Goal: Contribute content: Contribute content

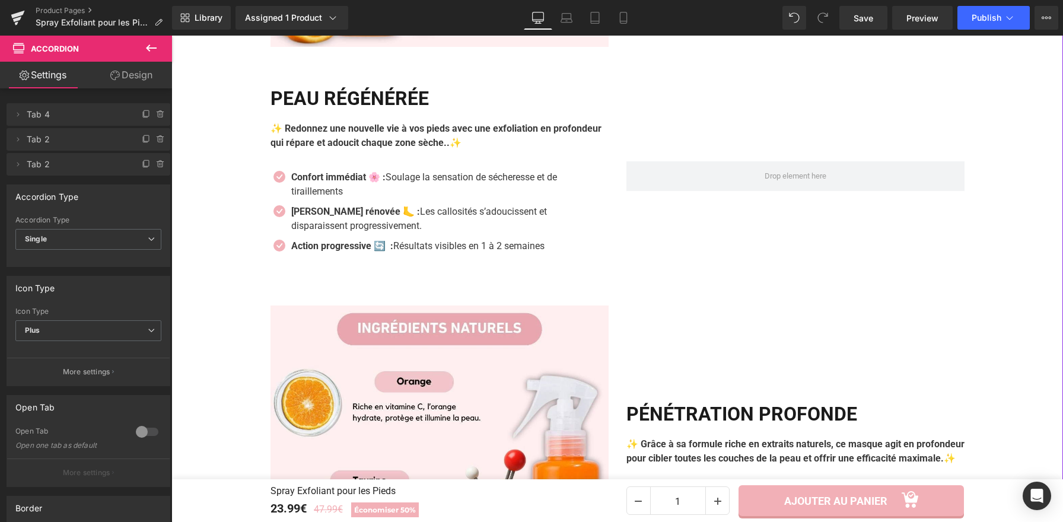
scroll to position [1194, 0]
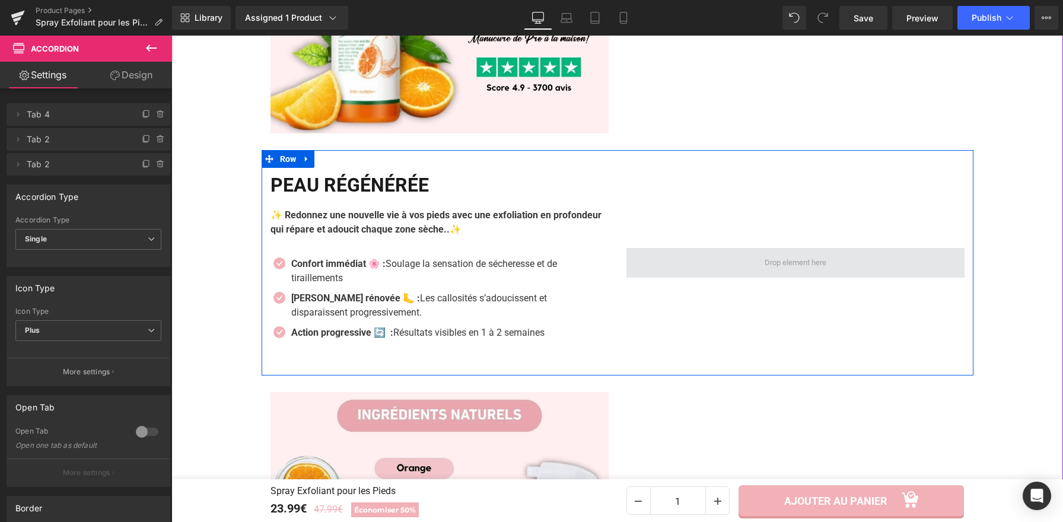
click at [731, 262] on span at bounding box center [795, 263] width 338 height 30
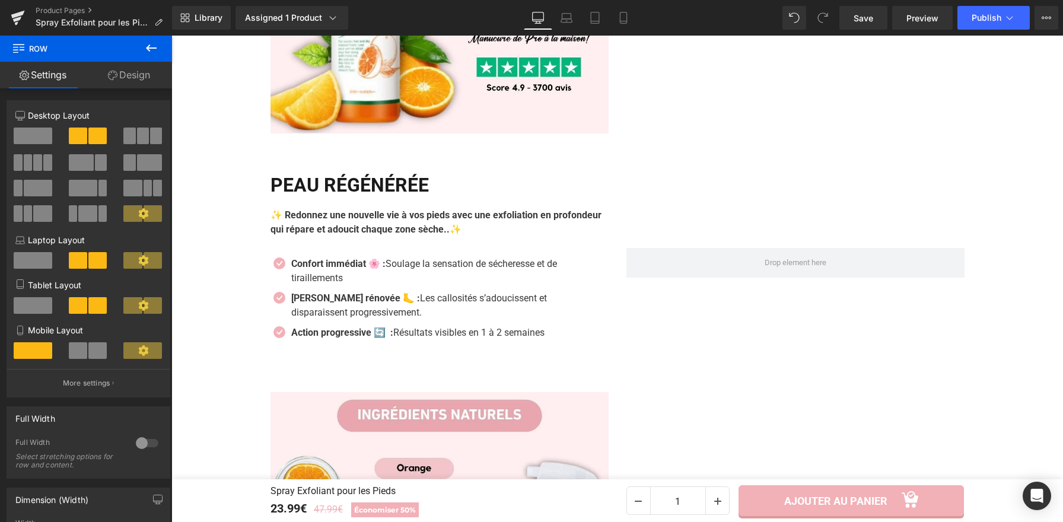
click at [148, 50] on icon at bounding box center [151, 48] width 14 height 14
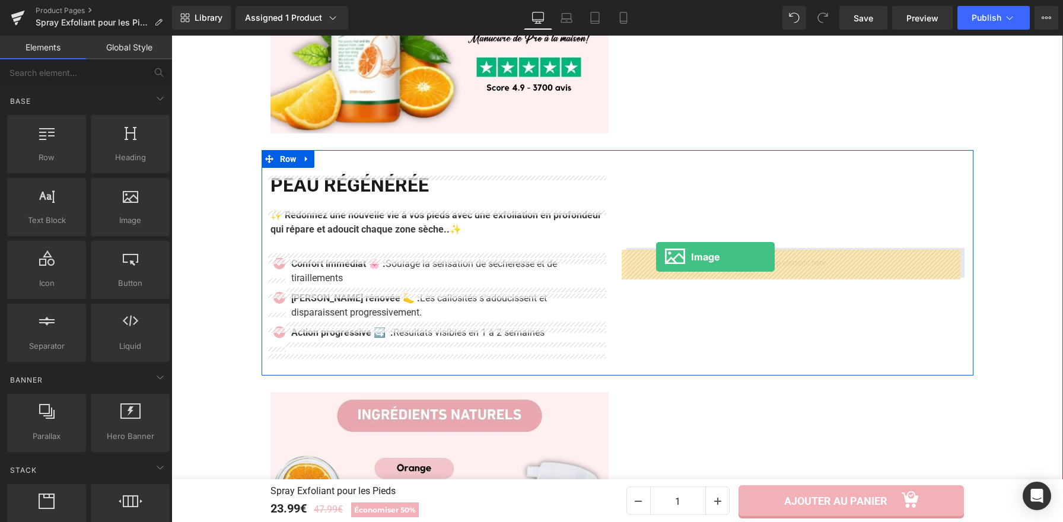
drag, startPoint x: 299, startPoint y: 234, endPoint x: 656, endPoint y: 257, distance: 357.9
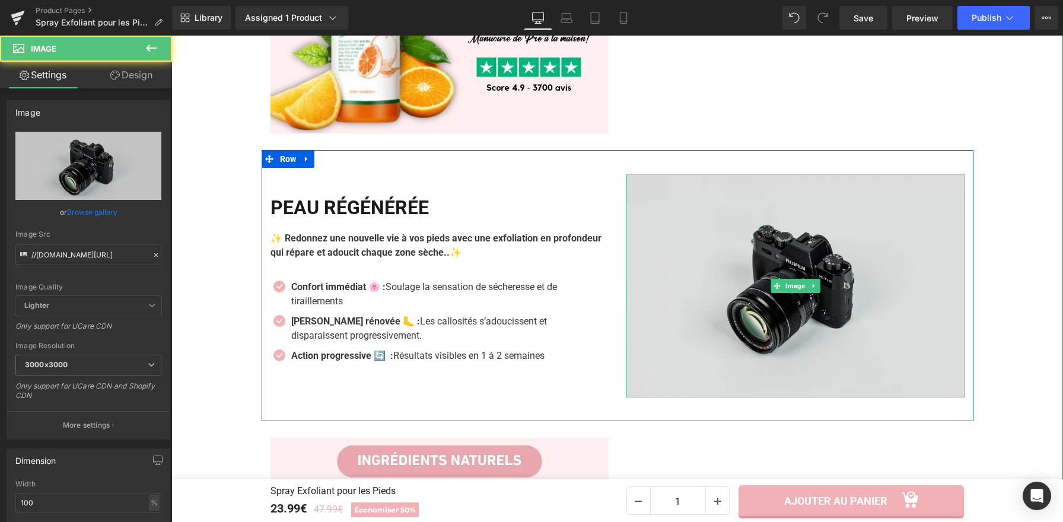
click at [751, 280] on img at bounding box center [795, 286] width 338 height 224
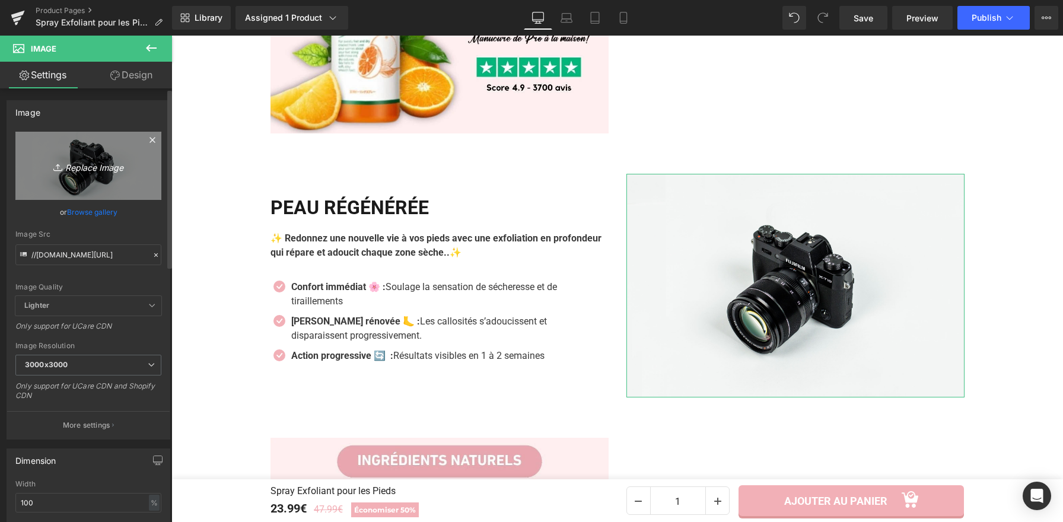
click at [76, 153] on link "Replace Image" at bounding box center [88, 166] width 146 height 68
type input "C:\fakepath\Spray Exfoliant pour les Pieds (4).webp"
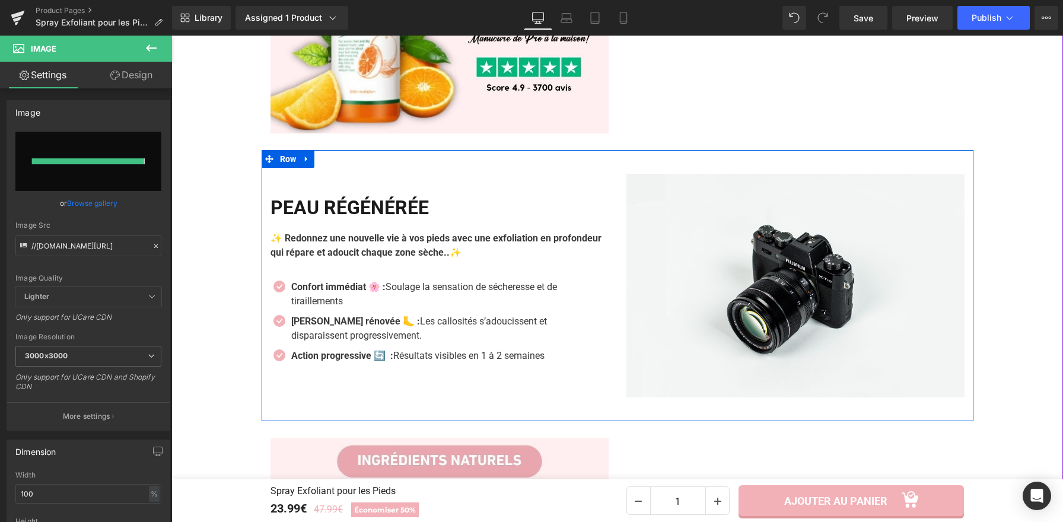
type input "[URL][DOMAIN_NAME]"
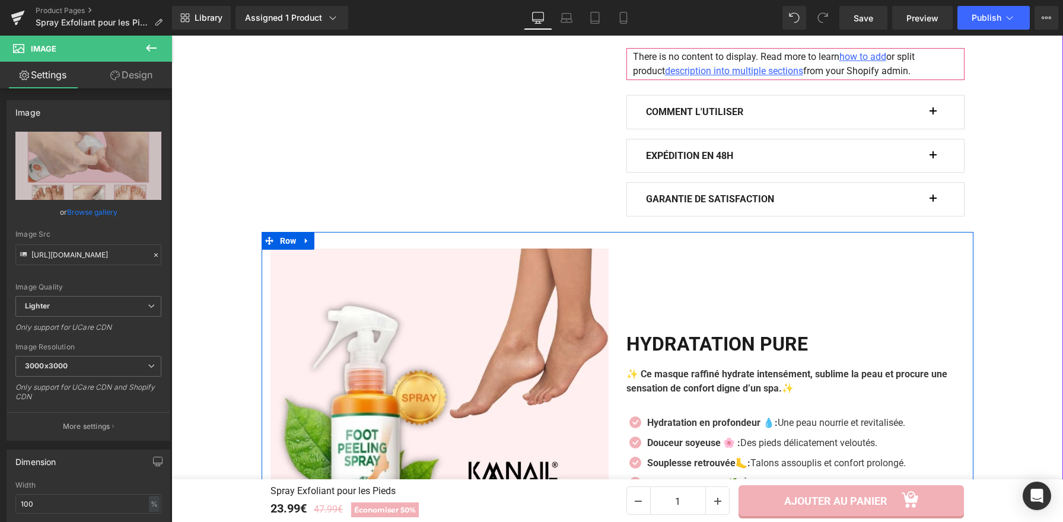
scroll to position [726, 0]
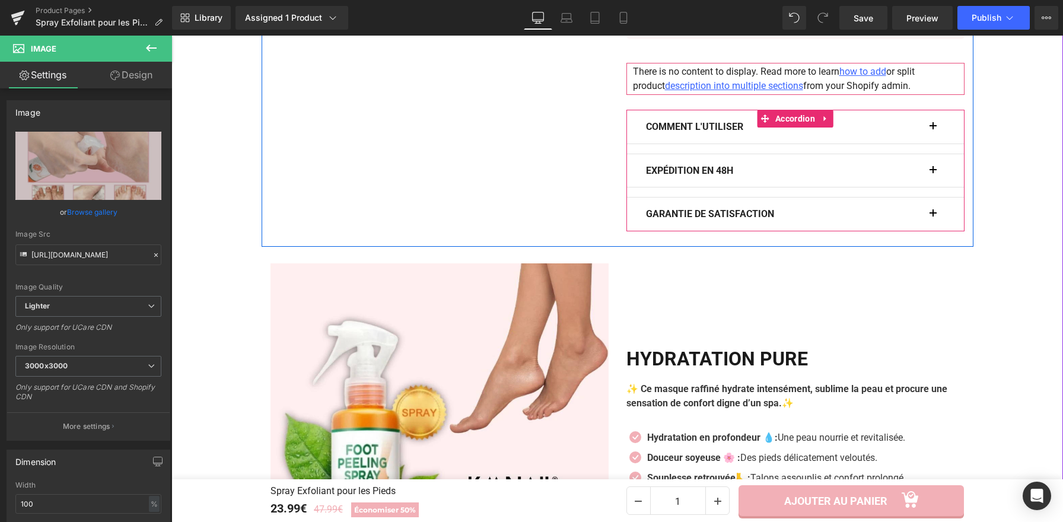
click at [933, 129] on button "button" at bounding box center [939, 126] width 12 height 33
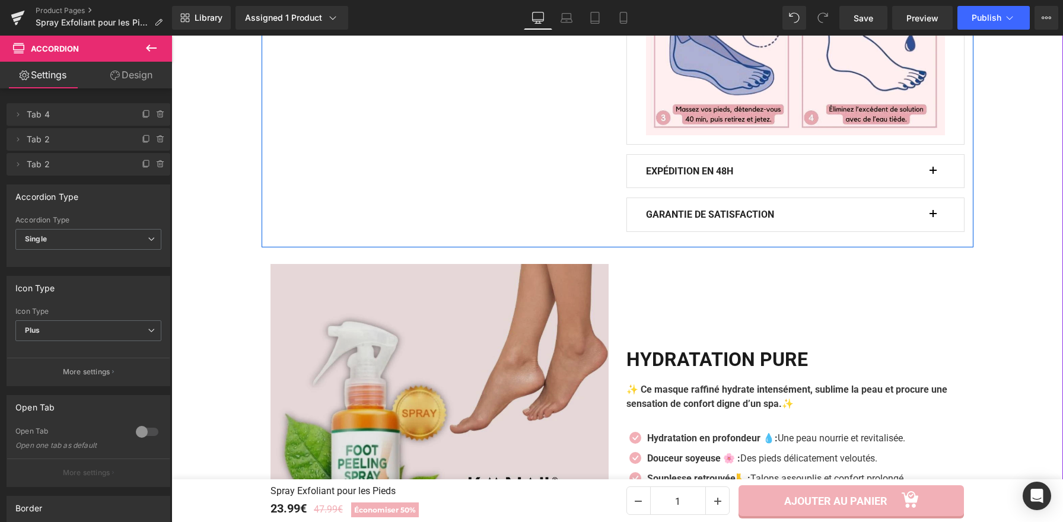
scroll to position [1043, 0]
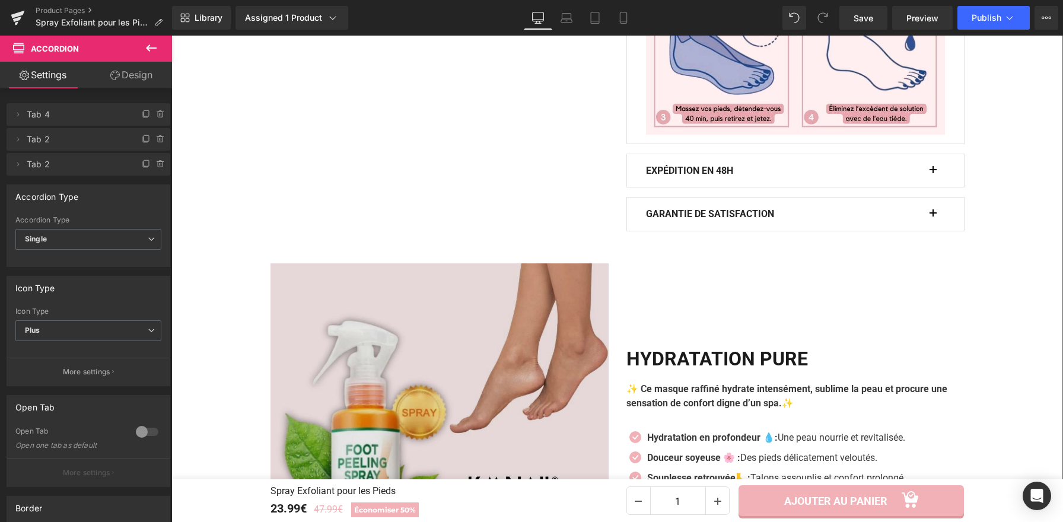
click at [420, 404] on img at bounding box center [440, 432] width 338 height 338
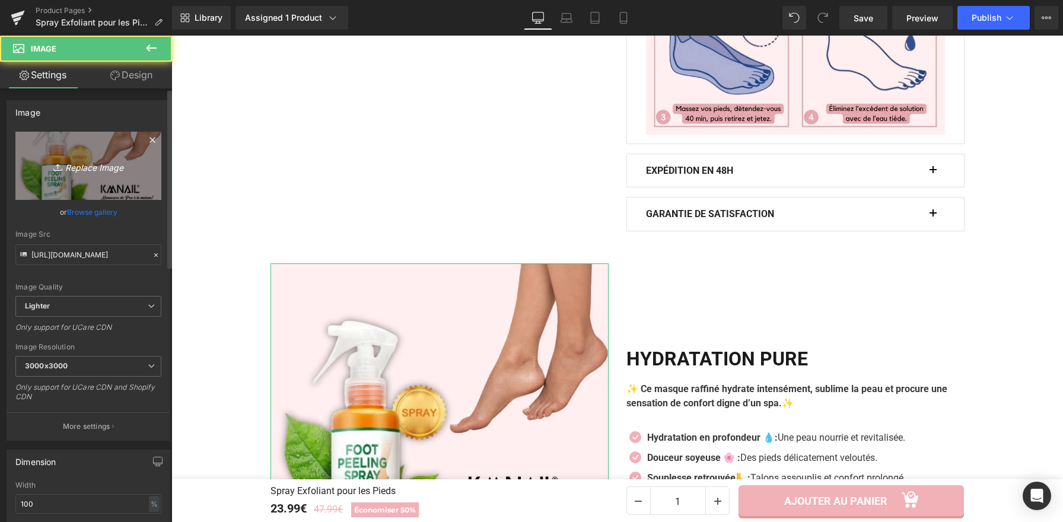
click at [114, 151] on link "Replace Image" at bounding box center [88, 166] width 146 height 68
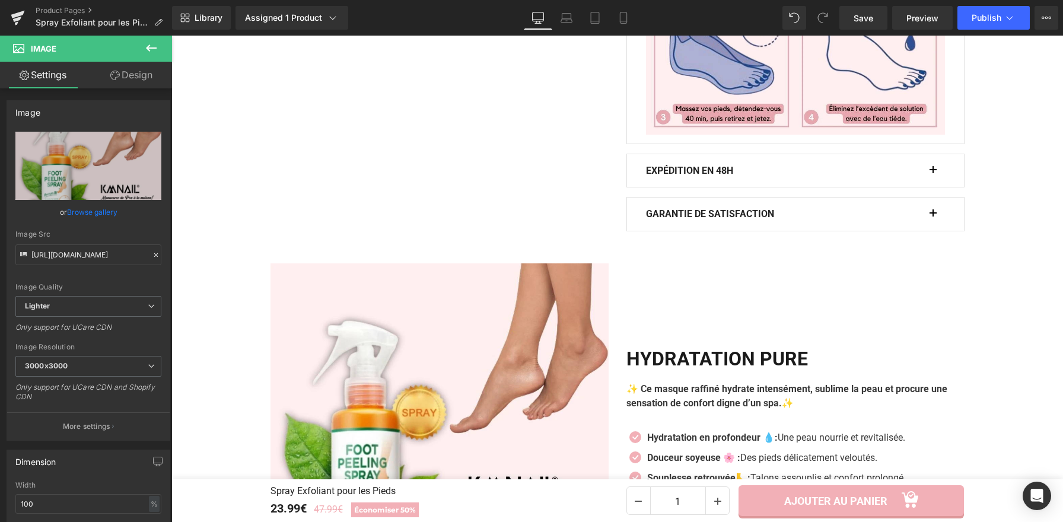
type input "C:\fakepath\Spray Exfoliant pour les Pieds (5).webp"
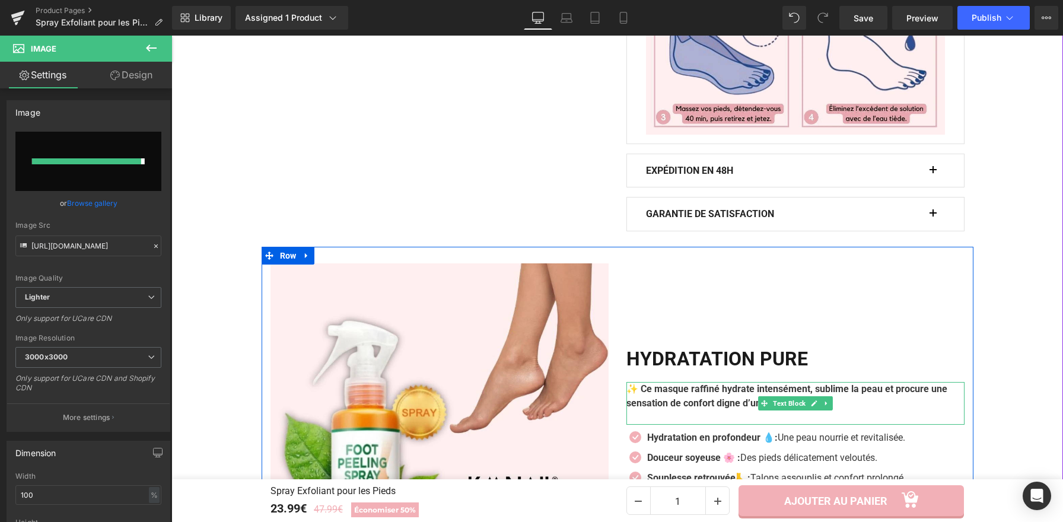
type input "https://ucarecdn.com/fa1c358f-0903-4263-b548-6602eac0e157/-/format/auto/-/previ…"
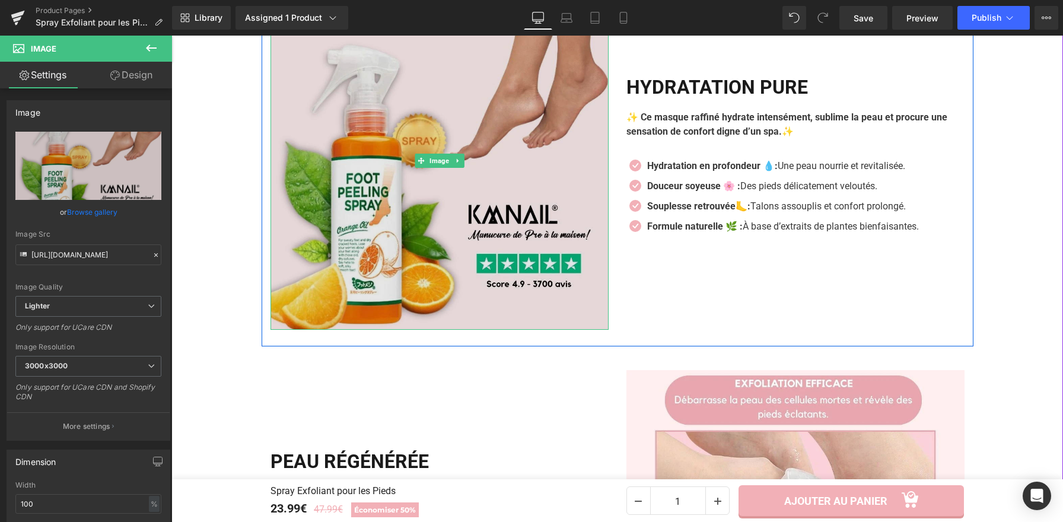
scroll to position [1199, 0]
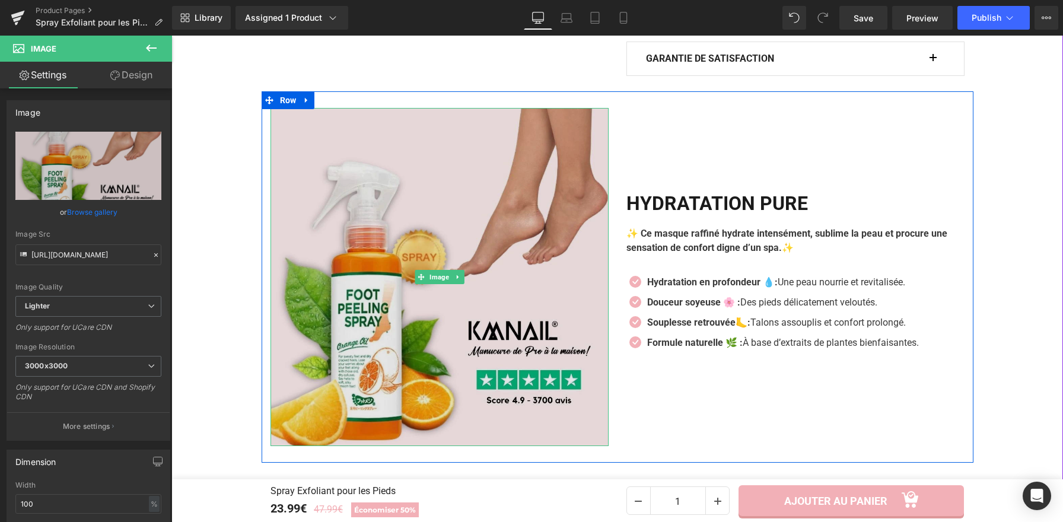
click at [492, 225] on img at bounding box center [440, 277] width 338 height 338
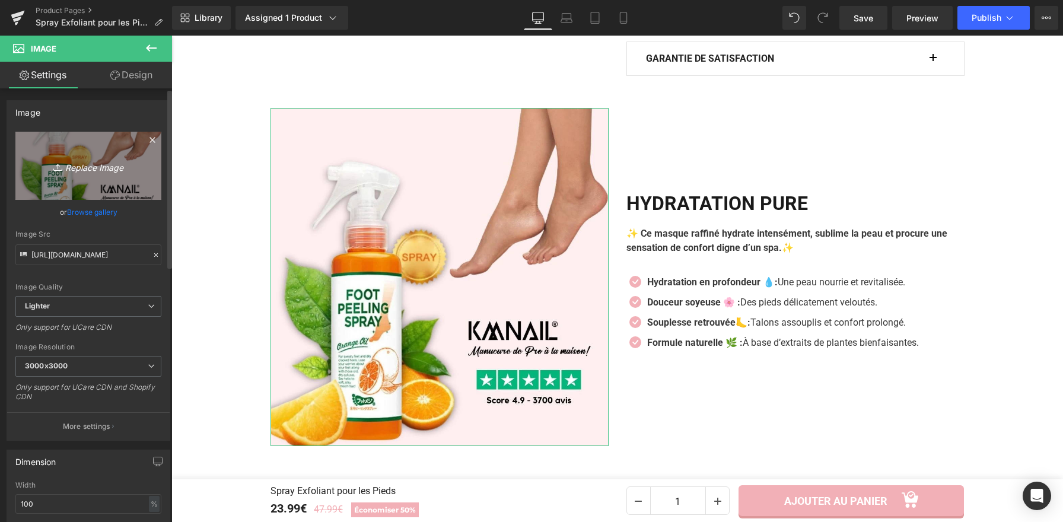
click at [85, 149] on link "Replace Image" at bounding box center [88, 166] width 146 height 68
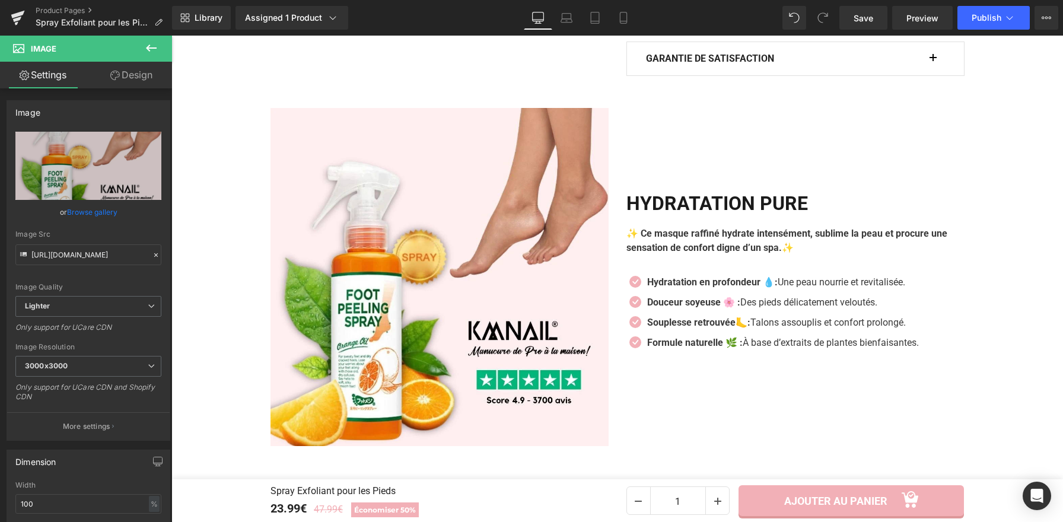
type input "C:\fakepath\Spray Exfoliant pour les Pieds (7).webp"
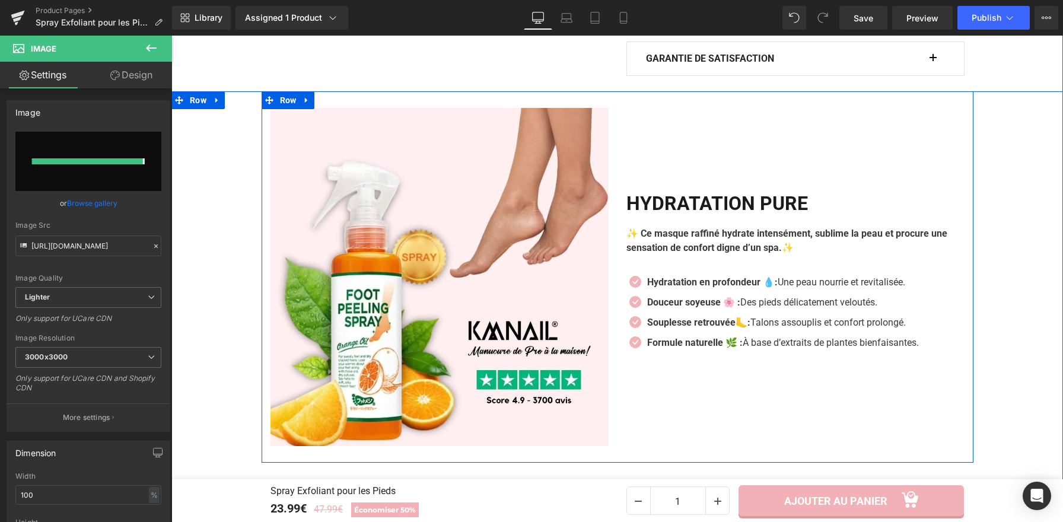
type input "https://ucarecdn.com/3a9d9a21-e7b1-4b93-a1e4-bf677cb58597/-/format/auto/-/previ…"
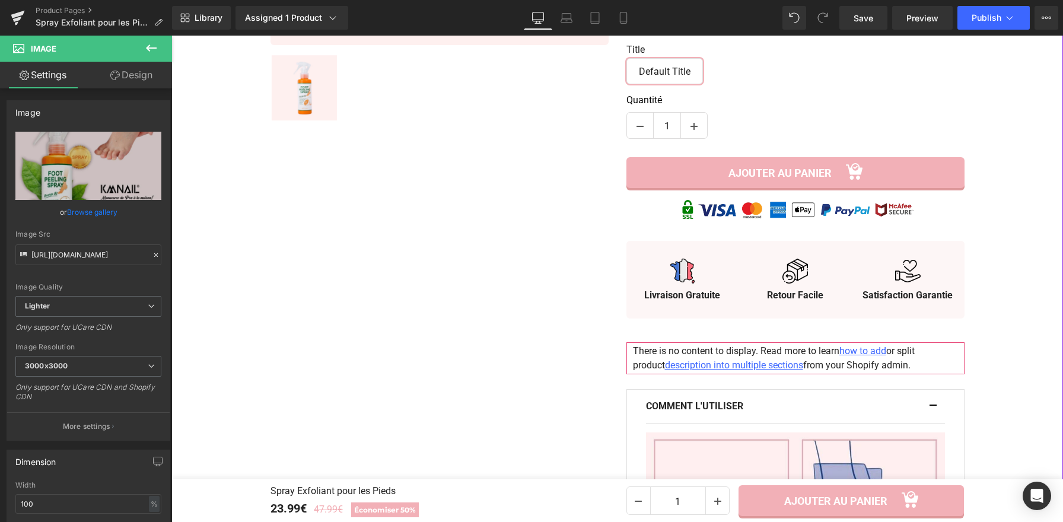
scroll to position [0, 0]
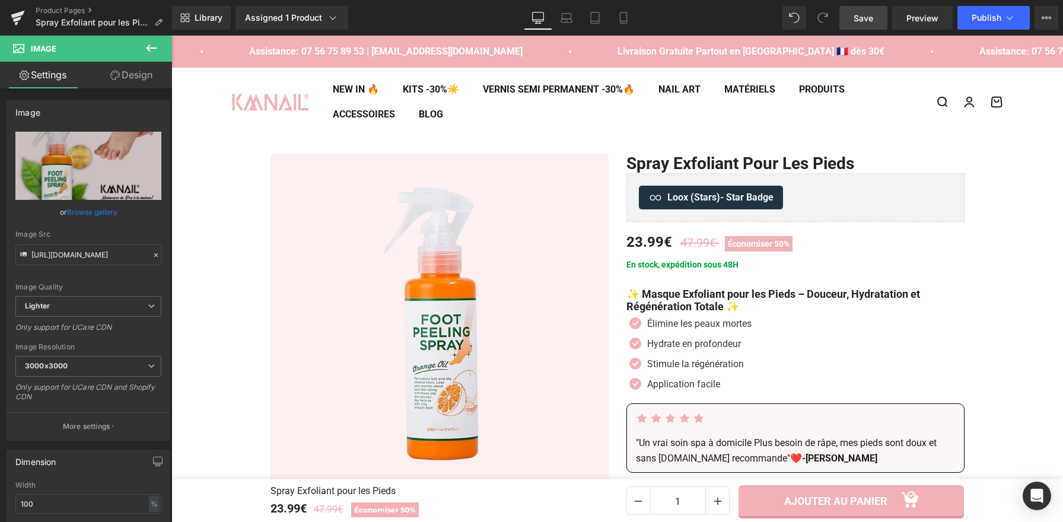
click at [867, 15] on span "Save" at bounding box center [864, 18] width 20 height 12
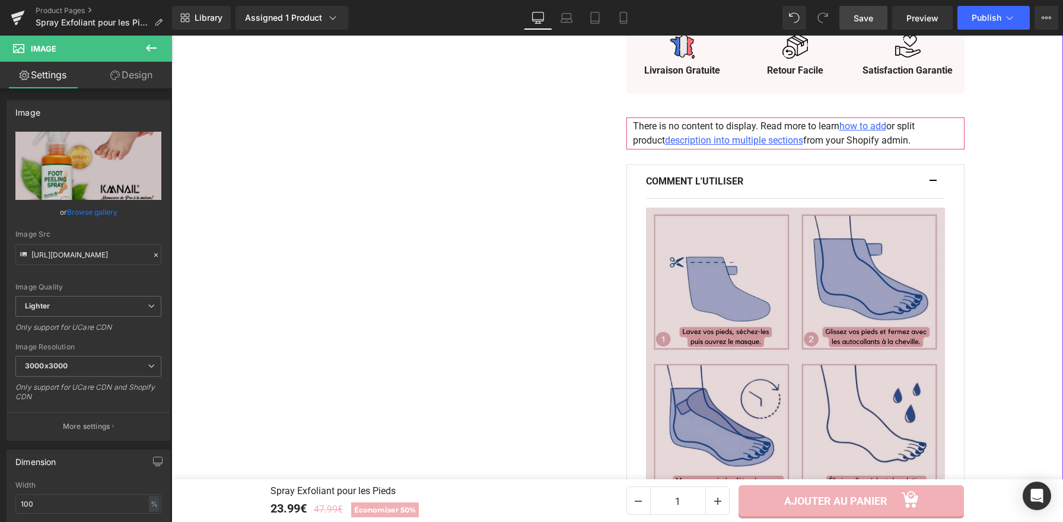
scroll to position [785, 0]
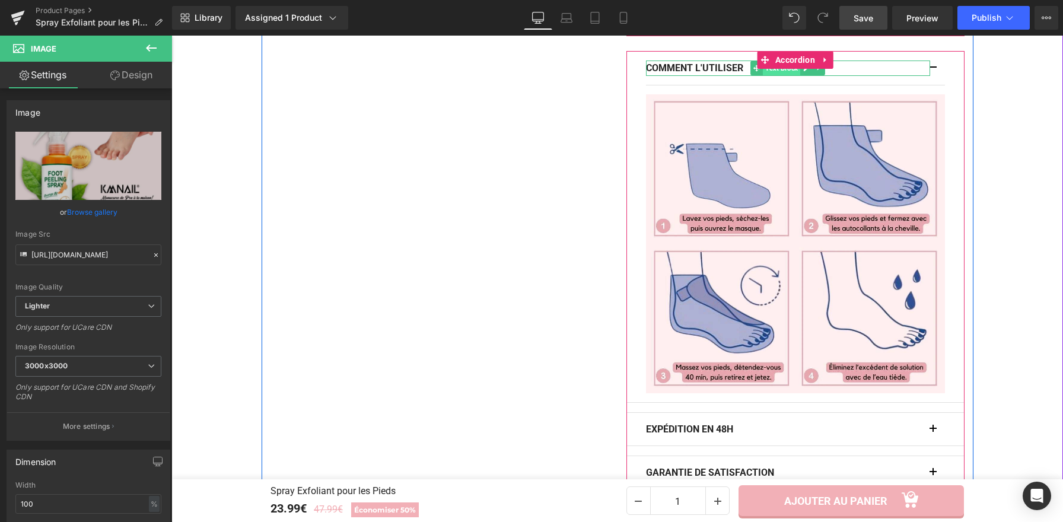
click at [765, 72] on span "Text Block" at bounding box center [781, 68] width 37 height 14
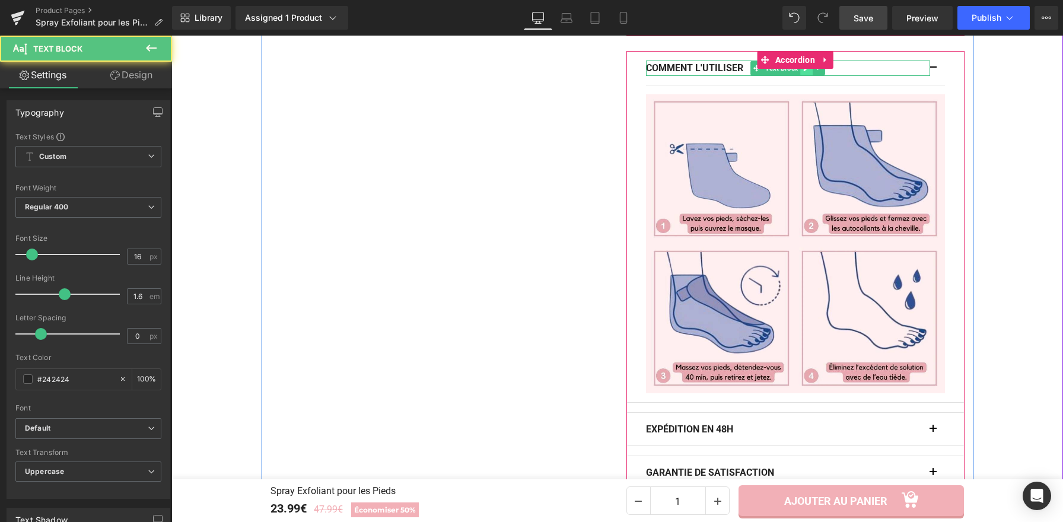
click at [804, 71] on icon at bounding box center [807, 68] width 6 height 6
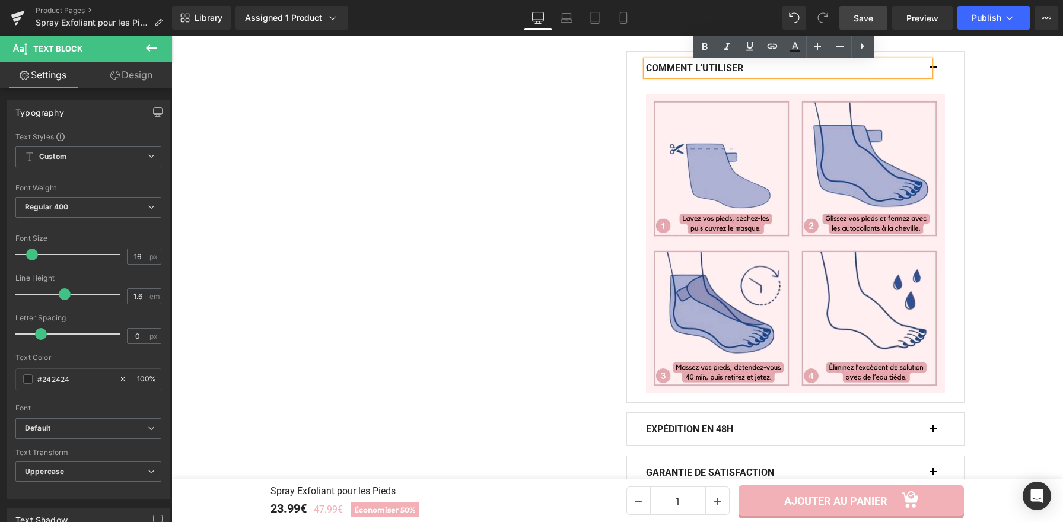
click at [749, 73] on p "COMMENT L'UTILISER" at bounding box center [788, 68] width 284 height 15
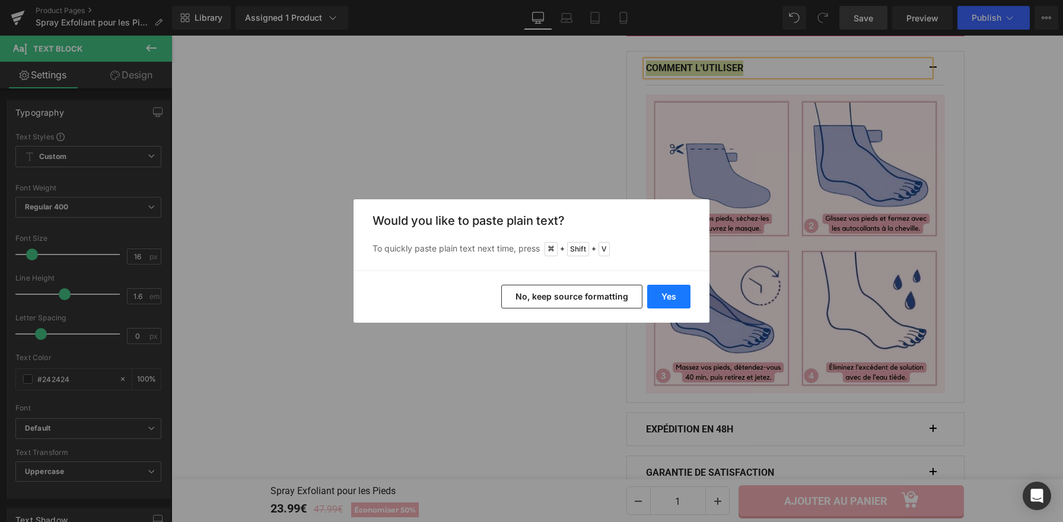
click at [680, 297] on button "Yes" at bounding box center [668, 297] width 43 height 24
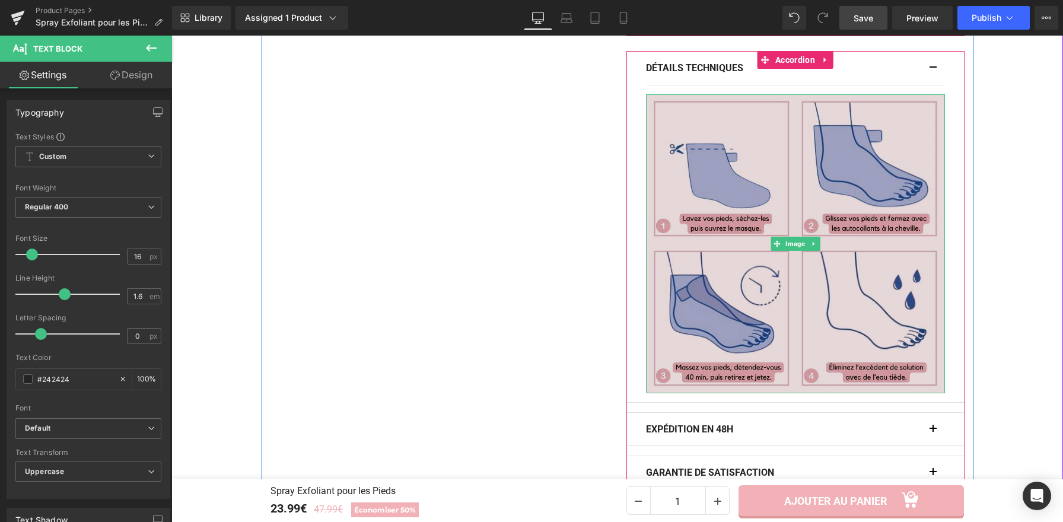
click at [752, 218] on img at bounding box center [795, 243] width 299 height 299
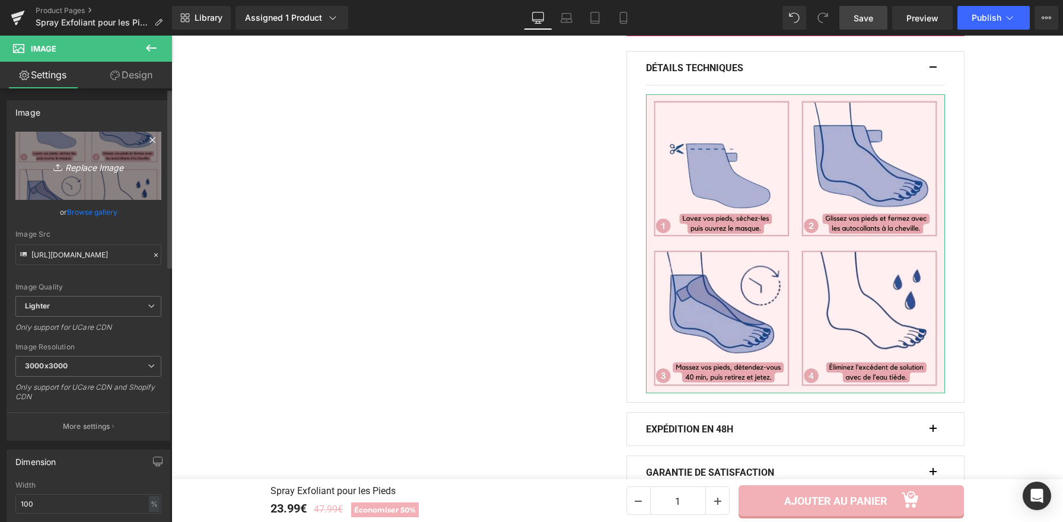
click at [96, 151] on link "Replace Image" at bounding box center [88, 166] width 146 height 68
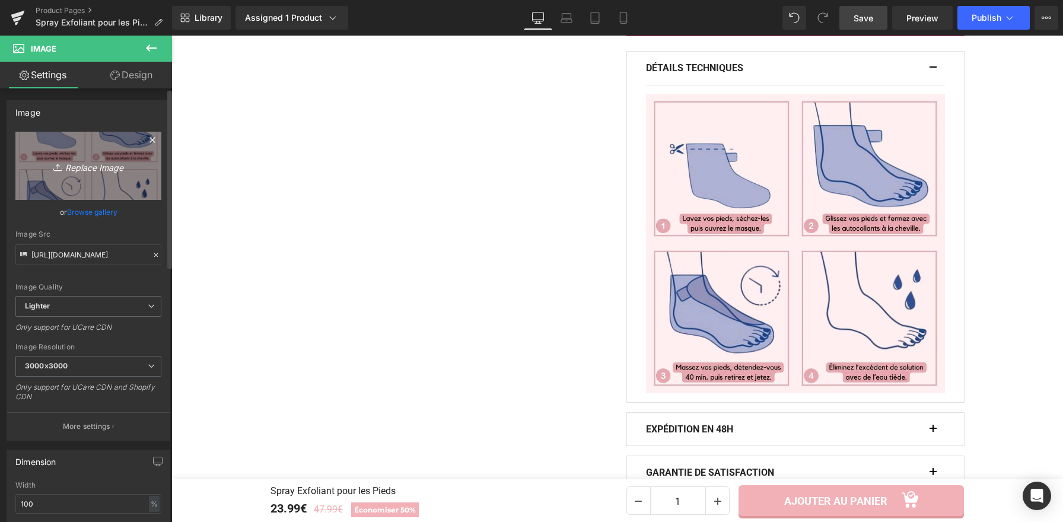
type input "C:\fakepath\Spray Exfoliant pour les Pieds (8).webp"
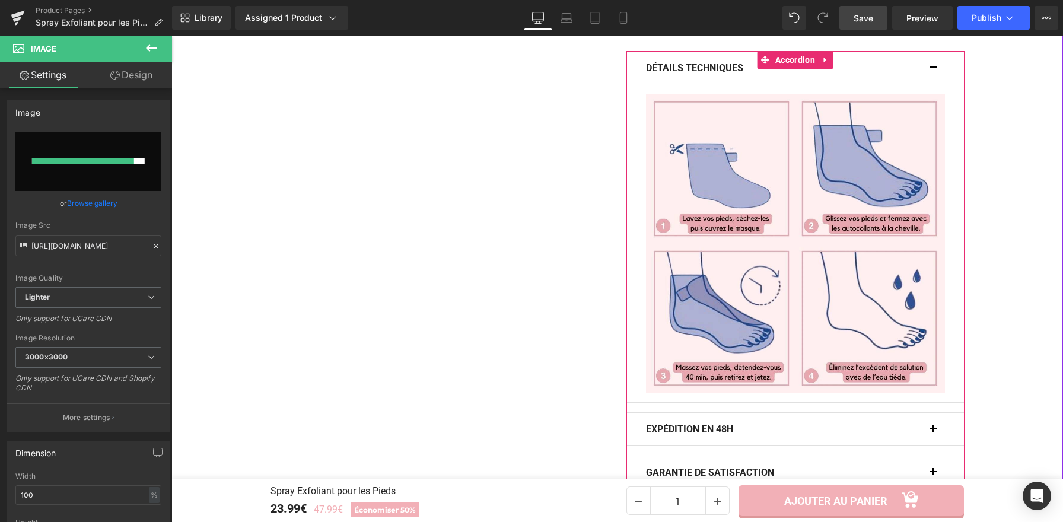
type input "https://ucarecdn.com/ef319a1c-1af0-42d0-831f-93dc050d7597/-/format/auto/-/previ…"
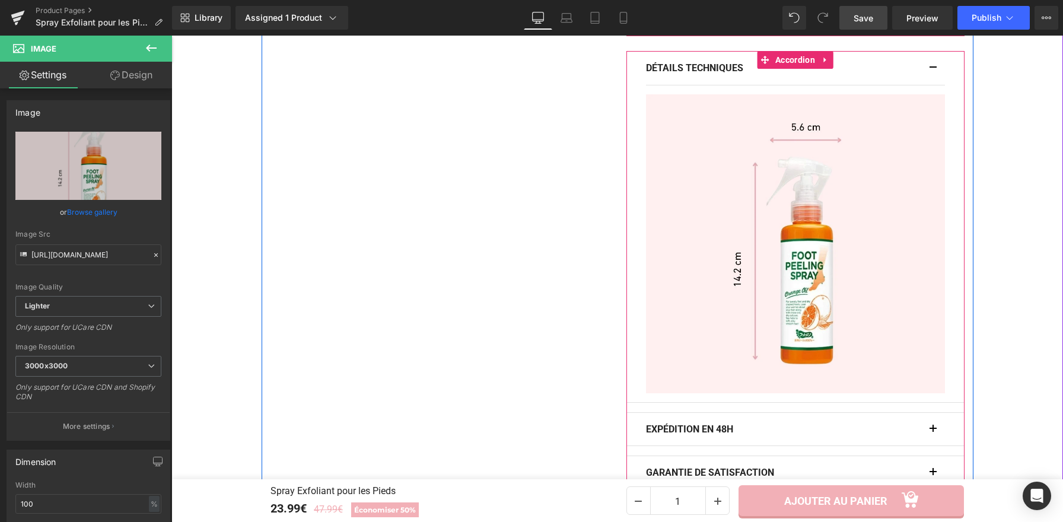
click at [933, 71] on span "button" at bounding box center [933, 71] width 0 height 0
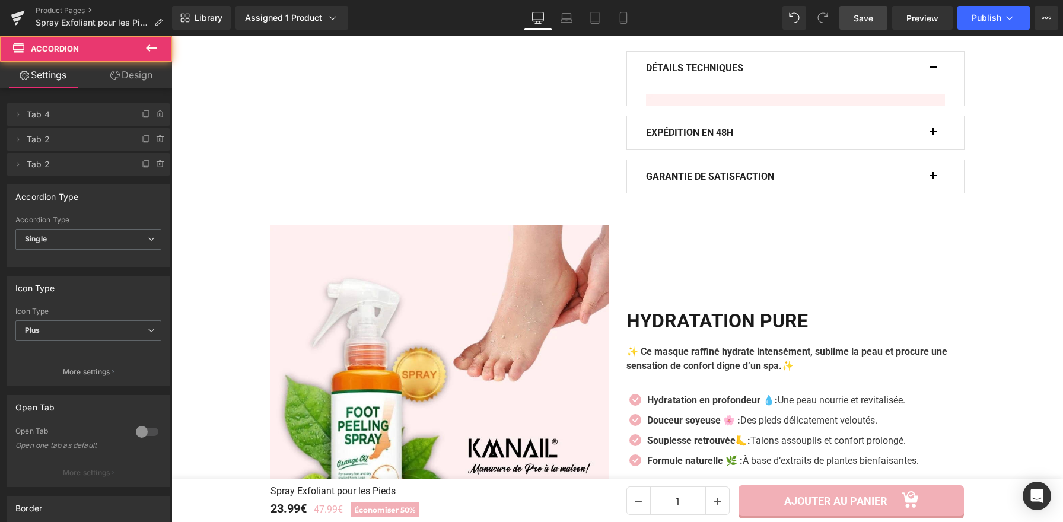
scroll to position [784, 0]
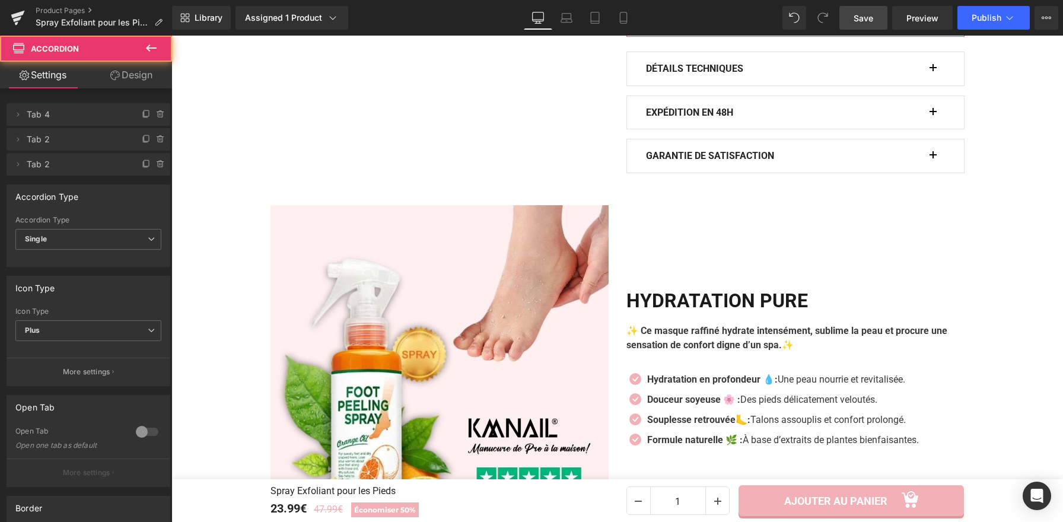
click at [874, 21] on link "Save" at bounding box center [863, 18] width 48 height 24
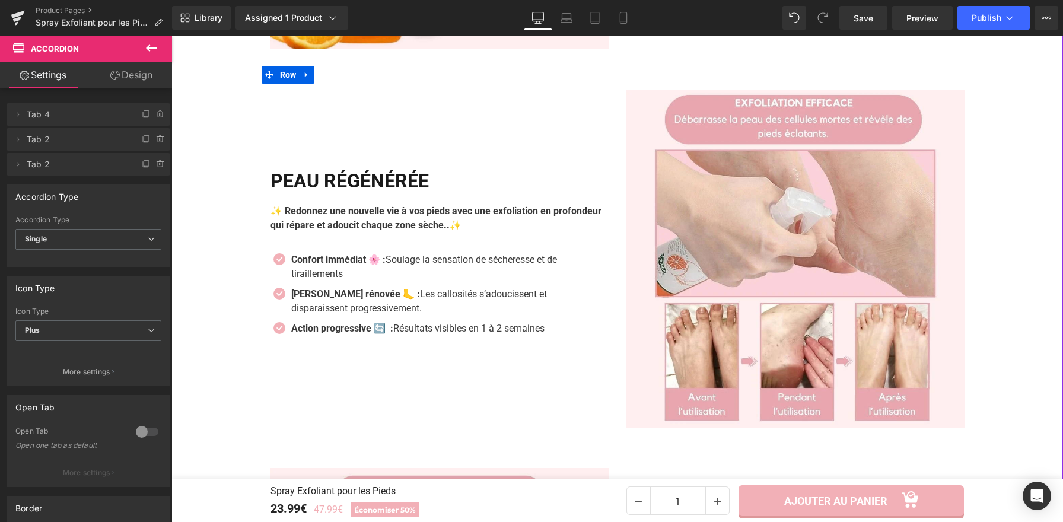
scroll to position [1283, 0]
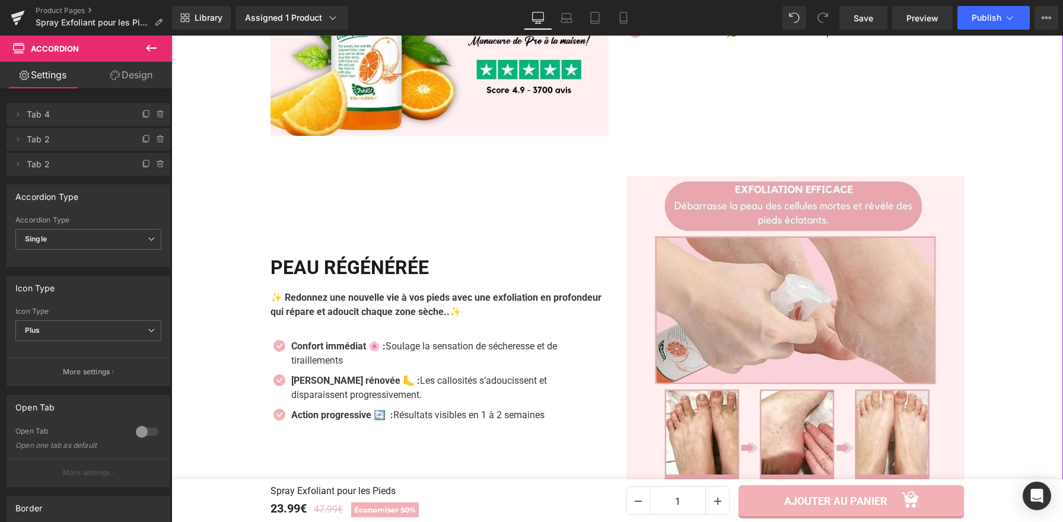
click at [1004, 375] on div "Image HYDRATATION PURE Heading ✨ Ce masque raffiné hydrate intensément, sublime…" at bounding box center [617, 443] width 892 height 1325
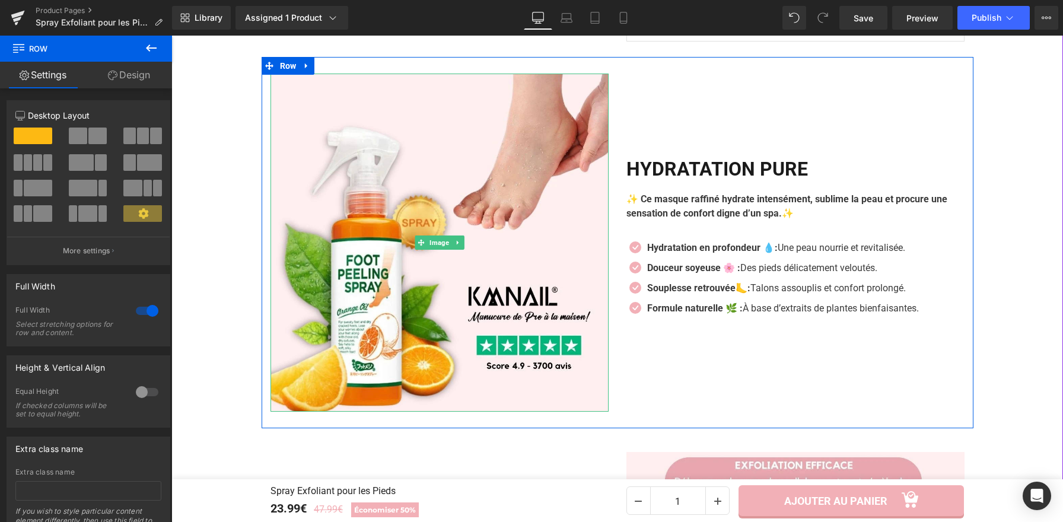
scroll to position [884, 0]
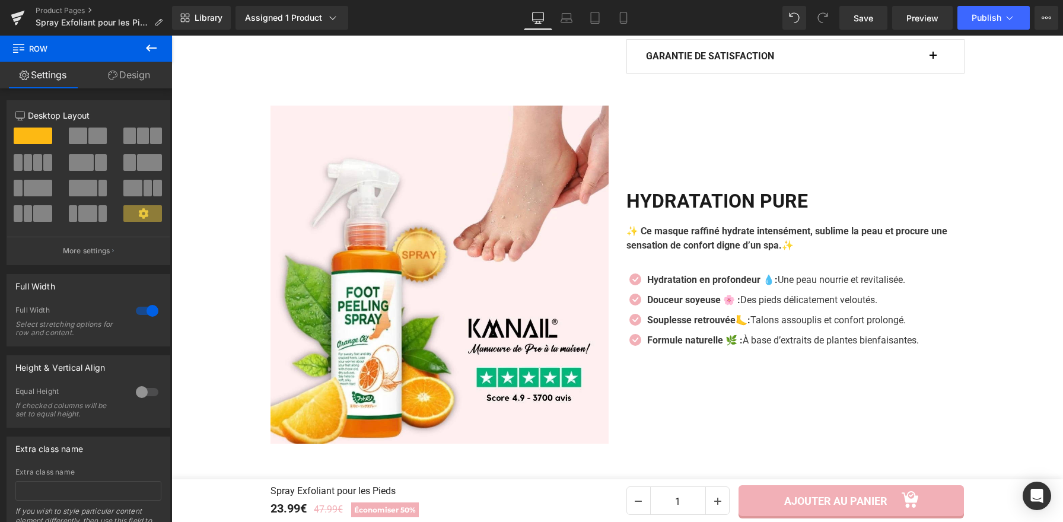
click at [722, 205] on h2 "HYDRATATION PURE" at bounding box center [795, 201] width 338 height 23
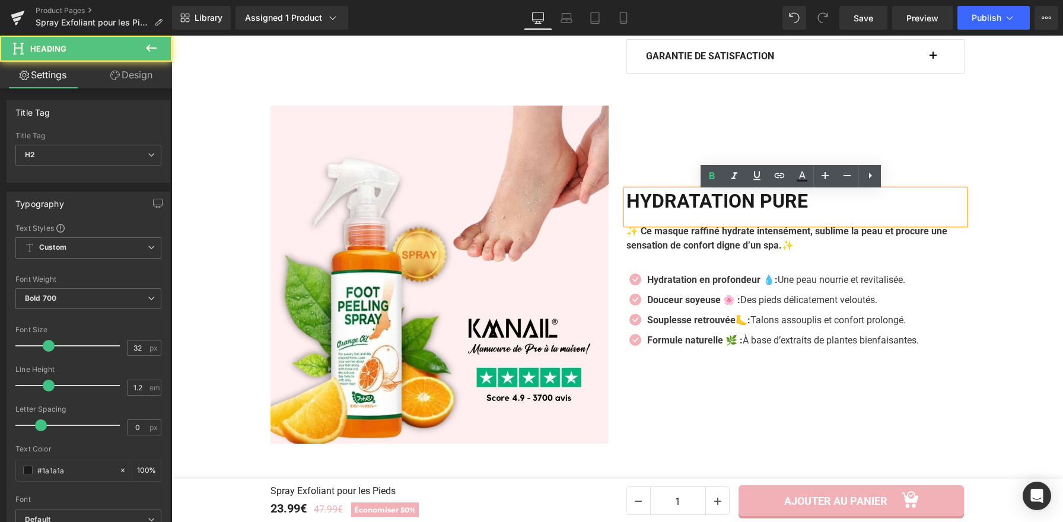
click at [722, 205] on h2 "HYDRATATION PURE" at bounding box center [795, 201] width 338 height 23
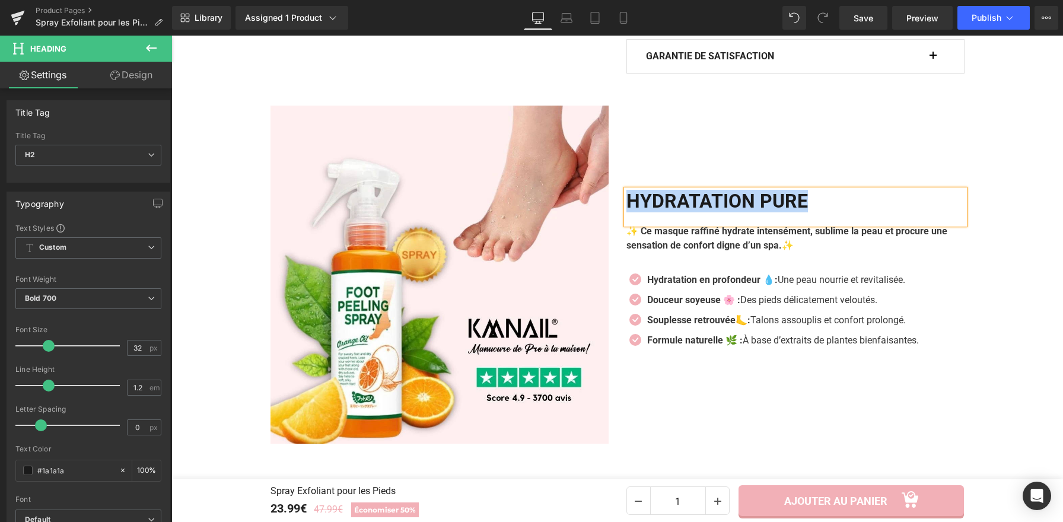
paste div
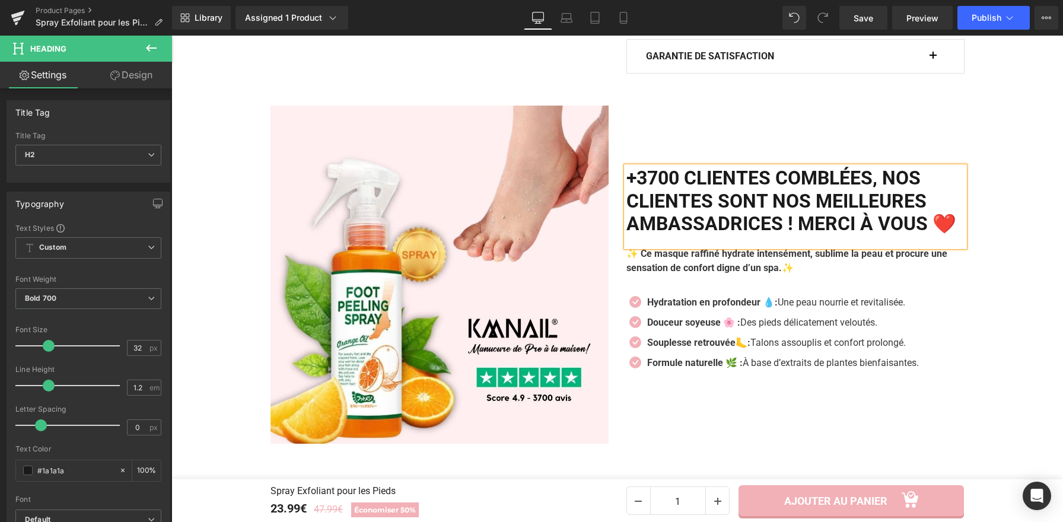
scroll to position [849, 0]
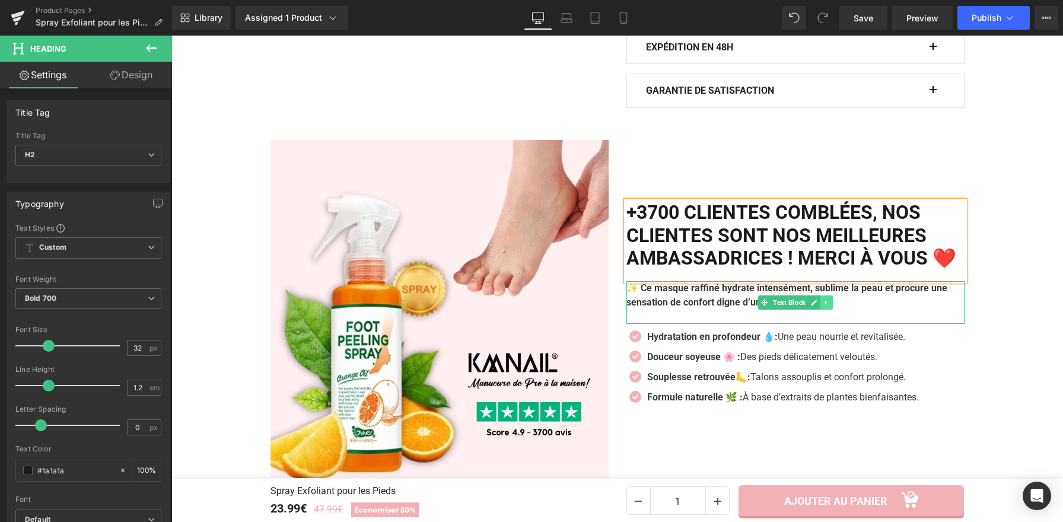
click at [823, 306] on icon at bounding box center [826, 302] width 7 height 7
click at [829, 306] on icon at bounding box center [832, 302] width 7 height 7
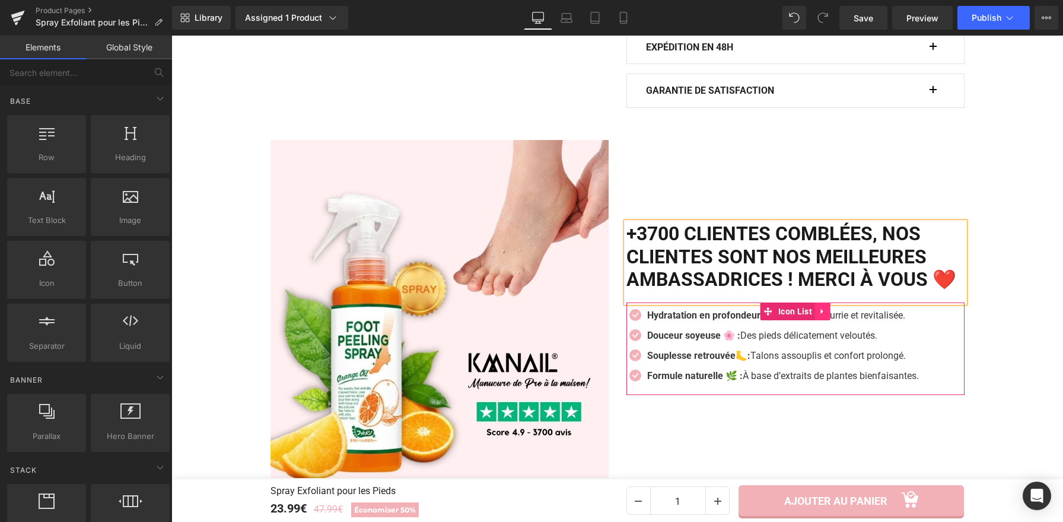
click at [819, 316] on icon at bounding box center [823, 311] width 8 height 9
click at [823, 320] on link at bounding box center [830, 312] width 15 height 18
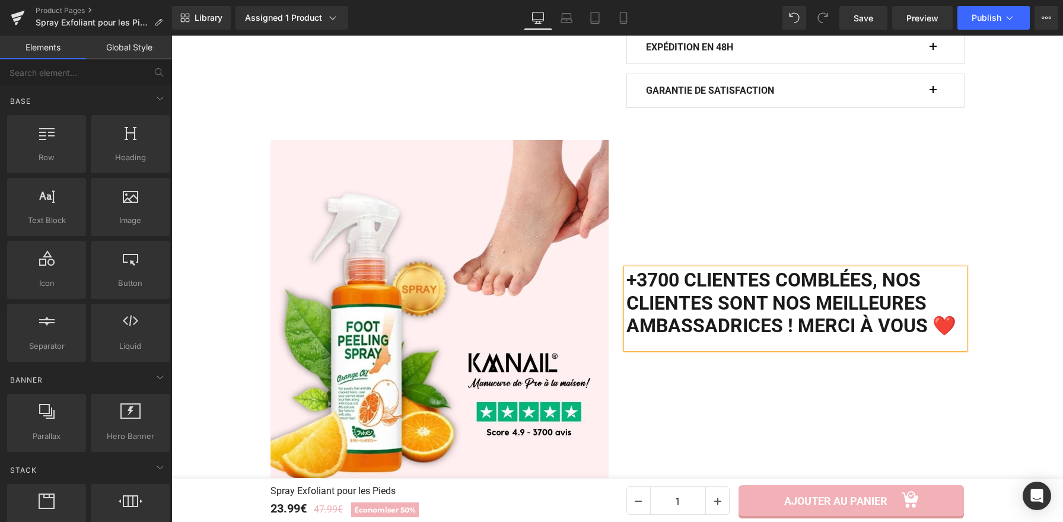
click at [720, 308] on h2 "+3700 clientes comblées, Nos clientes sont nos meilleures ambassadrices ! Merci…" at bounding box center [795, 303] width 338 height 68
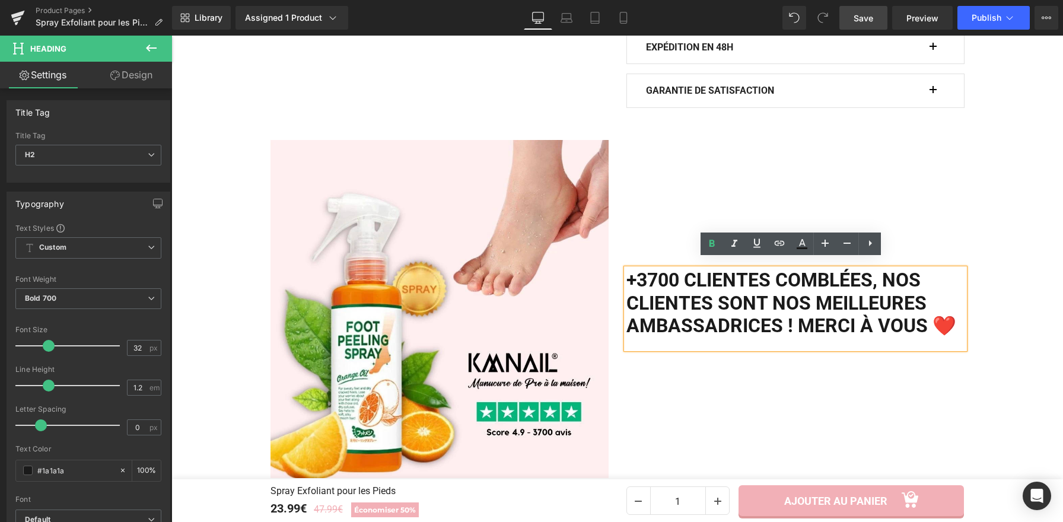
click at [863, 12] on span "Save" at bounding box center [864, 18] width 20 height 12
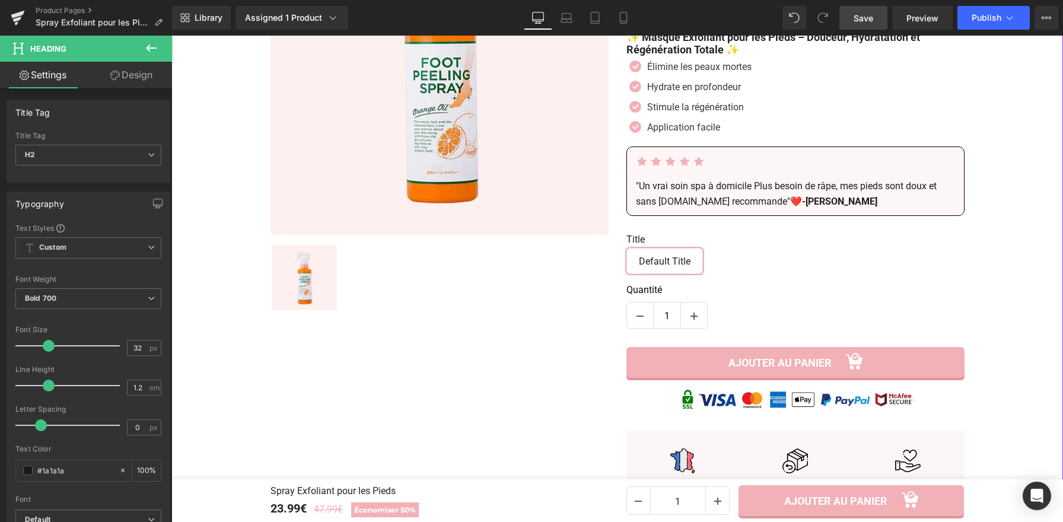
scroll to position [33, 0]
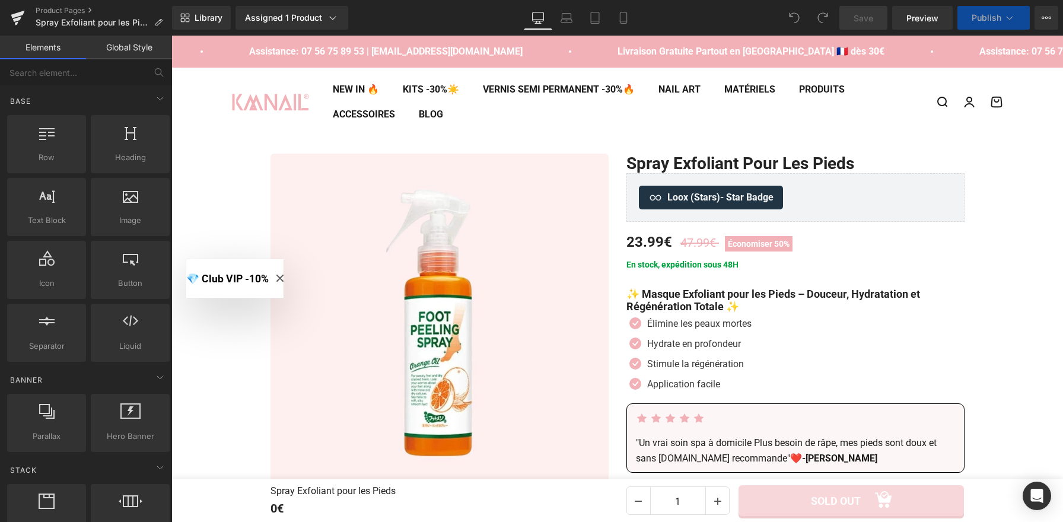
scroll to position [319, 0]
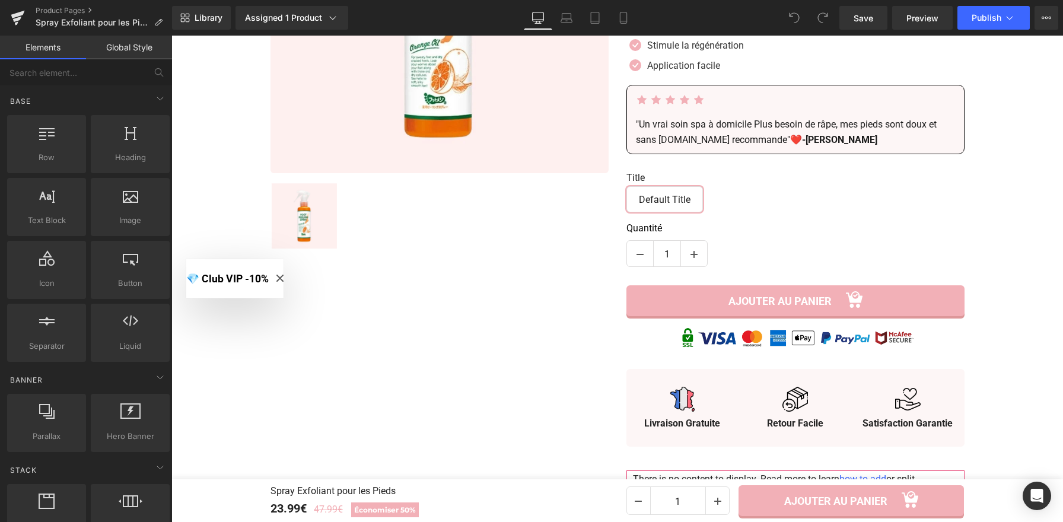
click at [284, 276] on button "💎 Club VIP -10%" at bounding box center [234, 278] width 97 height 39
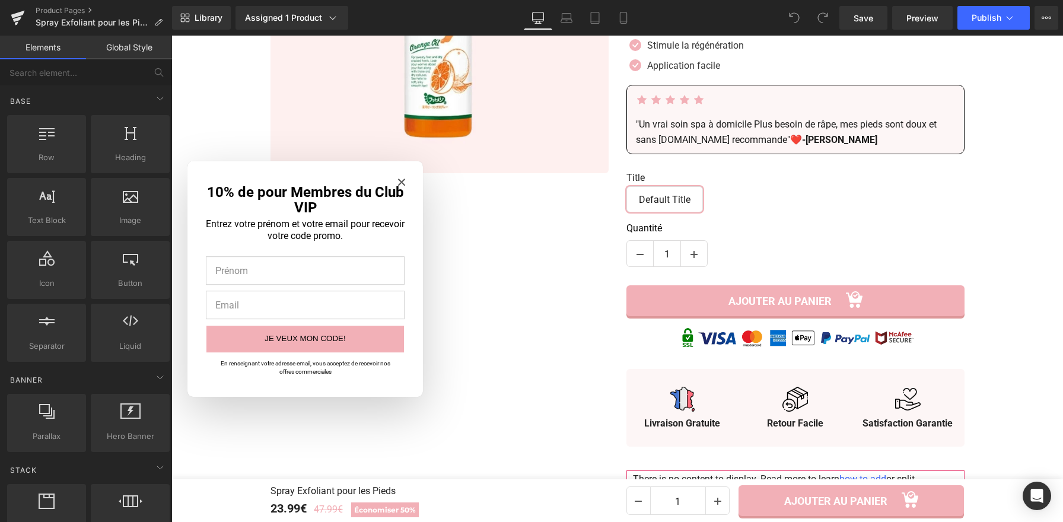
click at [401, 179] on icon "Close modal" at bounding box center [401, 182] width 7 height 7
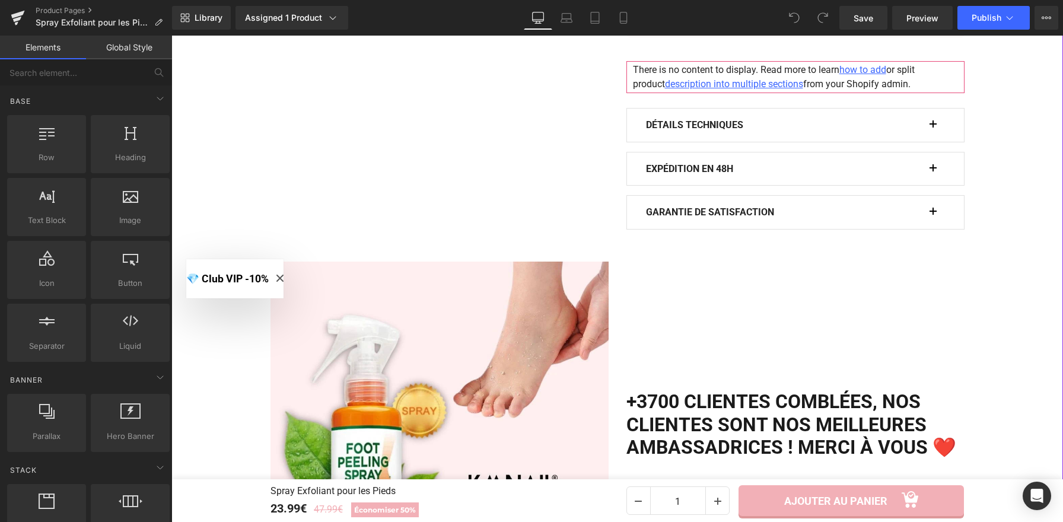
scroll to position [714, 0]
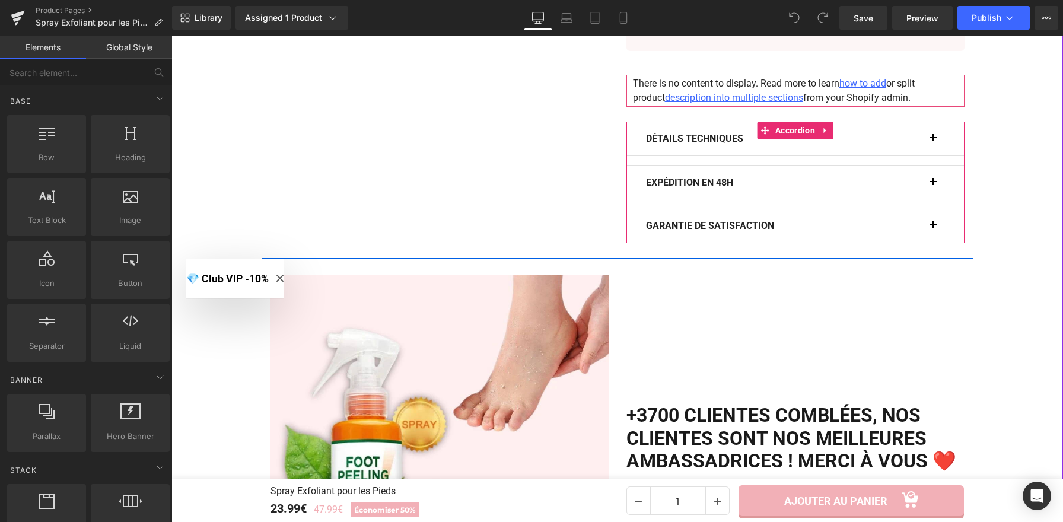
click at [933, 143] on button "button" at bounding box center [939, 138] width 12 height 33
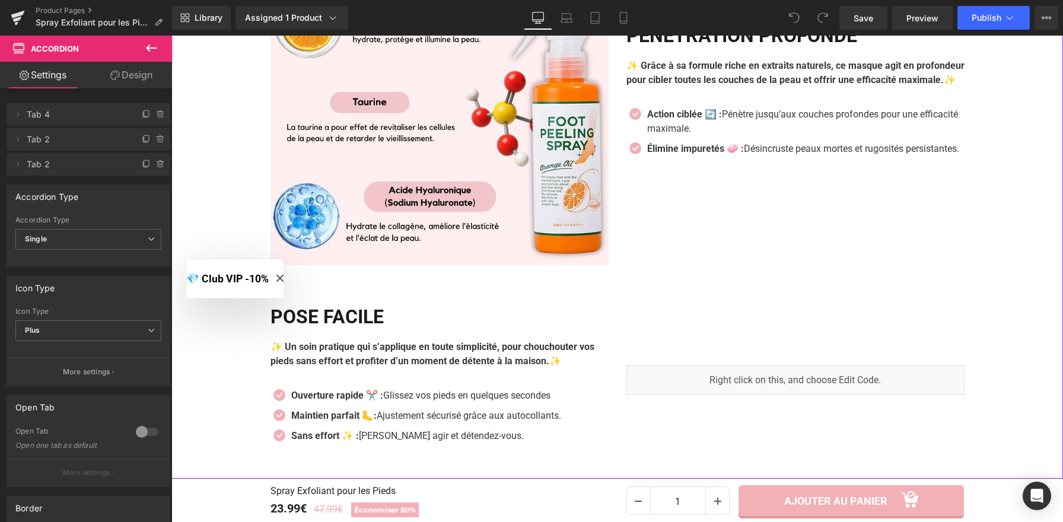
scroll to position [2143, 0]
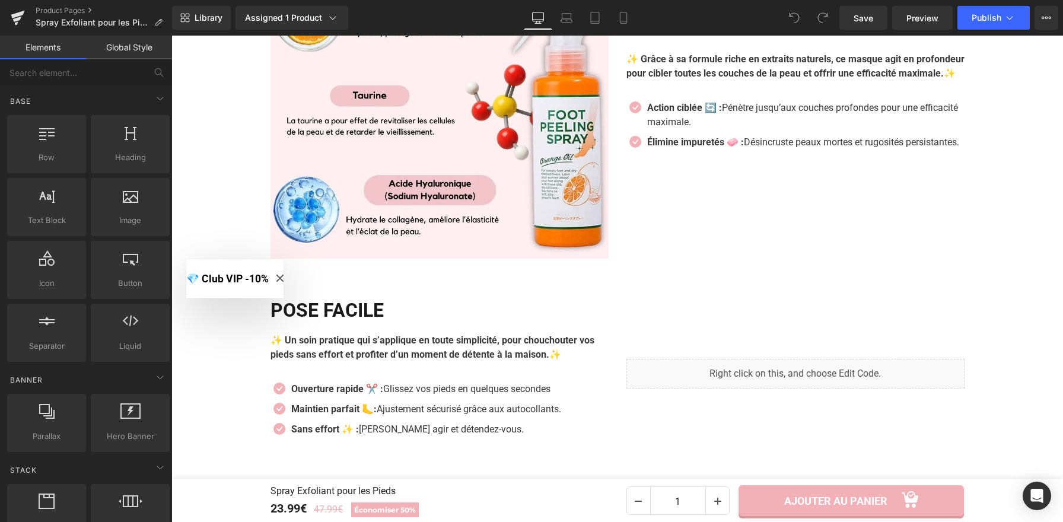
click at [284, 279] on button "💎 Club VIP -10%" at bounding box center [234, 278] width 97 height 39
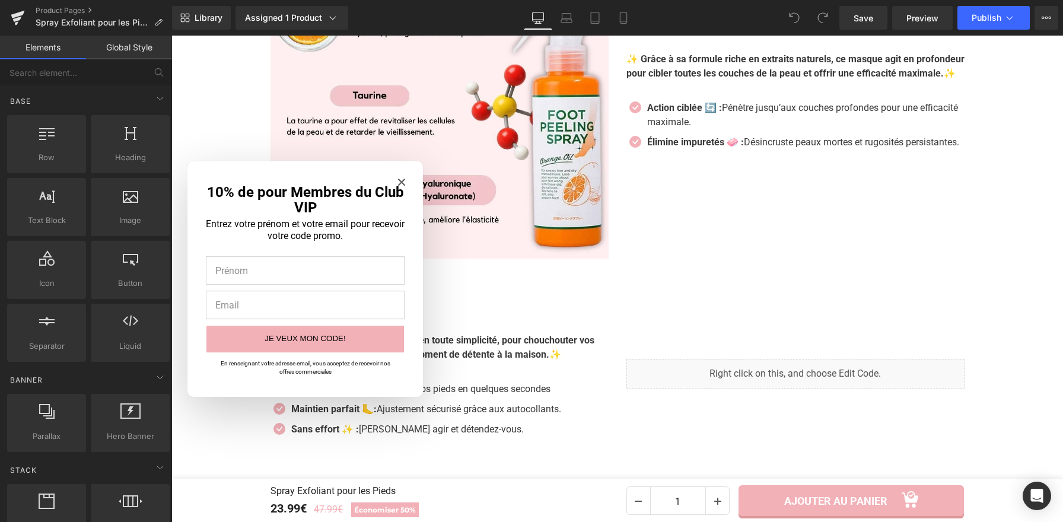
click at [403, 181] on icon "Close modal" at bounding box center [401, 182] width 7 height 7
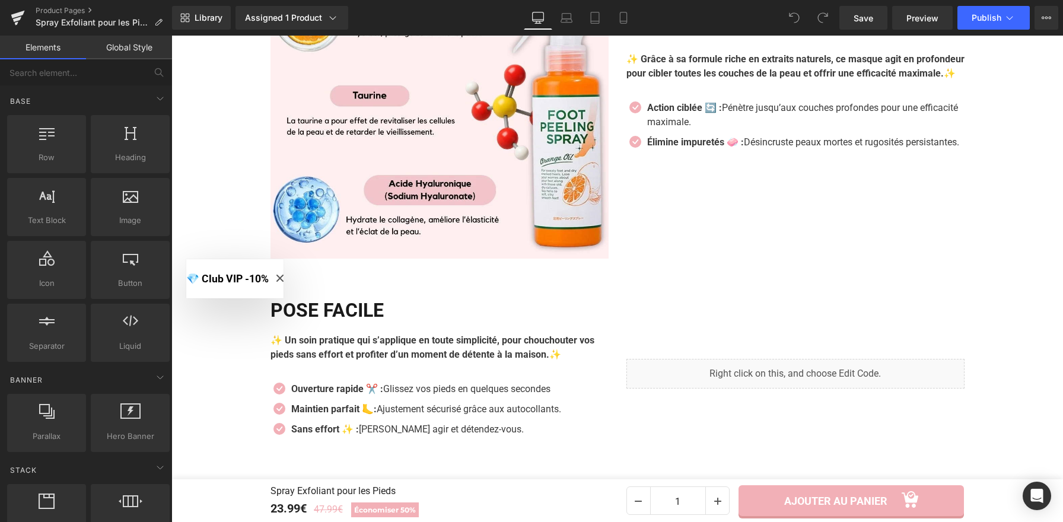
click at [284, 273] on span "Close modal" at bounding box center [279, 278] width 7 height 15
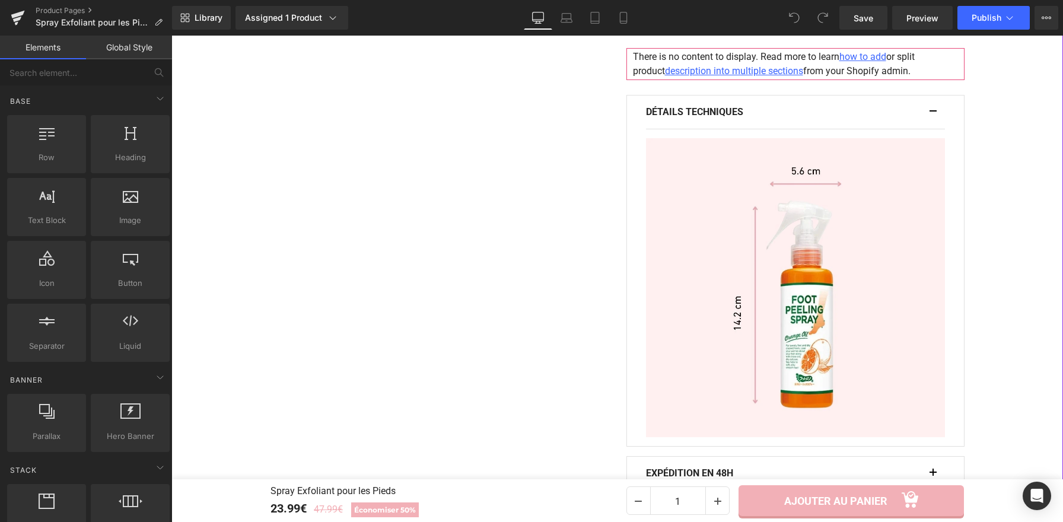
scroll to position [624, 0]
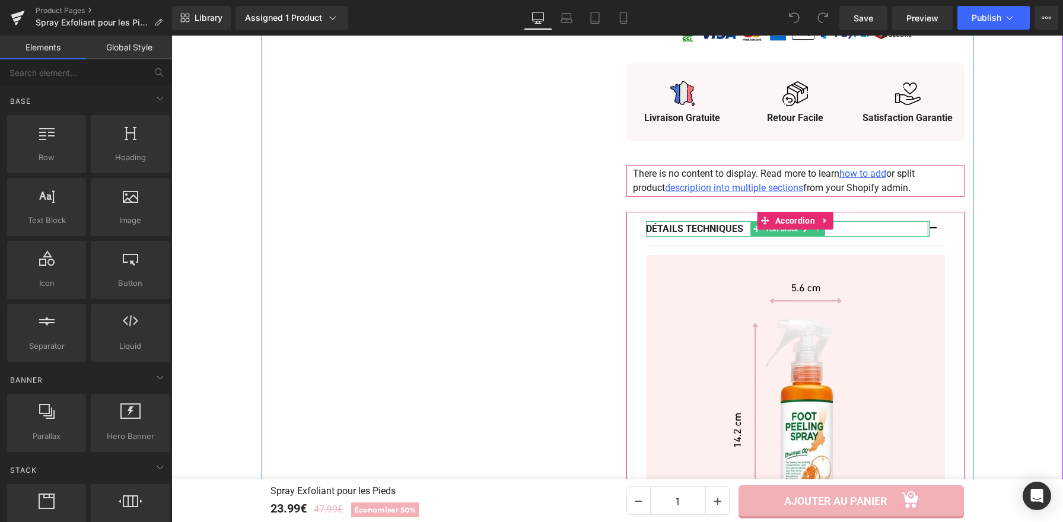
click at [933, 232] on span "button" at bounding box center [933, 232] width 0 height 0
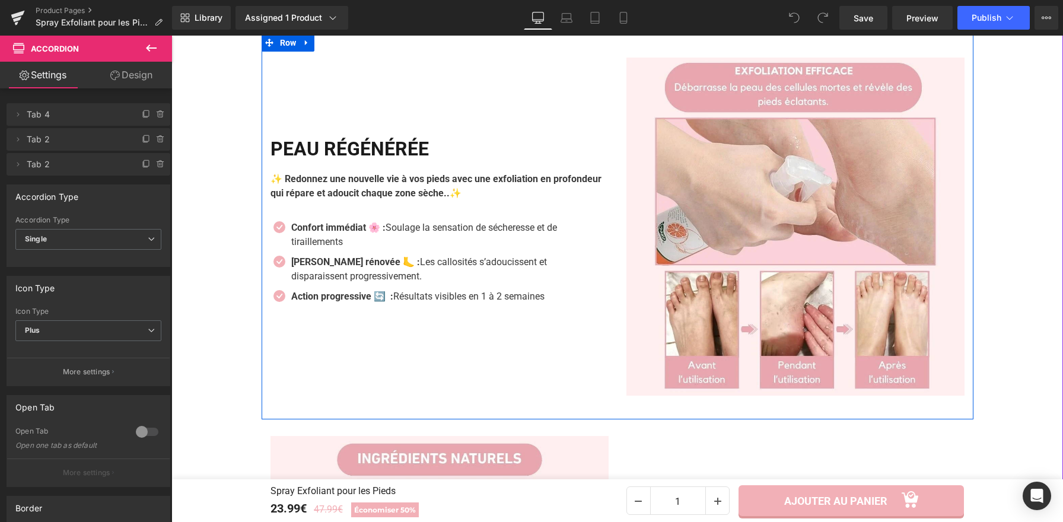
scroll to position [1317, 0]
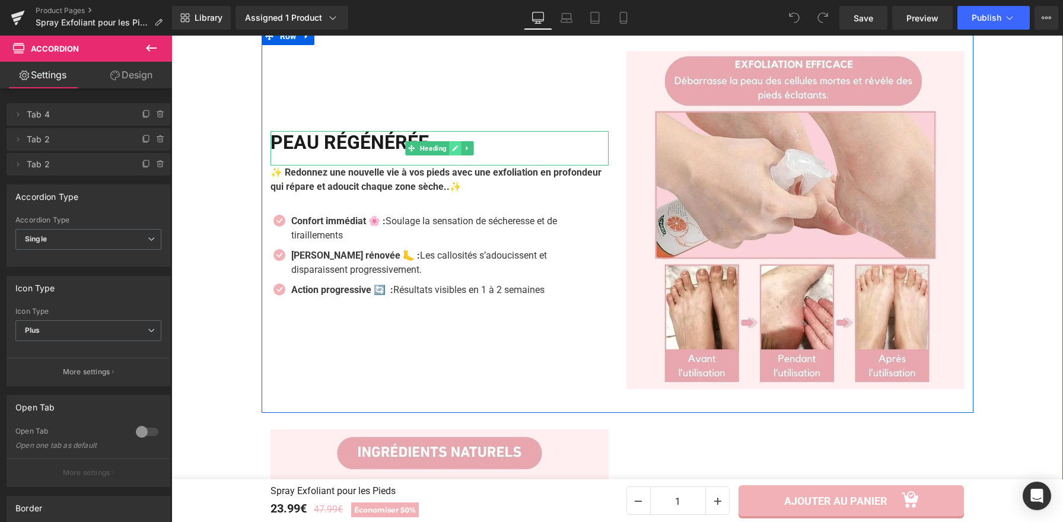
click at [453, 152] on icon at bounding box center [454, 148] width 7 height 7
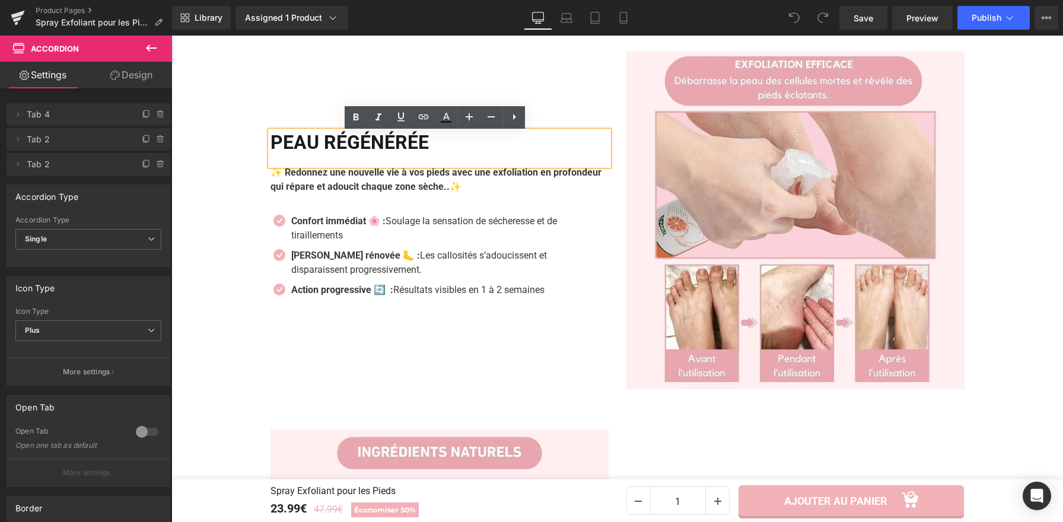
click at [453, 153] on h2 "PEAU RÉGÉNÉRÉE" at bounding box center [440, 142] width 338 height 23
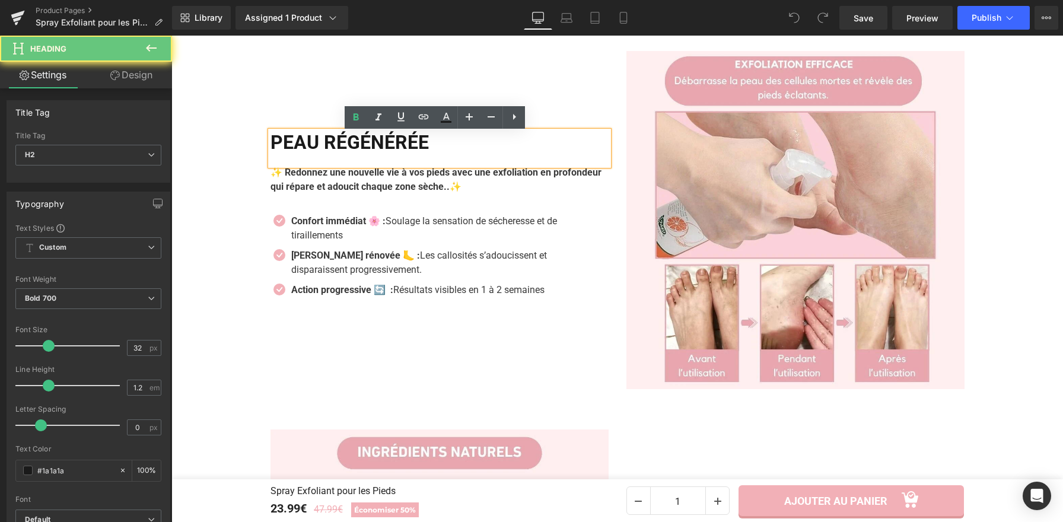
click at [444, 143] on h2 "PEAU RÉGÉNÉRÉE" at bounding box center [440, 142] width 338 height 23
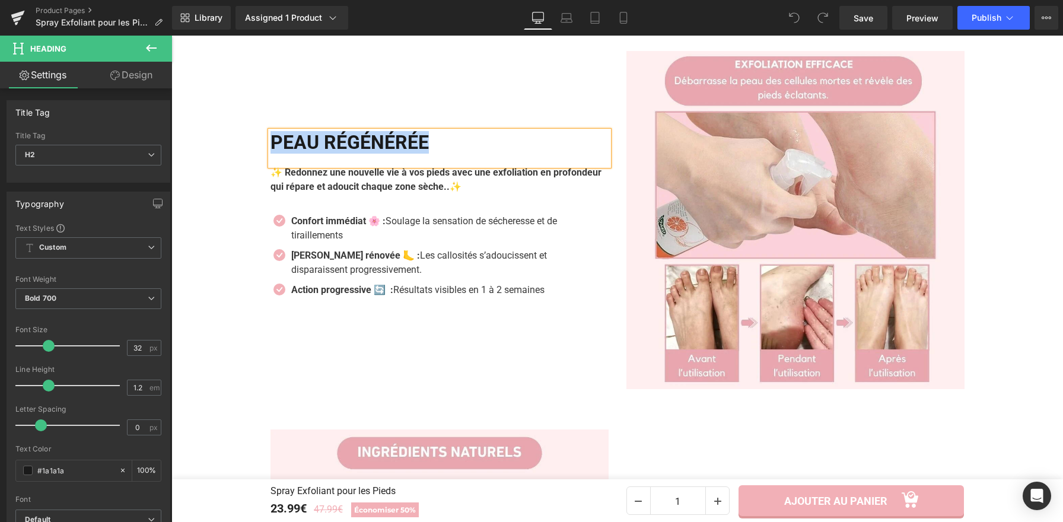
paste div
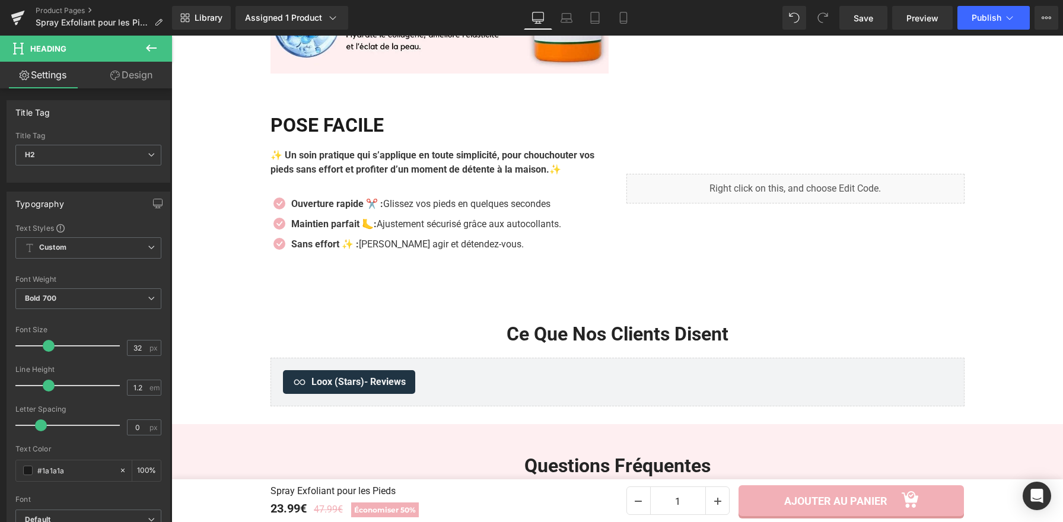
scroll to position [2004, 0]
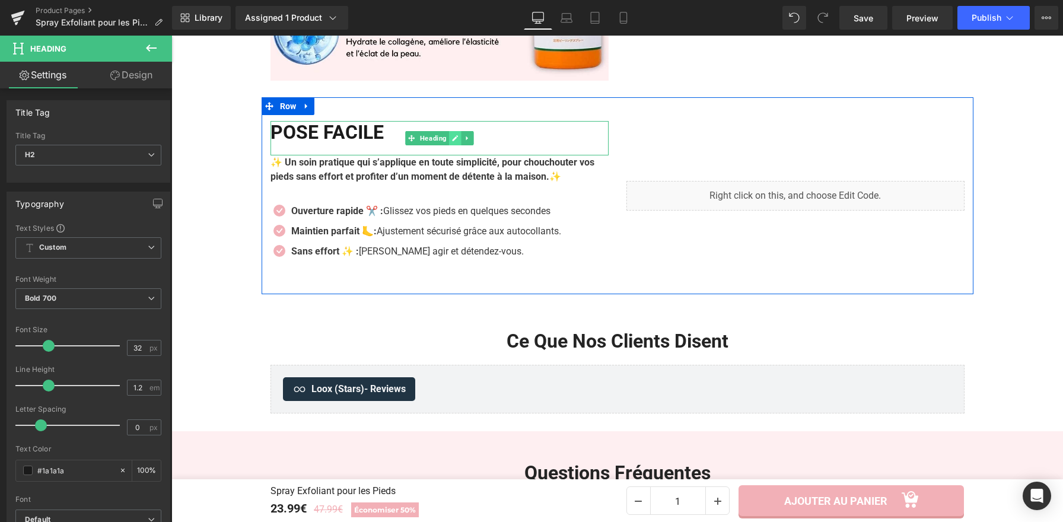
click at [452, 141] on icon at bounding box center [455, 138] width 6 height 6
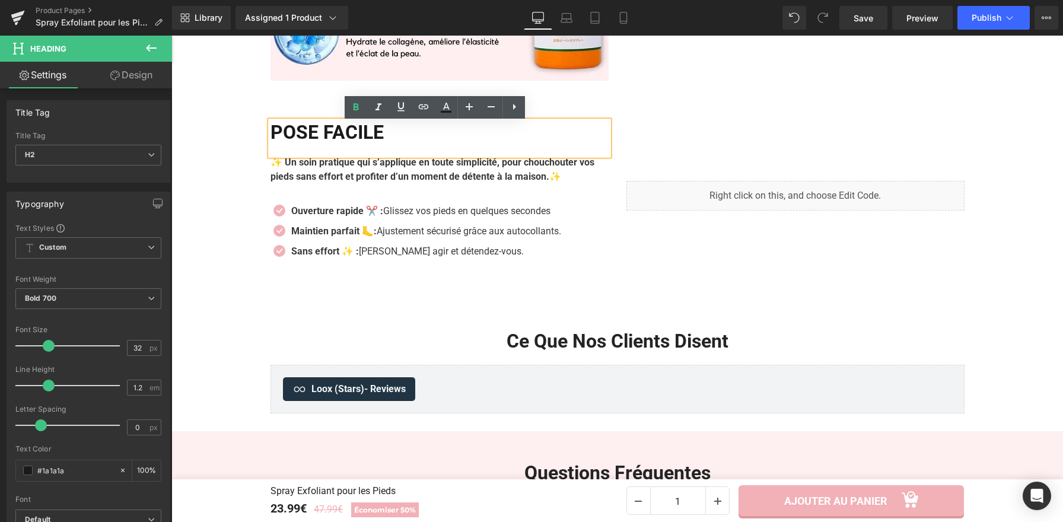
click at [421, 141] on h2 "POSE FACILE" at bounding box center [440, 132] width 338 height 23
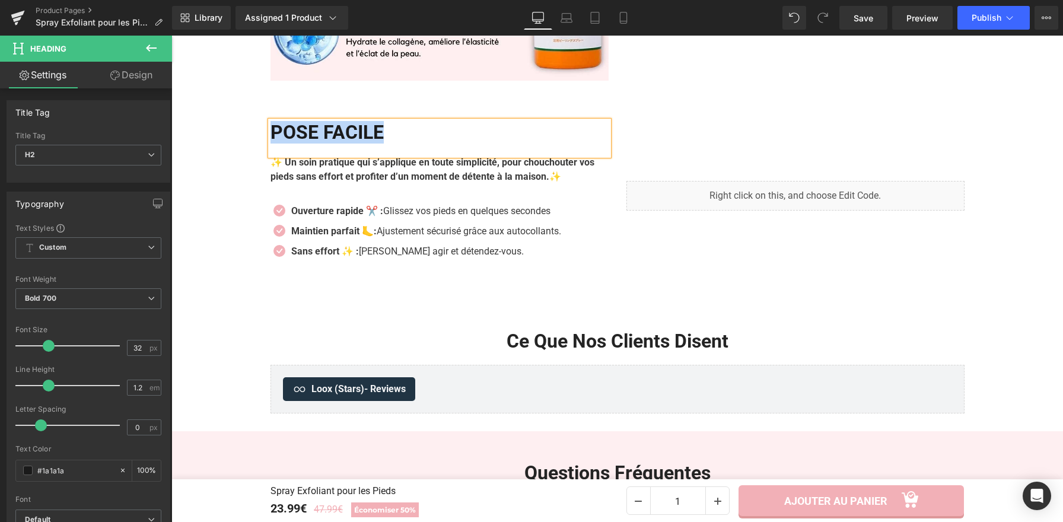
paste div
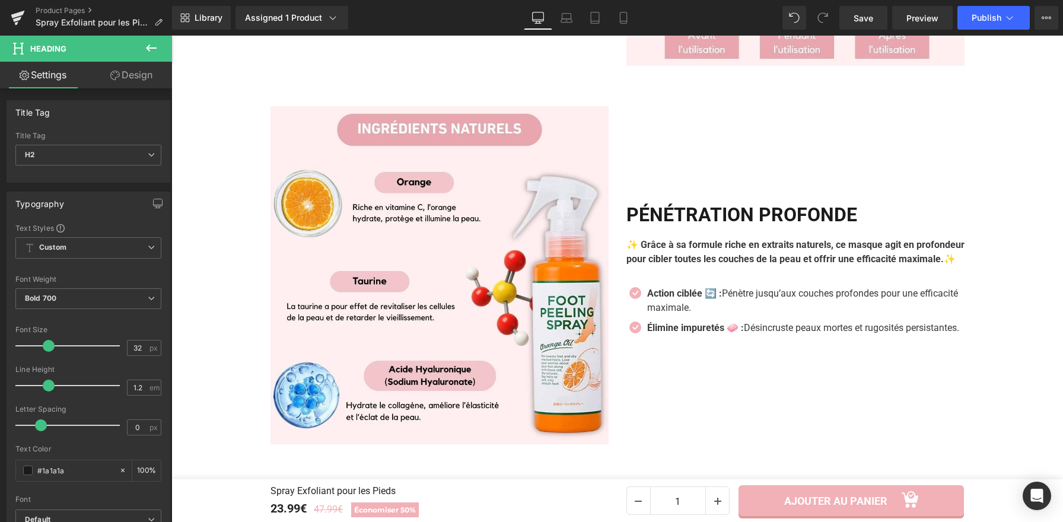
scroll to position [1639, 0]
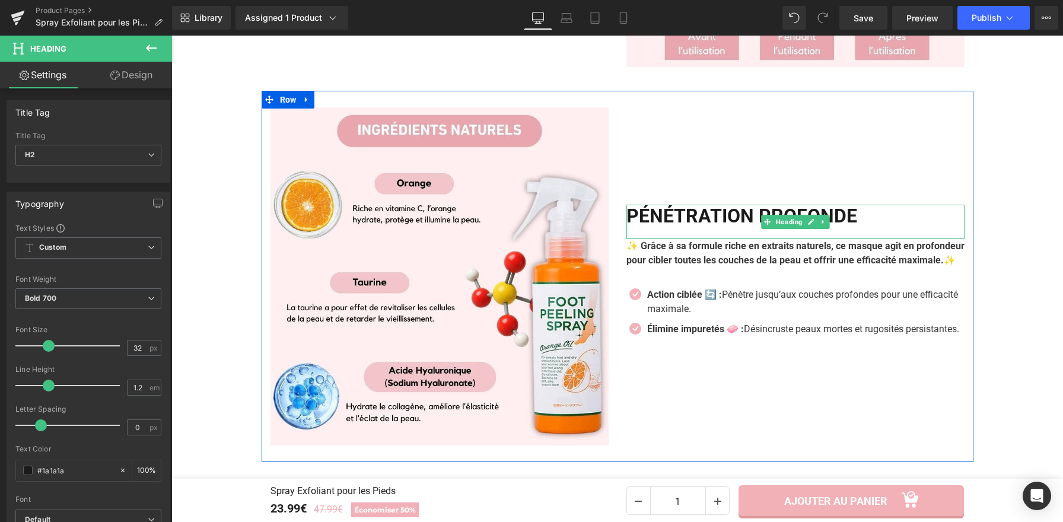
click at [750, 206] on h2 "PÉNÉTRATION PROFONDE" at bounding box center [795, 216] width 338 height 23
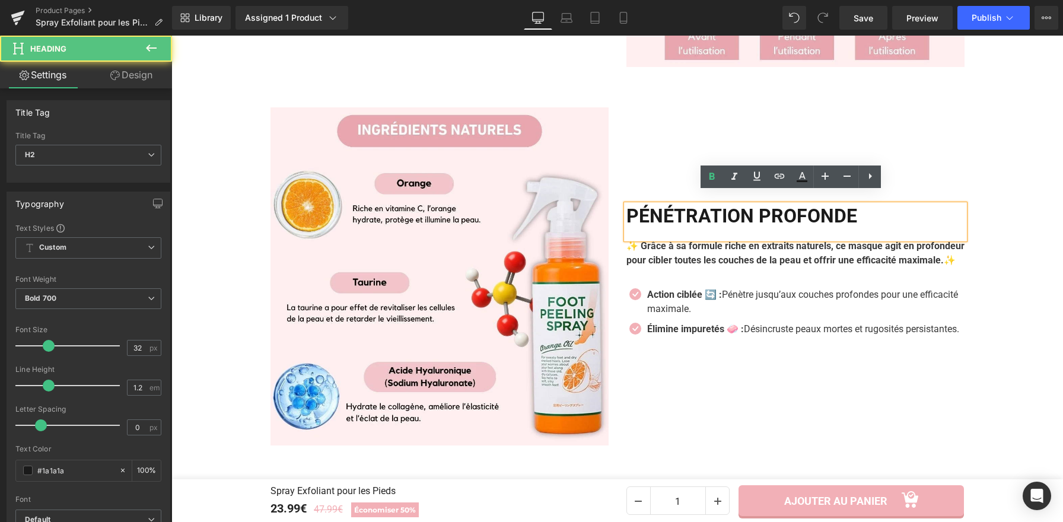
click at [750, 206] on h2 "PÉNÉTRATION PROFONDE" at bounding box center [795, 216] width 338 height 23
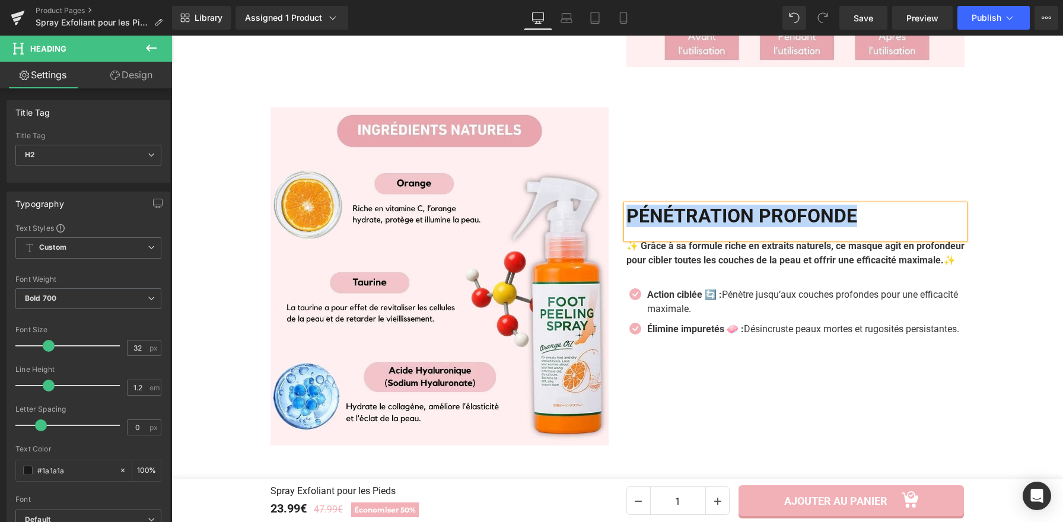
paste div
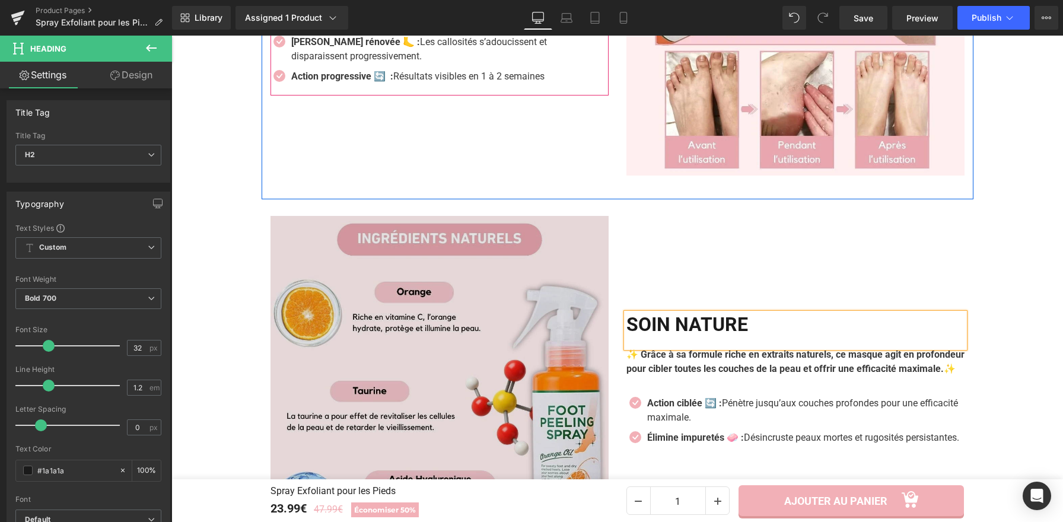
scroll to position [1535, 0]
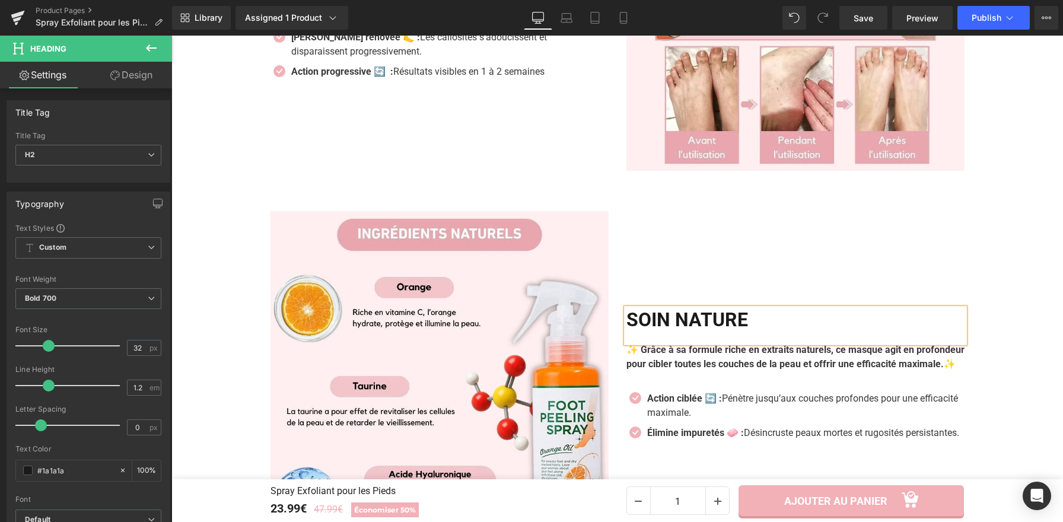
click at [993, 238] on div "Image +3700 clientes comblées, Nos clientes sont nos meilleures ambassadrices !…" at bounding box center [617, 100] width 892 height 1325
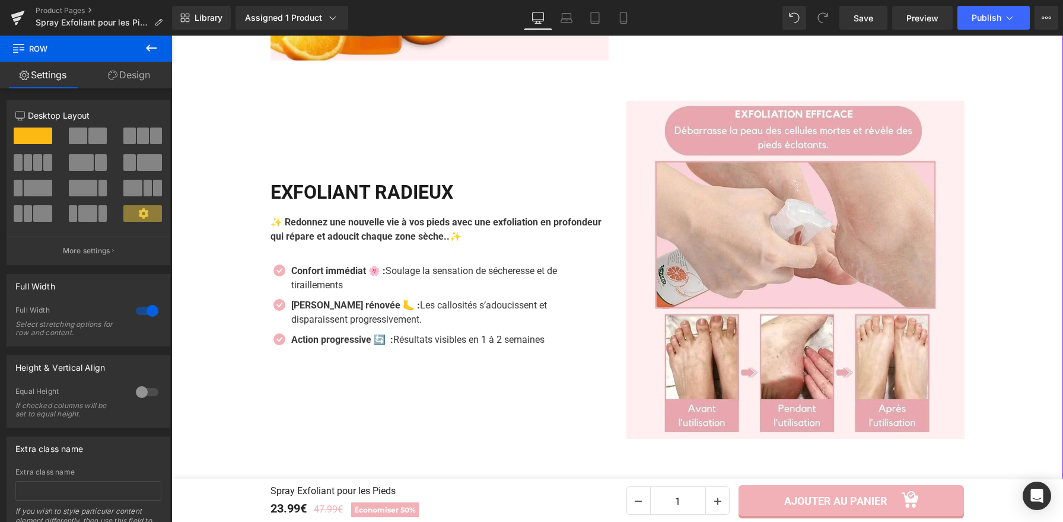
scroll to position [1260, 0]
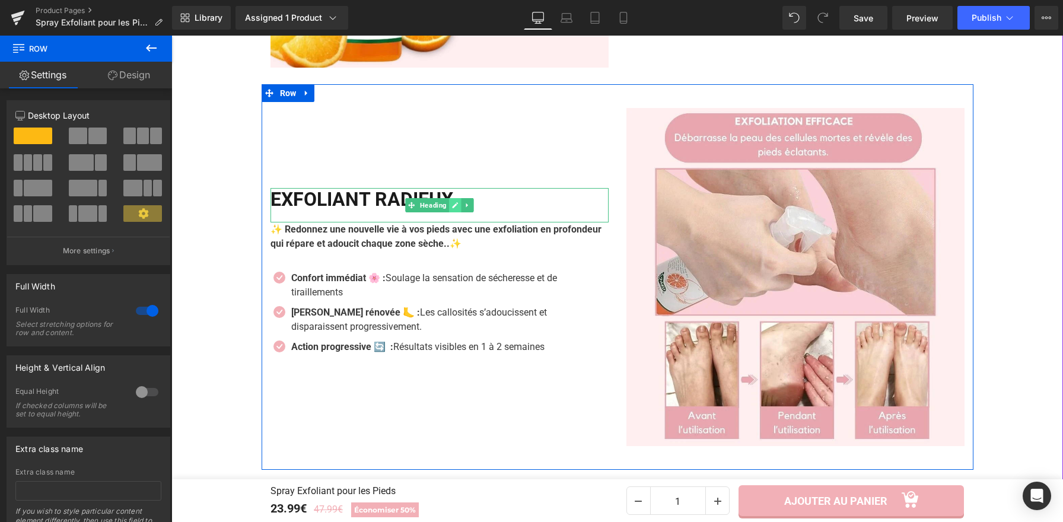
click at [451, 206] on icon at bounding box center [454, 205] width 7 height 7
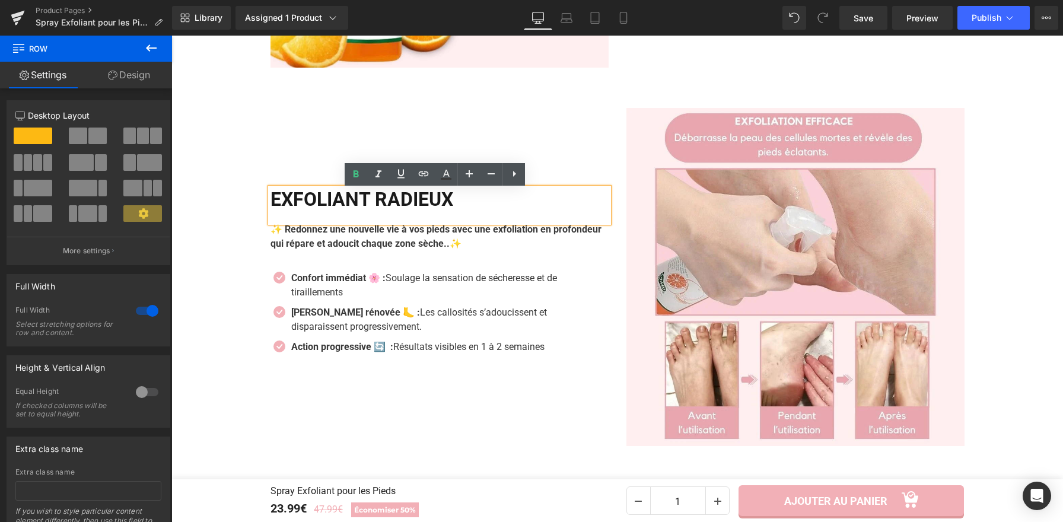
click at [460, 203] on h2 "Exfoliant Radieux" at bounding box center [440, 199] width 338 height 23
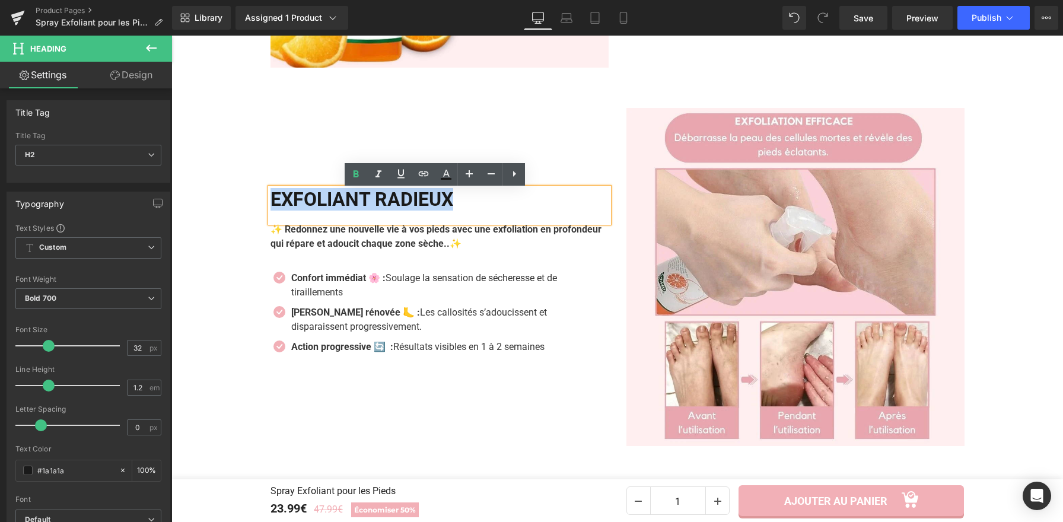
drag, startPoint x: 466, startPoint y: 202, endPoint x: 259, endPoint y: 206, distance: 207.1
click at [262, 206] on div "Exfoliant Radieux Heading ✨ Redonnez une nouvelle vie à vos pieds avec une exfo…" at bounding box center [440, 277] width 356 height 338
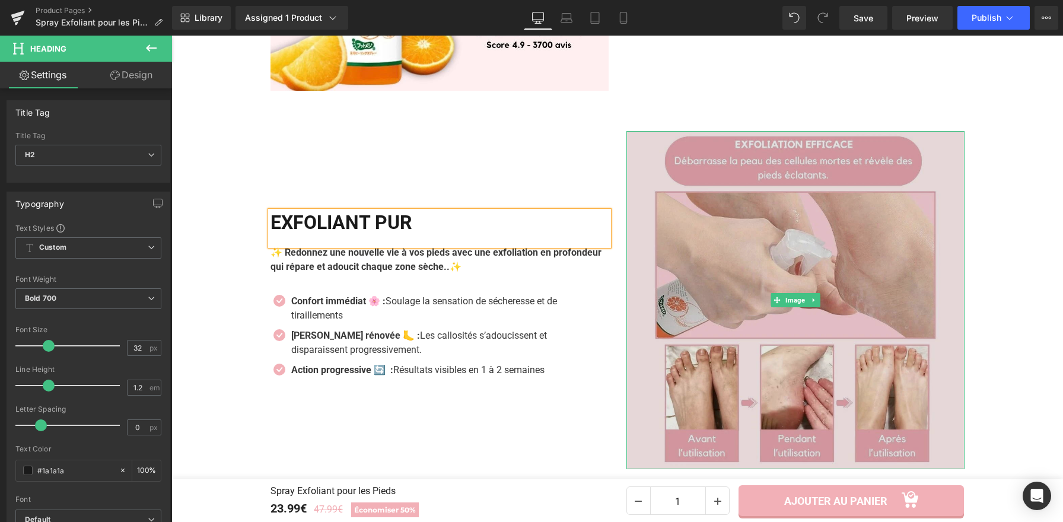
scroll to position [1236, 0]
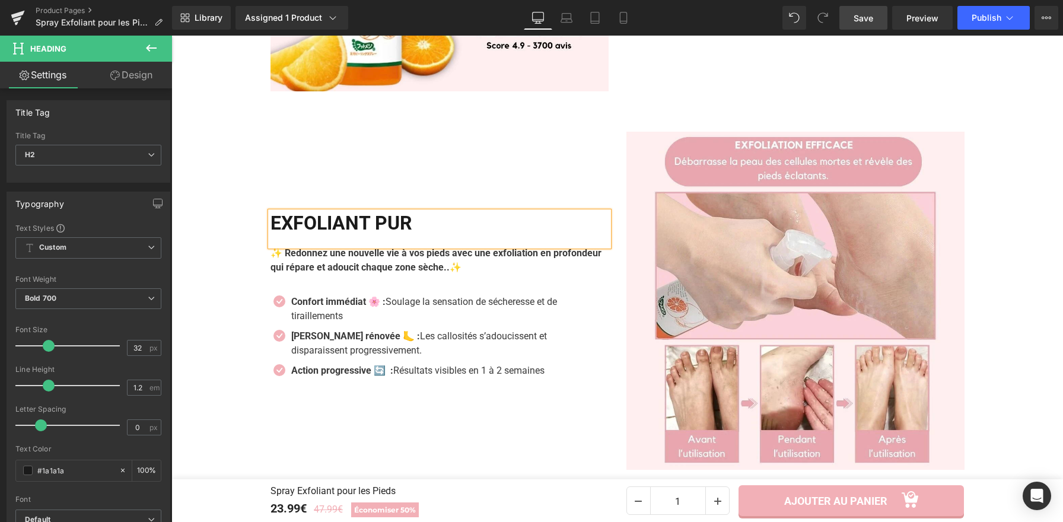
click at [860, 21] on span "Save" at bounding box center [864, 18] width 20 height 12
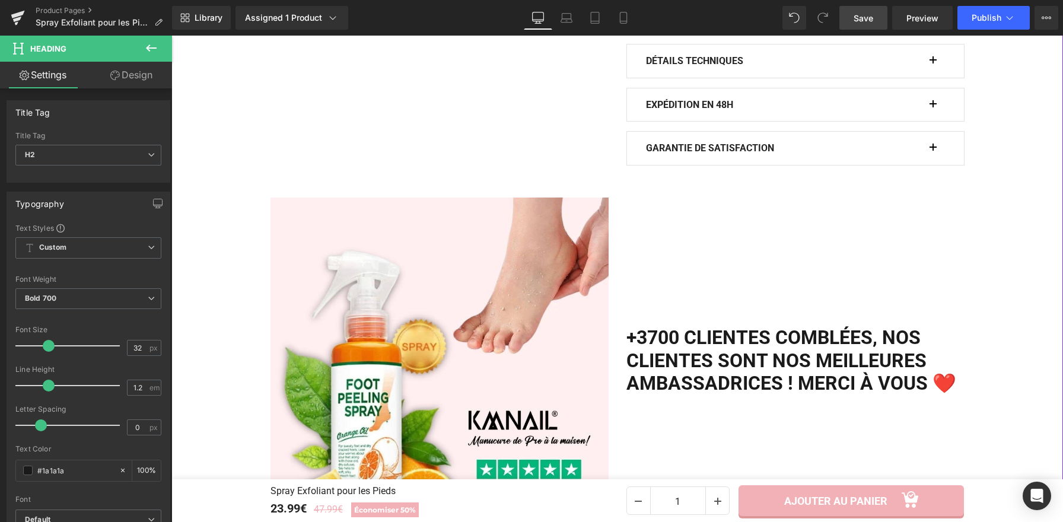
scroll to position [849, 0]
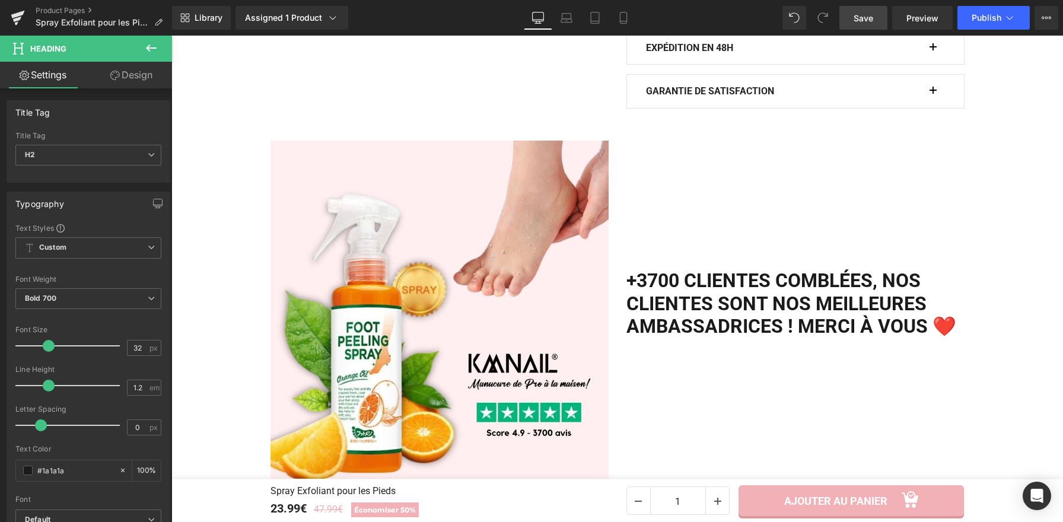
click at [861, 18] on span "Save" at bounding box center [864, 18] width 20 height 12
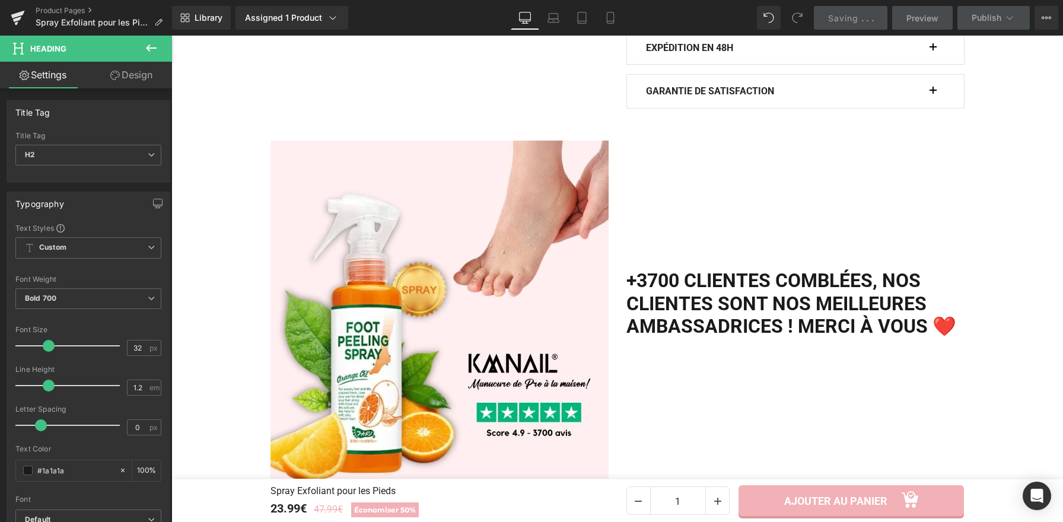
scroll to position [734, 0]
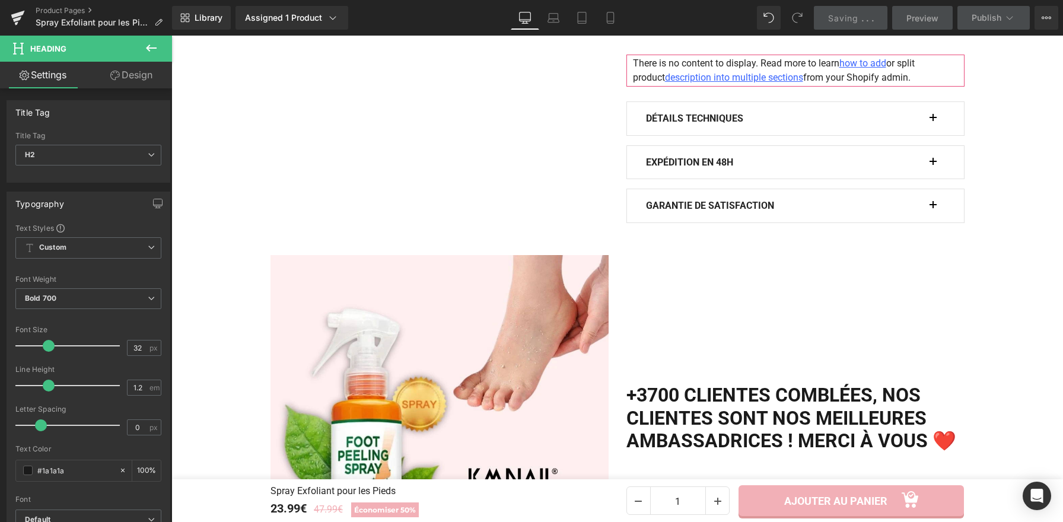
click at [925, 118] on div "Détails Techniques Text Block" at bounding box center [788, 118] width 284 height 15
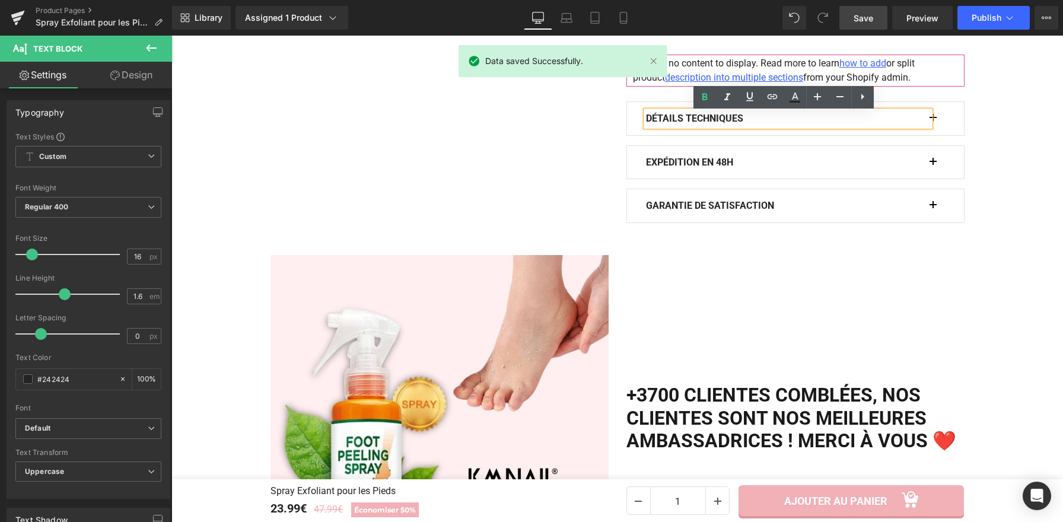
click at [933, 122] on span "button" at bounding box center [933, 122] width 0 height 0
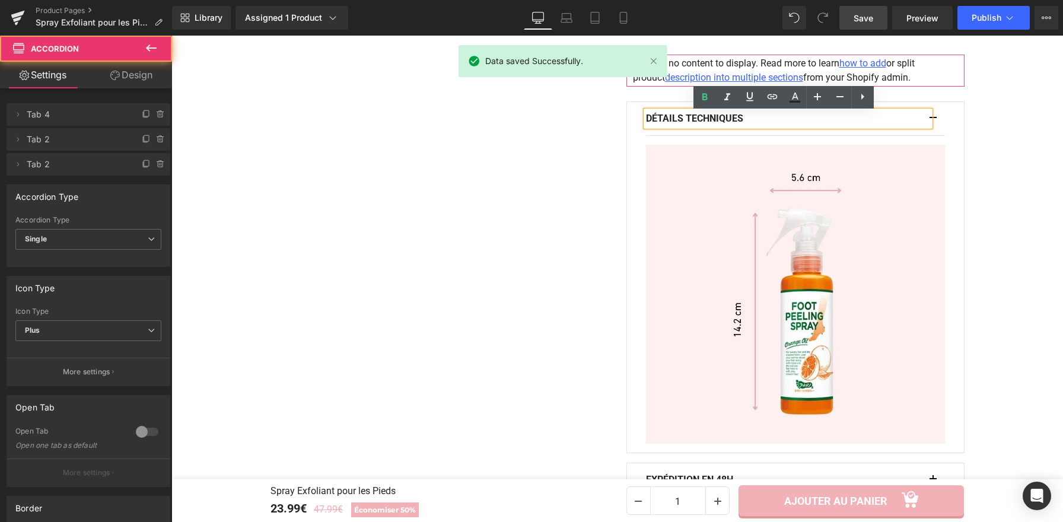
click at [933, 122] on span "button" at bounding box center [933, 122] width 0 height 0
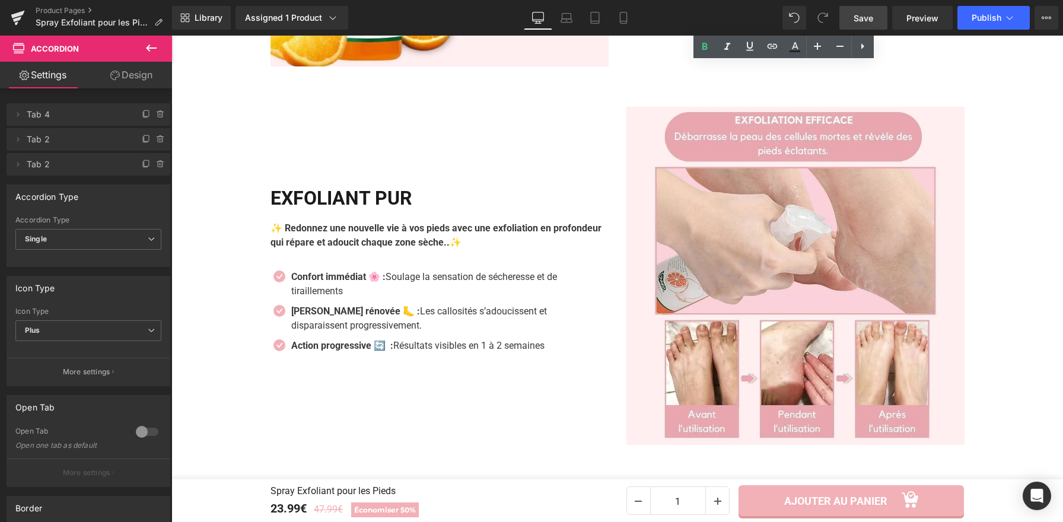
scroll to position [1262, 0]
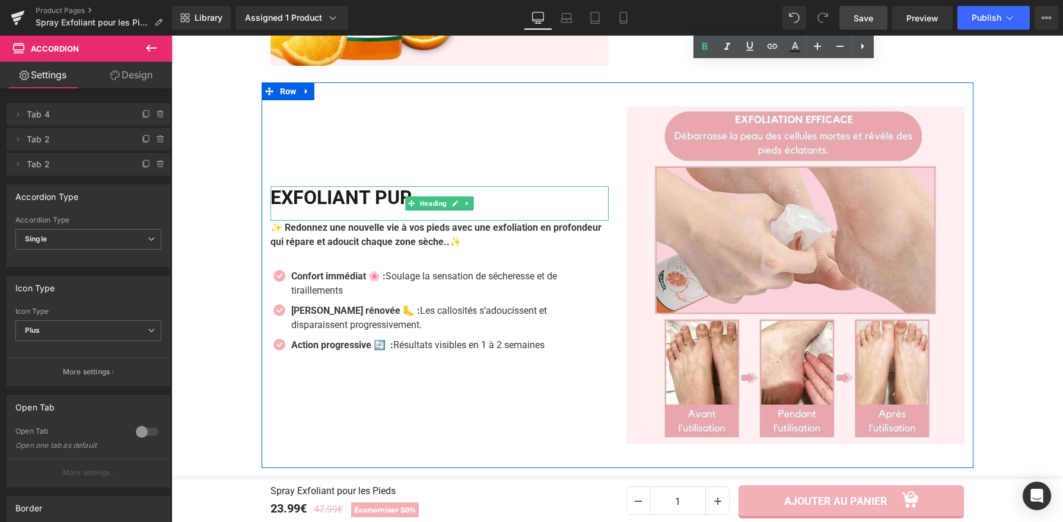
click at [390, 202] on h2 "Exfoliant Pur" at bounding box center [440, 197] width 338 height 23
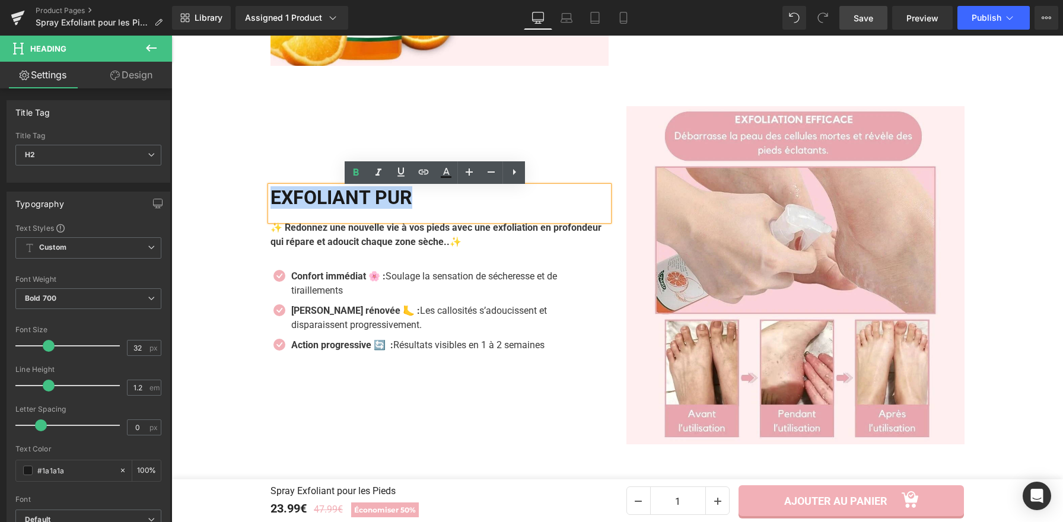
drag, startPoint x: 343, startPoint y: 199, endPoint x: 258, endPoint y: 198, distance: 84.8
click at [262, 198] on div "Exfoliant Pur Heading ✨ Redonnez une nouvelle vie à vos pieds avec une exfoliat…" at bounding box center [440, 275] width 356 height 338
copy h2 "Exfoliant Pur"
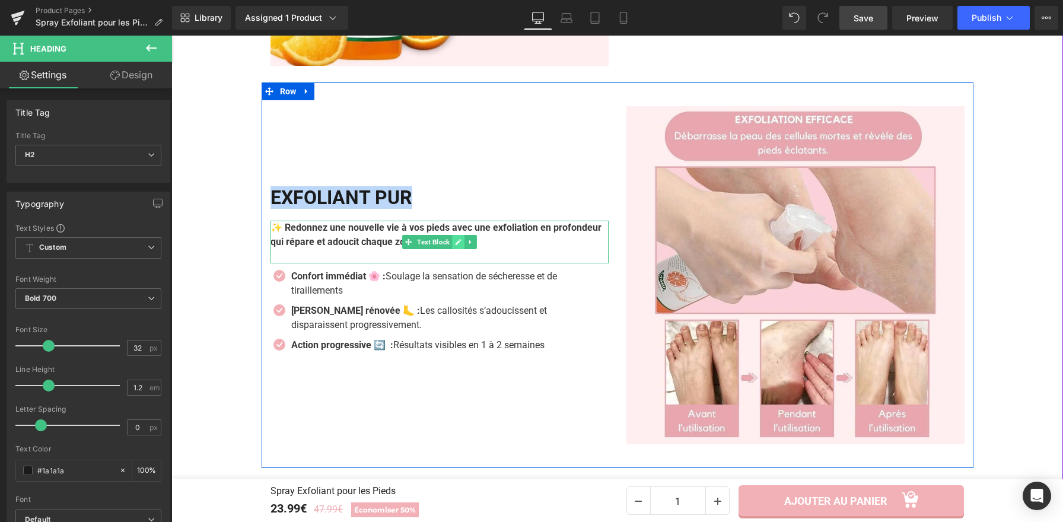
click at [455, 246] on icon at bounding box center [458, 241] width 7 height 7
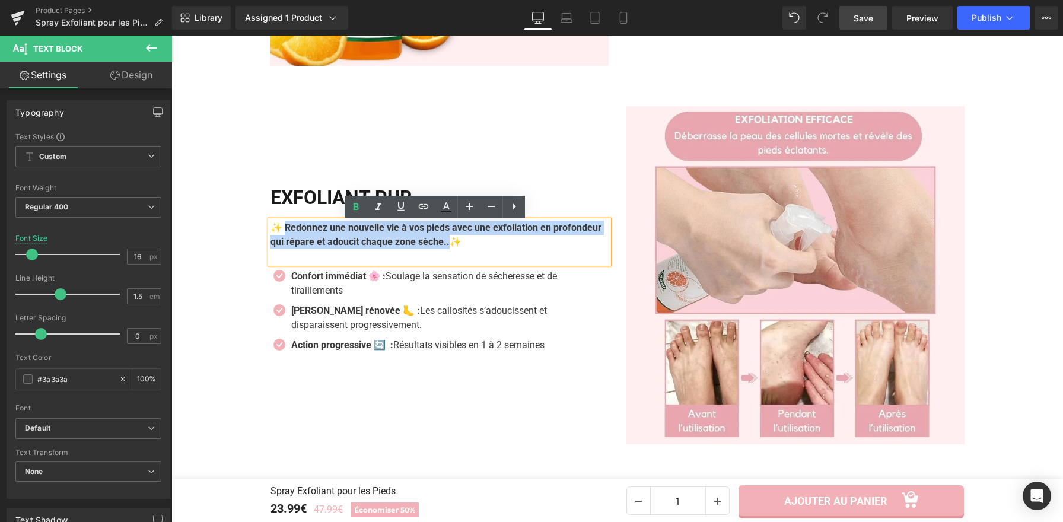
drag, startPoint x: 507, startPoint y: 247, endPoint x: 1008, endPoint y: 418, distance: 529.8
click at [282, 230] on p "✨ Redonnez une nouvelle vie à vos pieds avec une exfoliation en profondeur qui …" at bounding box center [440, 235] width 338 height 28
paste div
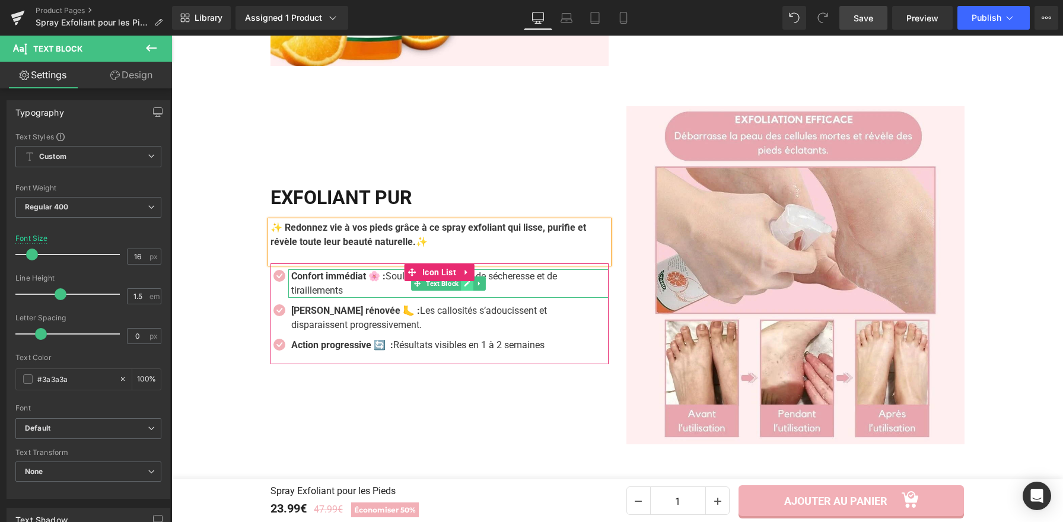
click at [461, 287] on link at bounding box center [467, 283] width 12 height 14
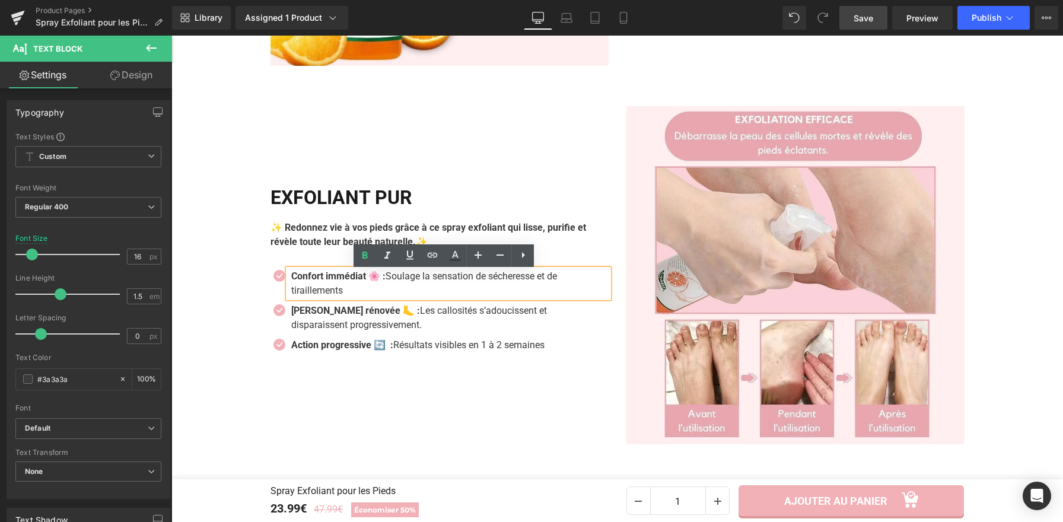
click at [348, 295] on p "Confort immédiat 🌸 : Soulage la sensation de sécheresse et de tiraillements" at bounding box center [449, 283] width 317 height 28
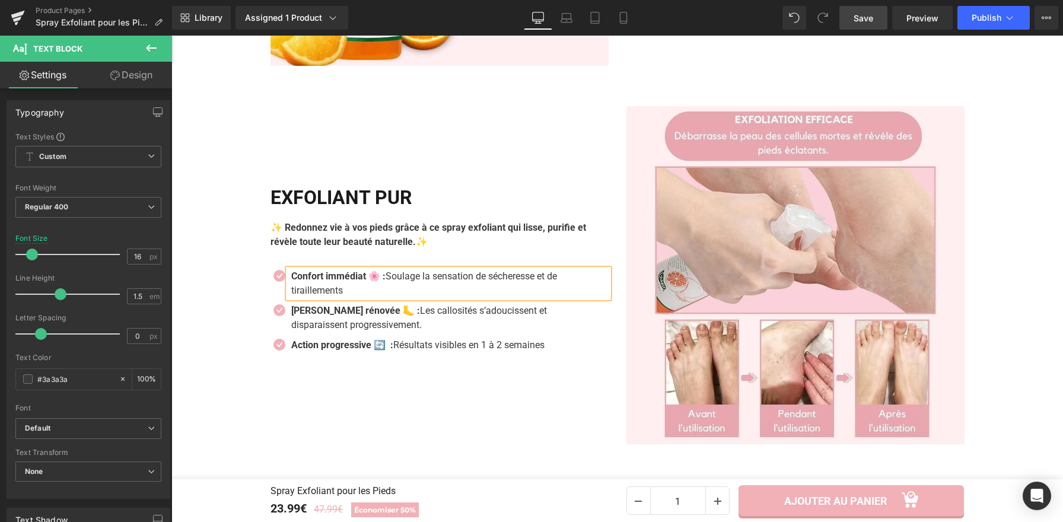
paste div
drag, startPoint x: 394, startPoint y: 279, endPoint x: 464, endPoint y: 296, distance: 72.1
click at [464, 296] on p "Élimine les impuretés – Débarrasse efficacement la peau des cellules mortes pou…" at bounding box center [449, 283] width 317 height 28
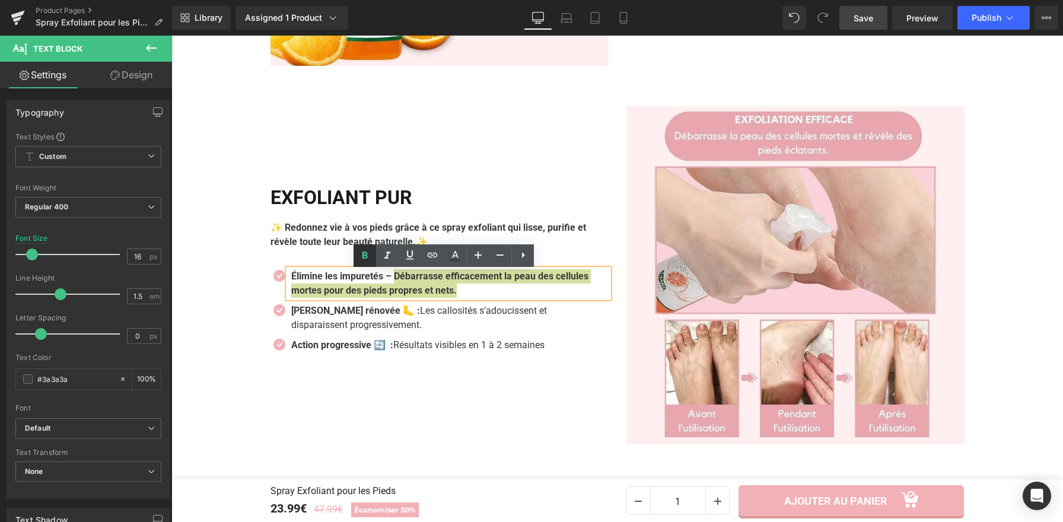
click at [367, 255] on icon at bounding box center [365, 256] width 14 height 14
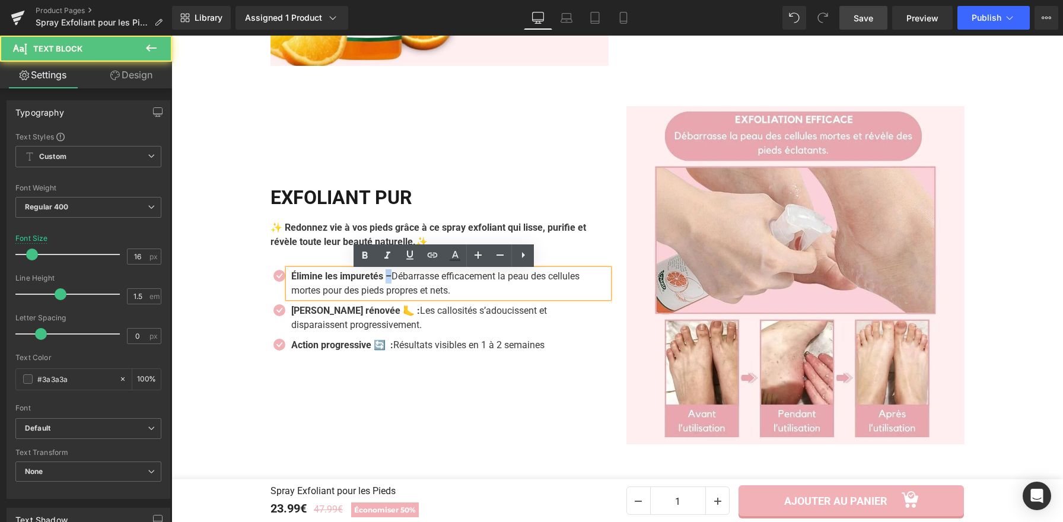
drag, startPoint x: 392, startPoint y: 279, endPoint x: 530, endPoint y: 282, distance: 137.6
click at [387, 279] on strong "Élimine les impuretés –" at bounding box center [341, 276] width 100 height 11
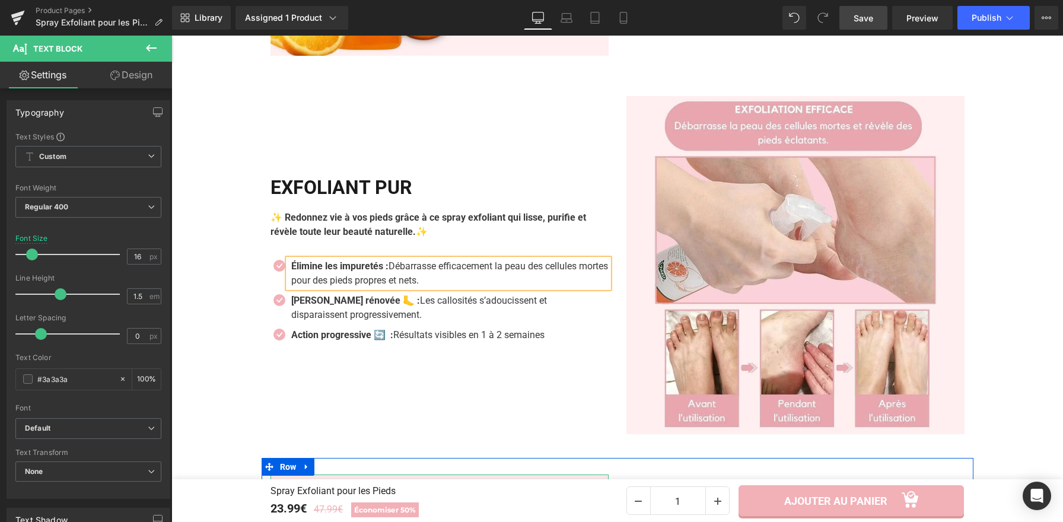
scroll to position [1258, 0]
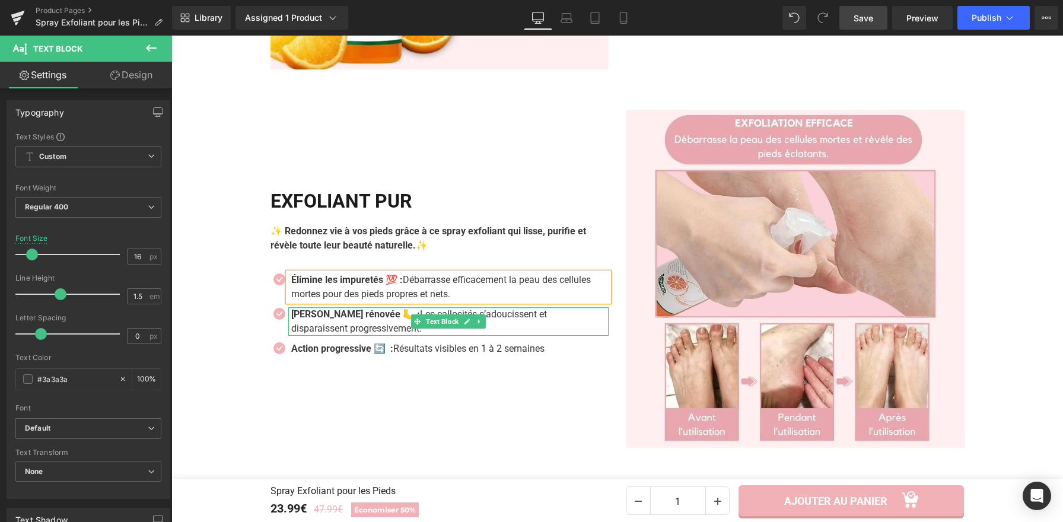
click at [361, 326] on p "Peau rénovée 🦶 : Les callosités s’adoucissent et disparaissent progressivement." at bounding box center [445, 321] width 309 height 28
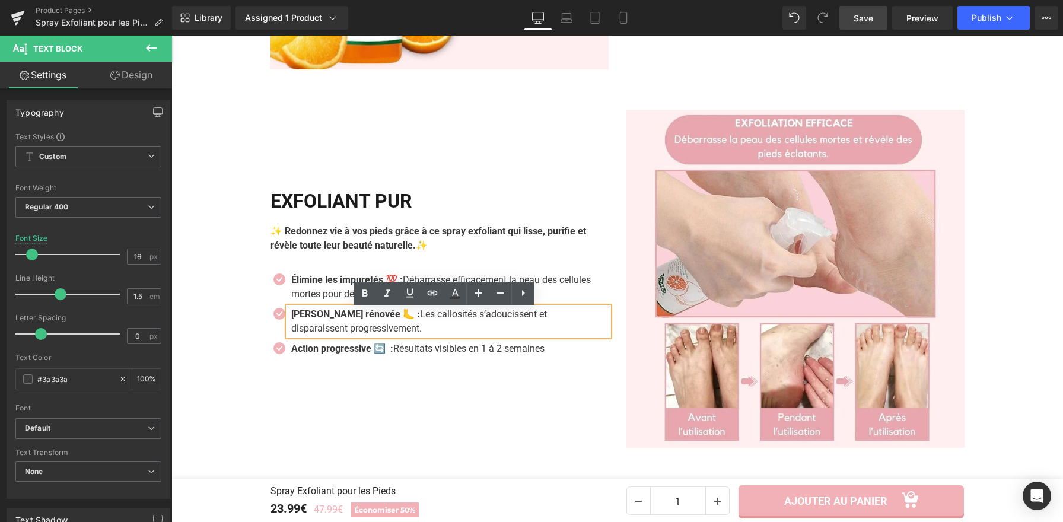
click at [356, 326] on p "Peau rénovée 🦶 : Les callosités s’adoucissent et disparaissent progressivement." at bounding box center [445, 321] width 309 height 28
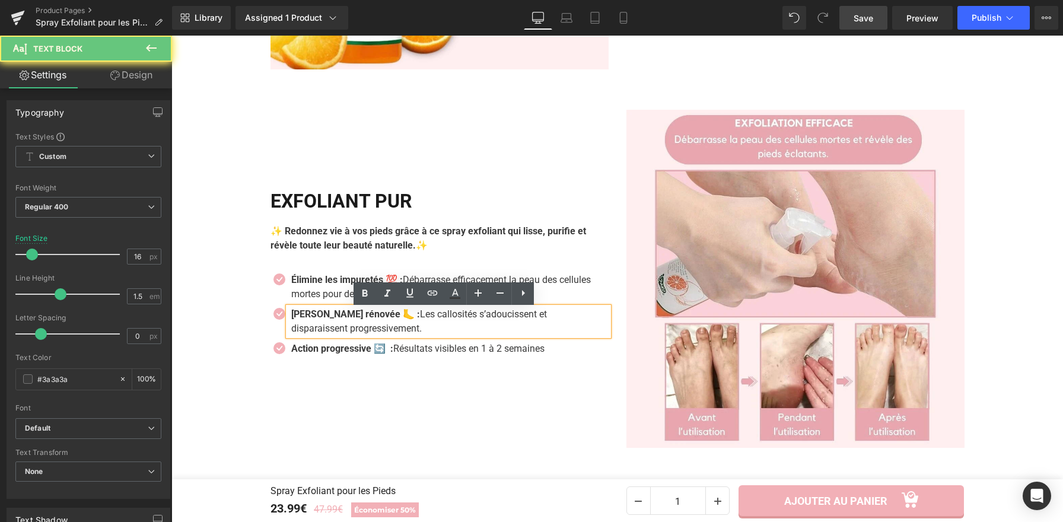
click at [370, 333] on p "Peau rénovée 🦶 : Les callosités s’adoucissent et disparaissent progressivement." at bounding box center [445, 321] width 309 height 28
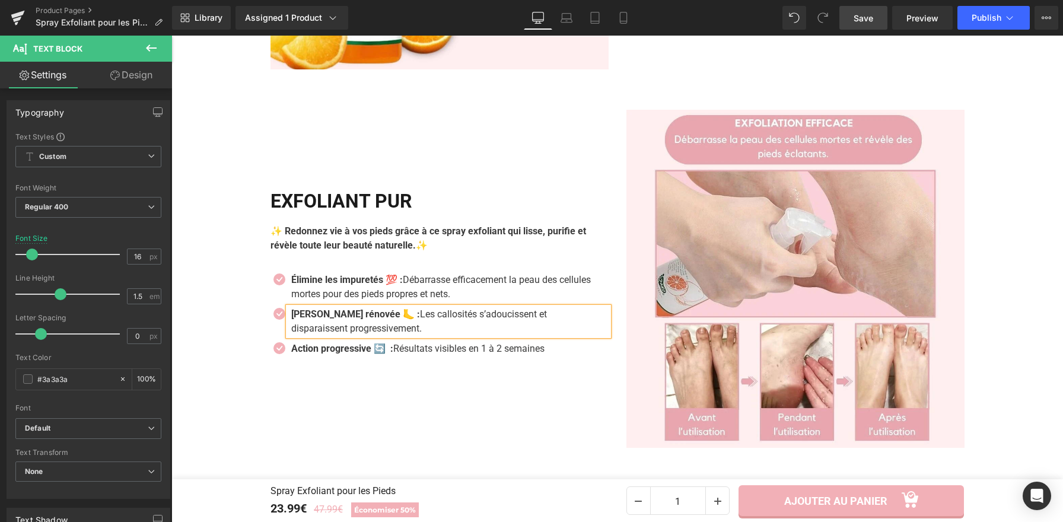
paste div
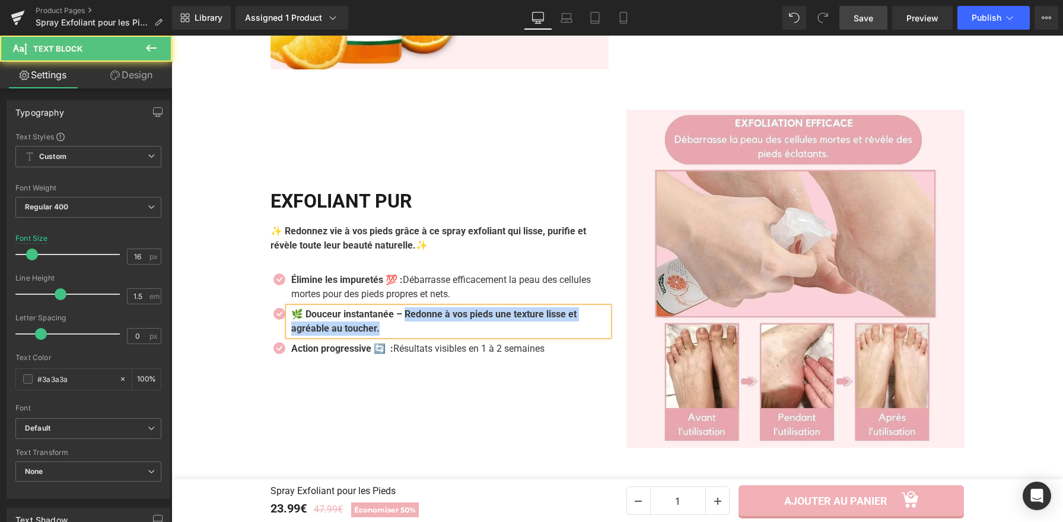
drag, startPoint x: 406, startPoint y: 315, endPoint x: 415, endPoint y: 329, distance: 16.3
click at [415, 329] on p "🌿 Douceur instantanée – Redonne à vos pieds une texture lisse et agréable au to…" at bounding box center [445, 321] width 309 height 28
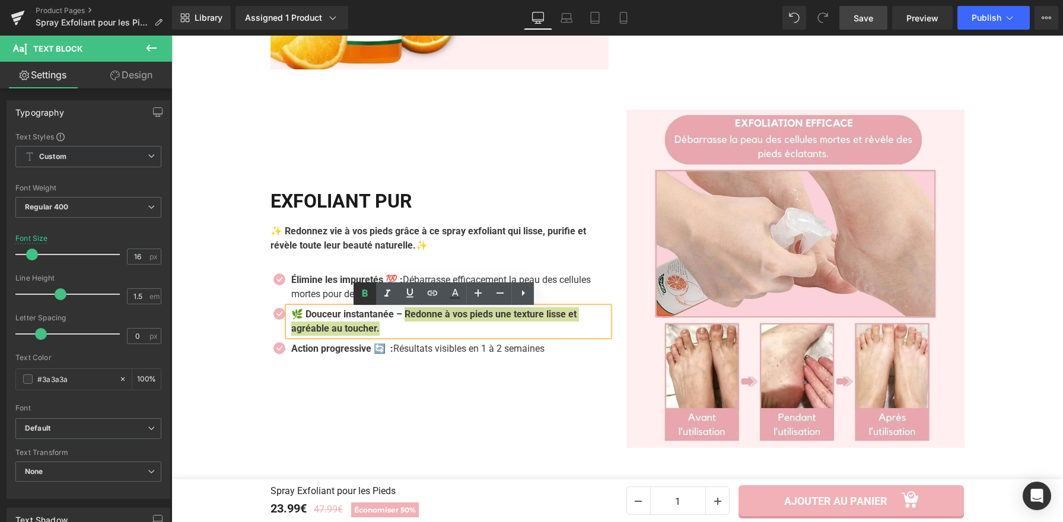
click at [368, 292] on icon at bounding box center [365, 294] width 14 height 14
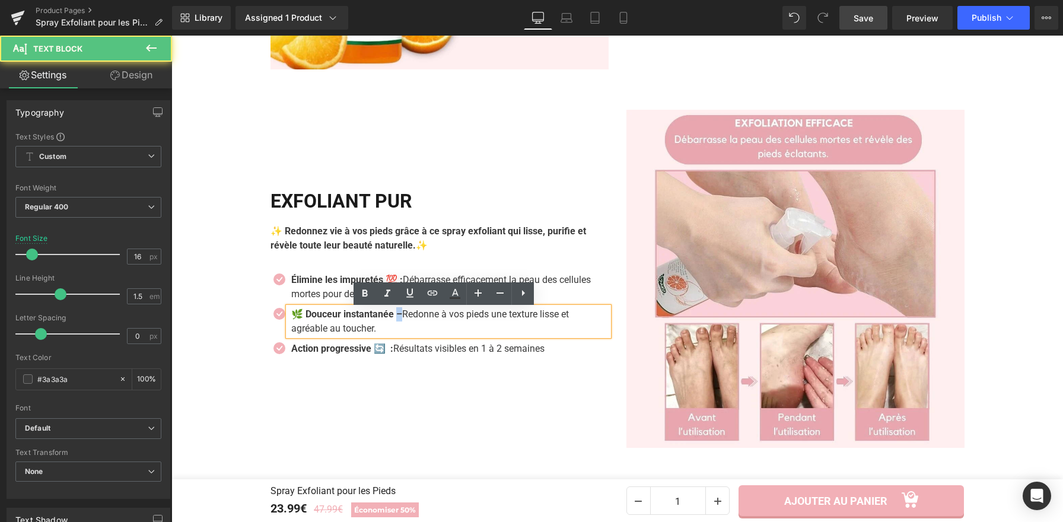
drag, startPoint x: 402, startPoint y: 318, endPoint x: 396, endPoint y: 320, distance: 6.4
click at [396, 320] on strong "🌿 Douceur instantanée –" at bounding box center [346, 313] width 111 height 11
drag, startPoint x: 301, startPoint y: 317, endPoint x: 290, endPoint y: 320, distance: 11.7
click at [291, 320] on strong "🌿 Douceur instantanée :" at bounding box center [345, 313] width 108 height 11
copy strong "🌿 D"
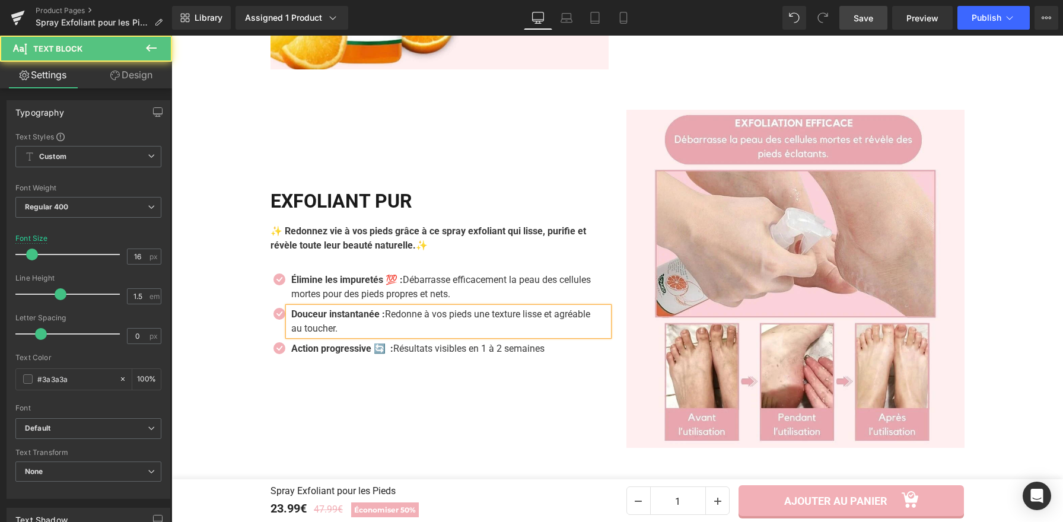
click at [383, 318] on strong "Douceur instantanée :" at bounding box center [338, 313] width 94 height 11
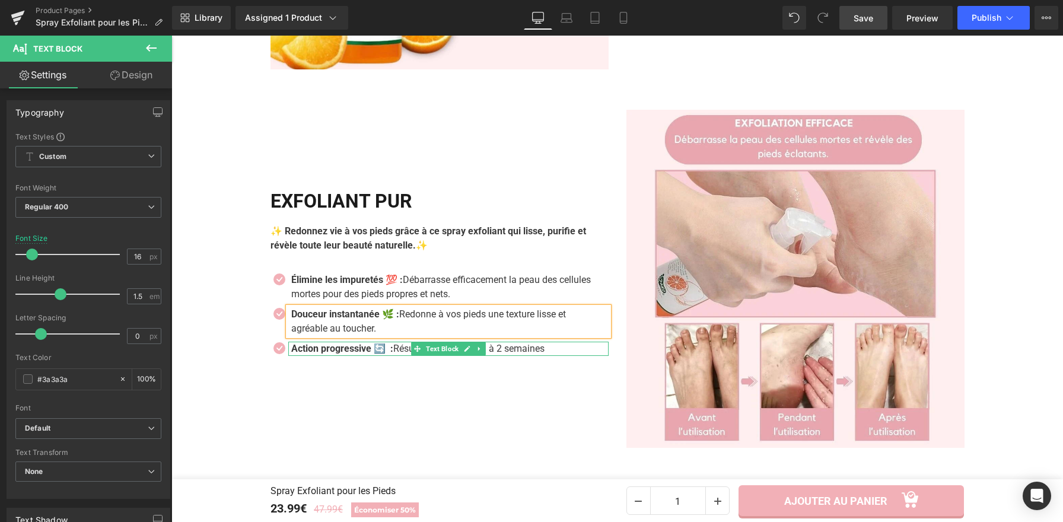
click at [361, 349] on strong "Action progressive 🔄 :" at bounding box center [342, 348] width 102 height 11
click at [363, 354] on strong "Action progressive 🔄 :" at bounding box center [342, 348] width 102 height 11
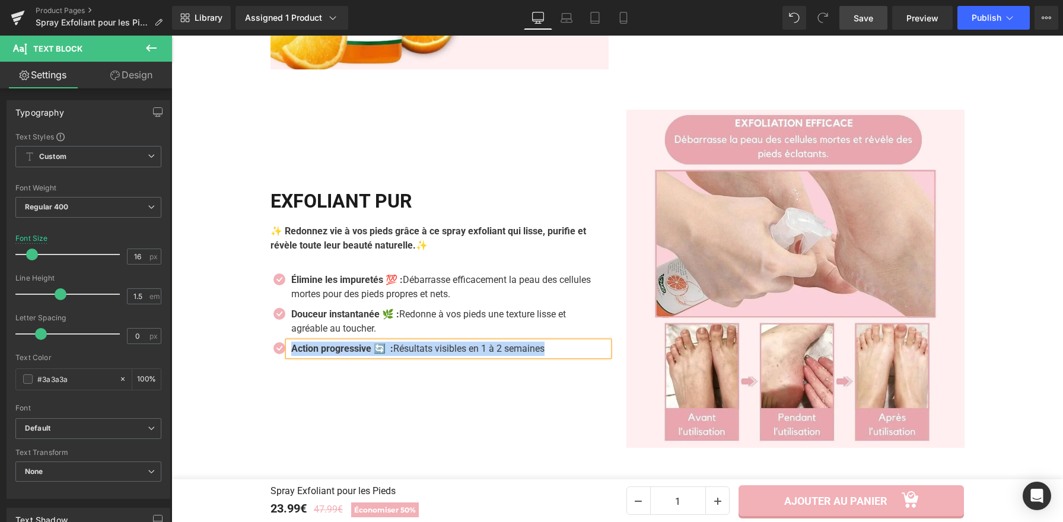
paste div
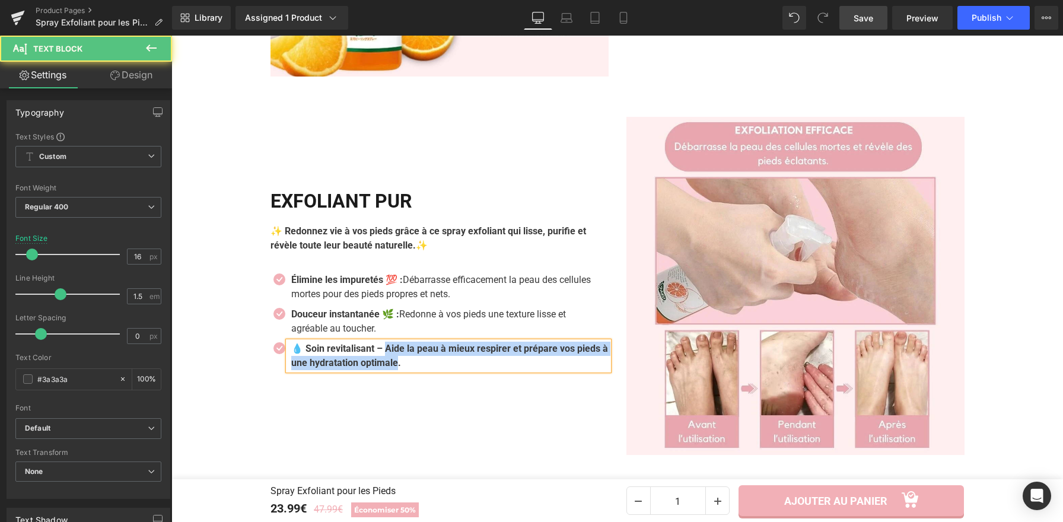
drag, startPoint x: 386, startPoint y: 350, endPoint x: 434, endPoint y: 367, distance: 51.0
click at [434, 367] on b "💧 Soin revitalisant – Aide la peau à mieux respirer et prépare vos pieds à une …" at bounding box center [449, 356] width 317 height 26
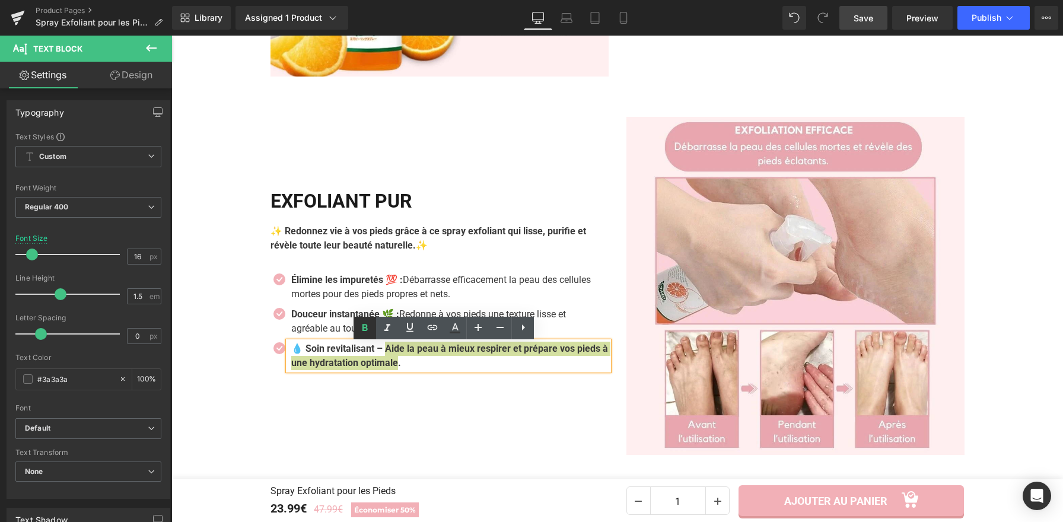
click at [368, 330] on icon at bounding box center [365, 328] width 14 height 14
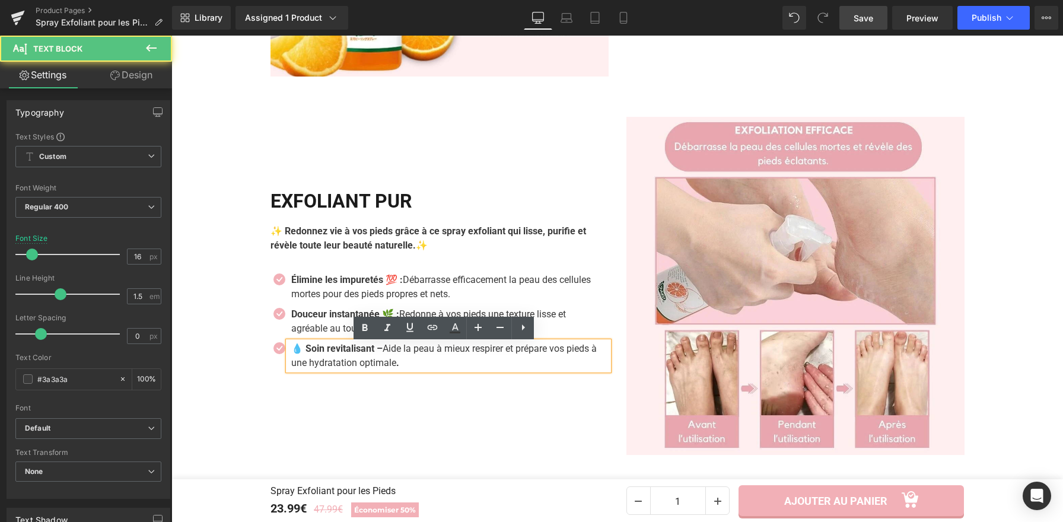
click at [378, 351] on strong "💧 Soin revitalisant –" at bounding box center [336, 348] width 91 height 11
drag, startPoint x: 301, startPoint y: 351, endPoint x: 286, endPoint y: 352, distance: 14.8
click at [291, 352] on strong "💧 Soin revitalisant :" at bounding box center [335, 348] width 88 height 11
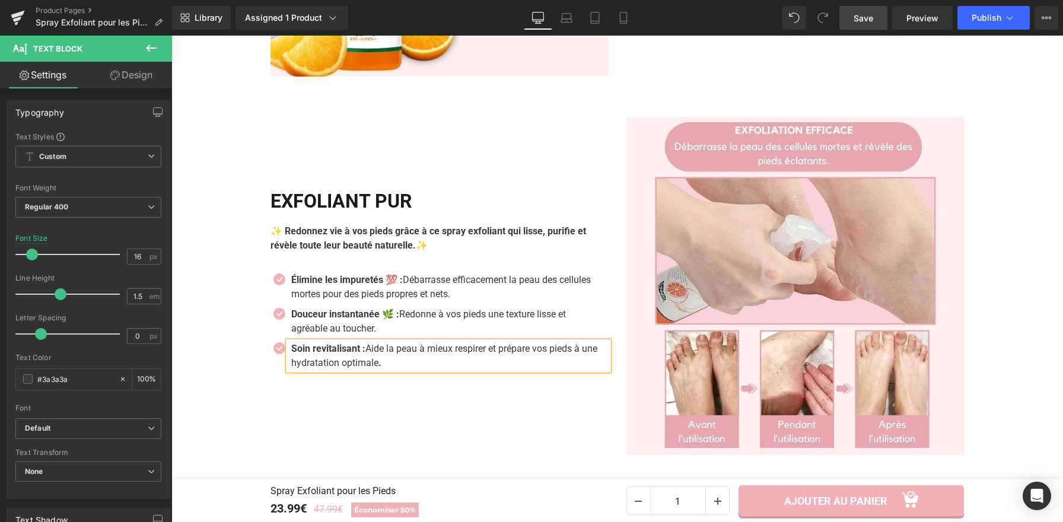
click at [364, 350] on strong "Soin revitalisant :" at bounding box center [328, 348] width 74 height 11
click at [469, 248] on icon at bounding box center [470, 246] width 2 height 4
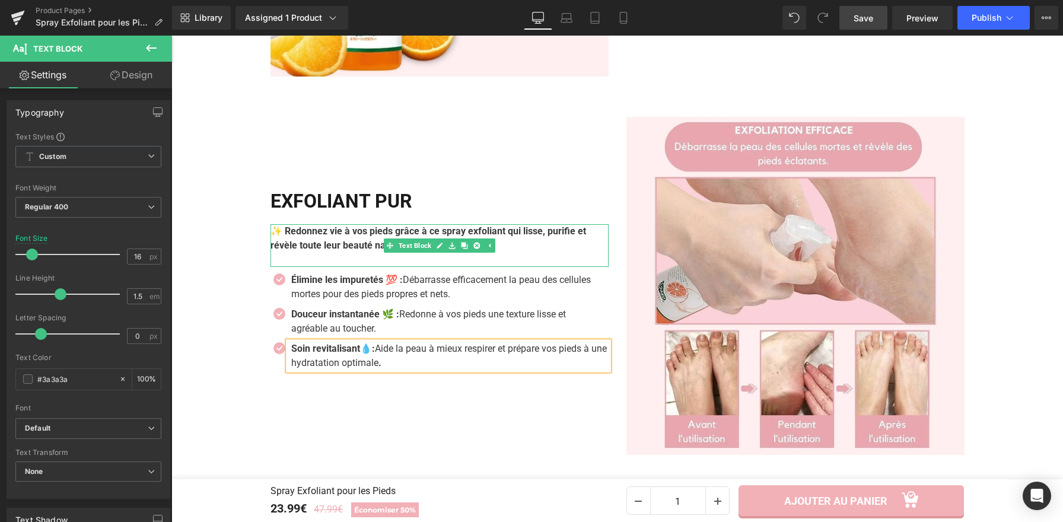
click at [461, 246] on icon at bounding box center [464, 245] width 7 height 7
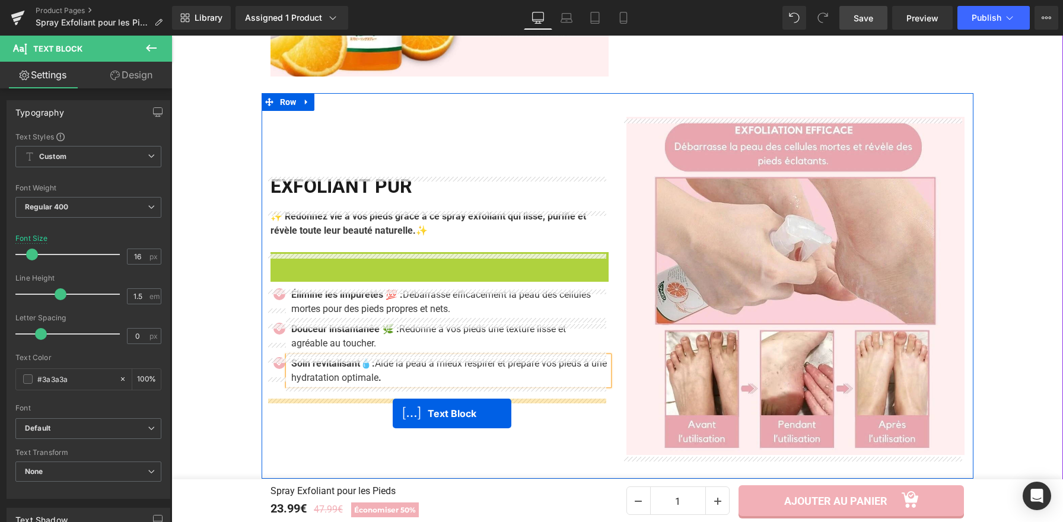
drag, startPoint x: 402, startPoint y: 268, endPoint x: 393, endPoint y: 413, distance: 146.2
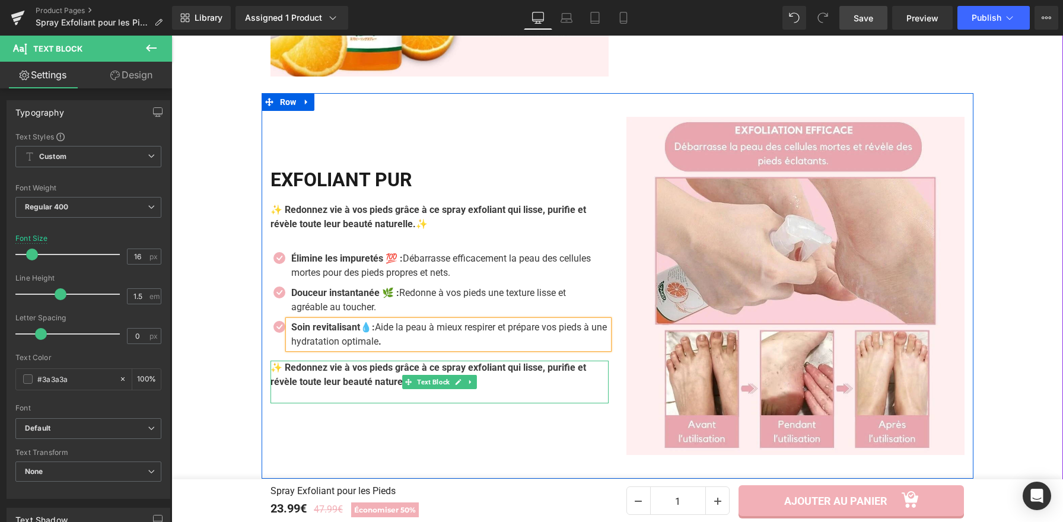
click at [389, 382] on b "✨ Redonnez vie à vos pieds grâce à ce spray exfoliant qui lisse, purifie et rév…" at bounding box center [429, 375] width 316 height 26
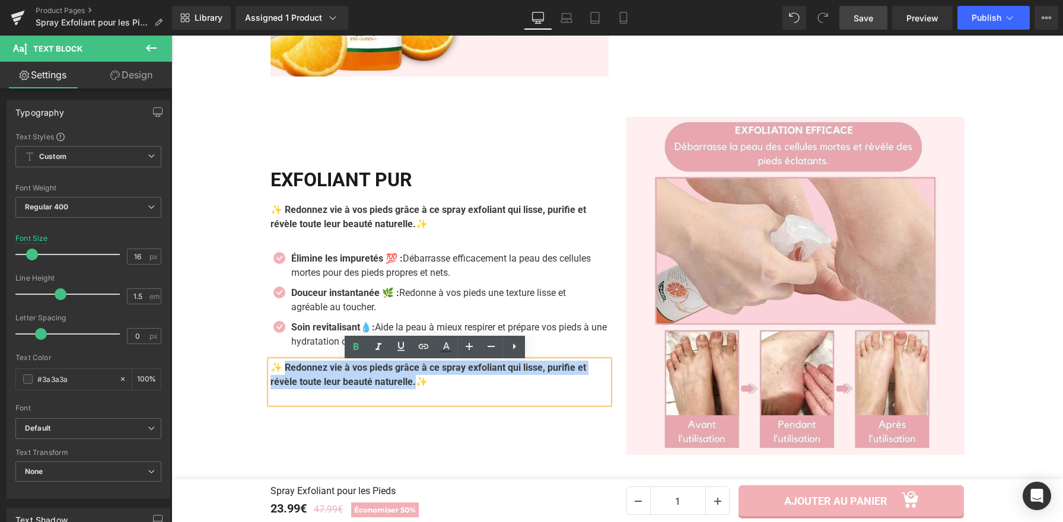
drag, startPoint x: 418, startPoint y: 387, endPoint x: 282, endPoint y: 373, distance: 137.2
click at [282, 373] on p "✨ Redonnez vie à vos pieds grâce à ce spray exfoliant qui lisse, purifie et rév…" at bounding box center [440, 375] width 338 height 28
paste div
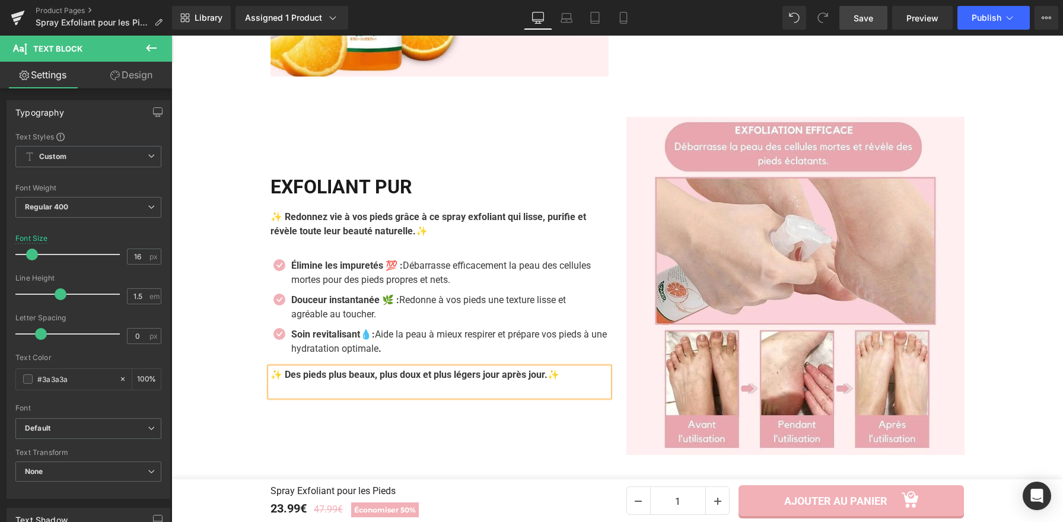
scroll to position [1258, 0]
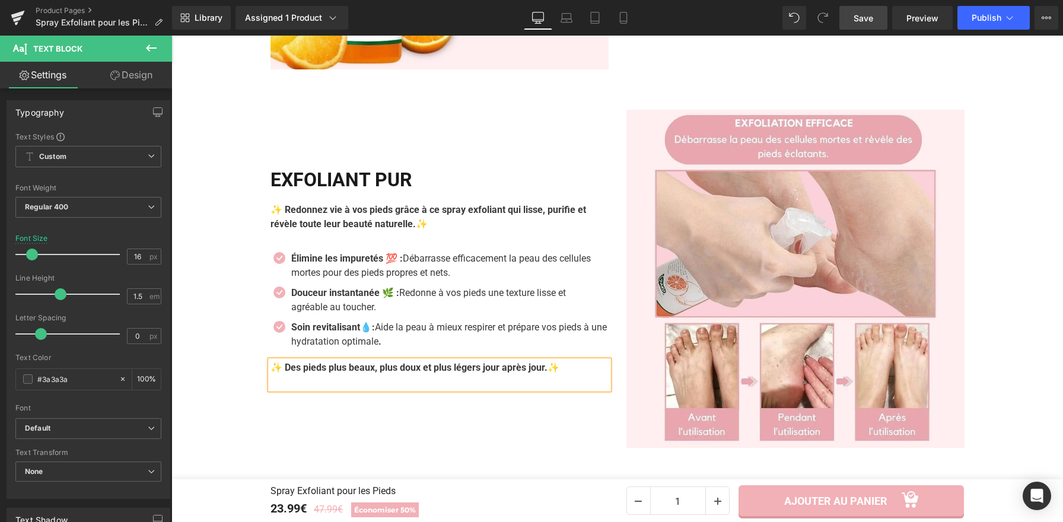
click at [574, 428] on div "Exfoliant Pur Heading ✨ Redonnez vie à vos pieds grâce à ce spray exfoliant qui…" at bounding box center [440, 279] width 356 height 338
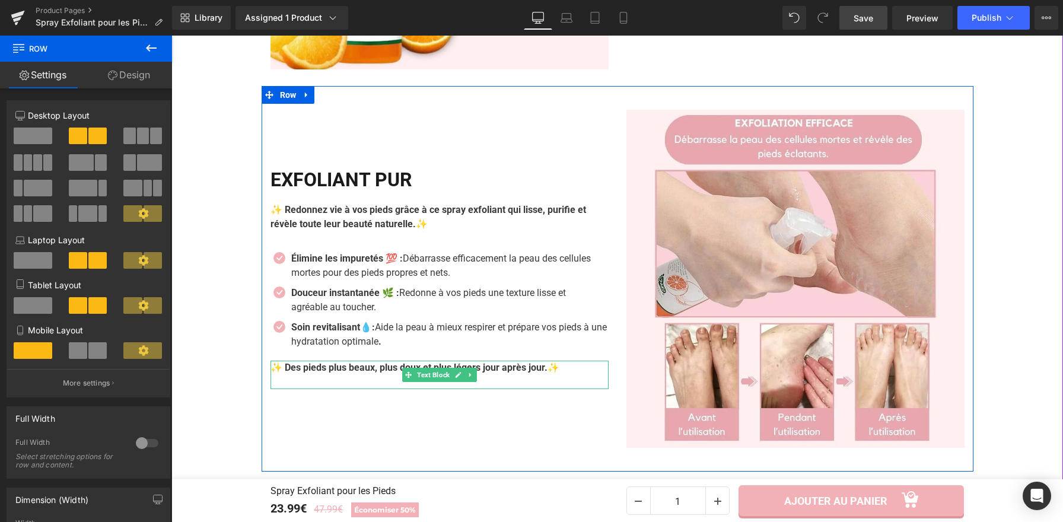
click at [559, 370] on b "✨" at bounding box center [554, 367] width 12 height 11
click at [559, 371] on b "✨" at bounding box center [554, 367] width 12 height 11
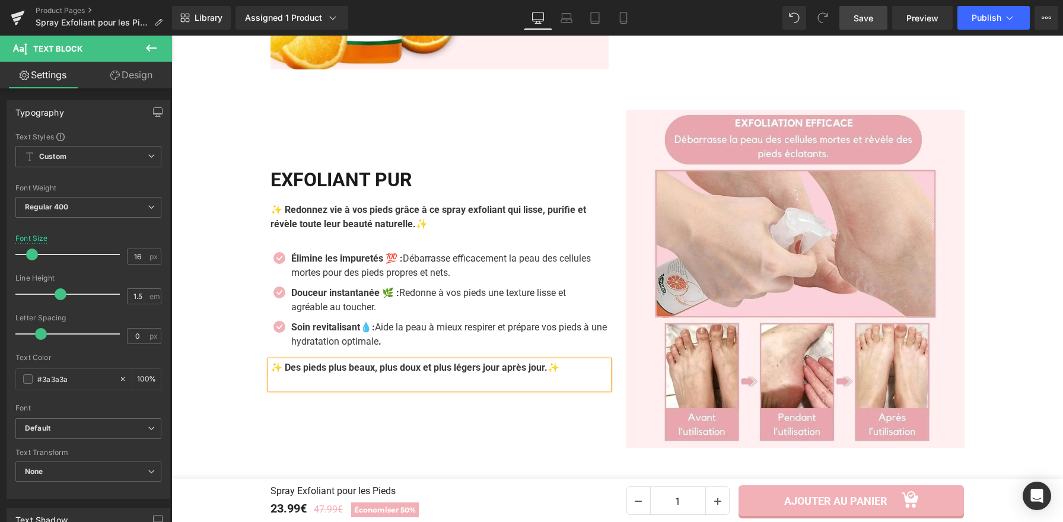
click at [487, 416] on div "Exfoliant Pur Heading ✨ Redonnez vie à vos pieds grâce à ce spray exfoliant qui…" at bounding box center [440, 279] width 356 height 338
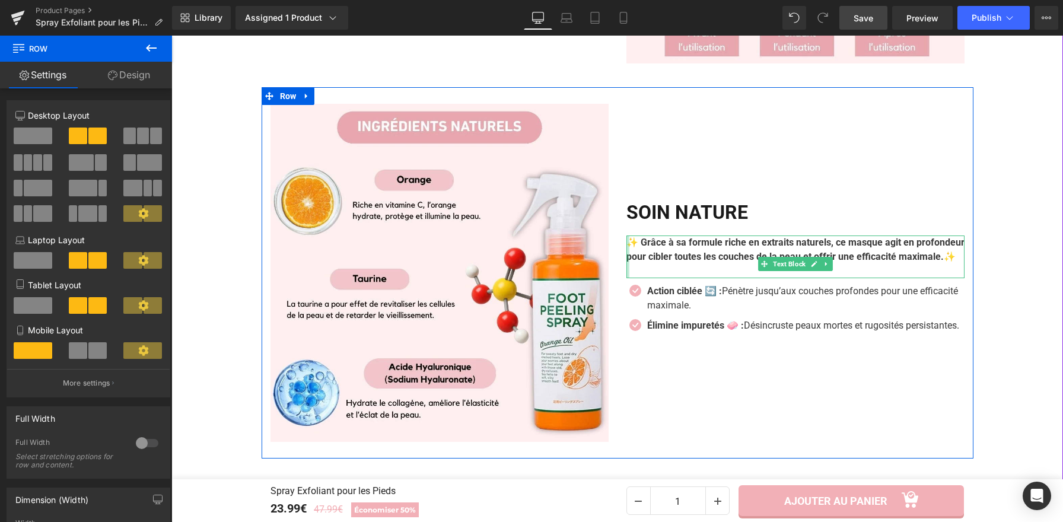
scroll to position [1652, 0]
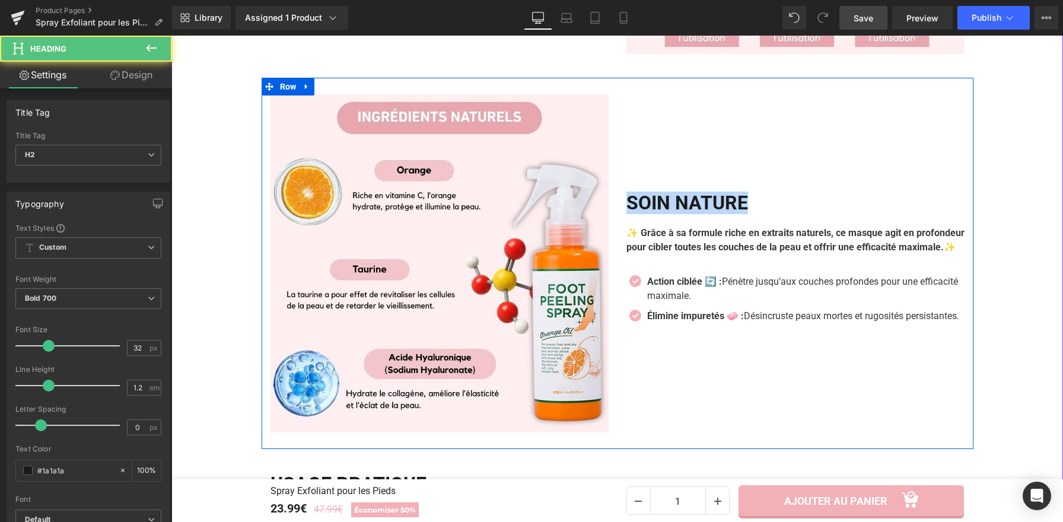
drag, startPoint x: 752, startPoint y: 190, endPoint x: 613, endPoint y: 193, distance: 138.3
click at [618, 193] on div "SOIN NATURE Heading ✨ Grâce à sa formule riche en extraits naturels, ce masque …" at bounding box center [796, 263] width 356 height 338
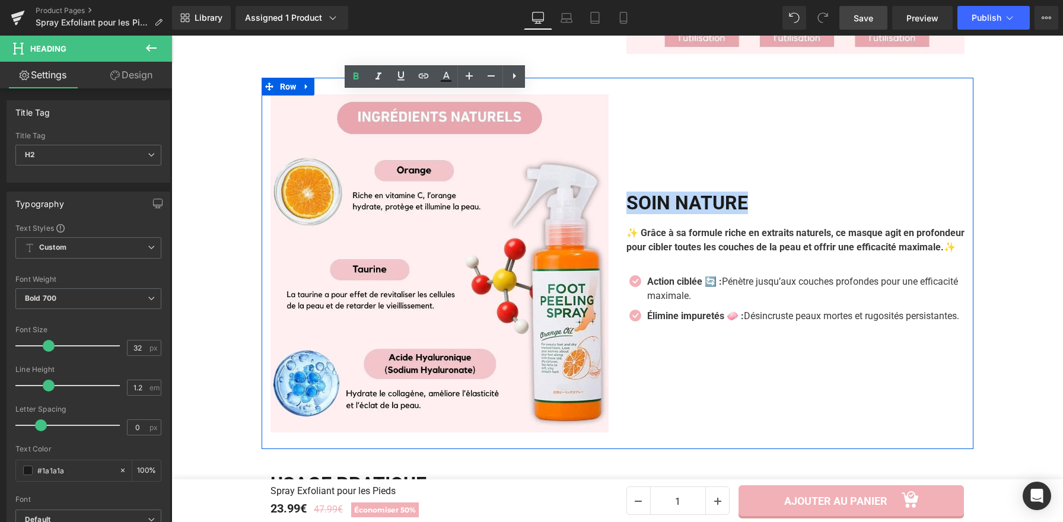
copy h2 "SOIN NATURE"
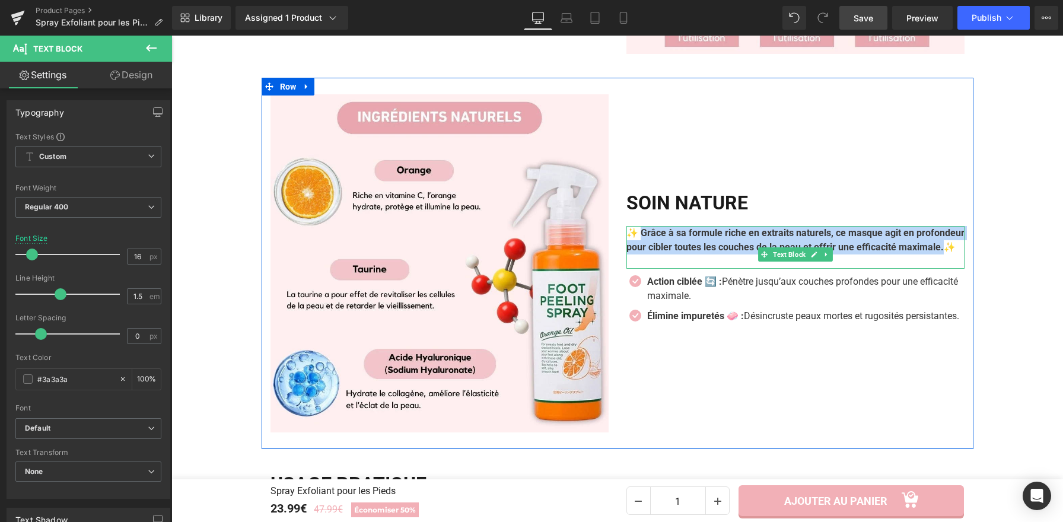
drag, startPoint x: 683, startPoint y: 240, endPoint x: 712, endPoint y: 254, distance: 32.1
click at [712, 253] on b "✨ Grâce à sa formule riche en extraits naturels, ce masque agit en profondeur p…" at bounding box center [795, 240] width 338 height 26
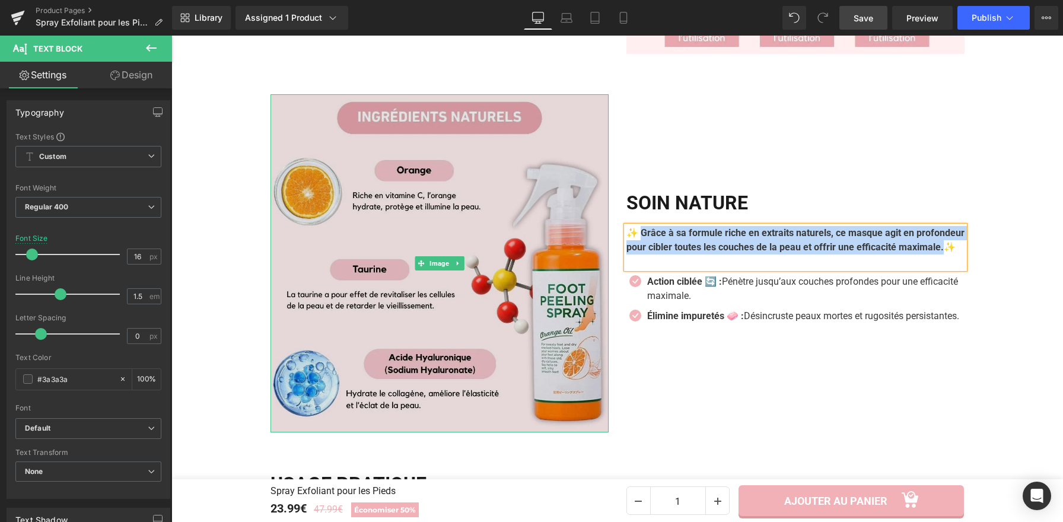
paste div
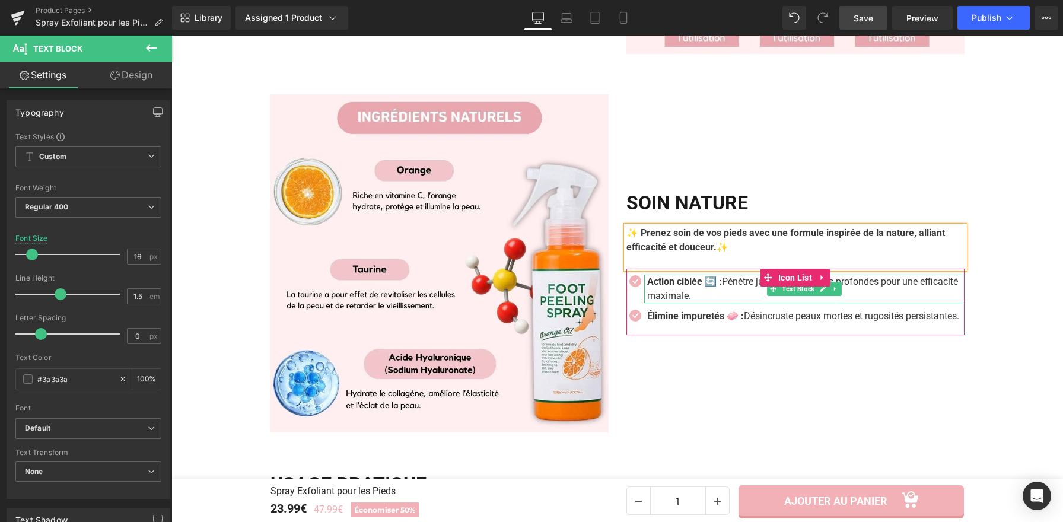
drag, startPoint x: 667, startPoint y: 281, endPoint x: 705, endPoint y: 285, distance: 38.8
click at [667, 281] on strong "Action ciblée 🔄 :" at bounding box center [684, 281] width 75 height 11
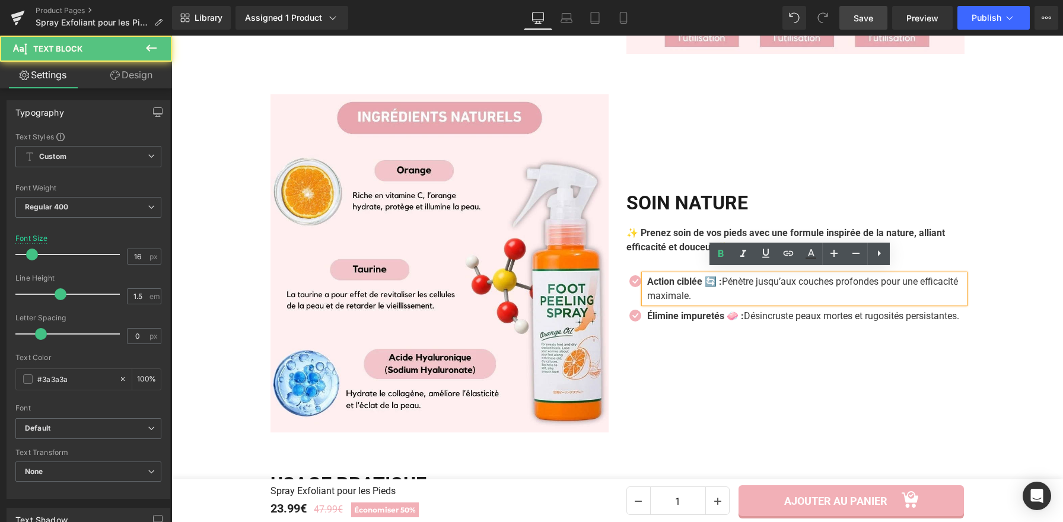
click at [738, 288] on p "Action ciblée 🔄 : Pénètre jusqu’aux couches profondes pour une efficacité maxim…" at bounding box center [805, 289] width 317 height 28
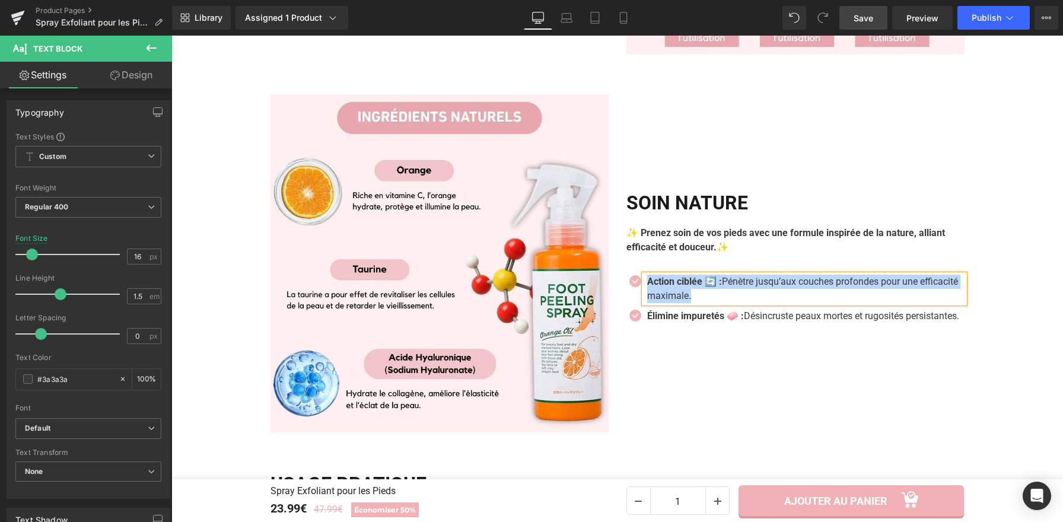
paste div
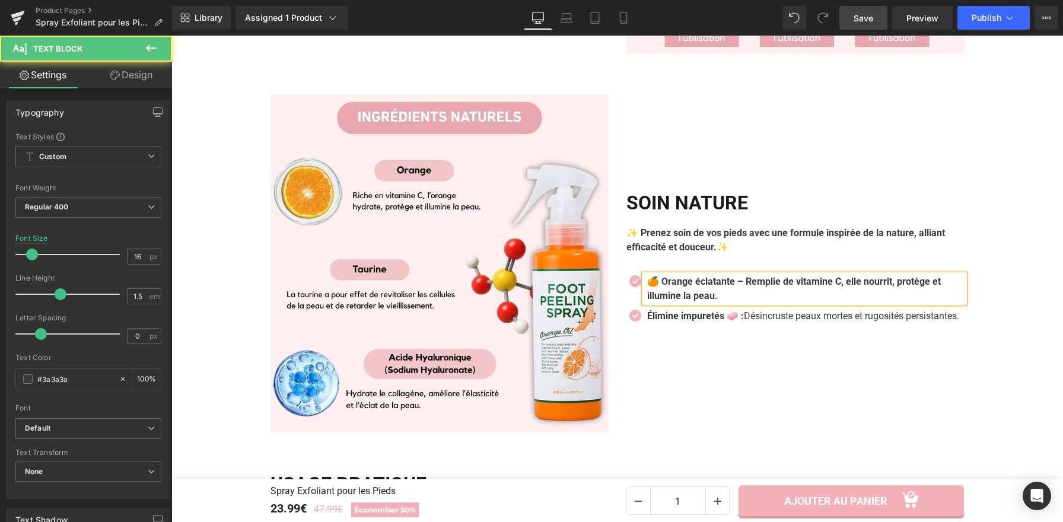
click at [757, 286] on p "🍊 Orange éclatante – Remplie de vitamine C, elle nourrit, protège et illumine l…" at bounding box center [805, 289] width 317 height 28
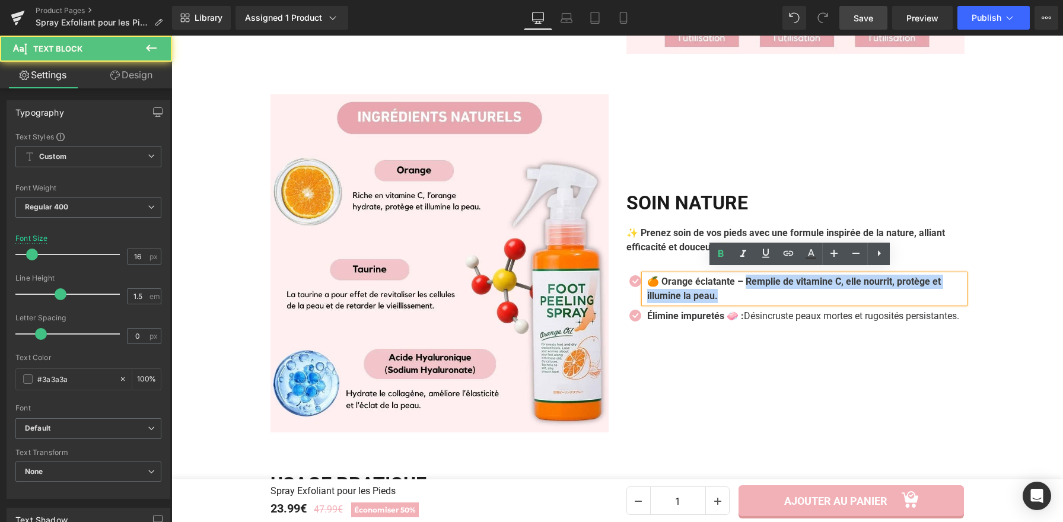
drag, startPoint x: 744, startPoint y: 277, endPoint x: 751, endPoint y: 287, distance: 12.0
click at [751, 287] on p "🍊 Orange éclatante – Remplie de vitamine C, elle nourrit, protège et illumine l…" at bounding box center [805, 289] width 317 height 28
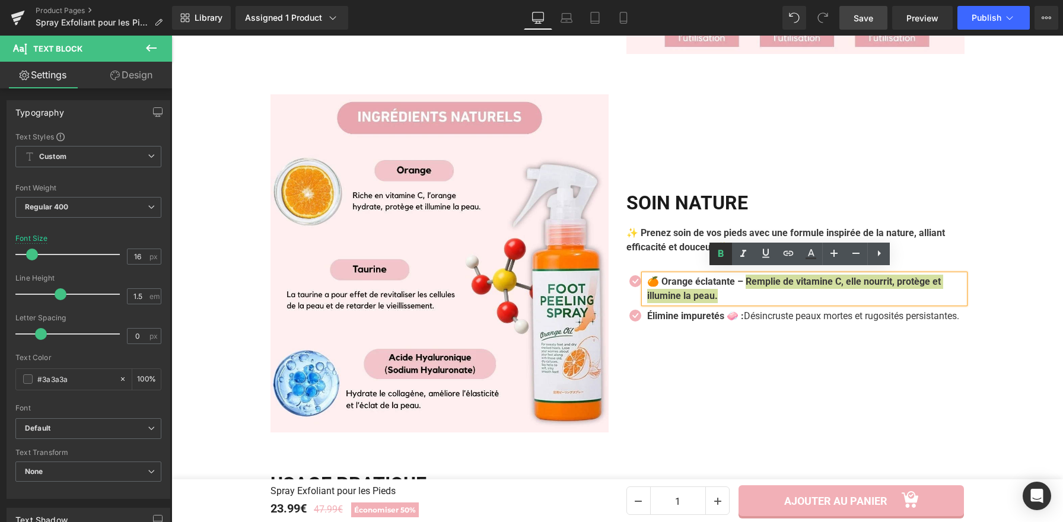
click at [724, 254] on icon at bounding box center [721, 254] width 14 height 14
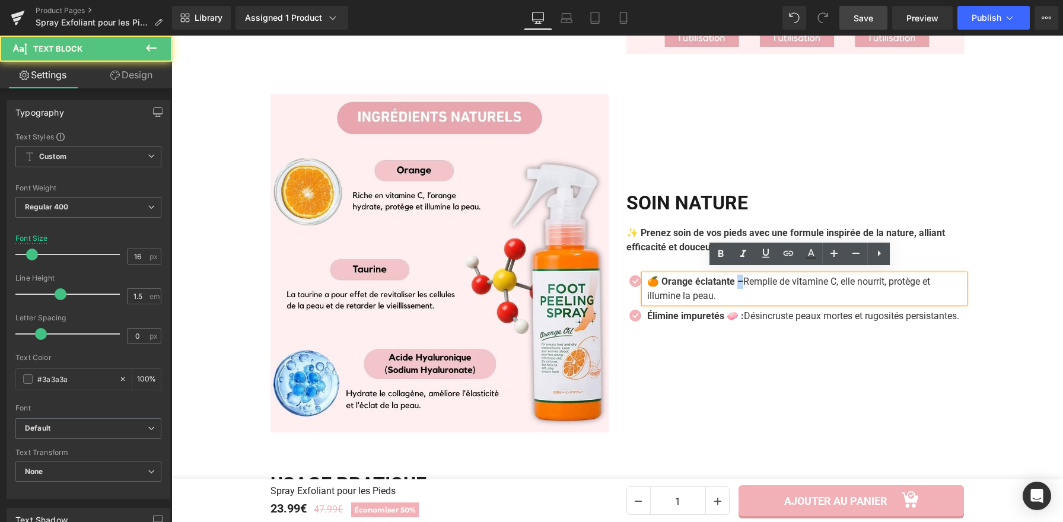
click at [737, 276] on strong "🍊 Orange éclatante –" at bounding box center [695, 281] width 96 height 11
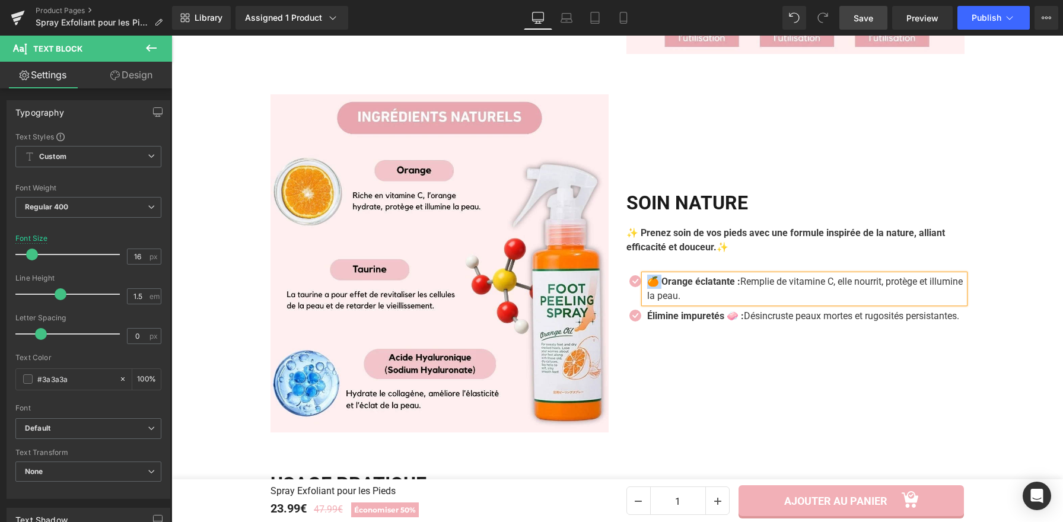
drag, startPoint x: 658, startPoint y: 277, endPoint x: 642, endPoint y: 275, distance: 16.2
click at [647, 276] on strong "🍊 Orange éclatante :" at bounding box center [693, 281] width 93 height 11
click at [723, 276] on strong "Orange éclatante :" at bounding box center [686, 281] width 79 height 11
click at [739, 261] on div "✨ Prenez soin de vos pieds avec une formule inspirée de la nature, alliant effi…" at bounding box center [795, 247] width 338 height 43
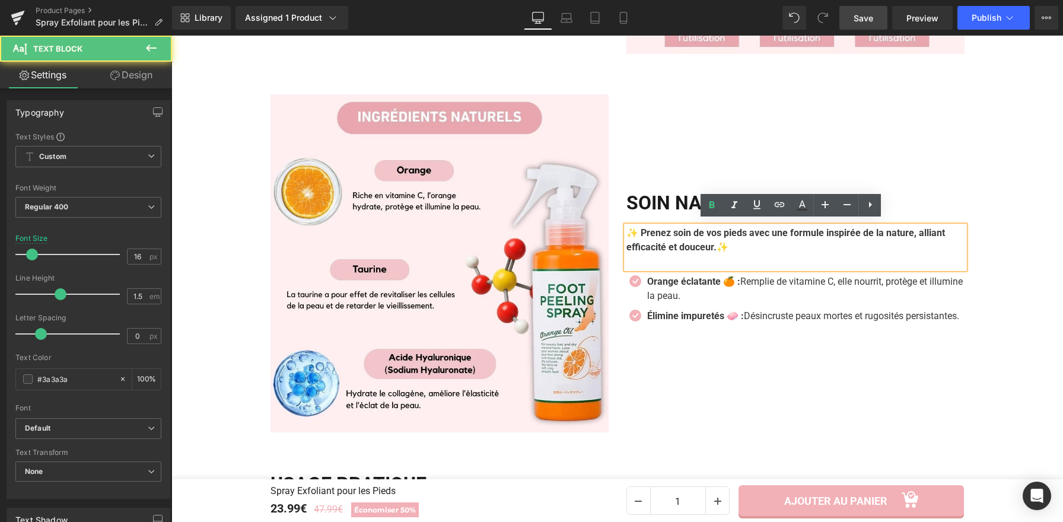
click at [747, 269] on div "Icon Orange éclatante 🍊 : Remplie de vitamine C, elle nourrit, protège et illum…" at bounding box center [795, 302] width 338 height 66
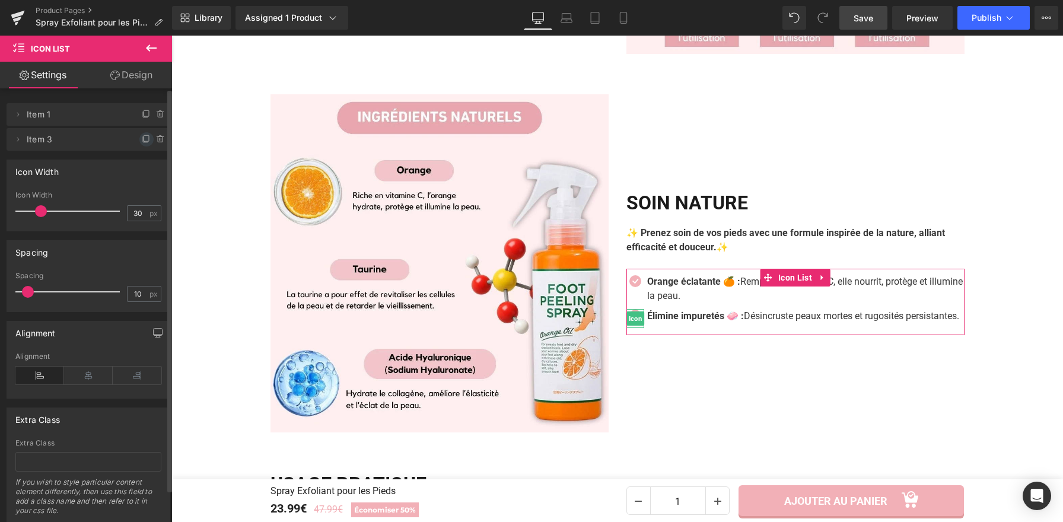
click at [142, 137] on icon at bounding box center [146, 139] width 9 height 9
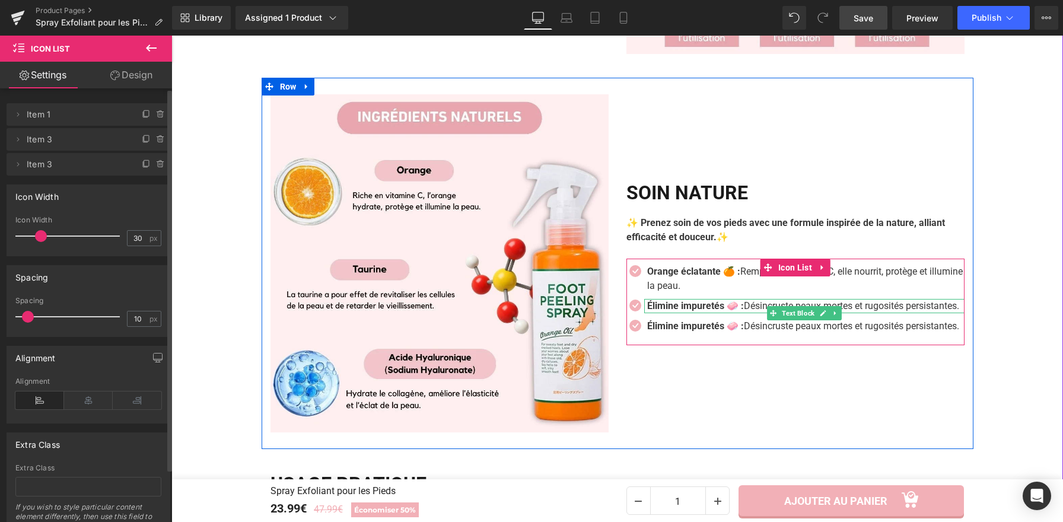
click at [689, 305] on p "Élimine impuretés 🧼 : Désincruste peaux mortes et rugosités persistantes." at bounding box center [805, 306] width 317 height 14
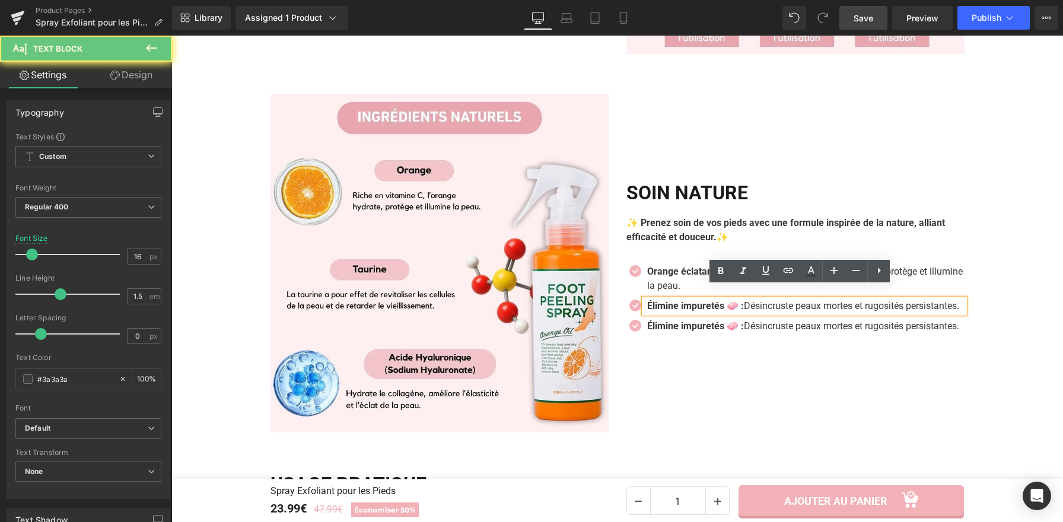
click at [699, 310] on p "Élimine impuretés 🧼 : Désincruste peaux mortes et rugosités persistantes." at bounding box center [805, 306] width 317 height 14
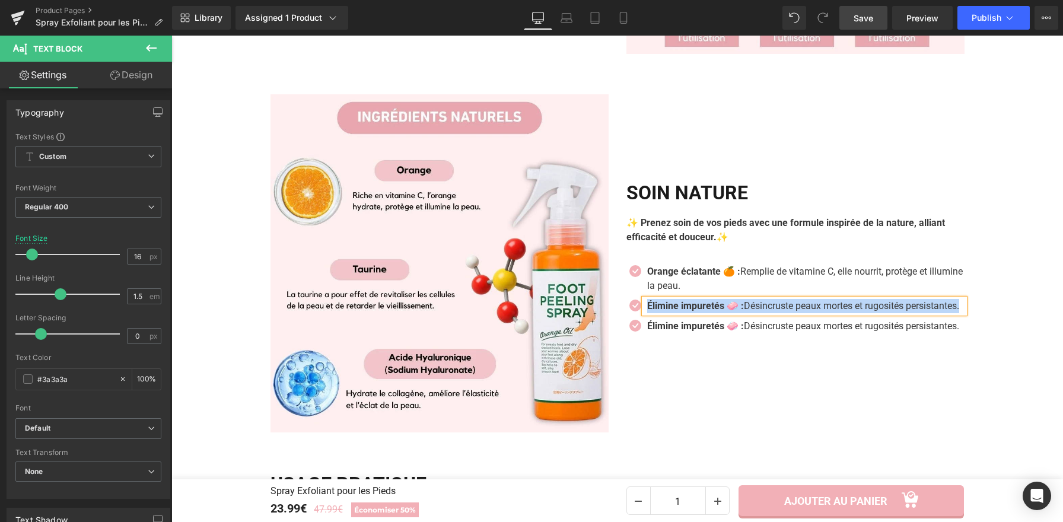
paste div
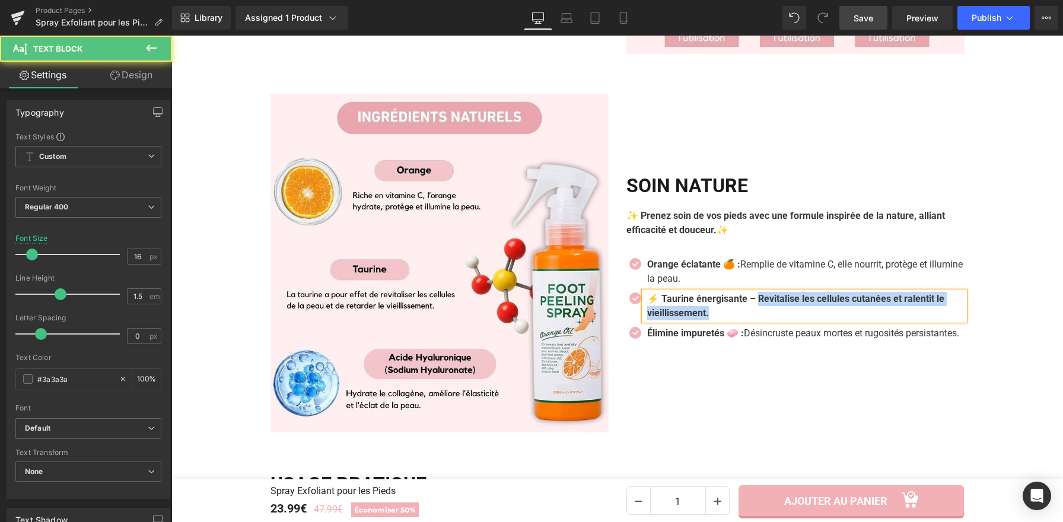
drag, startPoint x: 756, startPoint y: 292, endPoint x: 766, endPoint y: 305, distance: 16.1
click at [766, 305] on p "⚡ Taurine énergisante – Revitalise les cellules cutanées et ralentit le vieilli…" at bounding box center [805, 306] width 317 height 28
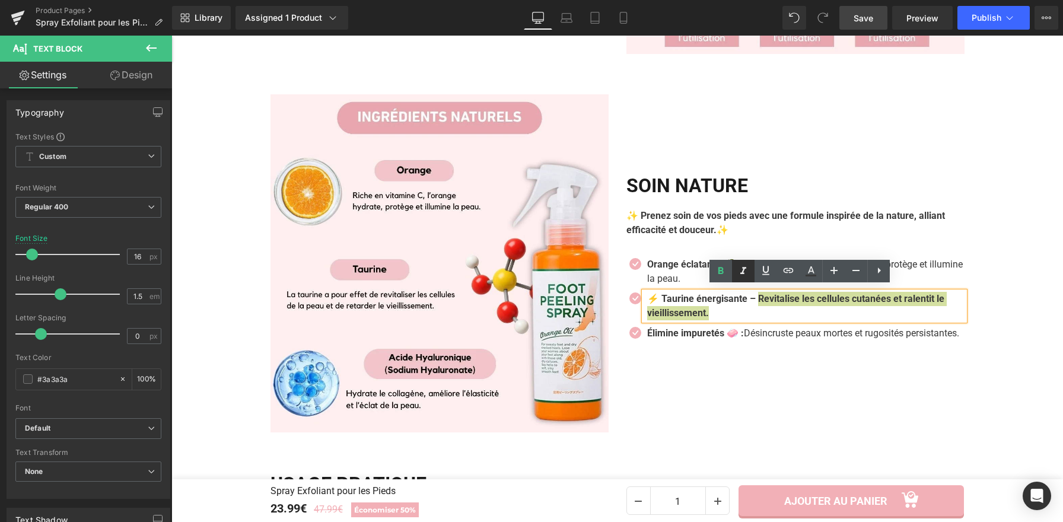
drag, startPoint x: 723, startPoint y: 274, endPoint x: 732, endPoint y: 281, distance: 11.4
click at [723, 274] on icon at bounding box center [721, 271] width 14 height 14
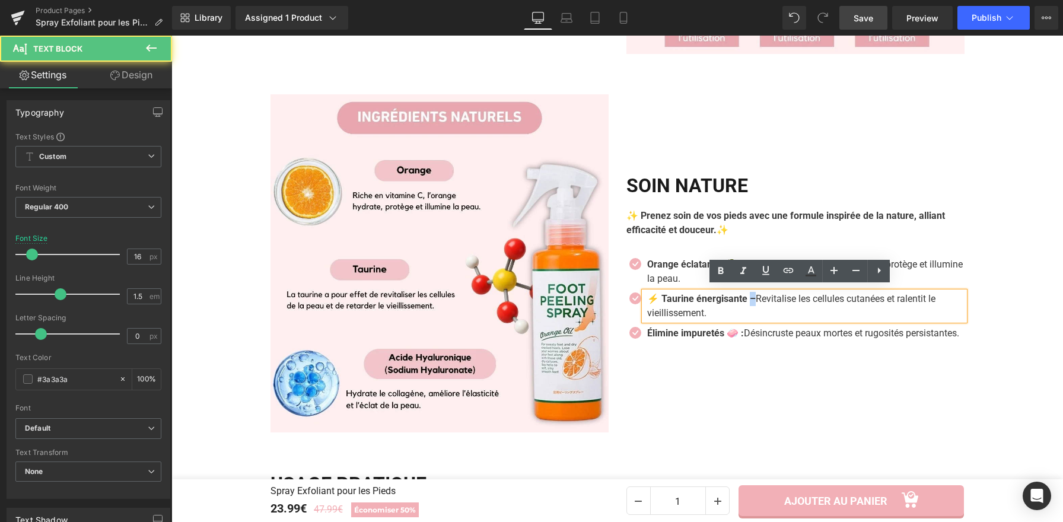
drag, startPoint x: 755, startPoint y: 295, endPoint x: 749, endPoint y: 294, distance: 6.0
click at [749, 296] on strong "⚡ Taurine énergisante –" at bounding box center [701, 298] width 109 height 11
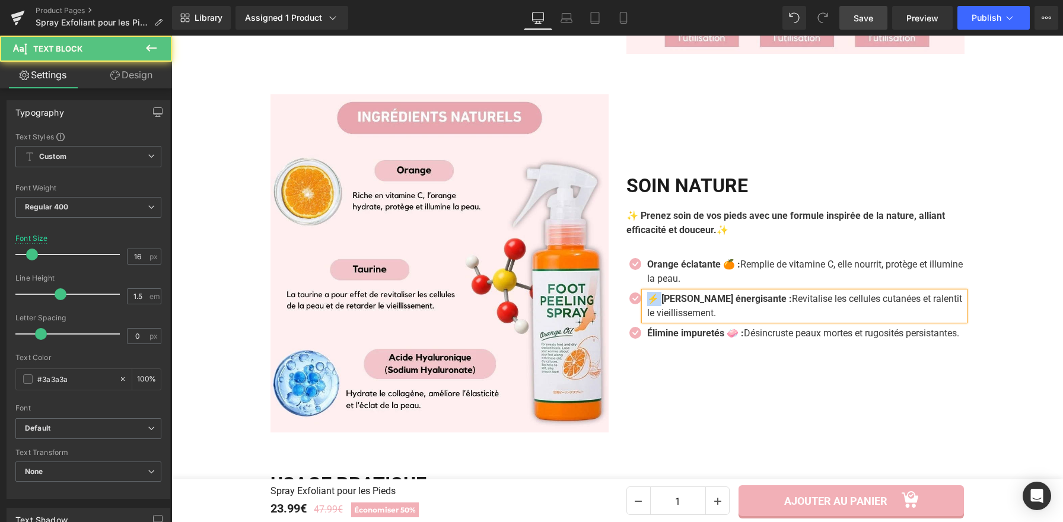
drag, startPoint x: 660, startPoint y: 295, endPoint x: 642, endPoint y: 294, distance: 17.9
click at [647, 294] on strong "⚡ Taurine énergisante :" at bounding box center [719, 298] width 145 height 11
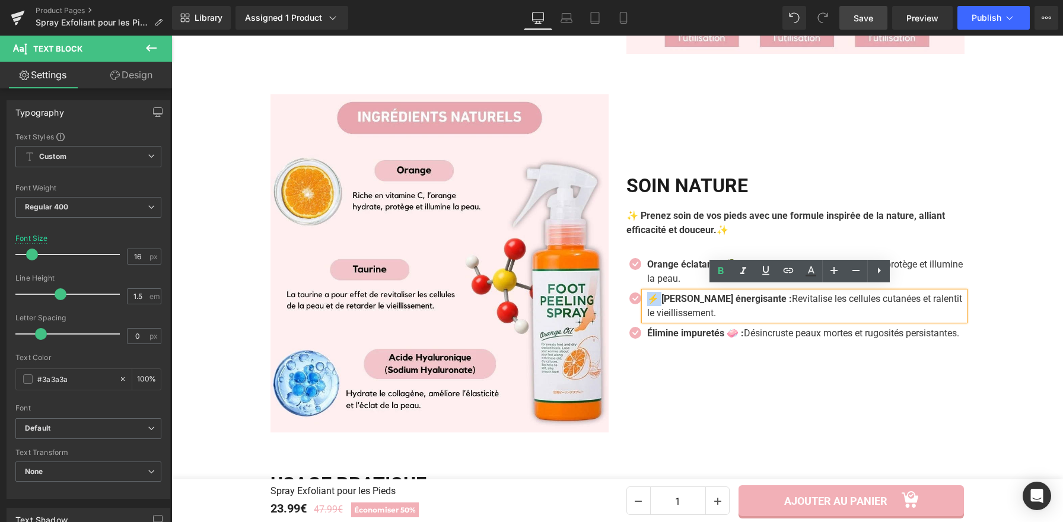
copy strong "⚡"
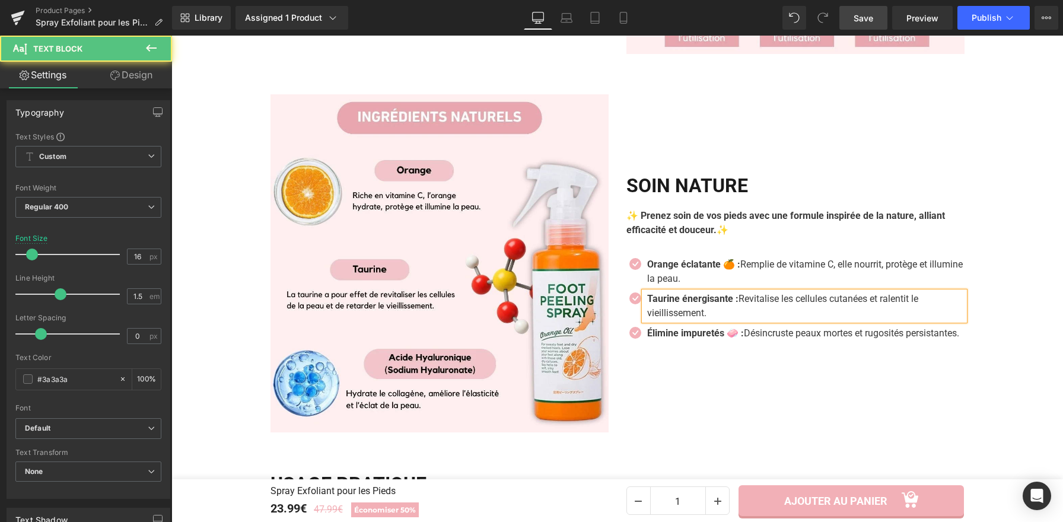
click at [734, 295] on strong "Taurine énergisante :" at bounding box center [692, 298] width 91 height 11
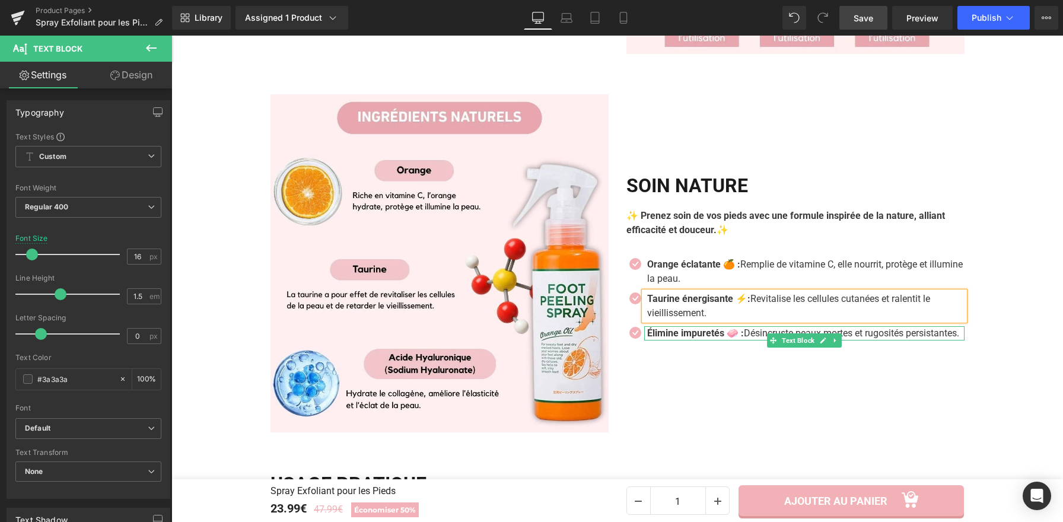
drag, startPoint x: 819, startPoint y: 336, endPoint x: 801, endPoint y: 338, distance: 17.8
click at [820, 338] on icon at bounding box center [823, 341] width 6 height 6
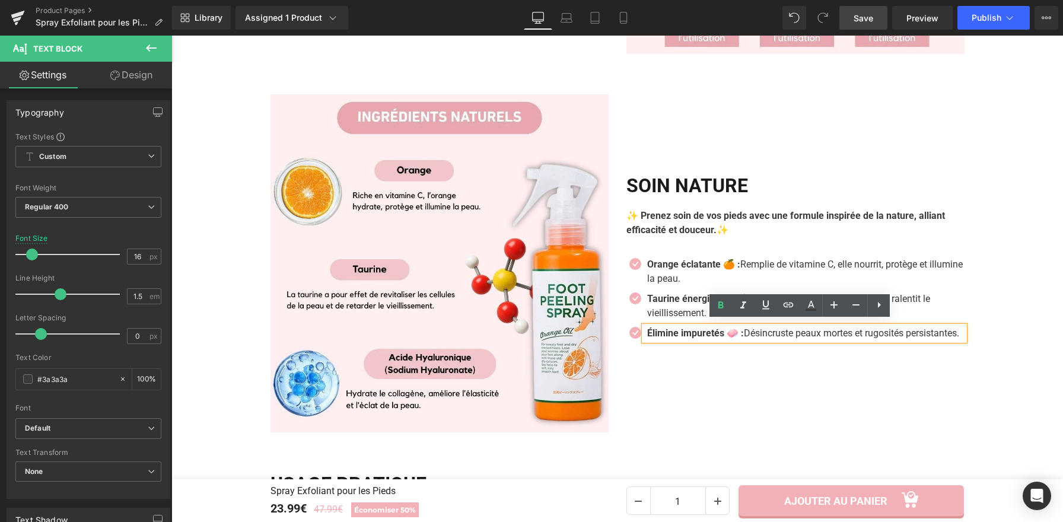
click at [704, 341] on p "Élimine impuretés 🧼 : Désincruste peaux mortes et rugosités persistantes." at bounding box center [805, 333] width 317 height 14
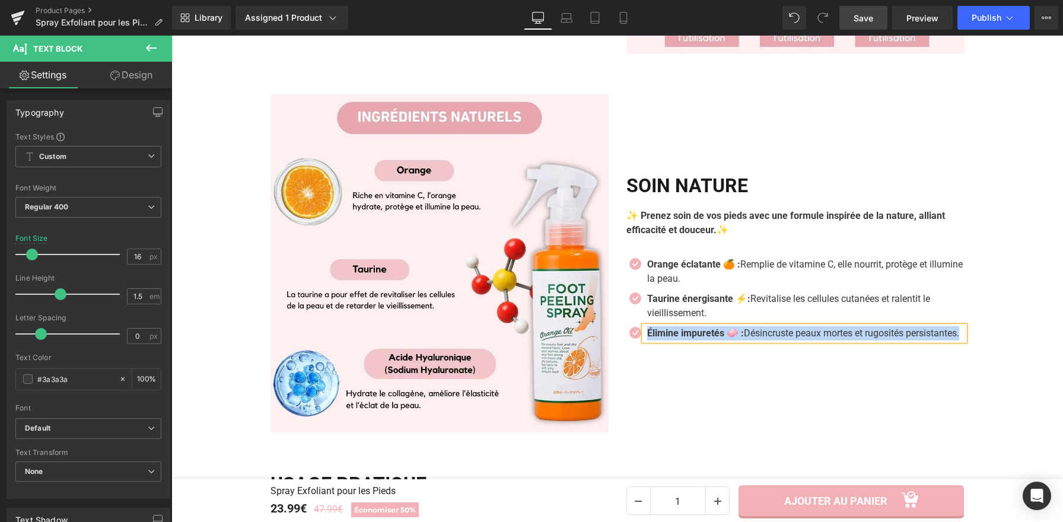
paste div
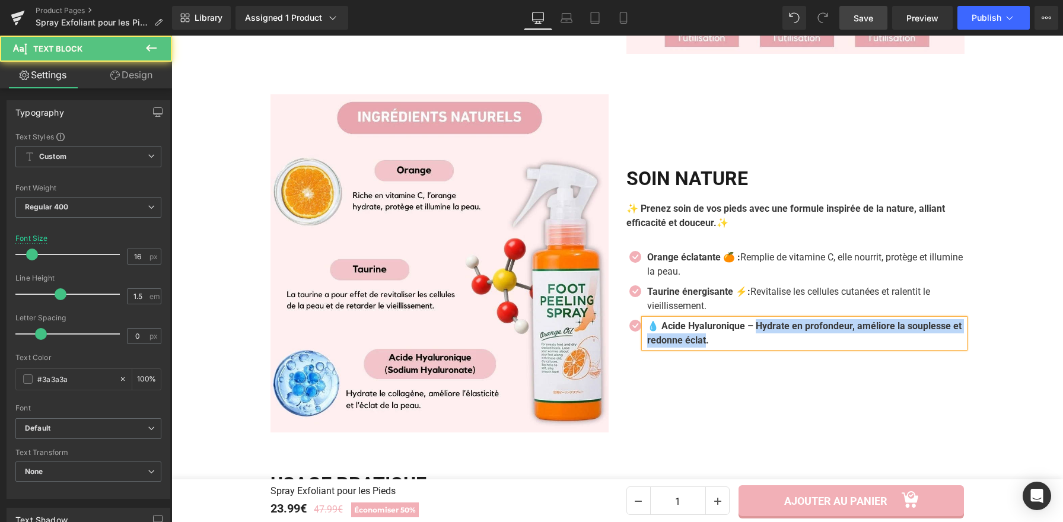
drag, startPoint x: 756, startPoint y: 326, endPoint x: 765, endPoint y: 338, distance: 14.8
click at [765, 337] on b "💧 Acide Hyaluronique – Hydrate en profondeur, améliore la souplesse et redonne …" at bounding box center [804, 333] width 314 height 26
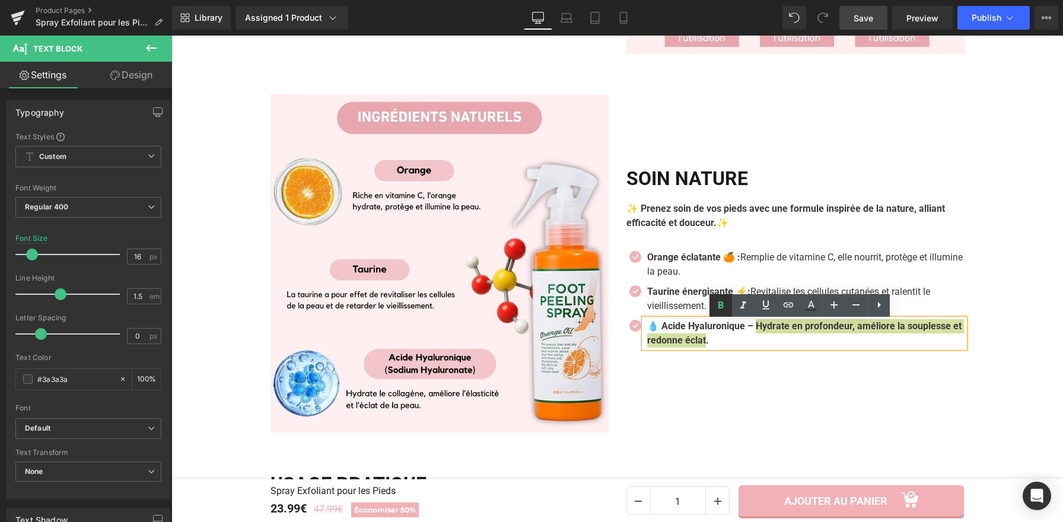
drag, startPoint x: 724, startPoint y: 307, endPoint x: 588, endPoint y: 285, distance: 137.7
click at [724, 307] on icon at bounding box center [721, 305] width 14 height 14
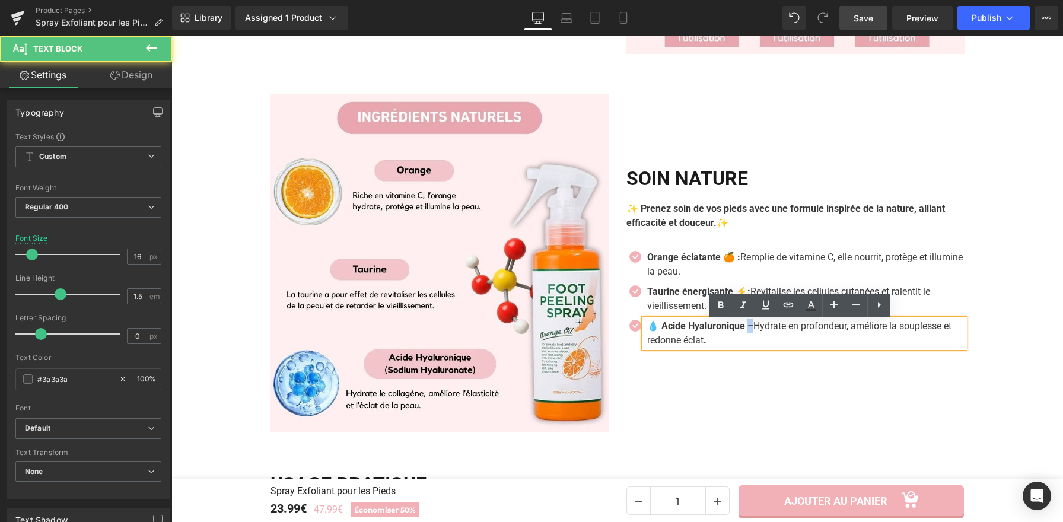
drag, startPoint x: 755, startPoint y: 329, endPoint x: 749, endPoint y: 327, distance: 6.2
click at [749, 327] on strong "💧 Acide Hyaluronique –" at bounding box center [700, 325] width 106 height 11
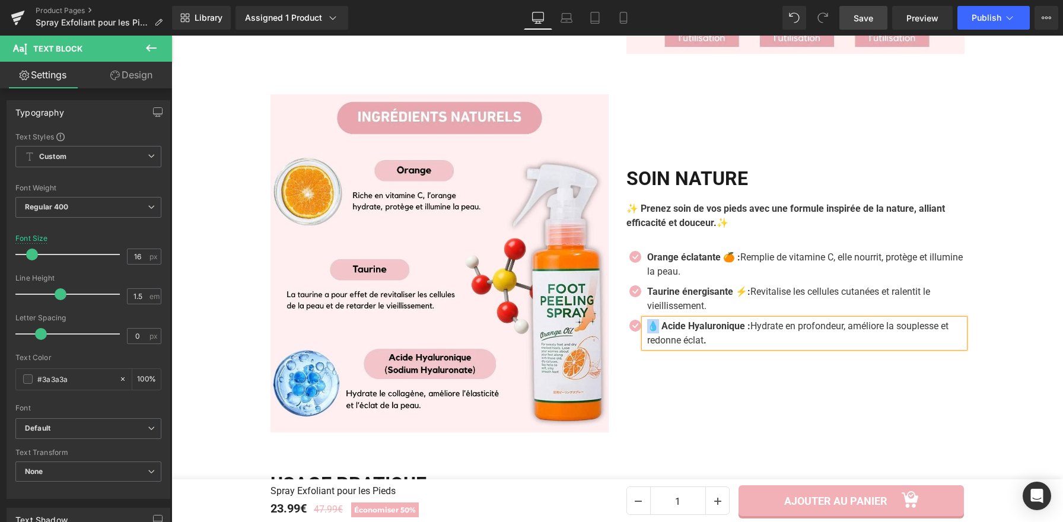
drag, startPoint x: 656, startPoint y: 329, endPoint x: 641, endPoint y: 324, distance: 15.8
click at [644, 324] on div "💧 Acide Hyaluronique : Hydrate en profondeur, améliore la souplesse et redonne …" at bounding box center [804, 333] width 320 height 28
click at [733, 329] on strong "Acide Hyaluronique :" at bounding box center [691, 325] width 89 height 11
click at [871, 16] on span "Save" at bounding box center [864, 18] width 20 height 12
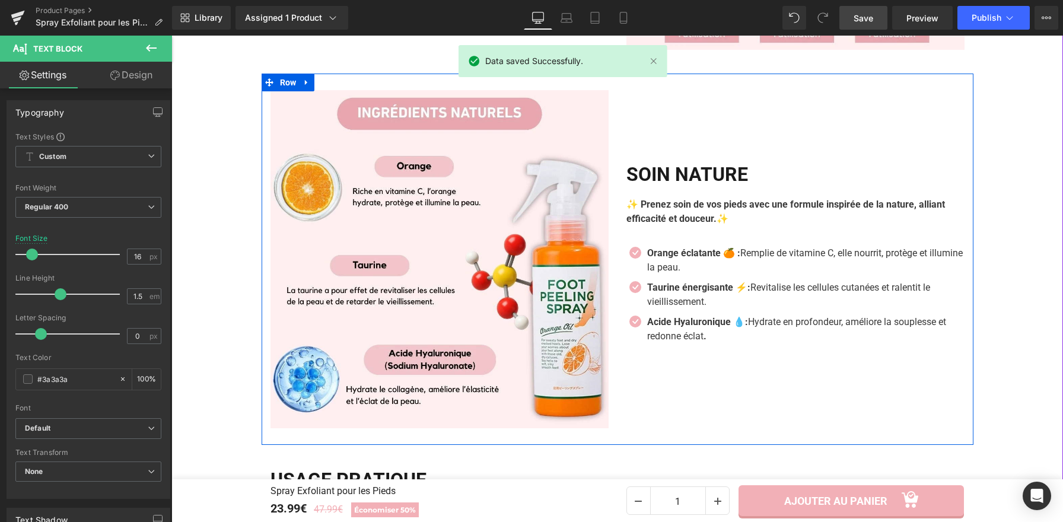
scroll to position [1658, 0]
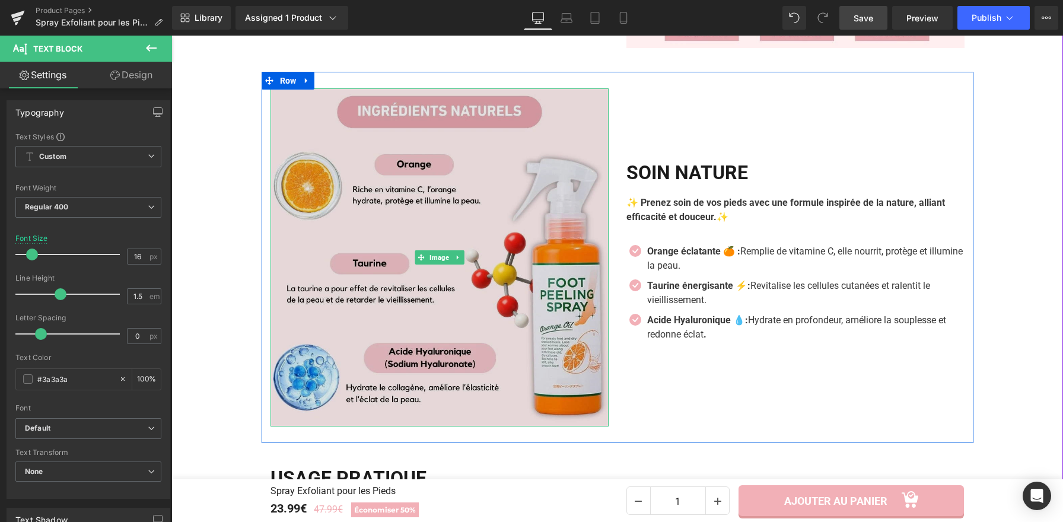
click at [424, 200] on img at bounding box center [440, 257] width 338 height 338
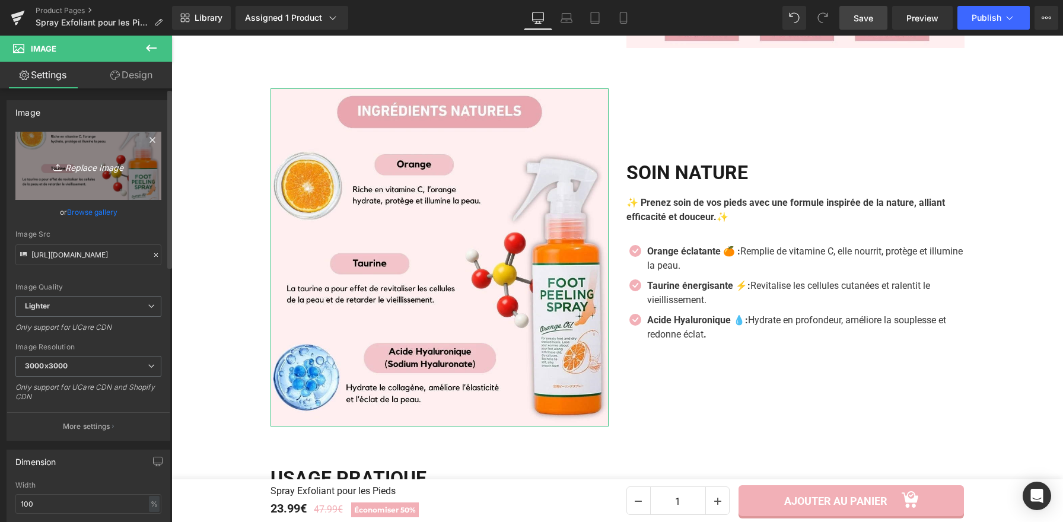
click at [81, 175] on link "Replace Image" at bounding box center [88, 166] width 146 height 68
type input "C:\fakepath\Spray Exfoliant pour les Pieds.webp"
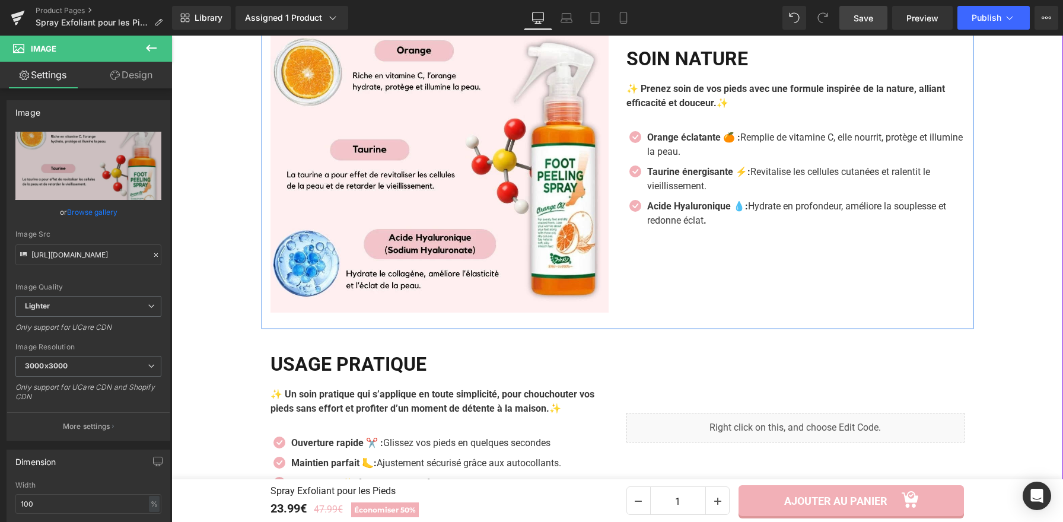
scroll to position [1774, 0]
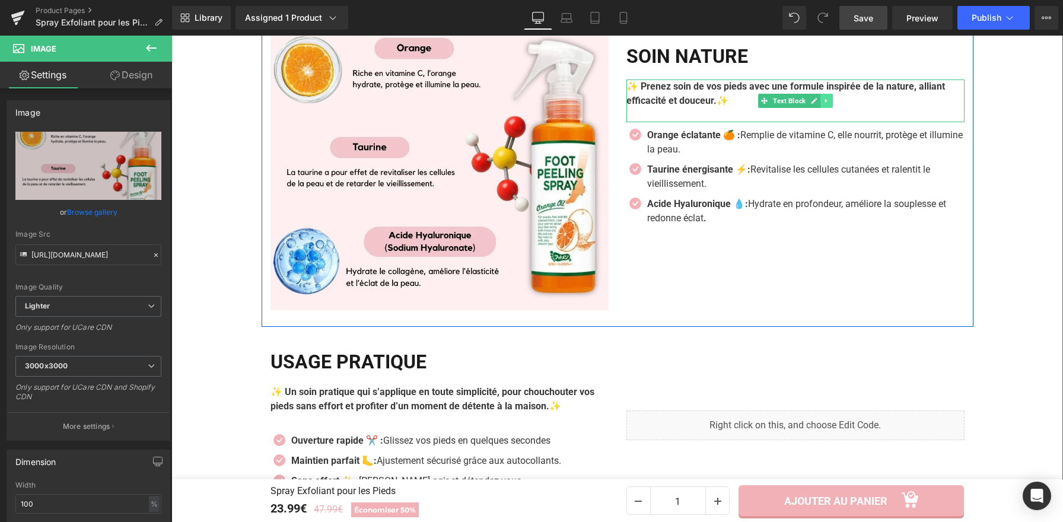
click at [823, 103] on icon at bounding box center [826, 100] width 7 height 7
click at [817, 104] on icon at bounding box center [820, 100] width 7 height 7
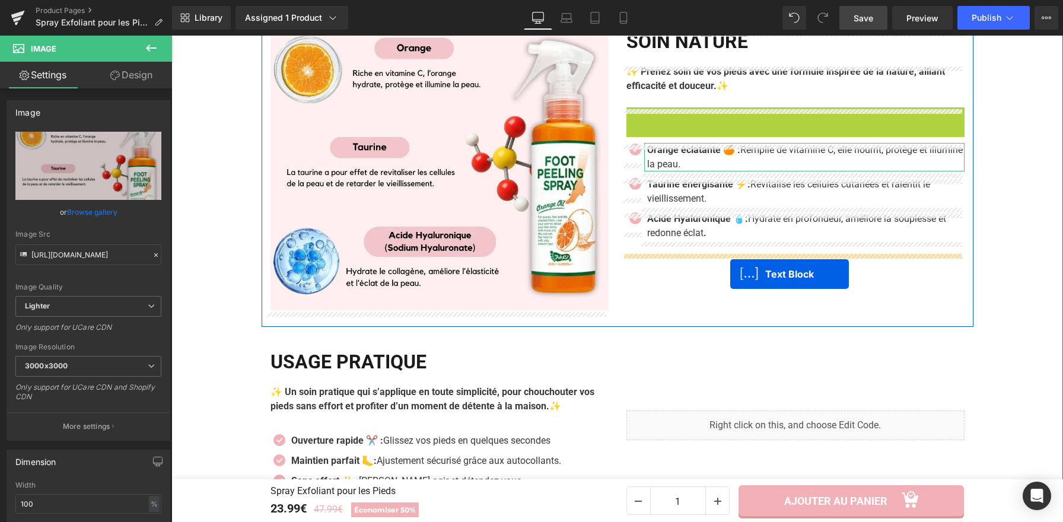
drag, startPoint x: 759, startPoint y: 123, endPoint x: 809, endPoint y: 42, distance: 95.0
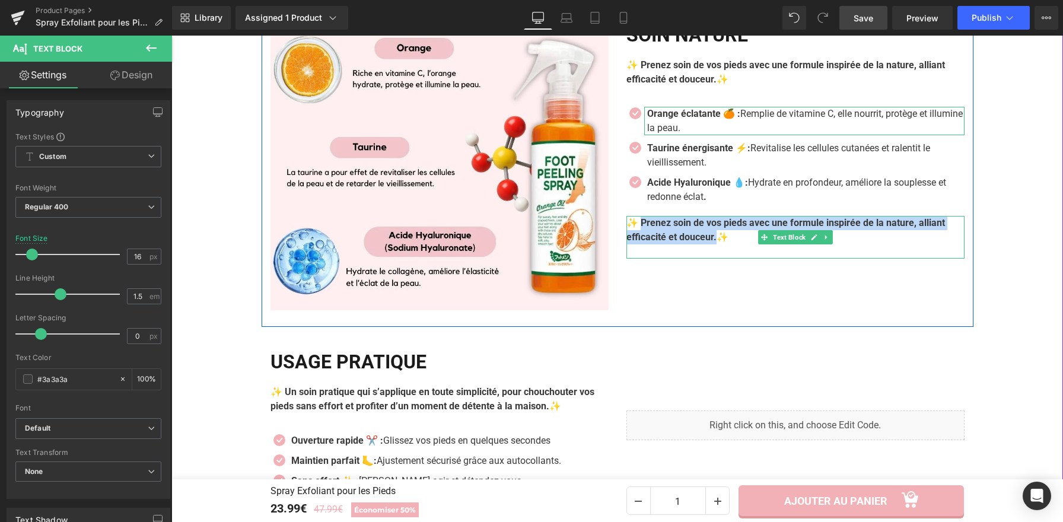
drag, startPoint x: 715, startPoint y: 241, endPoint x: 638, endPoint y: 227, distance: 78.4
click at [638, 227] on b "✨ Prenez soin de vos pieds avec une formule inspirée de la nature, alliant effi…" at bounding box center [785, 230] width 319 height 26
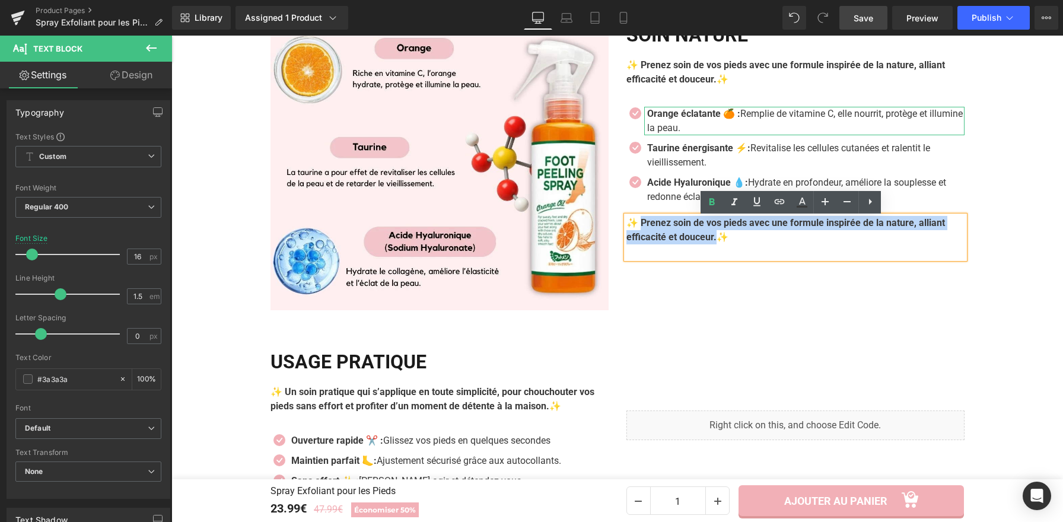
paste div
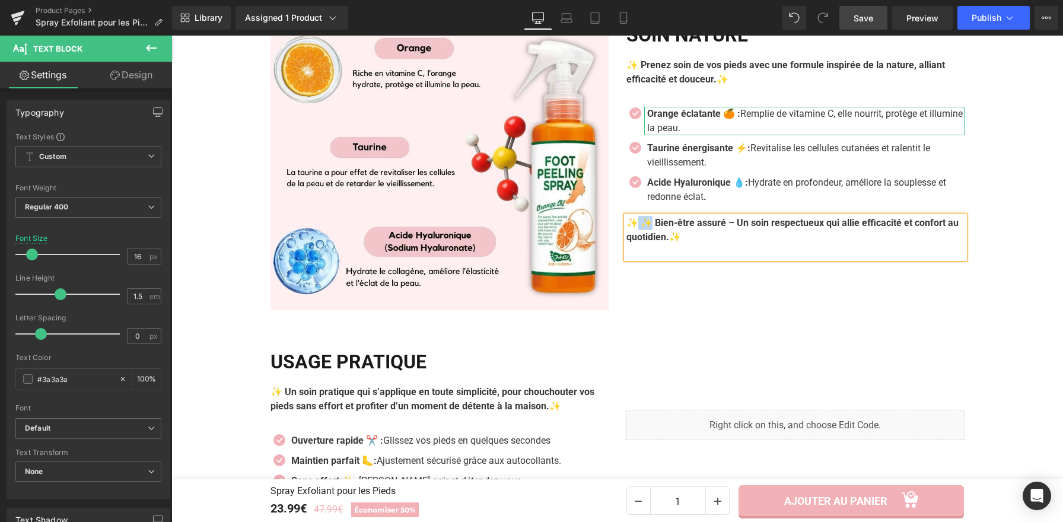
drag, startPoint x: 642, startPoint y: 226, endPoint x: 632, endPoint y: 227, distance: 9.5
click at [632, 227] on b "✨ ✨ Bien-être assuré – Un soin respectueux qui allie efficacité et confort au q…" at bounding box center [792, 230] width 332 height 26
click at [721, 225] on b "✨ Bien-être assuré – Un soin respectueux qui allie efficacité et confort au quo…" at bounding box center [785, 230] width 318 height 26
click at [691, 294] on div "SOIN NATURE Heading ✨ Prenez soin de vos pieds avec une formule inspirée de la …" at bounding box center [796, 141] width 356 height 338
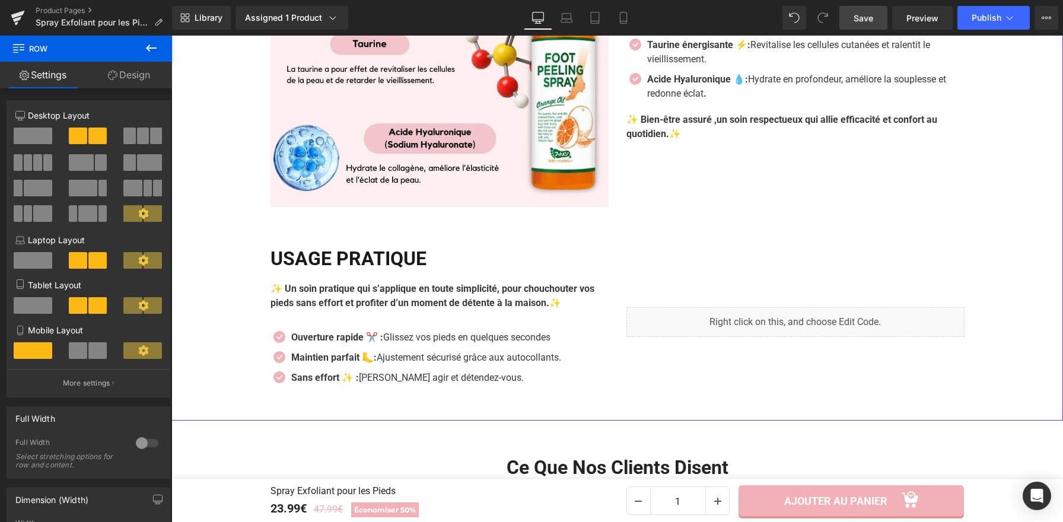
scroll to position [1889, 0]
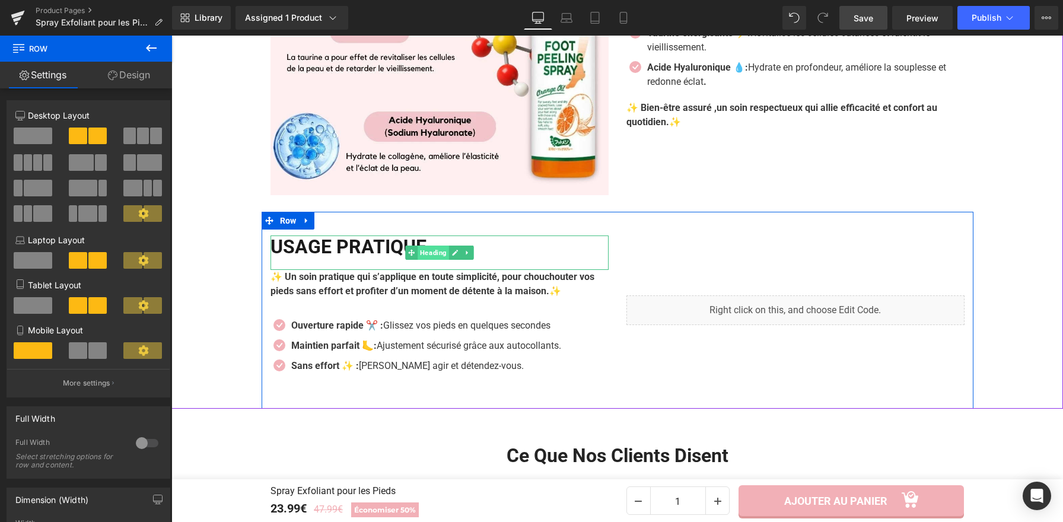
click at [441, 248] on span "Heading" at bounding box center [433, 253] width 31 height 14
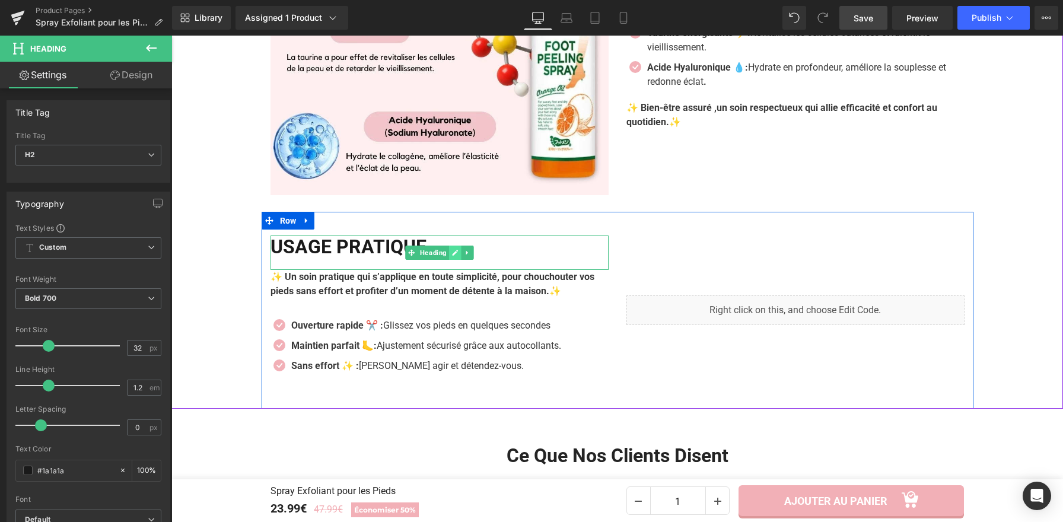
click at [452, 249] on link at bounding box center [455, 253] width 12 height 14
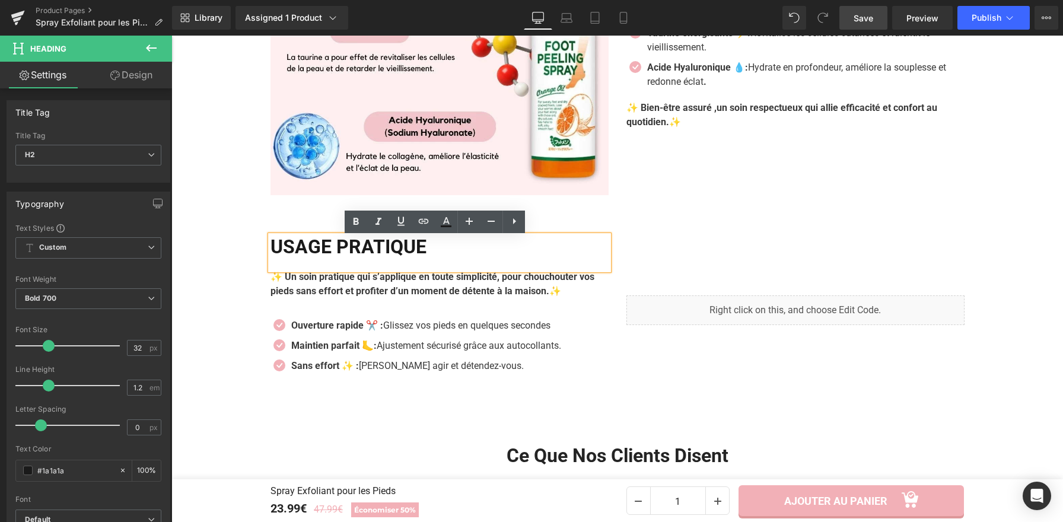
click at [453, 246] on h2 "USAGE PRATIQUE" at bounding box center [440, 247] width 338 height 23
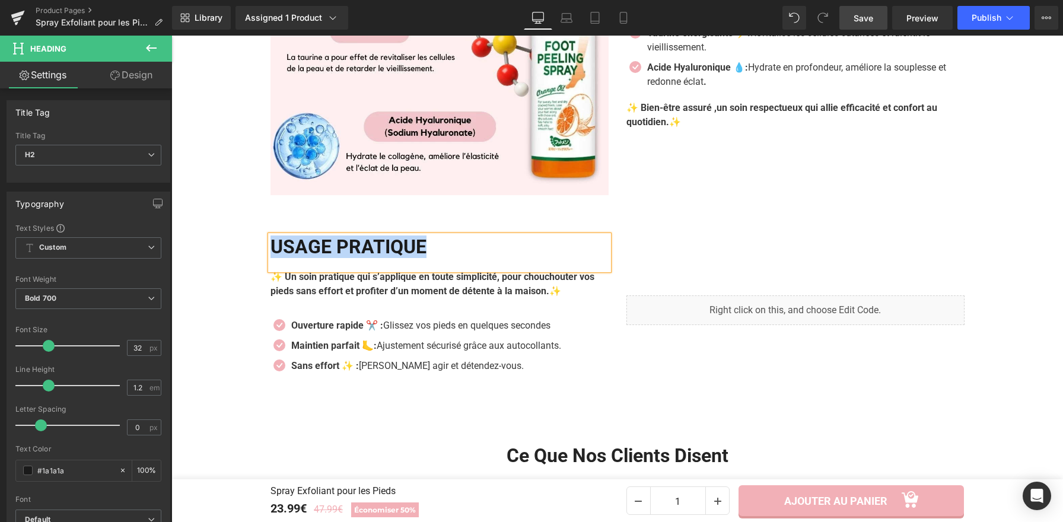
copy h2 "USAGE PRATIQUE"
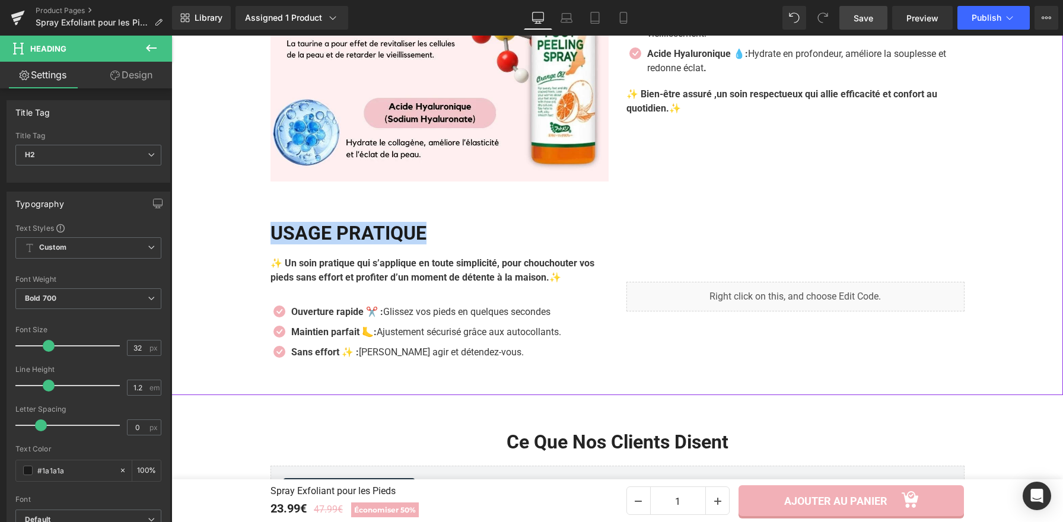
scroll to position [2021, 0]
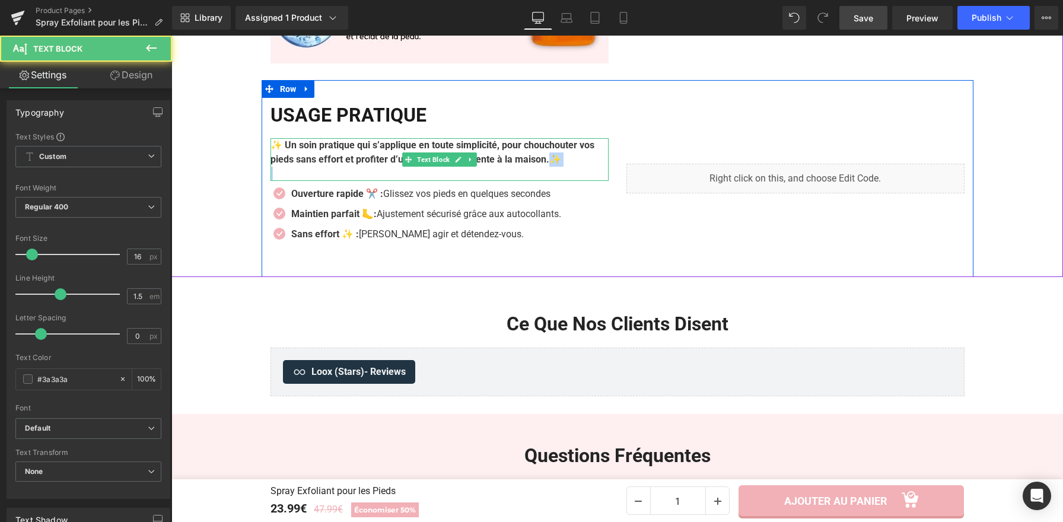
drag, startPoint x: 578, startPoint y: 163, endPoint x: 460, endPoint y: 158, distance: 117.6
click at [399, 158] on div "✨ Un soin pratique qui s’applique en toute simplicité, pour chouchouter vos pie…" at bounding box center [440, 159] width 338 height 43
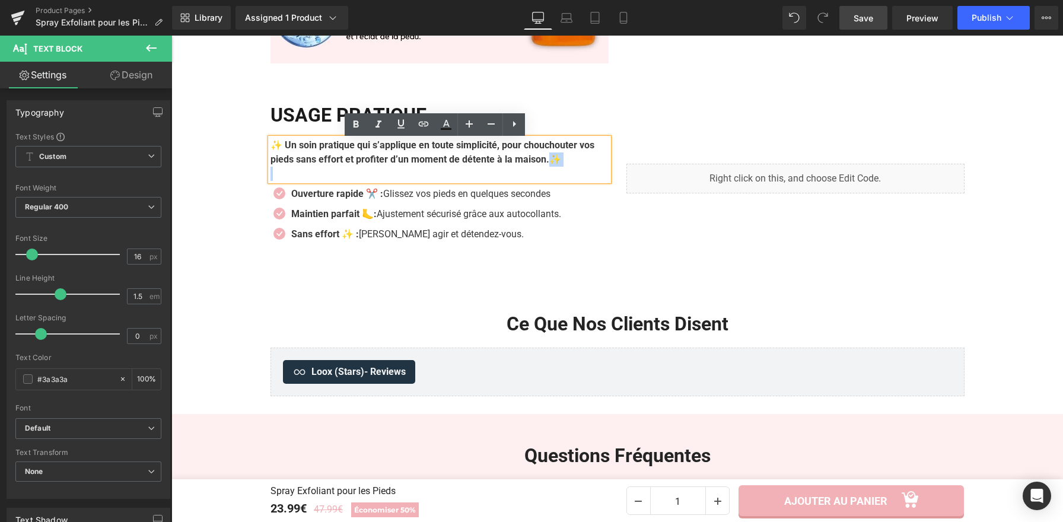
click at [546, 152] on strong "✨ Un soin pratique qui s’applique en toute simplicité, pour chouchouter vos pie…" at bounding box center [433, 152] width 324 height 26
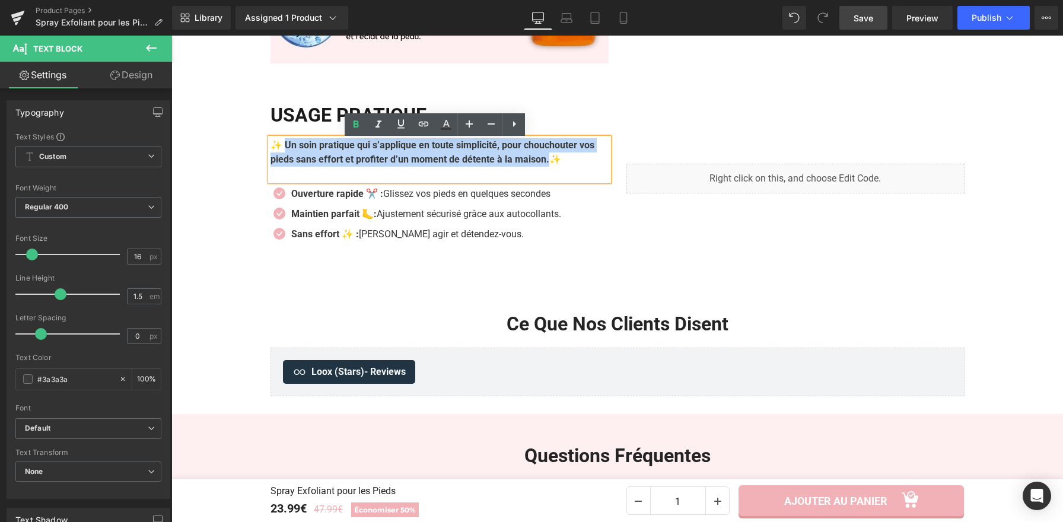
drag, startPoint x: 574, startPoint y: 163, endPoint x: 281, endPoint y: 148, distance: 294.0
click at [281, 148] on strong "✨ Un soin pratique qui s’applique en toute simplicité, pour chouchouter vos pie…" at bounding box center [433, 152] width 324 height 26
paste div
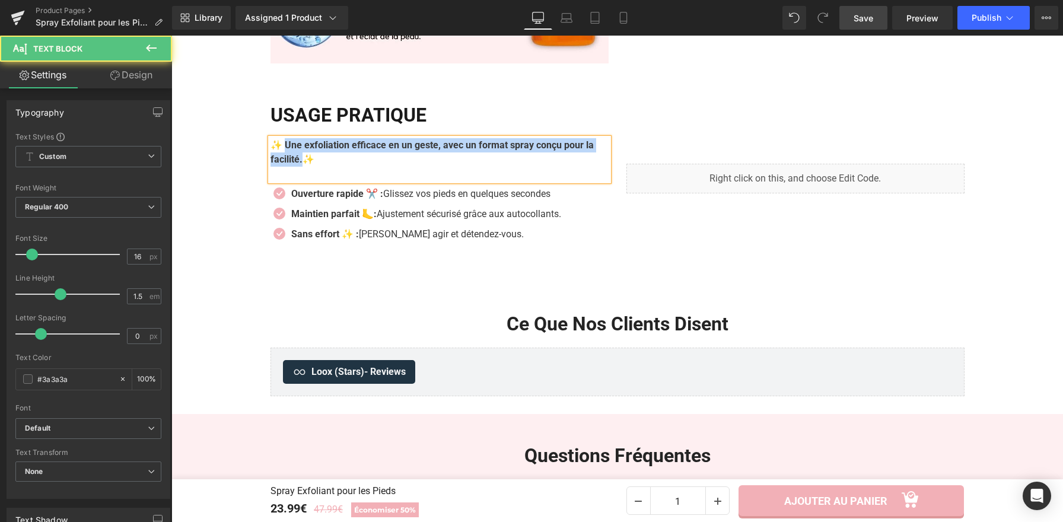
drag, startPoint x: 310, startPoint y: 163, endPoint x: 282, endPoint y: 148, distance: 31.9
click at [282, 148] on p "✨ Une exfoliation efficace en un geste, avec un format spray conçu pour la faci…" at bounding box center [440, 152] width 338 height 28
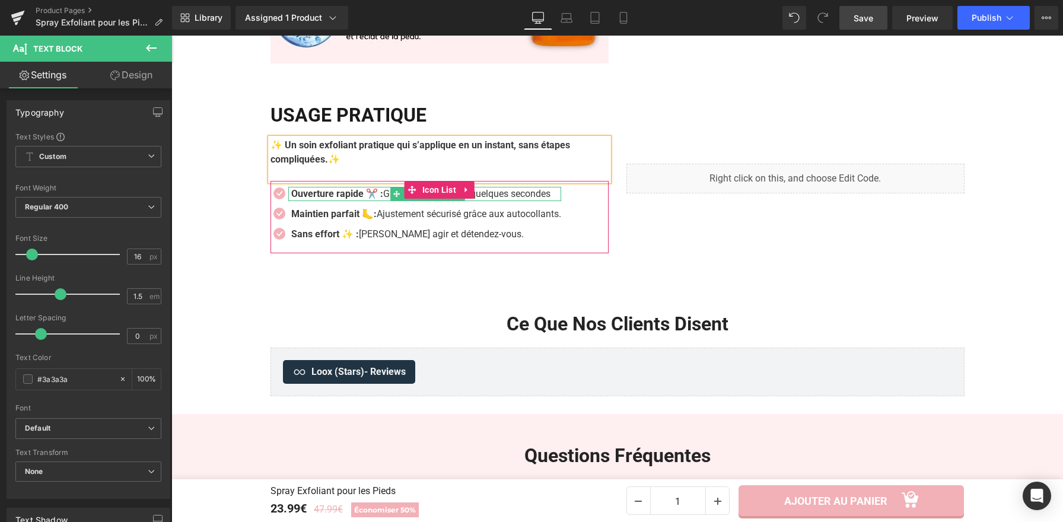
click at [380, 198] on strong "Ouverture rapide ✂️ :" at bounding box center [337, 193] width 92 height 11
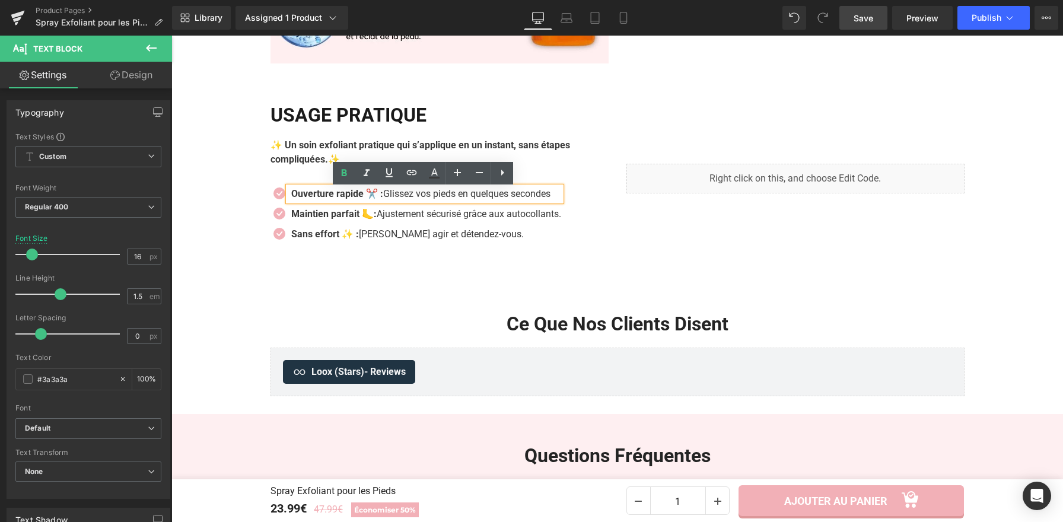
click at [416, 198] on p "Ouverture rapide ✂️ : Glissez vos pieds en quelques secondes" at bounding box center [426, 194] width 270 height 14
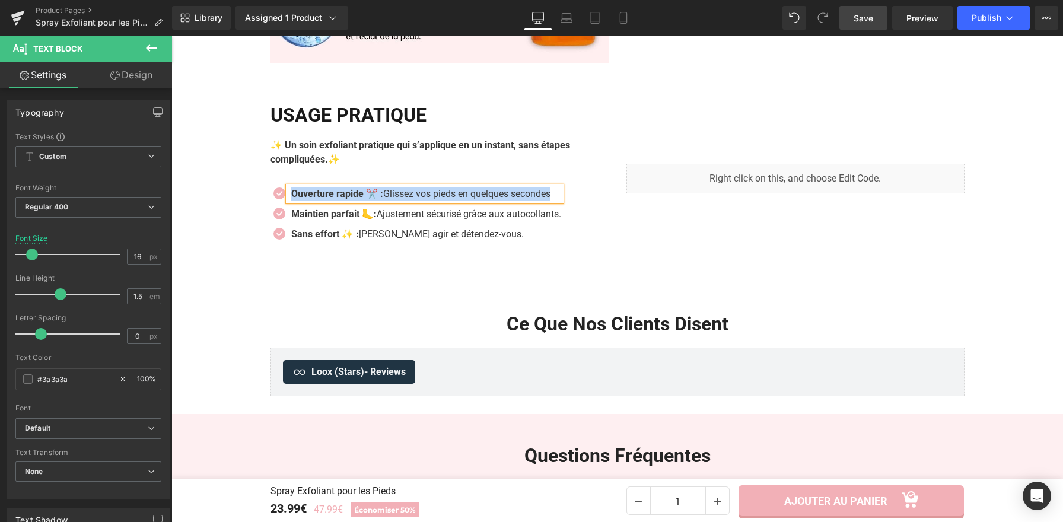
paste div
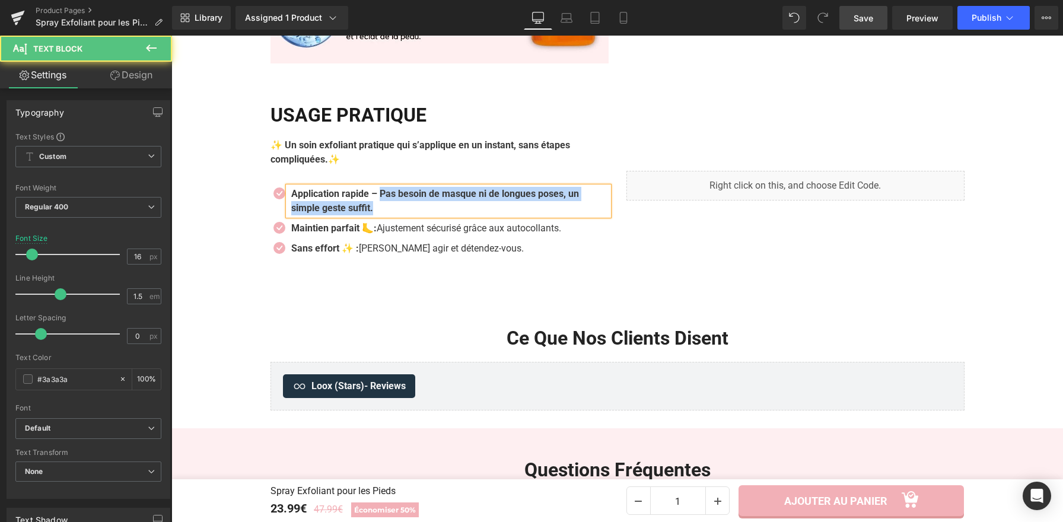
drag, startPoint x: 381, startPoint y: 196, endPoint x: 383, endPoint y: 207, distance: 11.5
click at [399, 209] on p "Application rapide – Pas besoin de masque ni de longues poses, un simple geste …" at bounding box center [449, 201] width 317 height 28
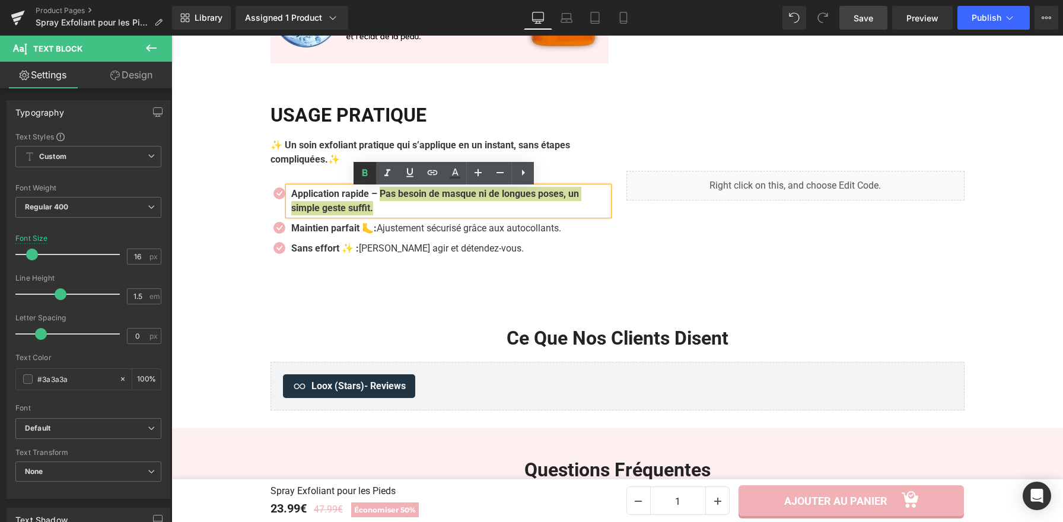
click at [370, 173] on icon at bounding box center [365, 173] width 14 height 14
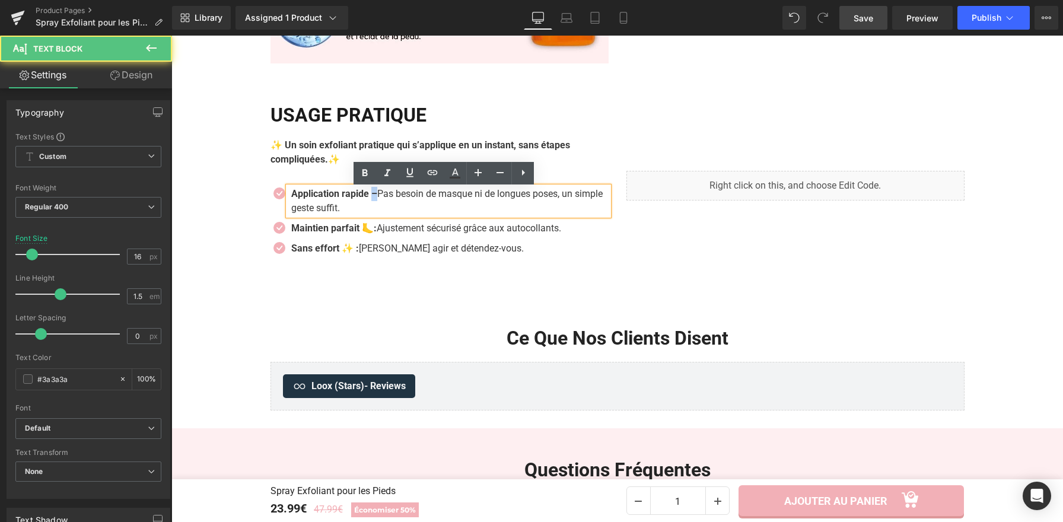
click at [374, 196] on strong "Application rapide –" at bounding box center [334, 193] width 86 height 11
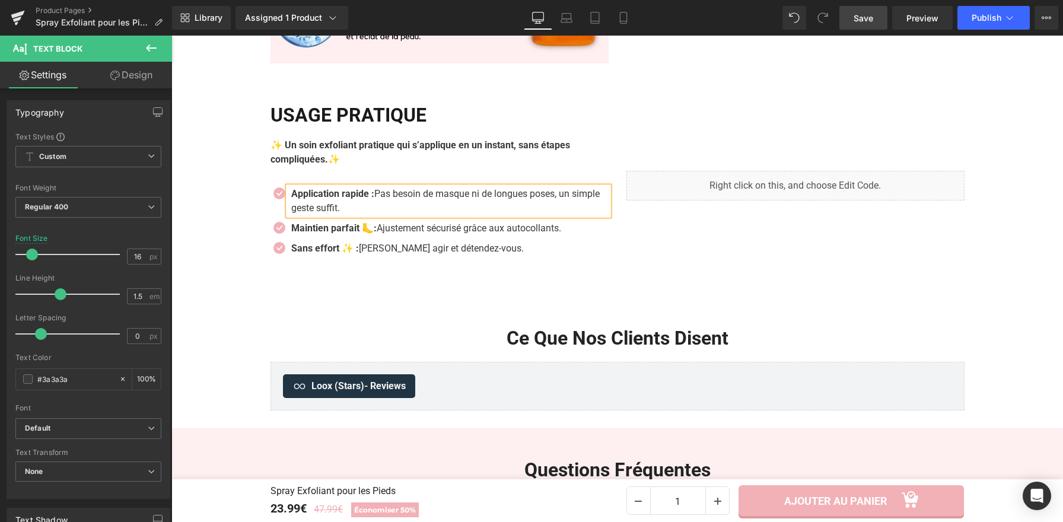
click at [374, 197] on strong "Application rapide :" at bounding box center [332, 193] width 83 height 11
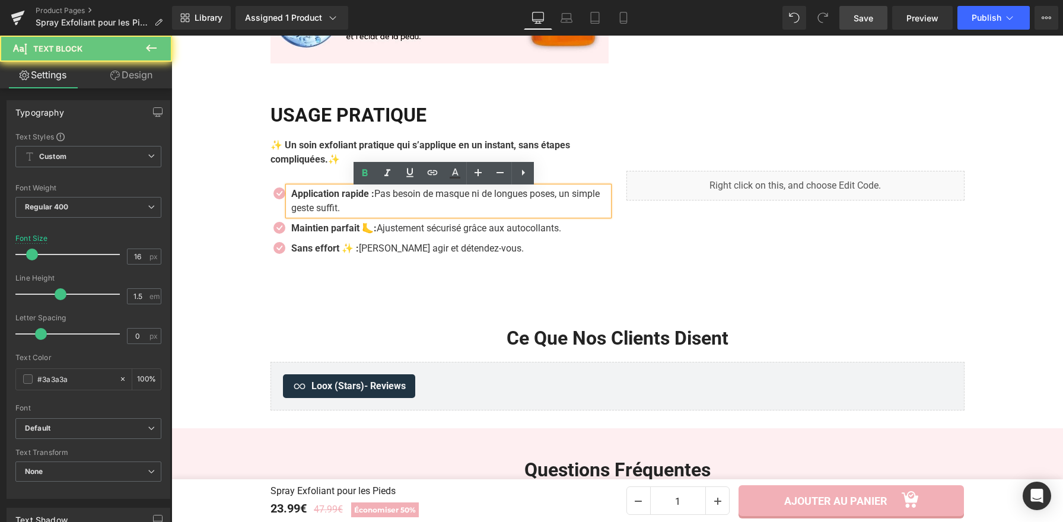
click at [373, 197] on strong "Application rapide :" at bounding box center [332, 193] width 83 height 11
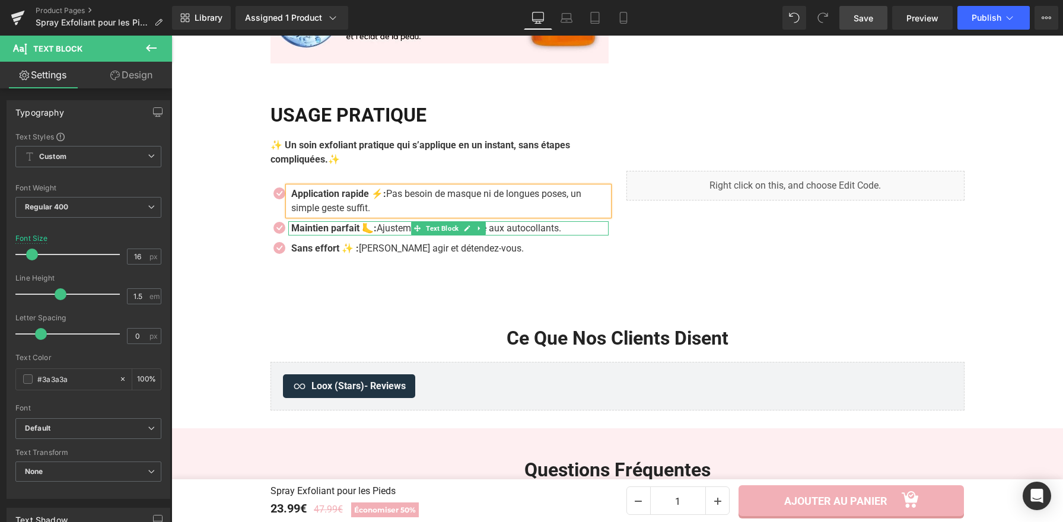
click at [378, 231] on p "Maintien parfait 🦶: Ajustement sécurisé grâce aux autocollants." at bounding box center [449, 228] width 317 height 14
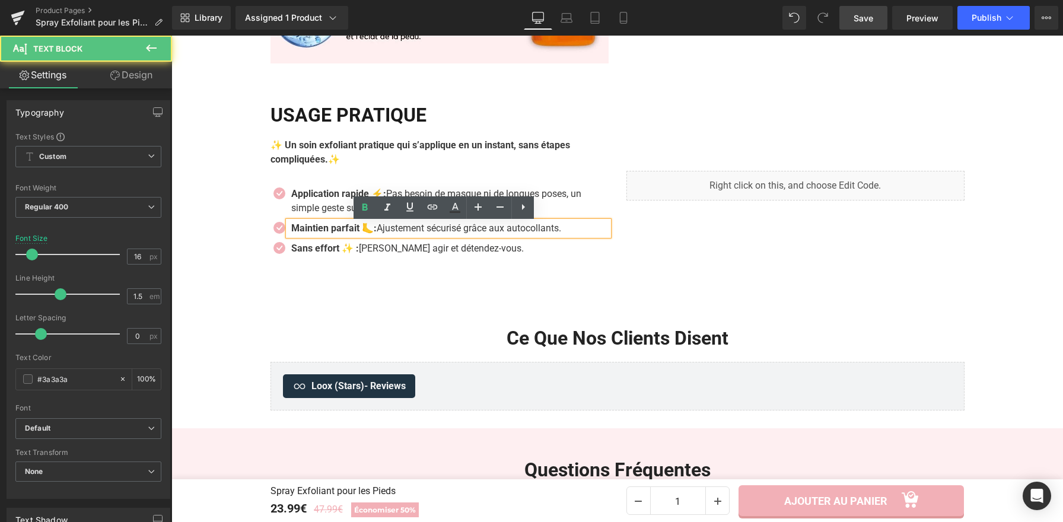
click at [378, 231] on p "Maintien parfait 🦶: Ajustement sécurisé grâce aux autocollants." at bounding box center [449, 228] width 317 height 14
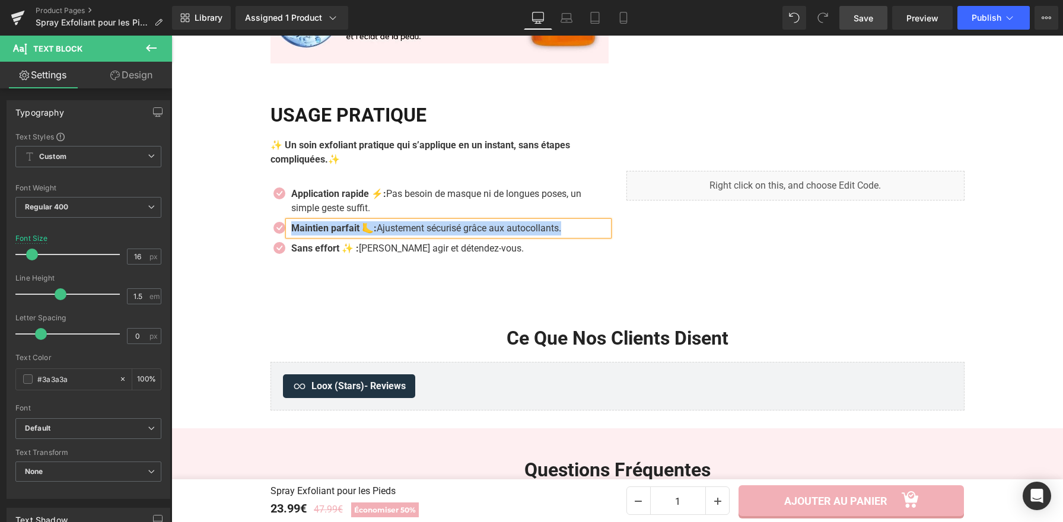
paste div
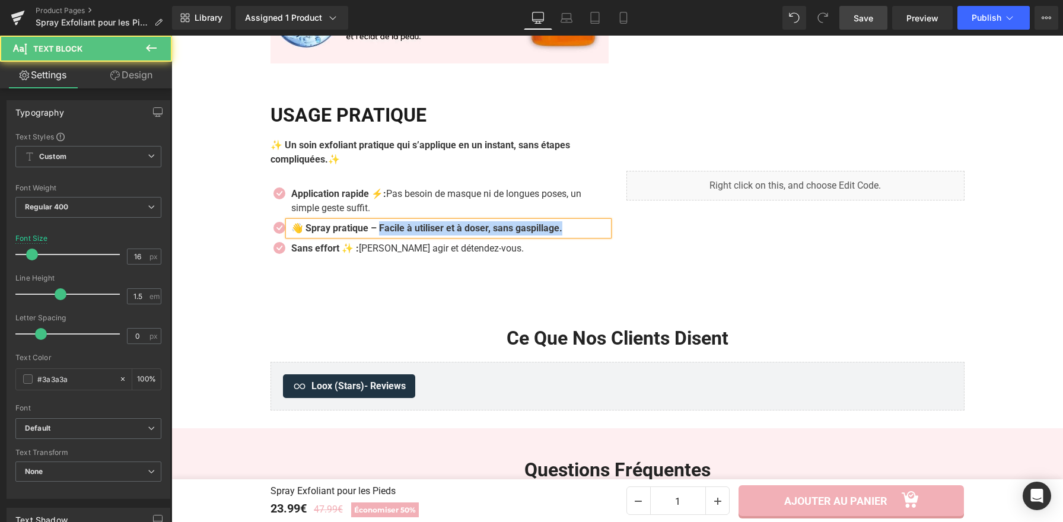
drag, startPoint x: 565, startPoint y: 231, endPoint x: 379, endPoint y: 229, distance: 186.3
click at [379, 229] on p "👋 Spray pratique – Facile à utiliser et à doser, sans gaspillage." at bounding box center [449, 228] width 317 height 14
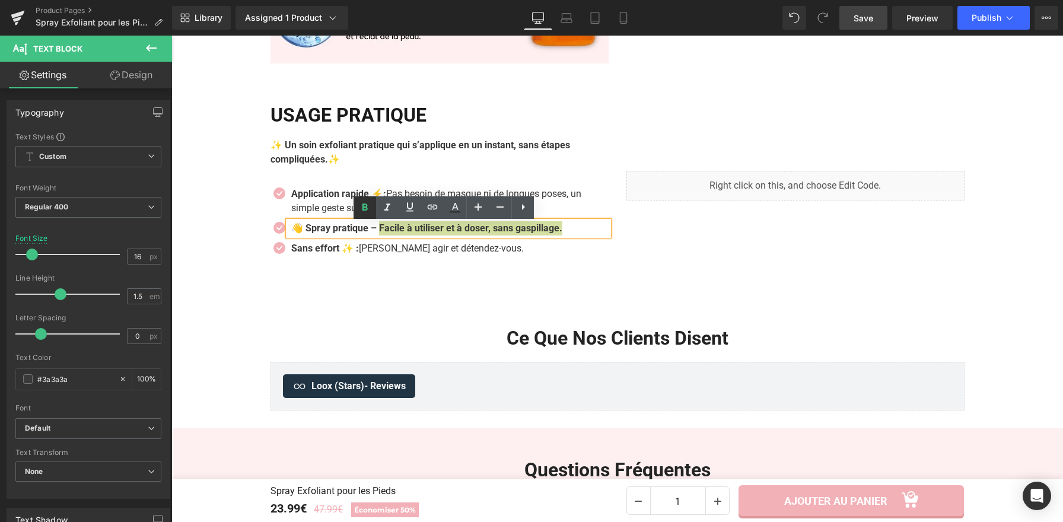
click at [366, 206] on icon at bounding box center [364, 206] width 5 height 7
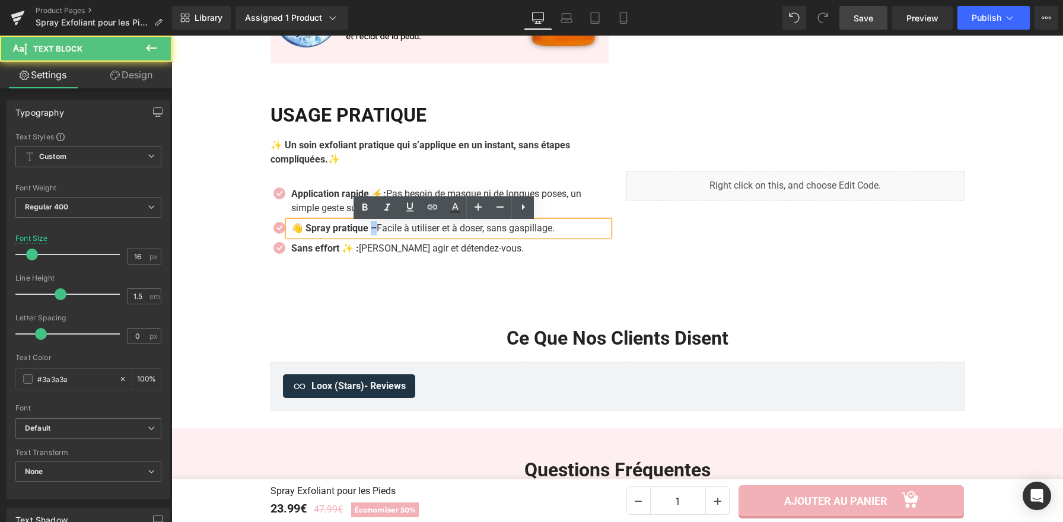
drag, startPoint x: 377, startPoint y: 229, endPoint x: 371, endPoint y: 230, distance: 6.0
click at [371, 230] on strong "👋 Spray pratique –" at bounding box center [333, 227] width 85 height 11
drag, startPoint x: 300, startPoint y: 231, endPoint x: 289, endPoint y: 232, distance: 10.7
click at [291, 232] on strong "👋 Spray pratique :" at bounding box center [332, 227] width 82 height 11
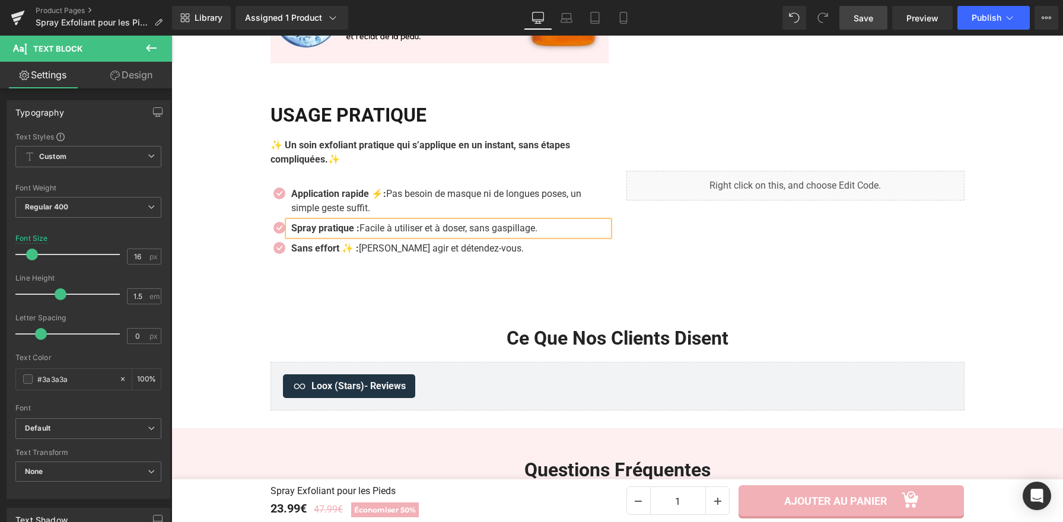
click at [356, 233] on strong "Spray pratique :" at bounding box center [325, 227] width 68 height 11
click at [464, 252] on icon at bounding box center [467, 248] width 7 height 7
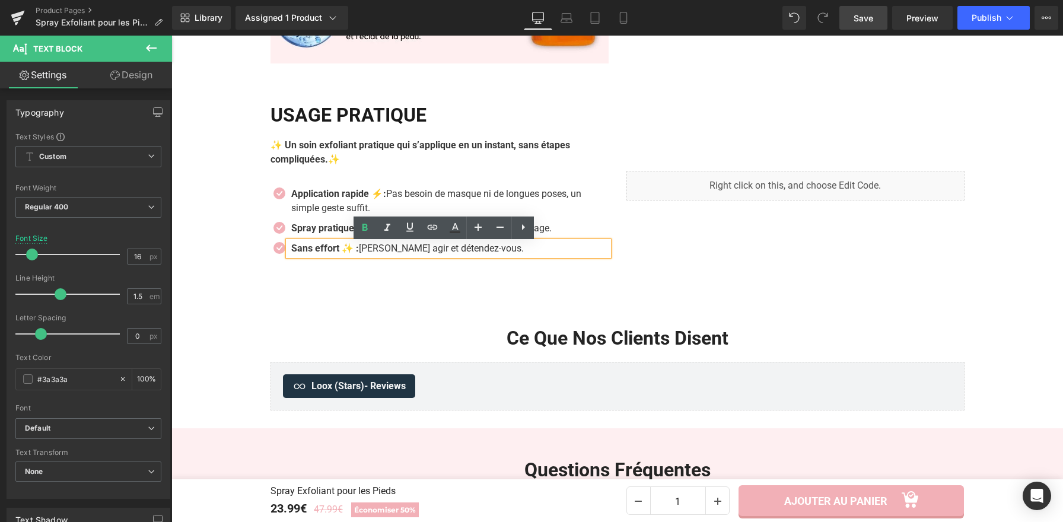
click at [460, 252] on p "Sans effort ✨ : Laissez agir et détendez-vous." at bounding box center [449, 248] width 317 height 14
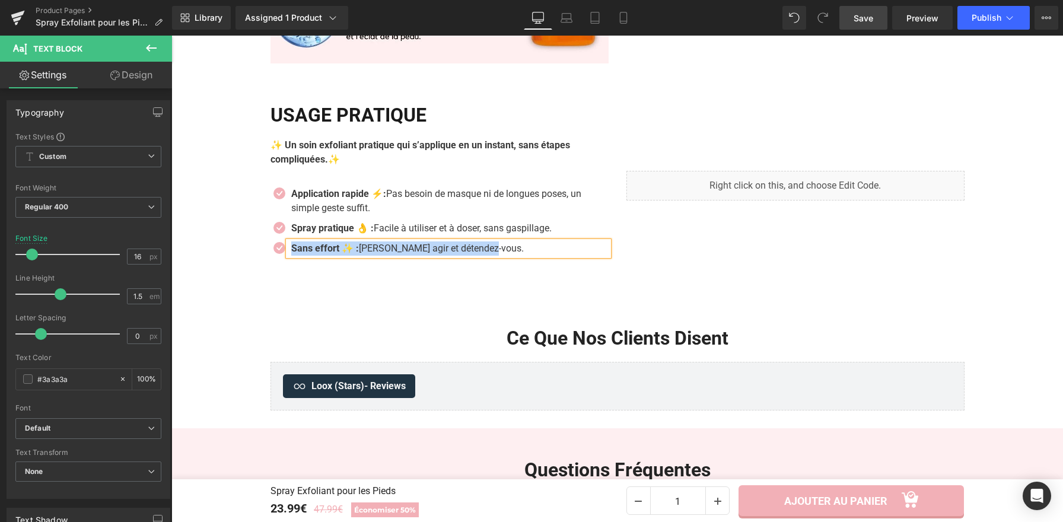
paste div
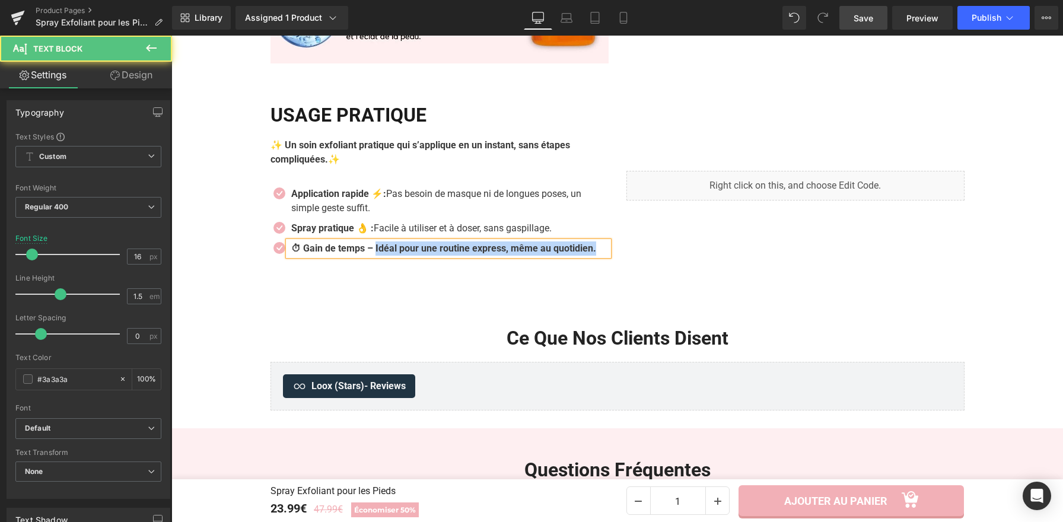
drag, startPoint x: 377, startPoint y: 249, endPoint x: 392, endPoint y: 263, distance: 20.2
click at [392, 256] on p "⏱ Gain de temps – Idéal pour une routine express, même au quotidien." at bounding box center [449, 248] width 317 height 14
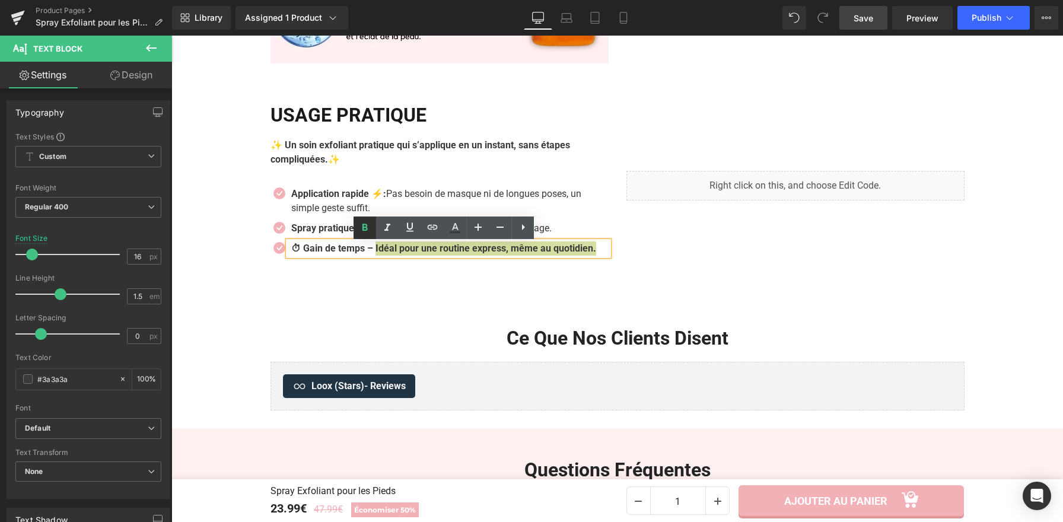
click at [359, 228] on icon at bounding box center [365, 228] width 14 height 14
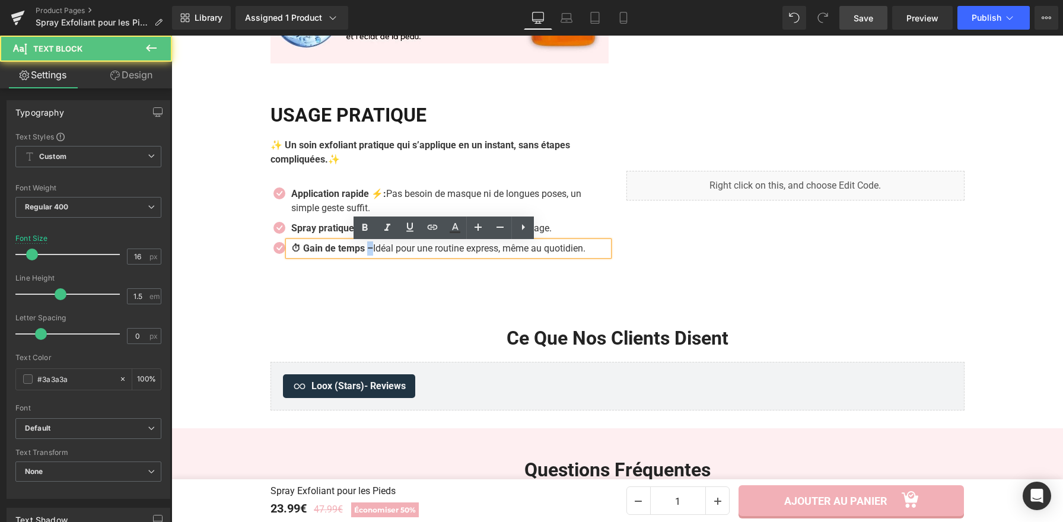
drag, startPoint x: 374, startPoint y: 252, endPoint x: 368, endPoint y: 252, distance: 6.0
click at [368, 252] on strong "⏱ Gain de temps –" at bounding box center [332, 248] width 82 height 11
drag, startPoint x: 303, startPoint y: 251, endPoint x: 288, endPoint y: 251, distance: 14.8
click at [291, 251] on strong "⏱ Gain de temps :" at bounding box center [330, 248] width 79 height 11
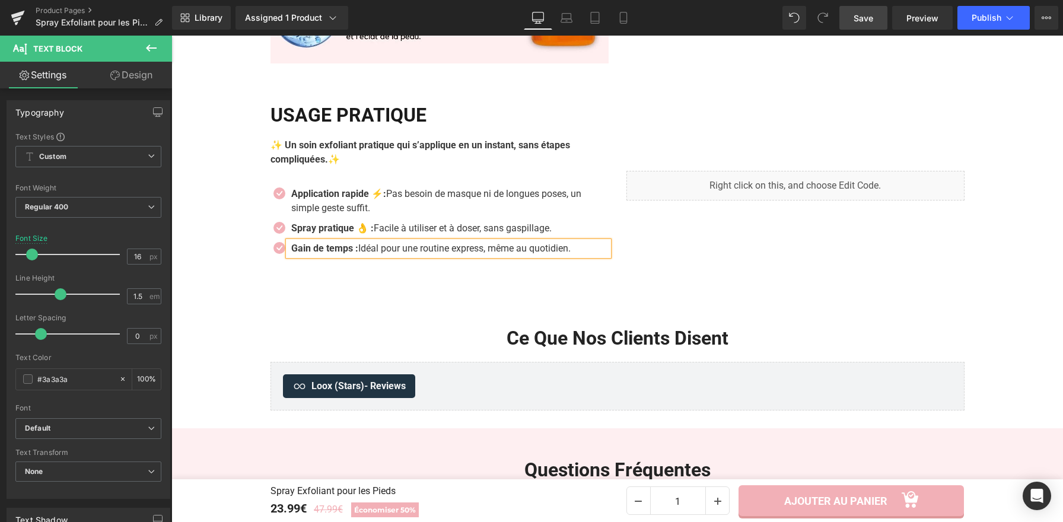
click at [355, 253] on strong "Gain de temps :" at bounding box center [324, 248] width 67 height 11
click at [469, 162] on icon at bounding box center [470, 160] width 2 height 4
click at [461, 163] on icon at bounding box center [464, 160] width 7 height 7
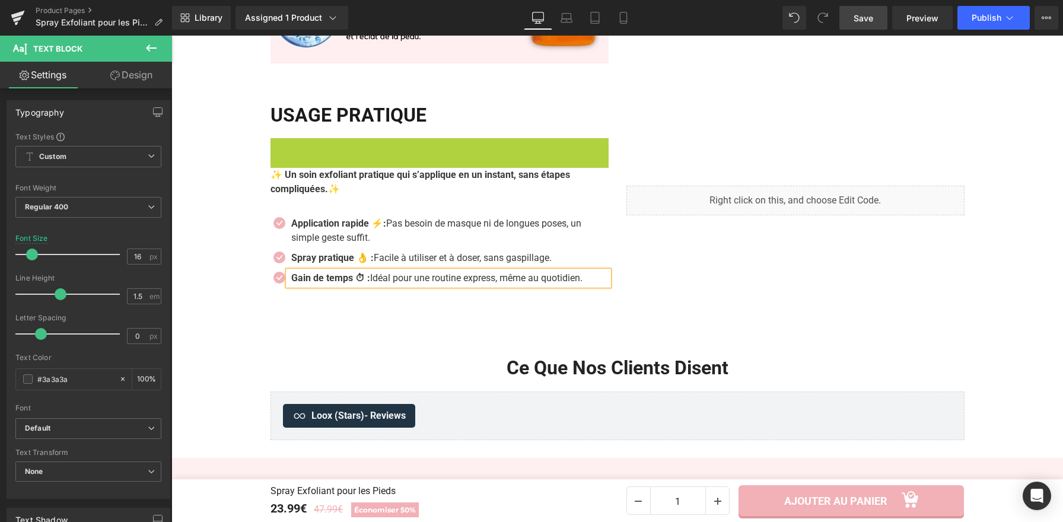
scroll to position [2015, 0]
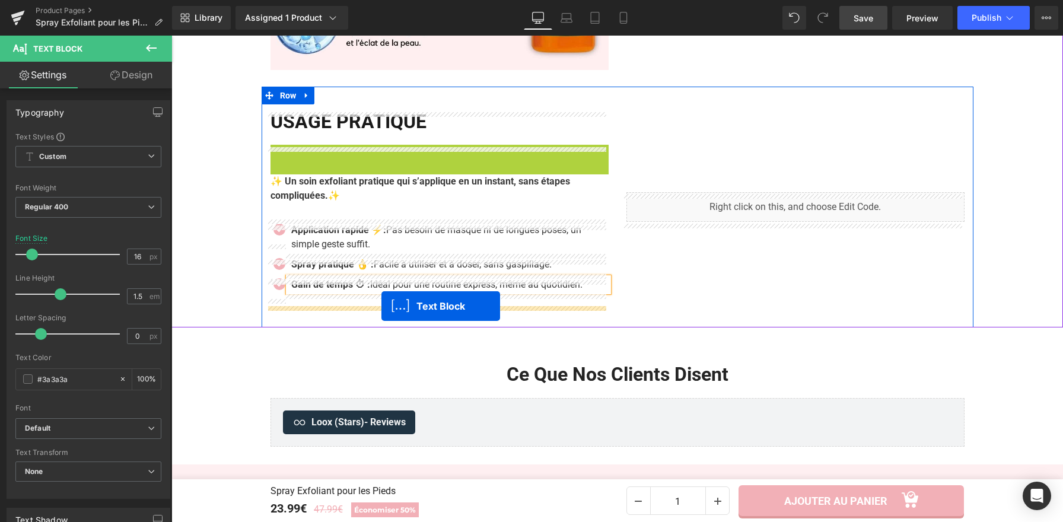
drag, startPoint x: 386, startPoint y: 161, endPoint x: 381, endPoint y: 306, distance: 145.4
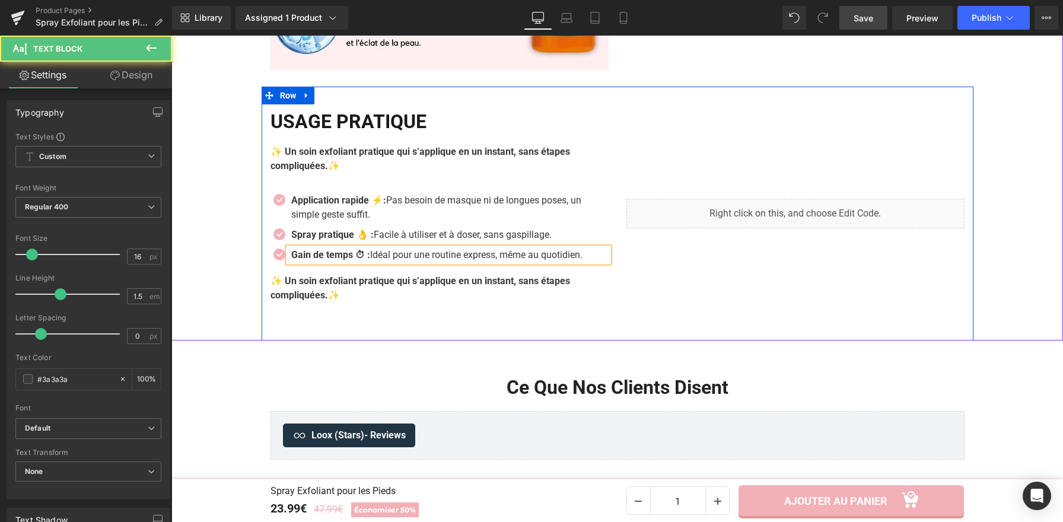
scroll to position [2021, 0]
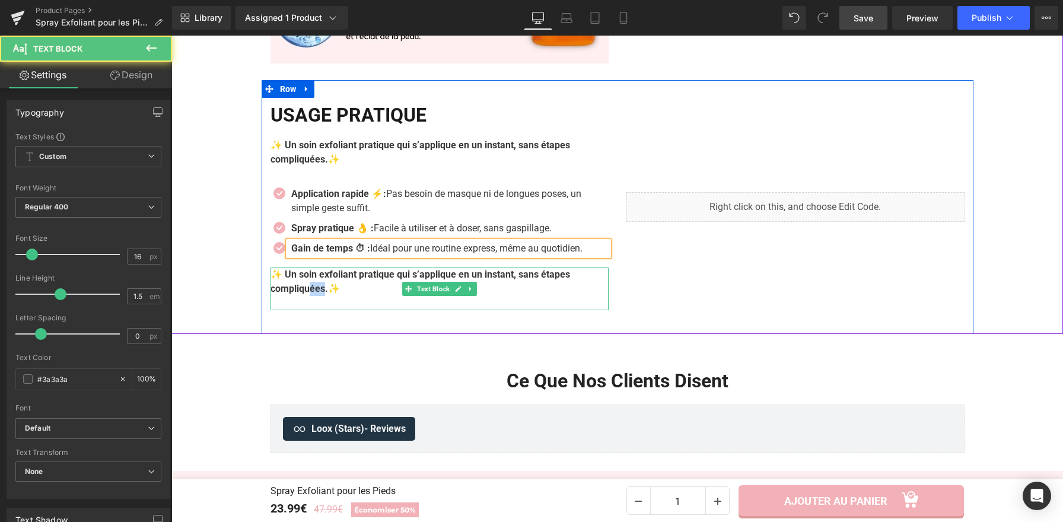
drag, startPoint x: 324, startPoint y: 292, endPoint x: 308, endPoint y: 292, distance: 16.0
click at [308, 292] on strong "✨ Un soin exfoliant pratique qui s’applique en un instant, sans étapes compliqu…" at bounding box center [421, 282] width 300 height 26
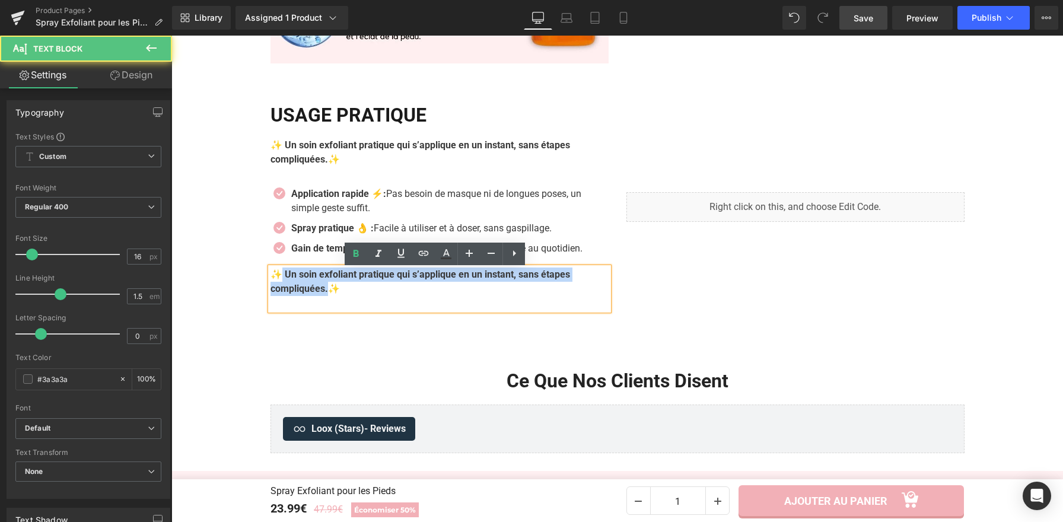
drag, startPoint x: 326, startPoint y: 291, endPoint x: 273, endPoint y: 277, distance: 55.3
click at [273, 277] on p "✨ Un soin exfoliant pratique qui s’applique en un instant, sans étapes compliqu…" at bounding box center [440, 282] width 338 height 28
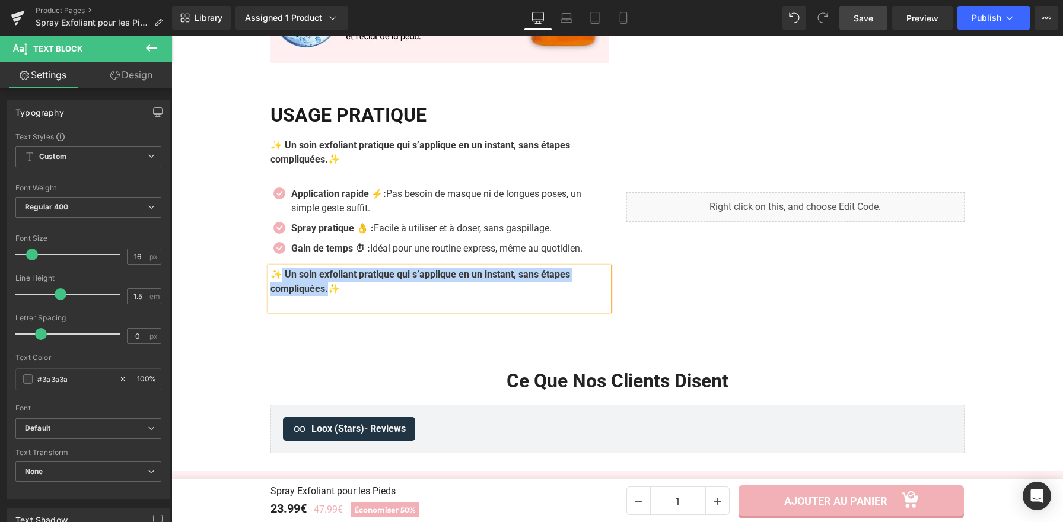
paste div
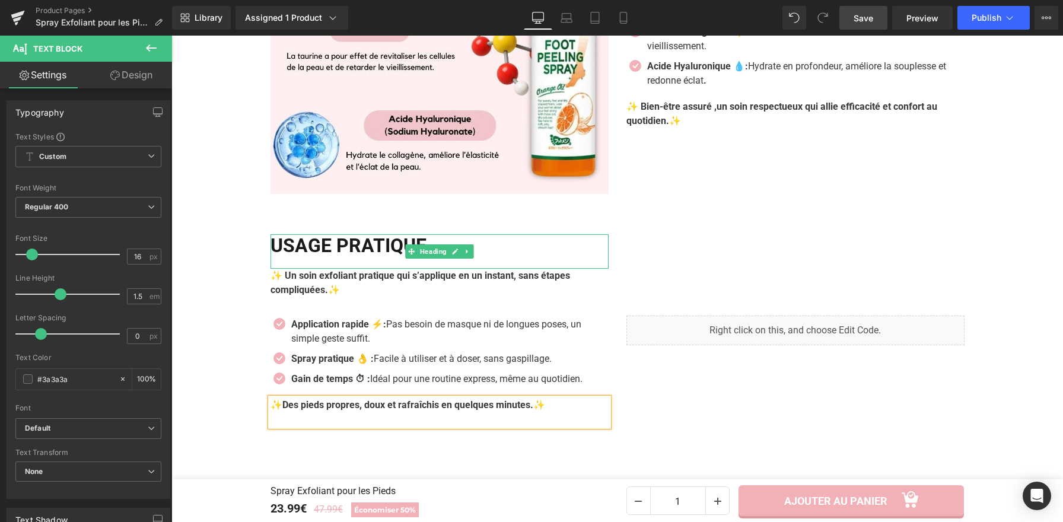
scroll to position [1893, 0]
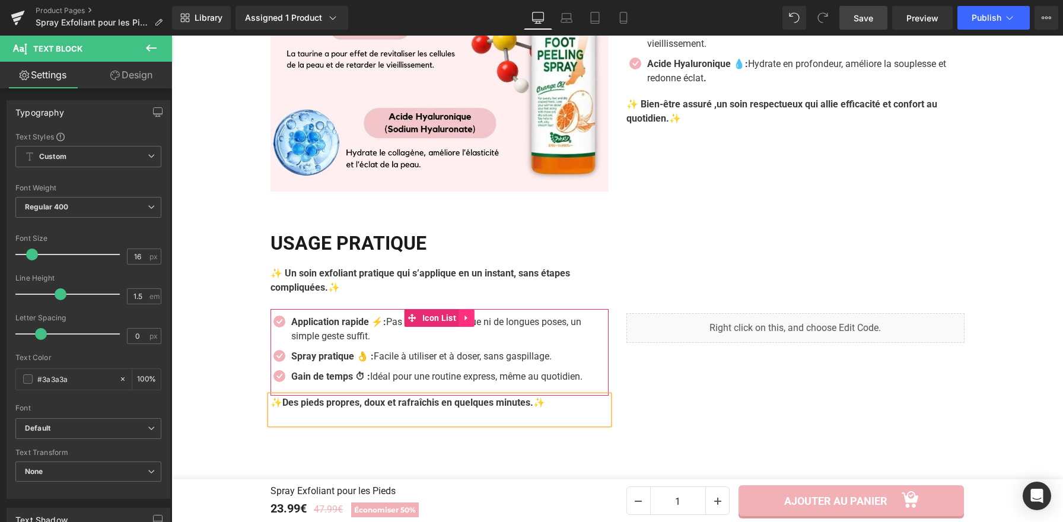
click at [464, 319] on icon at bounding box center [467, 318] width 8 height 9
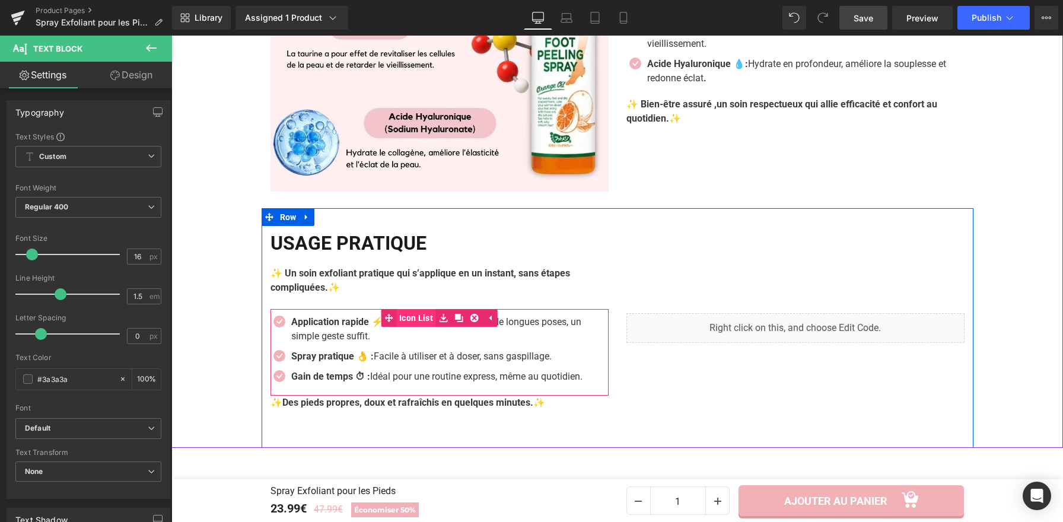
click at [422, 319] on span "Icon List" at bounding box center [416, 318] width 40 height 18
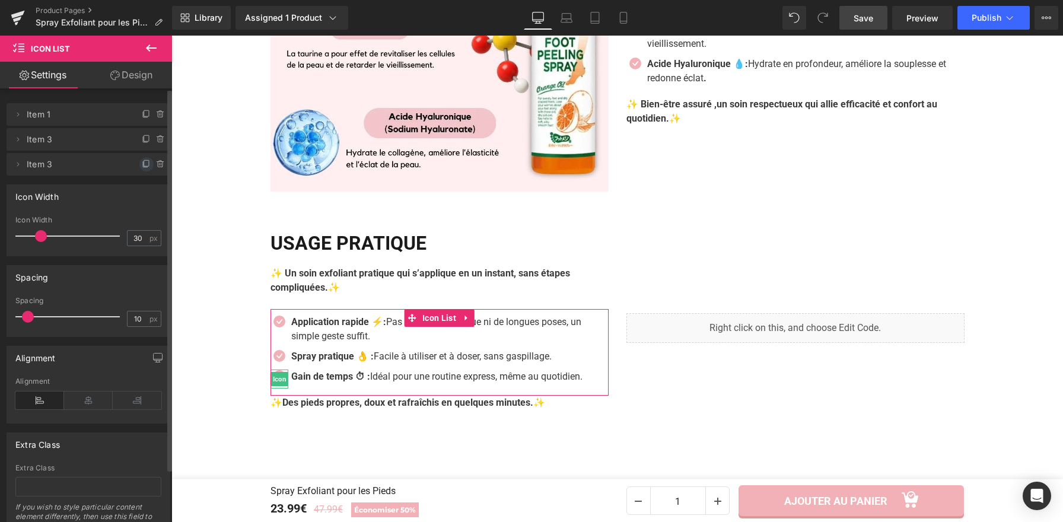
click at [143, 165] on icon at bounding box center [146, 164] width 9 height 9
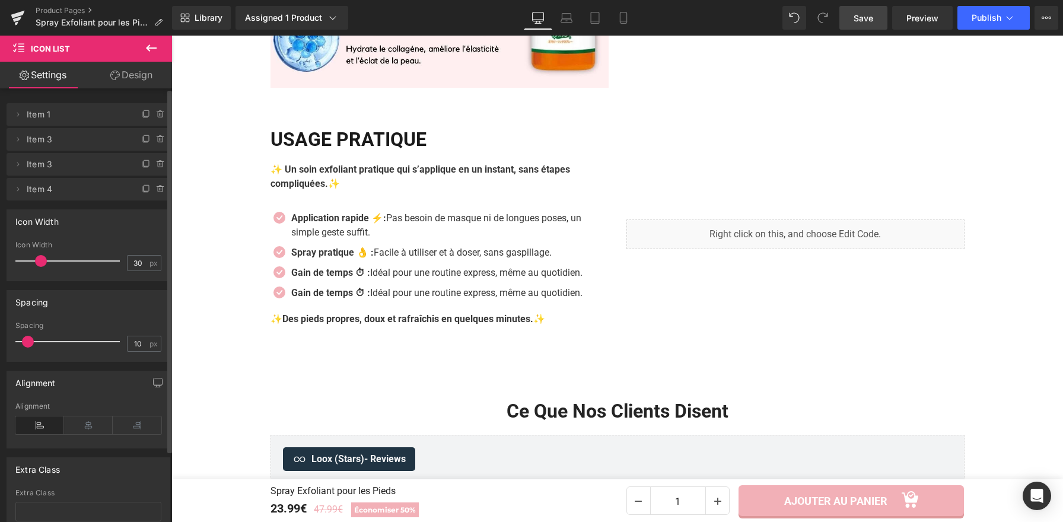
scroll to position [2010, 0]
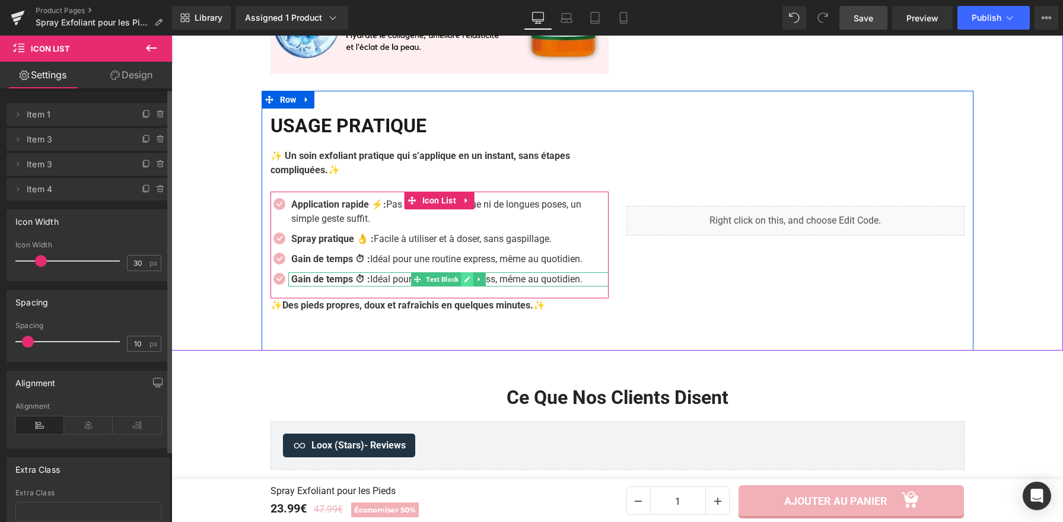
click at [461, 281] on link at bounding box center [467, 279] width 12 height 14
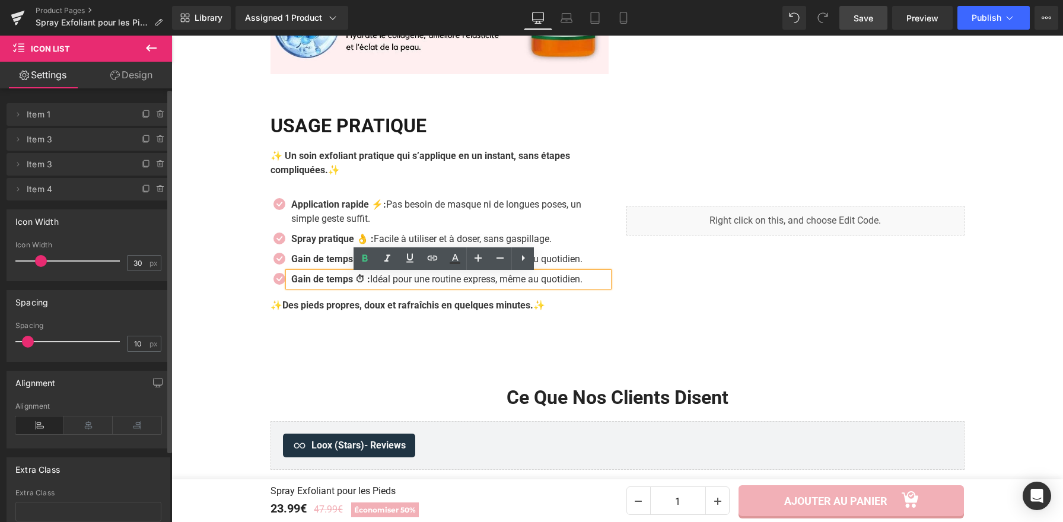
click at [460, 282] on p "Gain de temps ⏱ : Idéal pour une routine express, même au quotidien." at bounding box center [449, 279] width 317 height 14
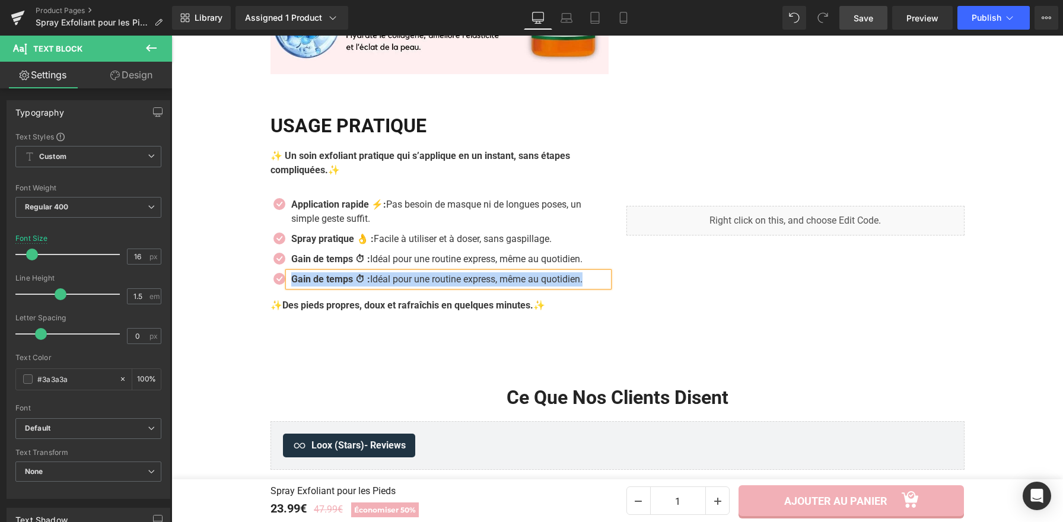
paste div
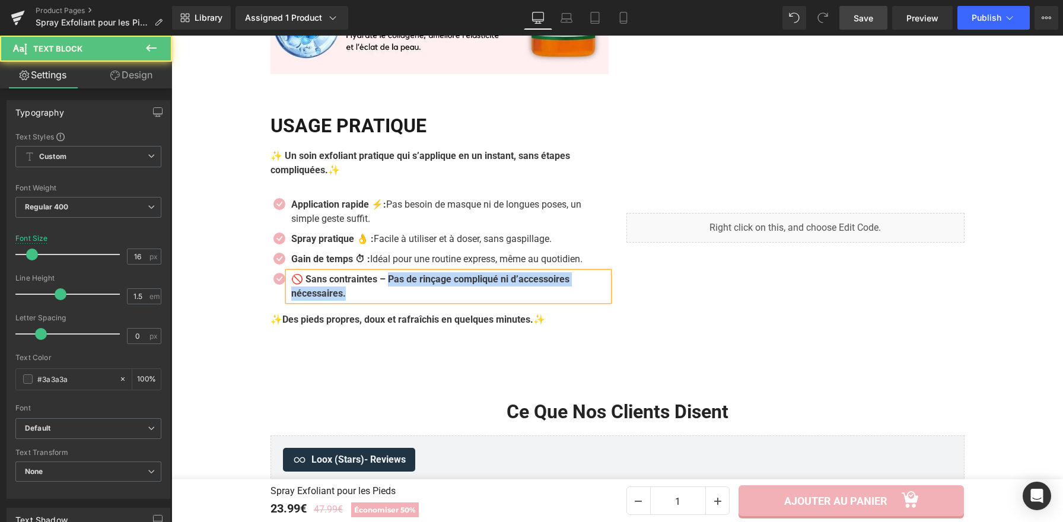
drag, startPoint x: 388, startPoint y: 281, endPoint x: 399, endPoint y: 295, distance: 17.3
click at [399, 295] on p "🚫 Sans contraintes – Pas de rinçage compliqué ni d’accessoires nécessaires." at bounding box center [449, 286] width 317 height 28
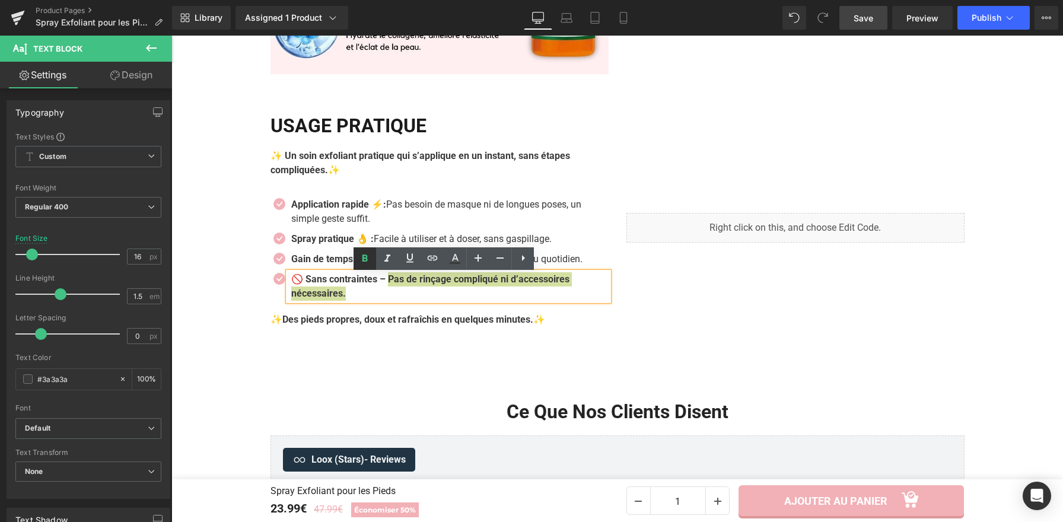
click at [362, 257] on icon at bounding box center [364, 257] width 5 height 7
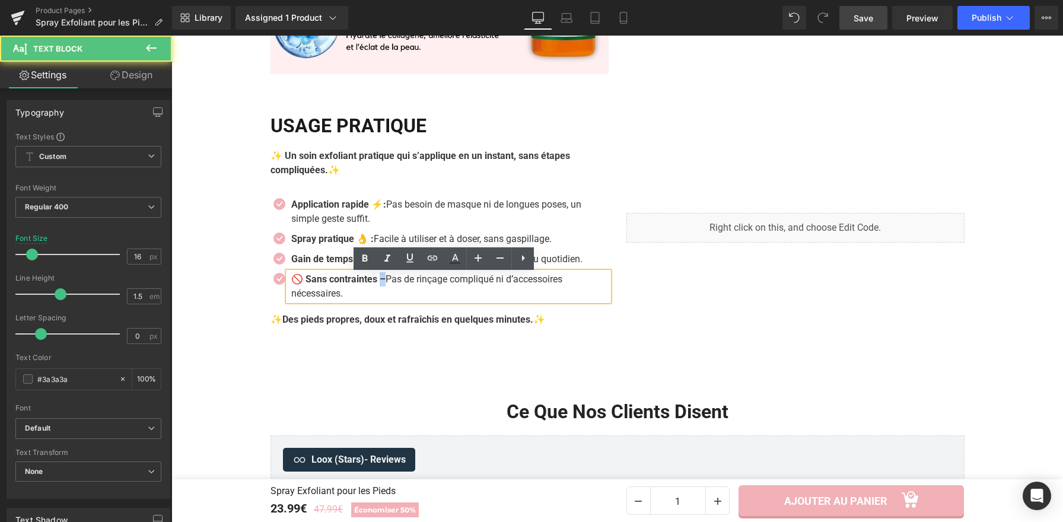
click at [380, 281] on strong "🚫 Sans contraintes –" at bounding box center [338, 278] width 94 height 11
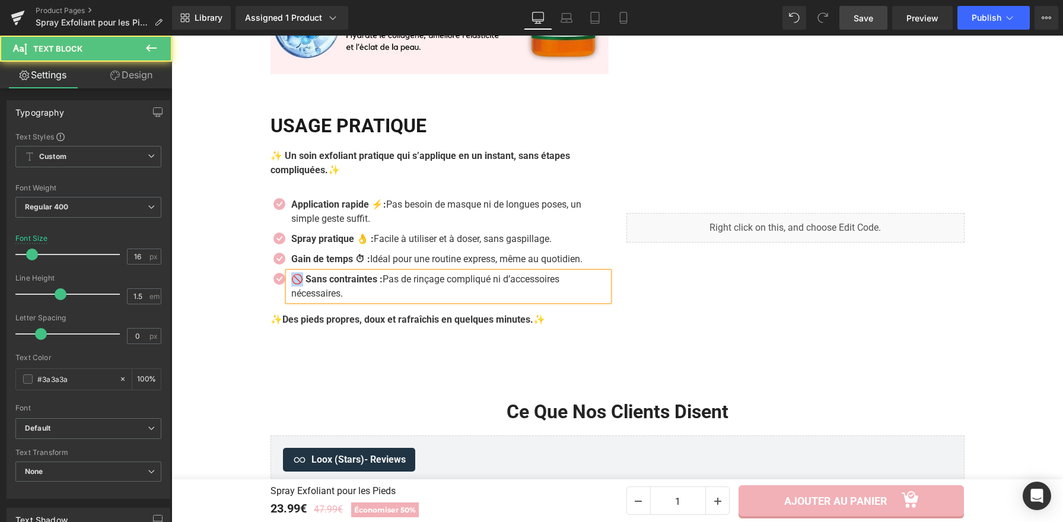
drag, startPoint x: 300, startPoint y: 281, endPoint x: 286, endPoint y: 281, distance: 13.6
click at [291, 281] on strong "🚫 Sans contraintes :" at bounding box center [336, 278] width 91 height 11
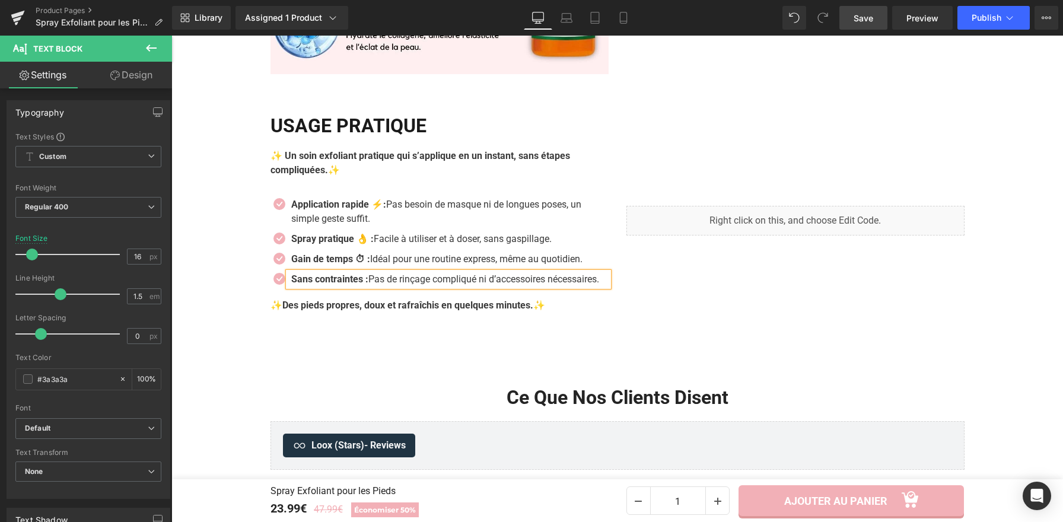
click at [367, 282] on strong "Sans contraintes :" at bounding box center [329, 278] width 77 height 11
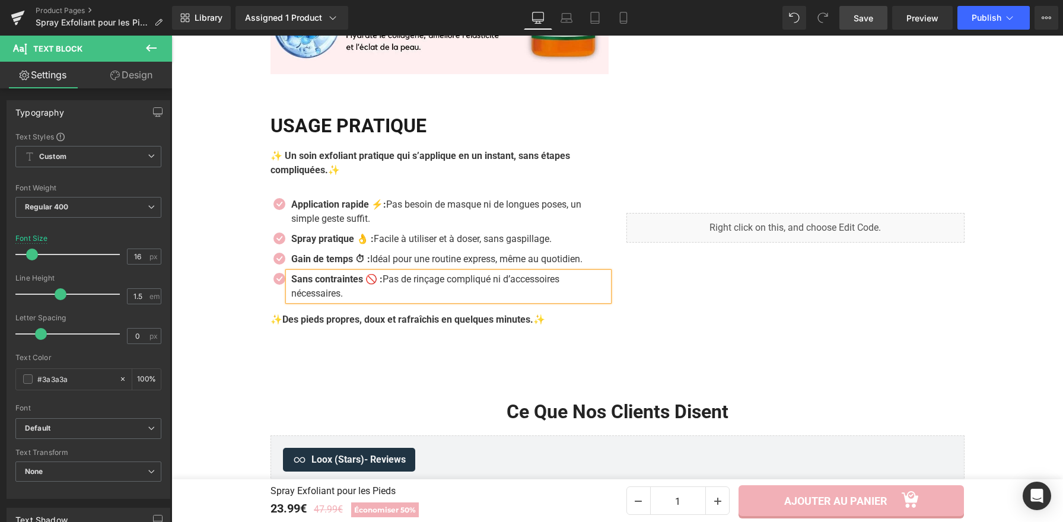
click at [388, 345] on div "Liquid USAGE PRATIQUE Heading ✨ Un soin exfoliant pratique qui s’applique en un…" at bounding box center [618, 228] width 712 height 274
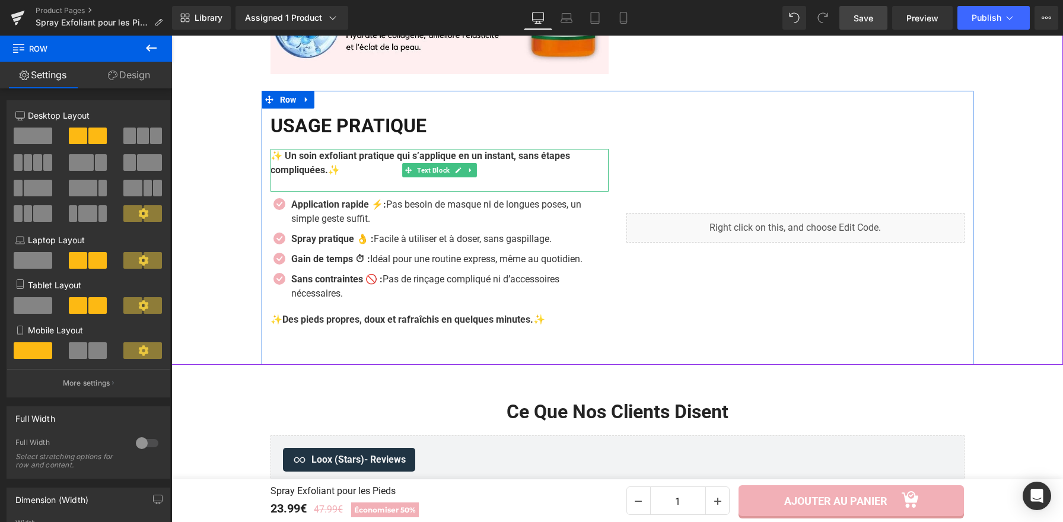
click at [378, 161] on strong "✨ Un soin exfoliant pratique qui s’applique en un instant, sans étapes compliqu…" at bounding box center [421, 163] width 300 height 26
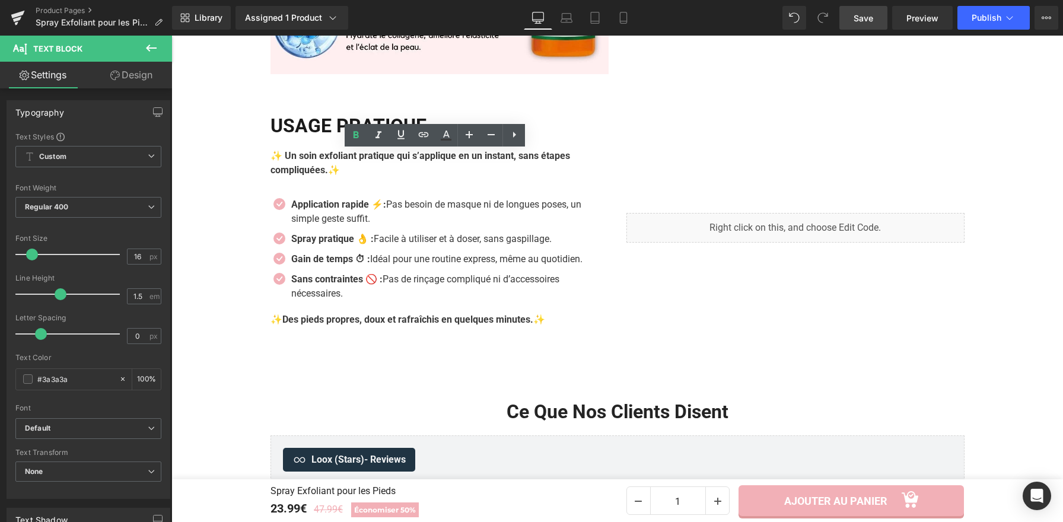
click at [869, 17] on span "Save" at bounding box center [864, 18] width 20 height 12
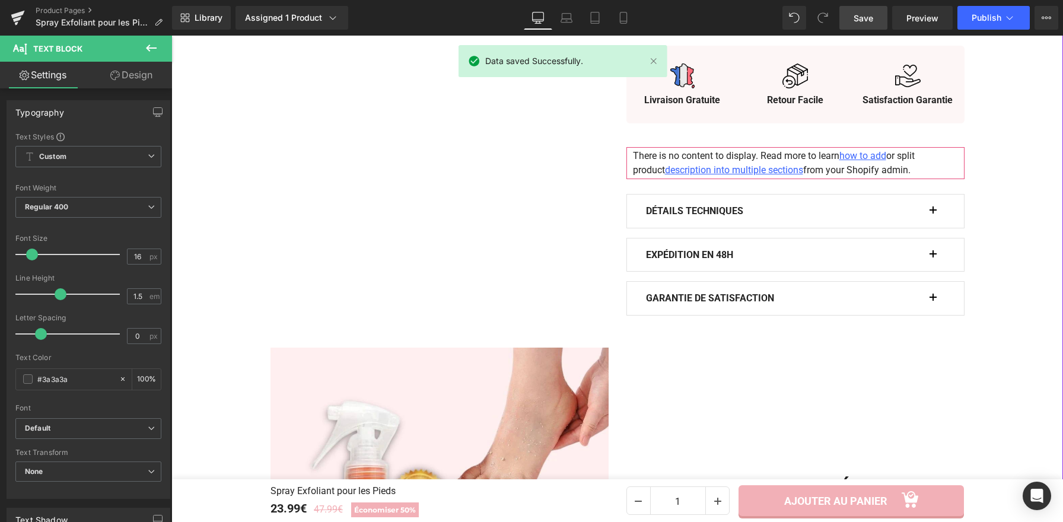
scroll to position [0, 0]
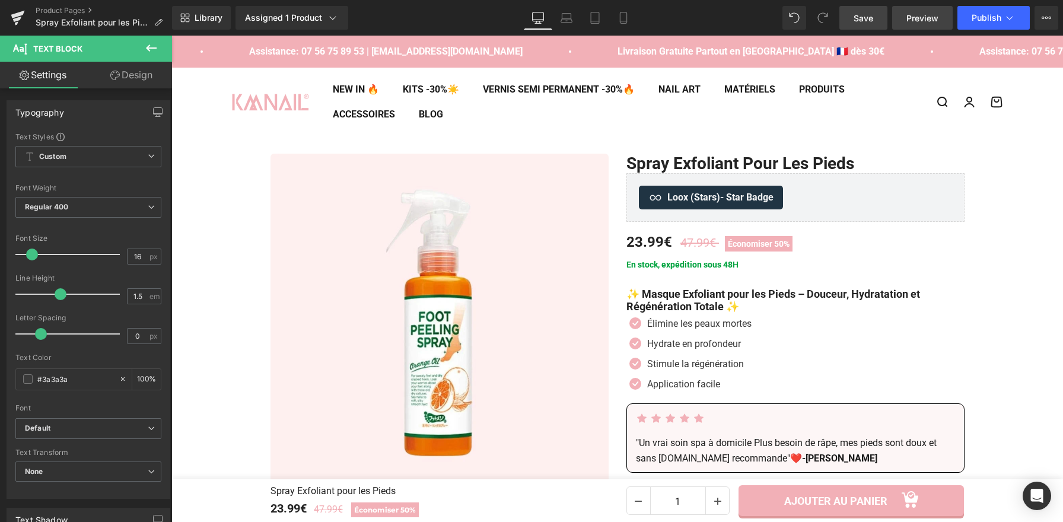
click at [916, 21] on span "Preview" at bounding box center [922, 18] width 32 height 12
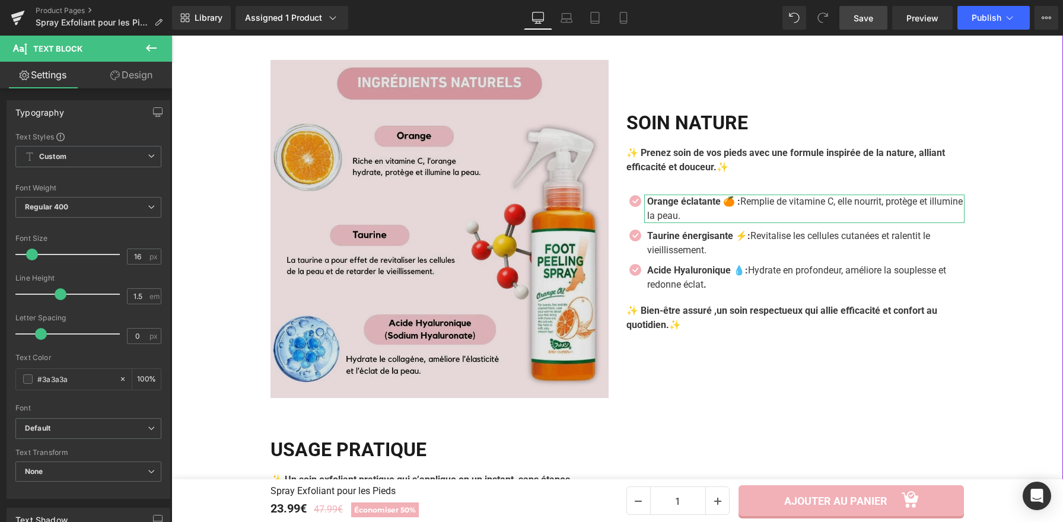
scroll to position [1792, 0]
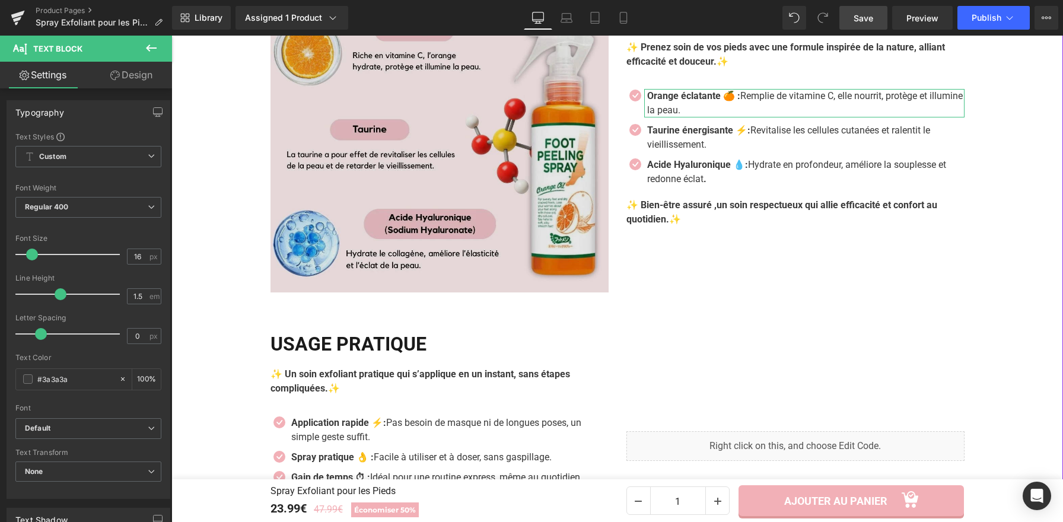
click at [432, 228] on img at bounding box center [440, 123] width 338 height 338
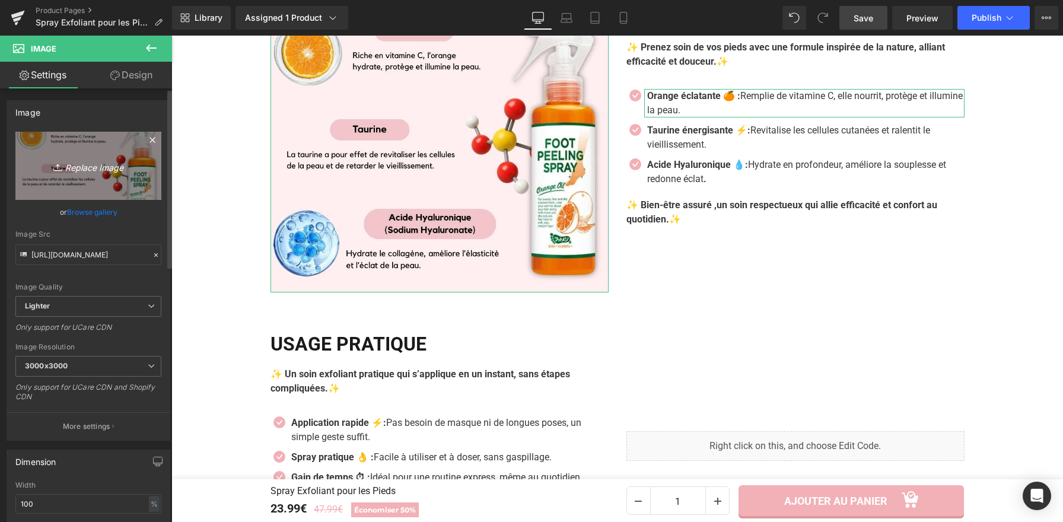
click at [110, 152] on link "Replace Image" at bounding box center [88, 166] width 146 height 68
type input "C:\fakepath\Spray Exfoliant pour les Pieds (1).webp"
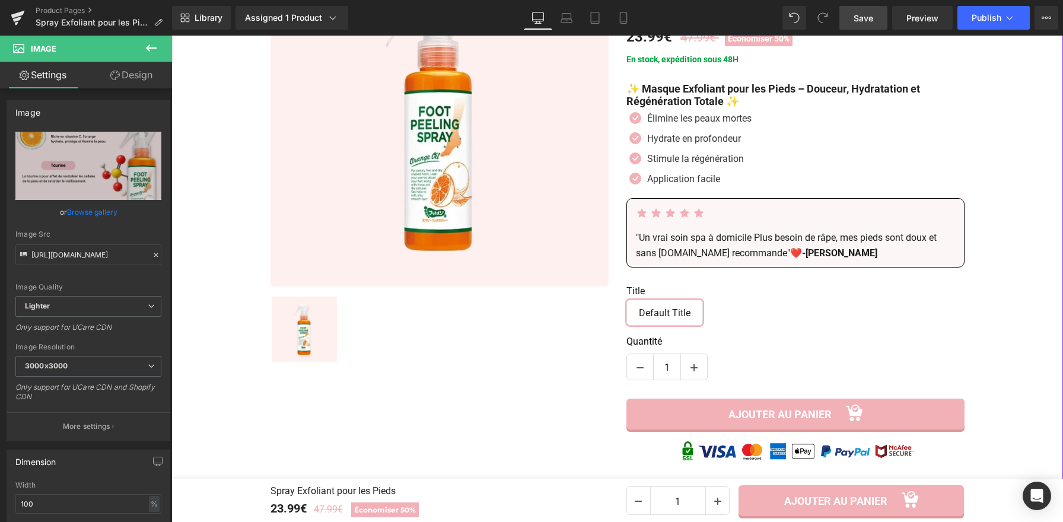
scroll to position [79, 0]
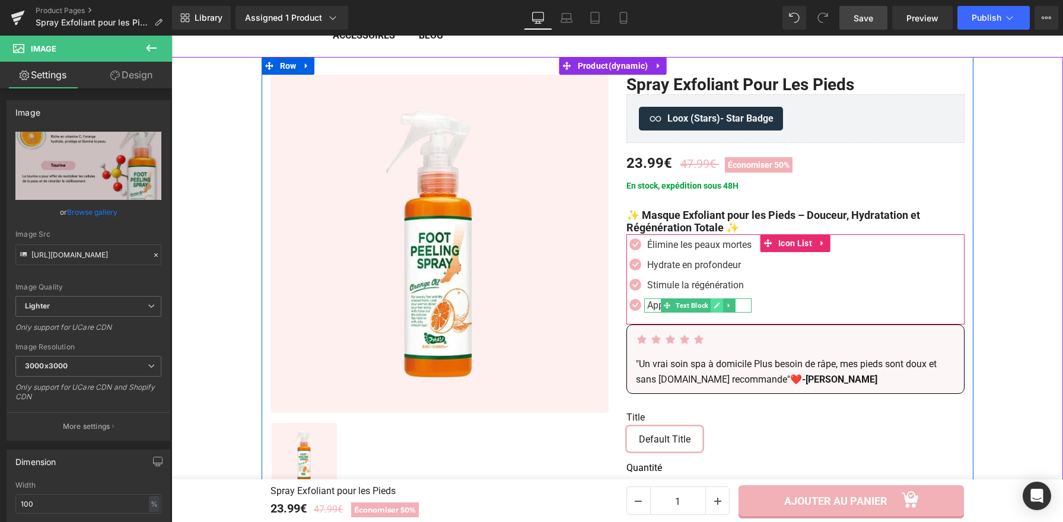
click at [716, 306] on icon at bounding box center [717, 305] width 7 height 7
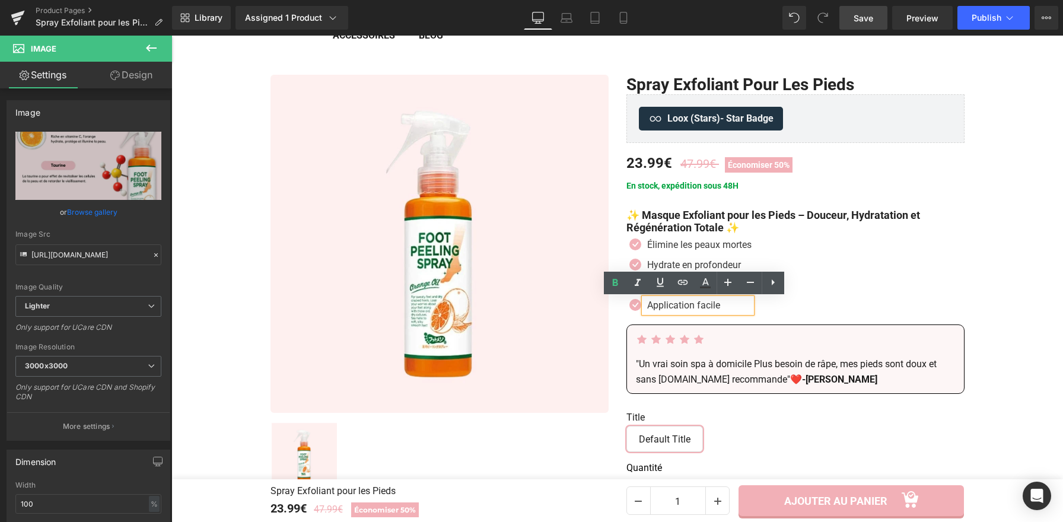
click at [716, 306] on p "Application facile" at bounding box center [699, 305] width 104 height 14
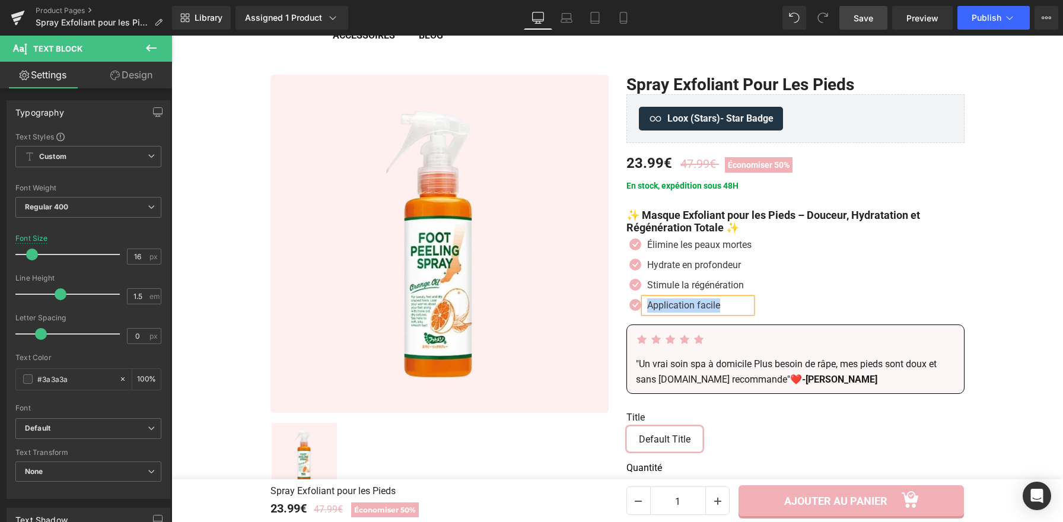
paste div
click at [714, 247] on icon at bounding box center [717, 244] width 7 height 7
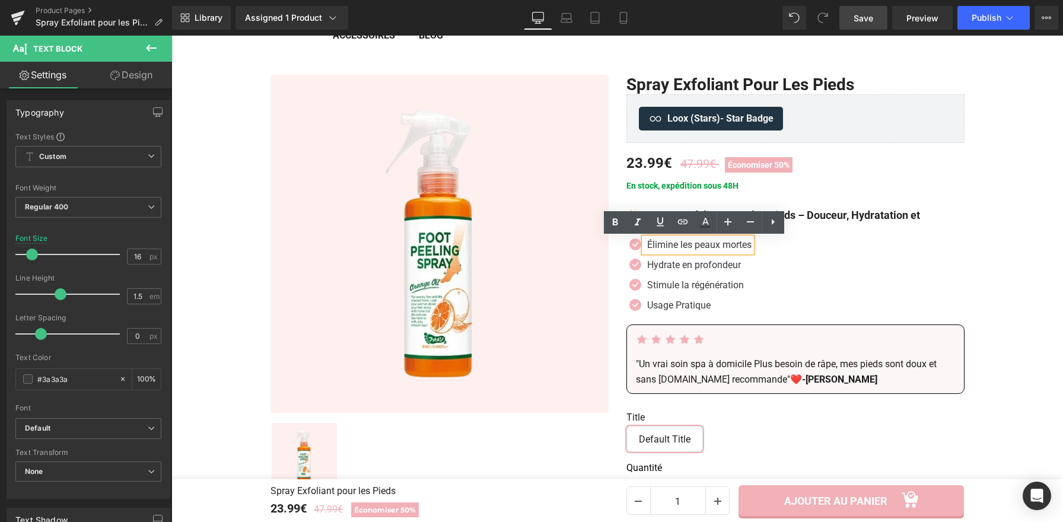
click at [715, 247] on p "Élimine les peaux mortes" at bounding box center [699, 245] width 104 height 14
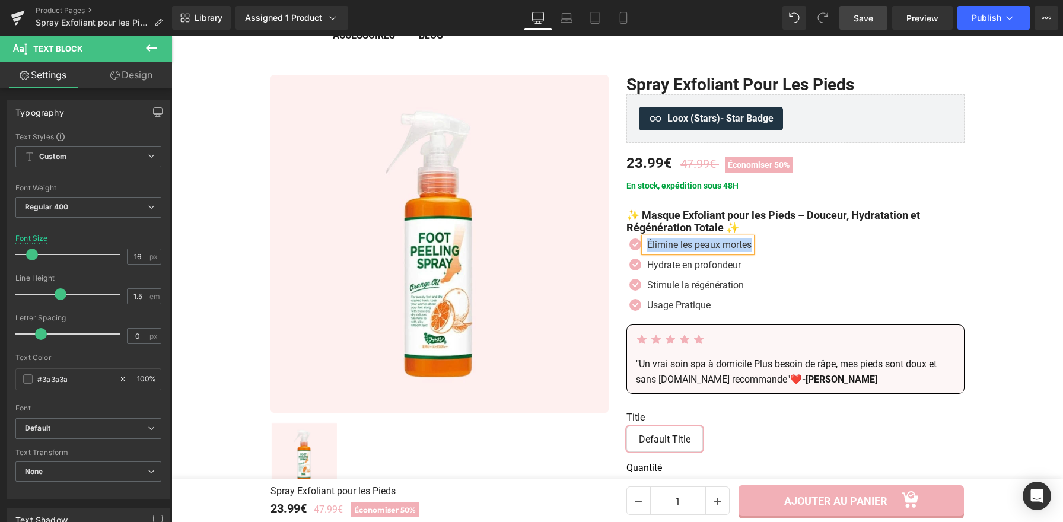
paste div
click at [710, 286] on icon at bounding box center [713, 285] width 6 height 6
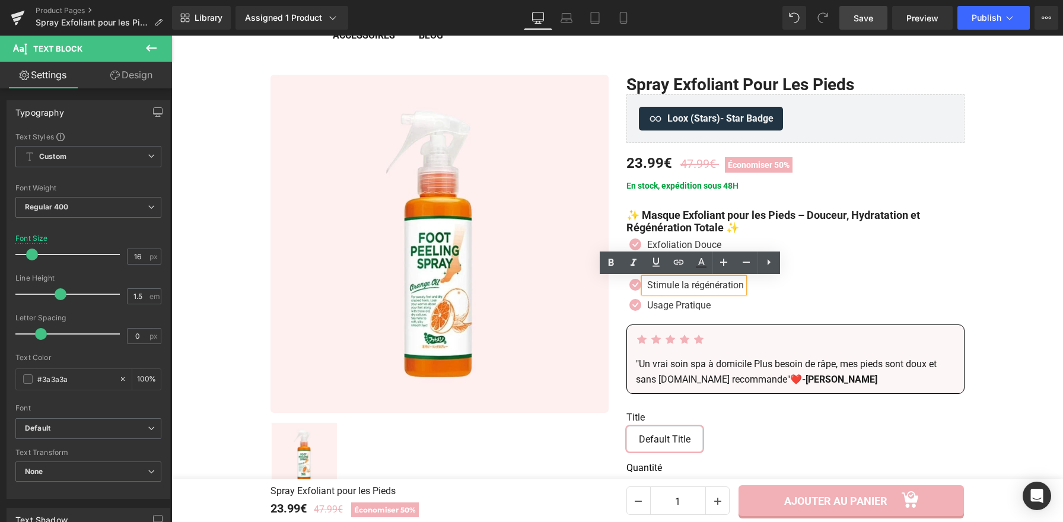
click at [710, 286] on p "Stimule la régénération" at bounding box center [695, 285] width 97 height 14
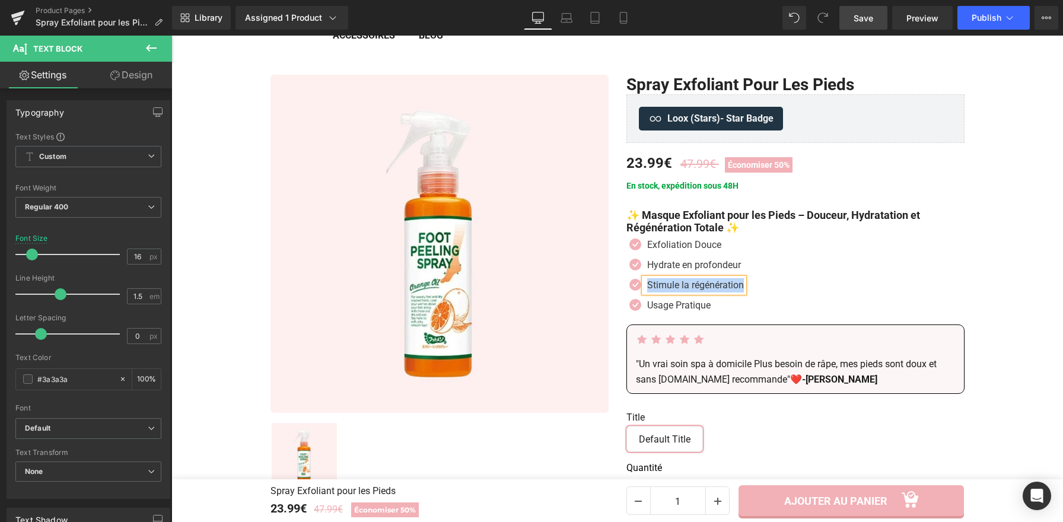
paste div
click at [708, 267] on icon at bounding box center [711, 265] width 7 height 7
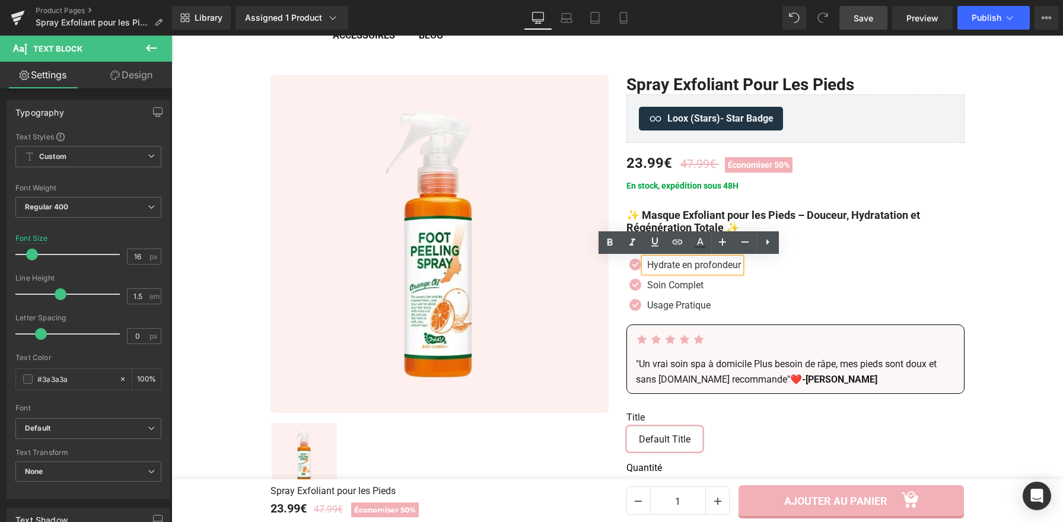
click at [708, 267] on p "Hydrate en profondeur" at bounding box center [694, 265] width 94 height 14
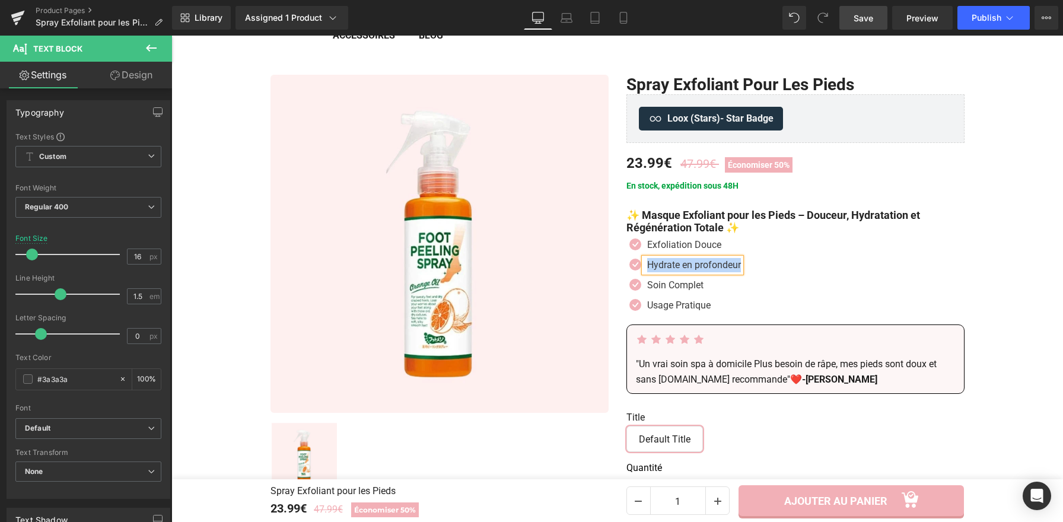
paste div
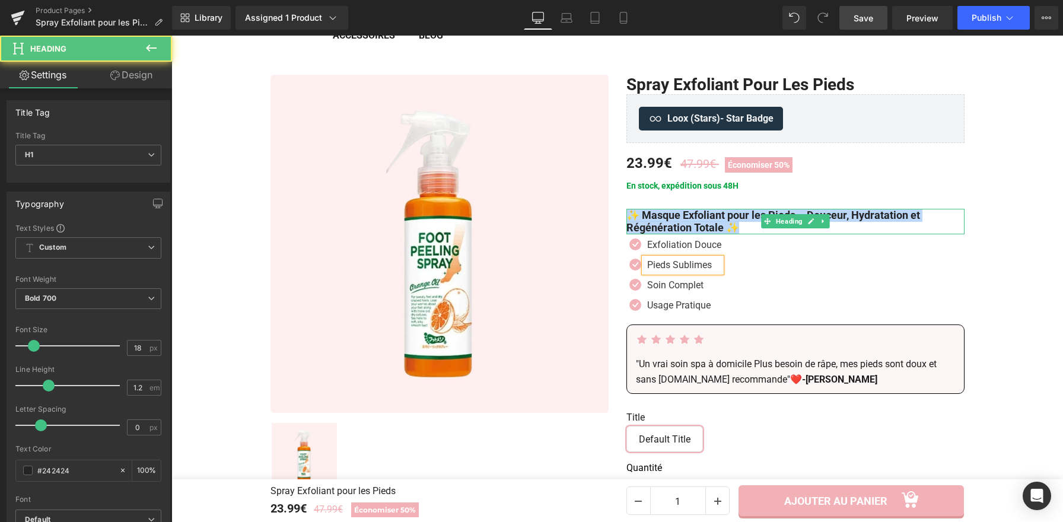
drag, startPoint x: 752, startPoint y: 228, endPoint x: 627, endPoint y: 214, distance: 125.9
click at [627, 214] on h1 "✨ Masque Exfoliant pour les Pieds – Douceur, Hydratation et Régénération Totale…" at bounding box center [795, 222] width 338 height 26
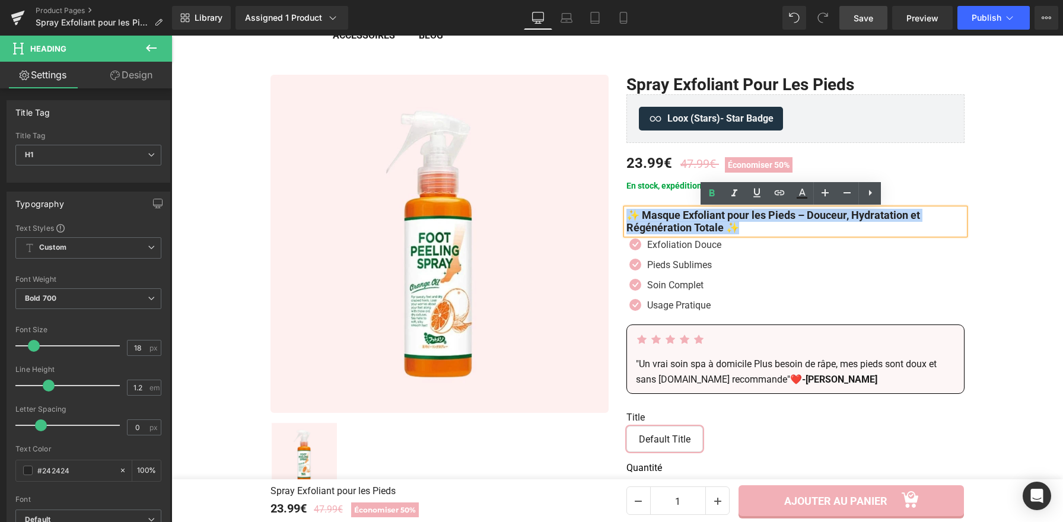
copy h1 "✨ Masque Exfoliant pour les Pieds – Douceur, Hydratation et Régénération Totale…"
click at [795, 216] on h1 "✨ Masque Exfoliant pour les Pieds – Douceur, Hydratation et Régénération Totale…" at bounding box center [795, 222] width 338 height 26
drag, startPoint x: 799, startPoint y: 216, endPoint x: 638, endPoint y: 214, distance: 161.4
click at [638, 214] on h1 "✨ Masque Exfoliant pour les Pieds – Douceur, Hydratation et Régénération Totale…" at bounding box center [795, 222] width 338 height 26
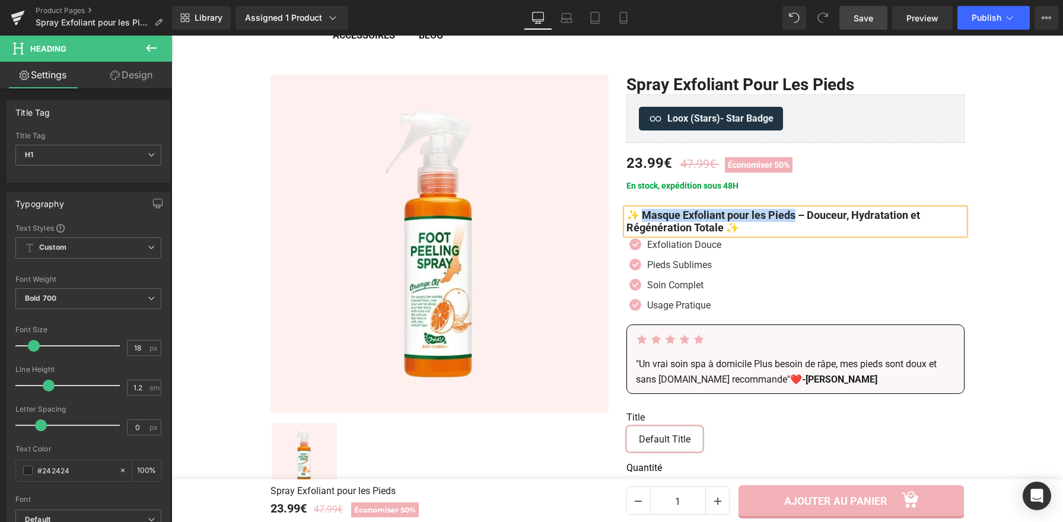
paste div
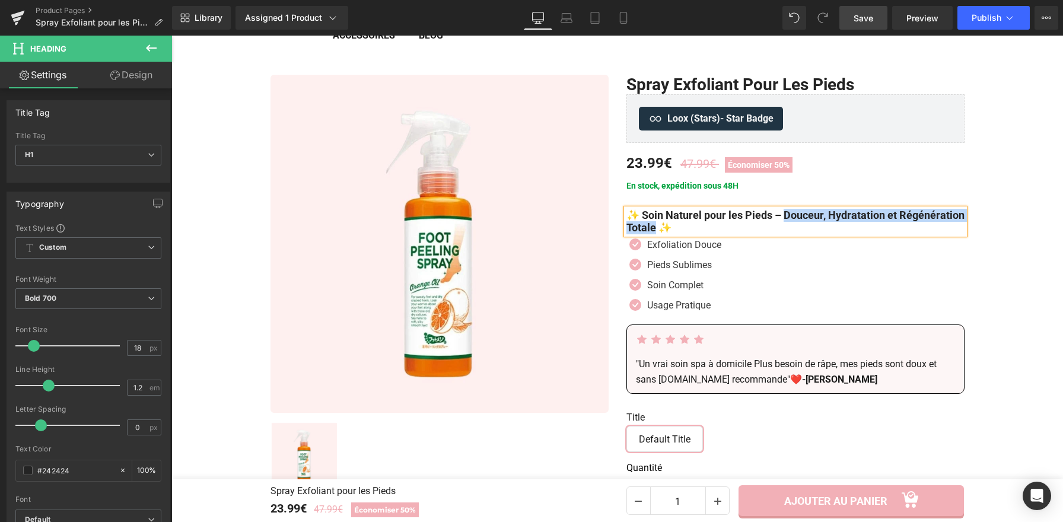
drag, startPoint x: 787, startPoint y: 214, endPoint x: 723, endPoint y: 233, distance: 67.2
click at [723, 231] on h1 "✨ Soin Naturel pour les Pieds – Douceur, Hydratation et Régénération Totale ✨" at bounding box center [795, 222] width 338 height 26
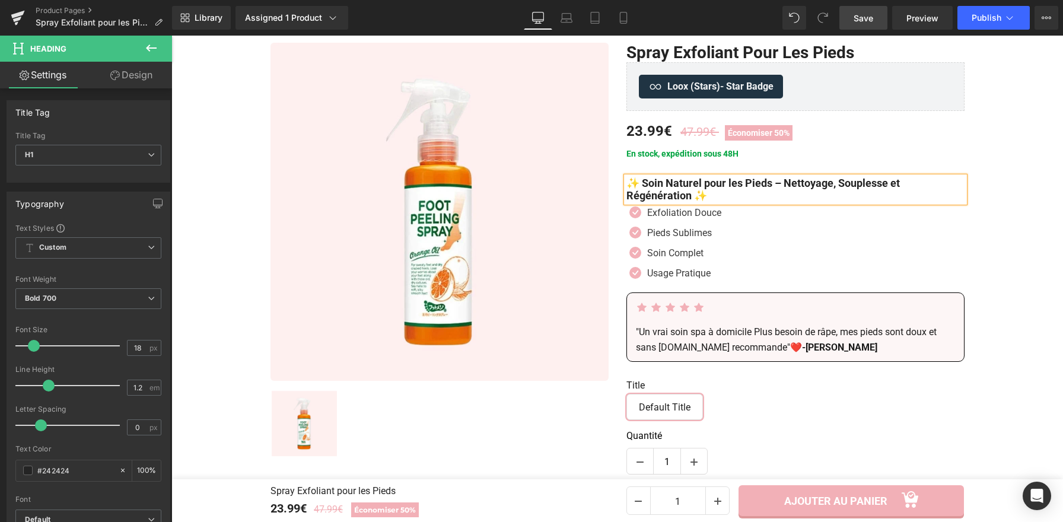
scroll to position [119, 0]
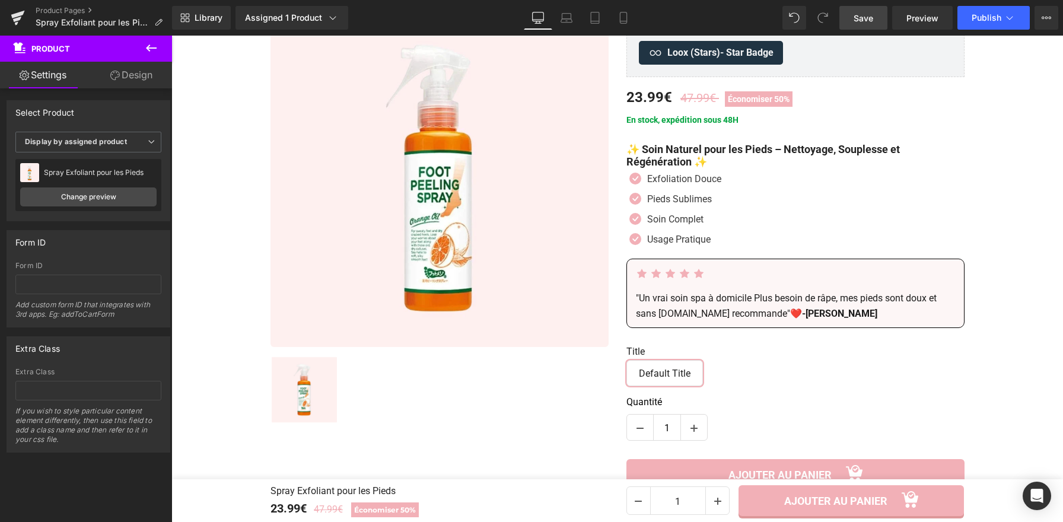
scroll to position [166, 0]
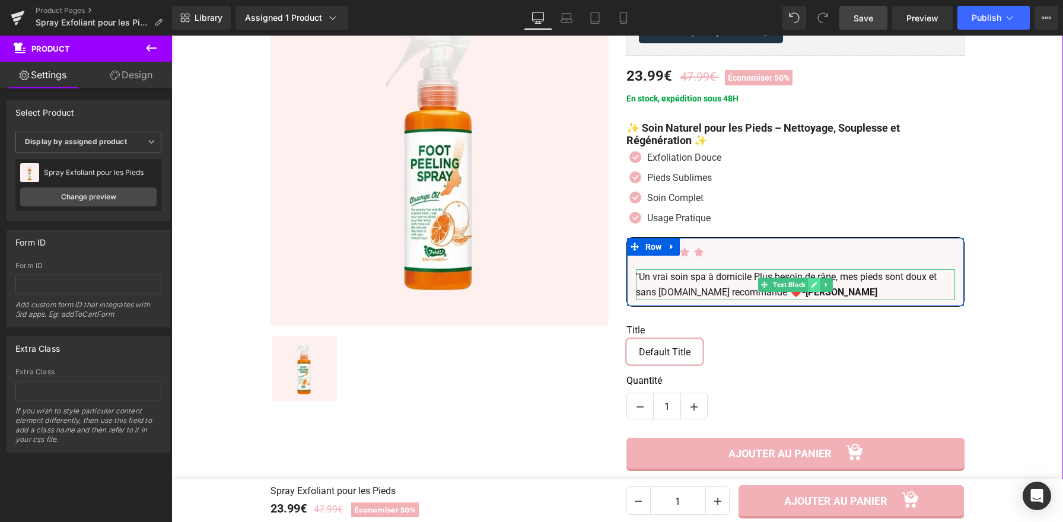
click at [813, 287] on icon at bounding box center [814, 284] width 7 height 7
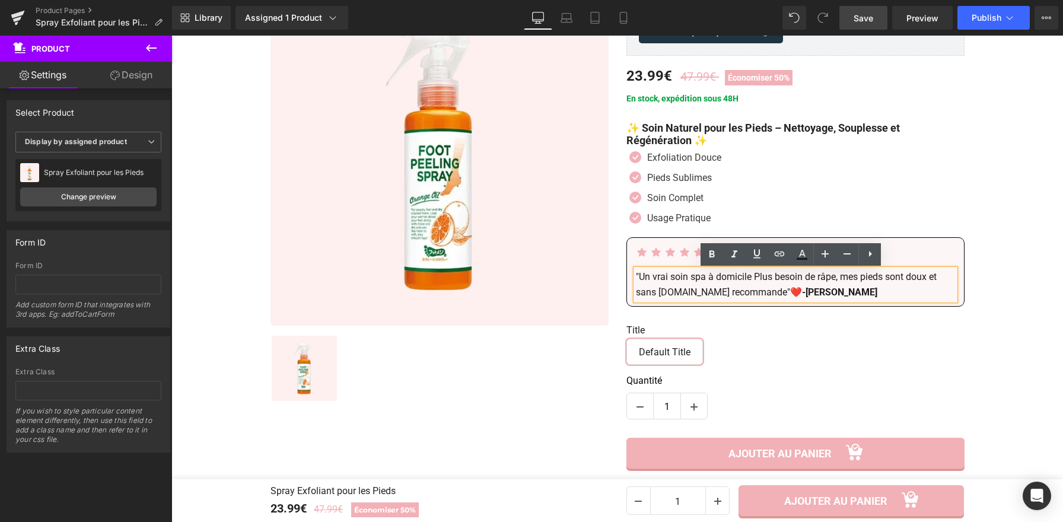
click at [813, 287] on strong "-Adèle V." at bounding box center [839, 292] width 75 height 11
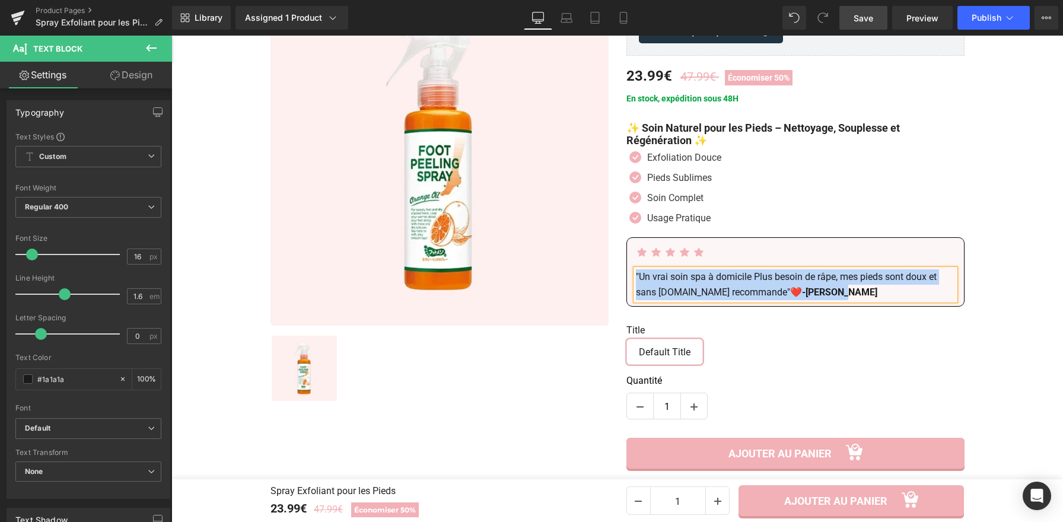
copy p ""Un vrai soin spa à domicile Plus besoin de râpe, mes pieds sont doux et sans c…"
click at [768, 295] on p ""Un vrai soin spa à domicile Plus besoin de râpe, mes pieds sont doux et sans c…" at bounding box center [795, 284] width 319 height 30
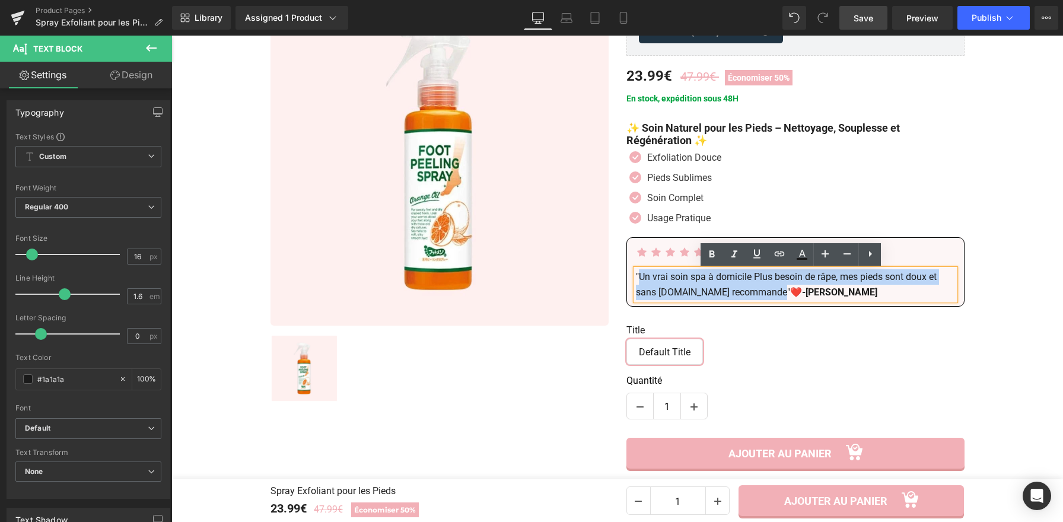
drag, startPoint x: 761, startPoint y: 293, endPoint x: 635, endPoint y: 278, distance: 126.7
click at [636, 278] on p ""Un vrai soin spa à domicile Plus besoin de râpe, mes pieds sont doux et sans c…" at bounding box center [795, 284] width 319 height 30
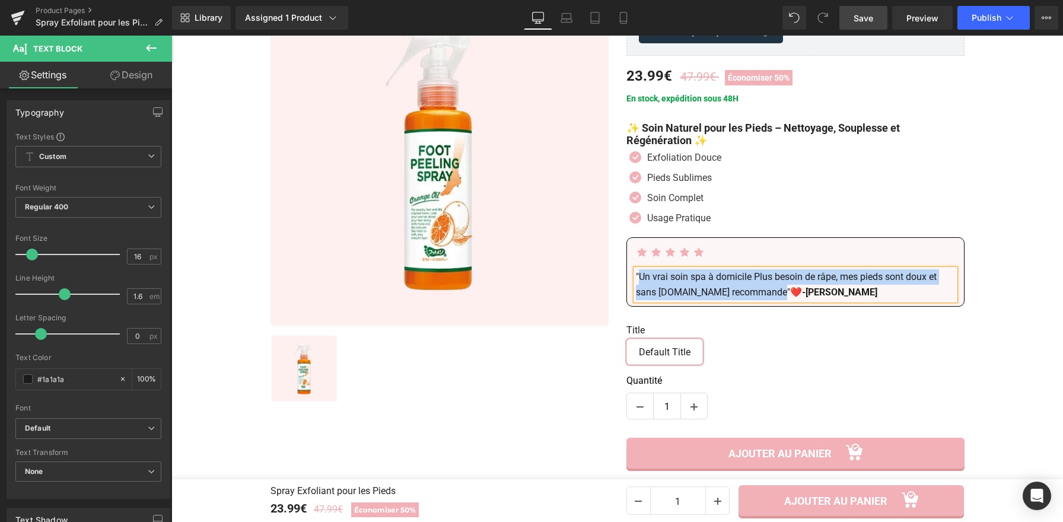
paste div
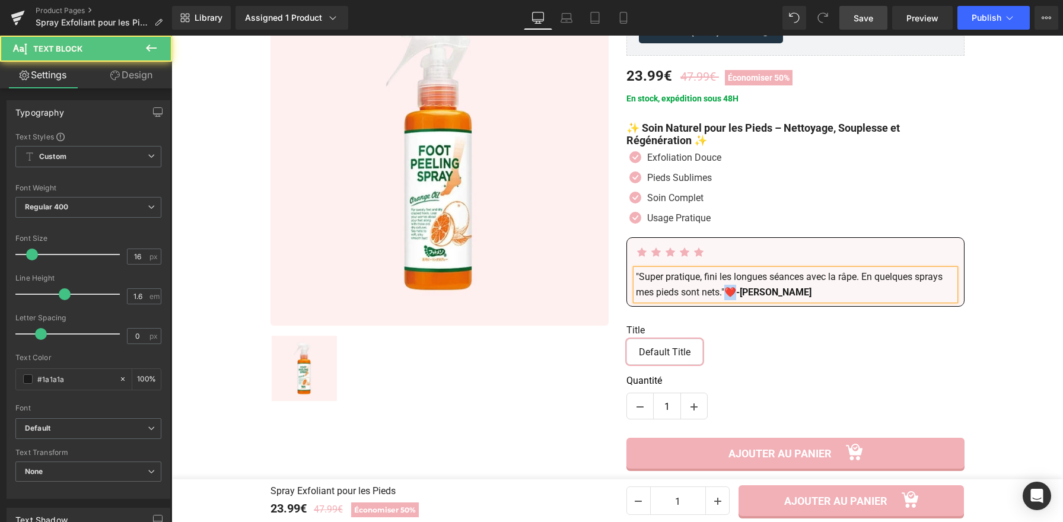
drag, startPoint x: 733, startPoint y: 292, endPoint x: 726, endPoint y: 293, distance: 7.2
click at [726, 293] on p ""Super pratique, fini les longues séances avec la râpe. En quelques sprays mes …" at bounding box center [795, 284] width 319 height 30
drag, startPoint x: 773, startPoint y: 292, endPoint x: 740, endPoint y: 291, distance: 32.6
click at [740, 291] on strong "-Adèle V." at bounding box center [773, 292] width 75 height 11
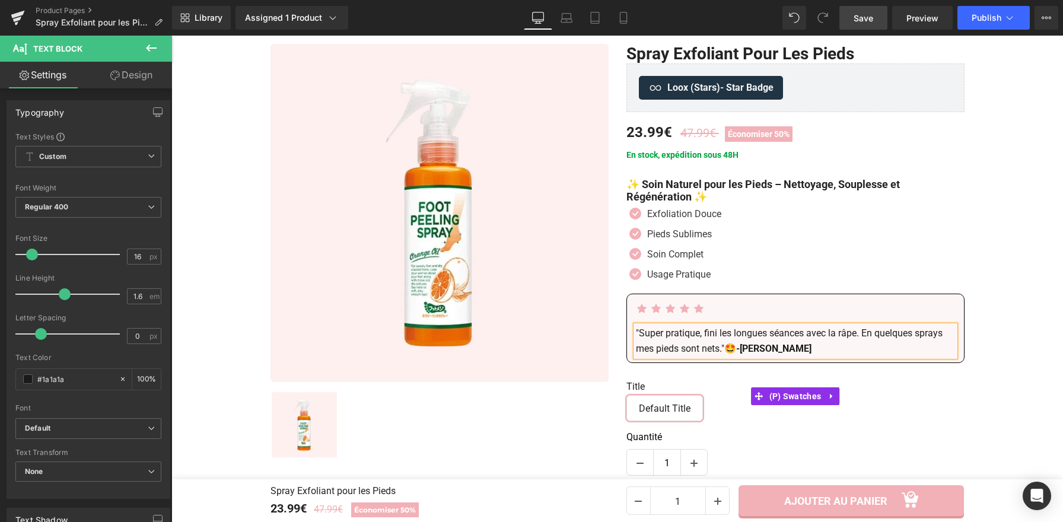
scroll to position [92, 0]
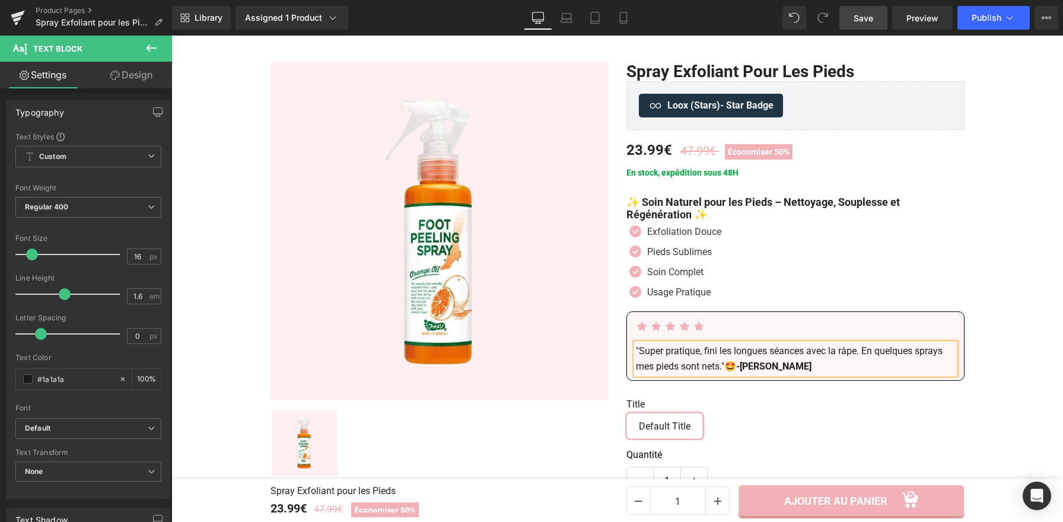
click at [850, 21] on link "Save" at bounding box center [863, 18] width 48 height 24
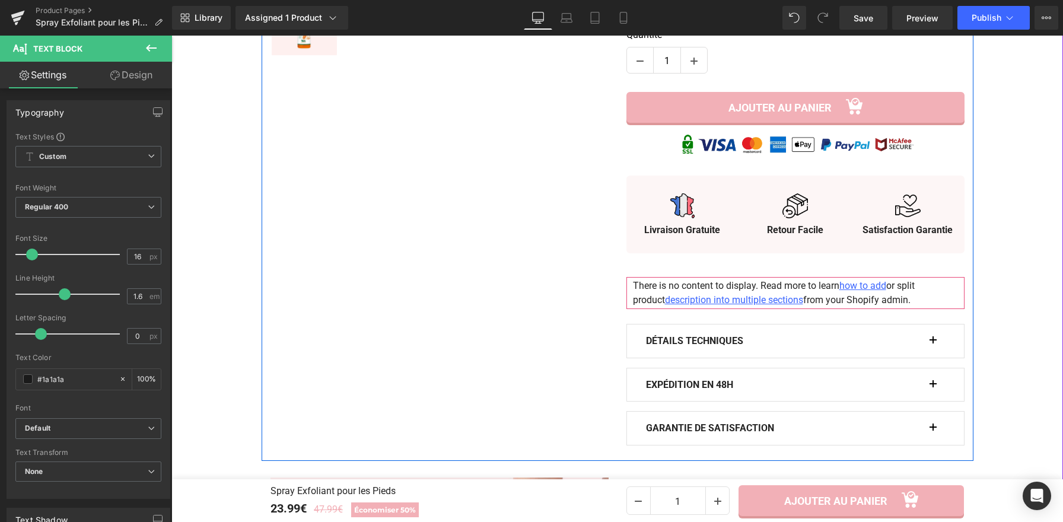
scroll to position [553, 0]
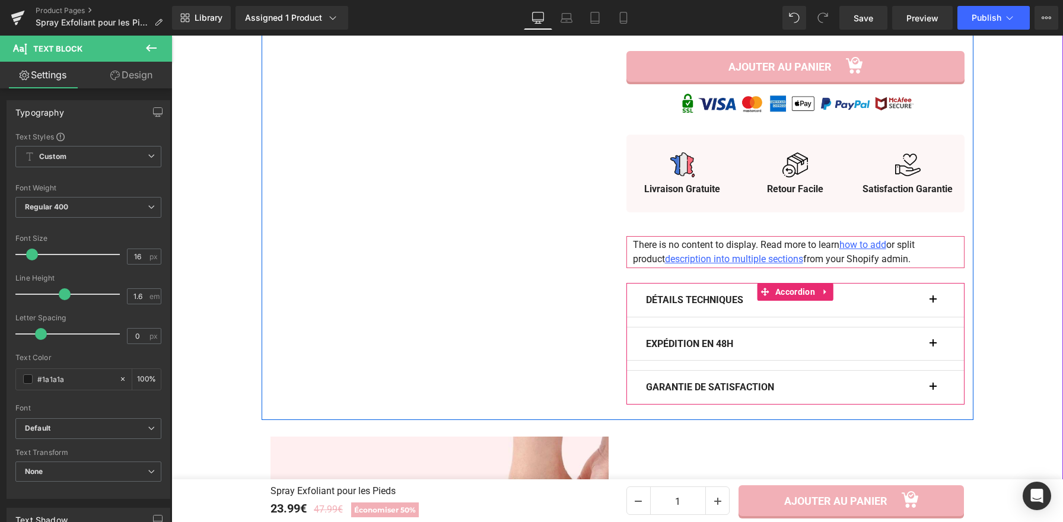
click at [933, 307] on button "button" at bounding box center [939, 300] width 12 height 33
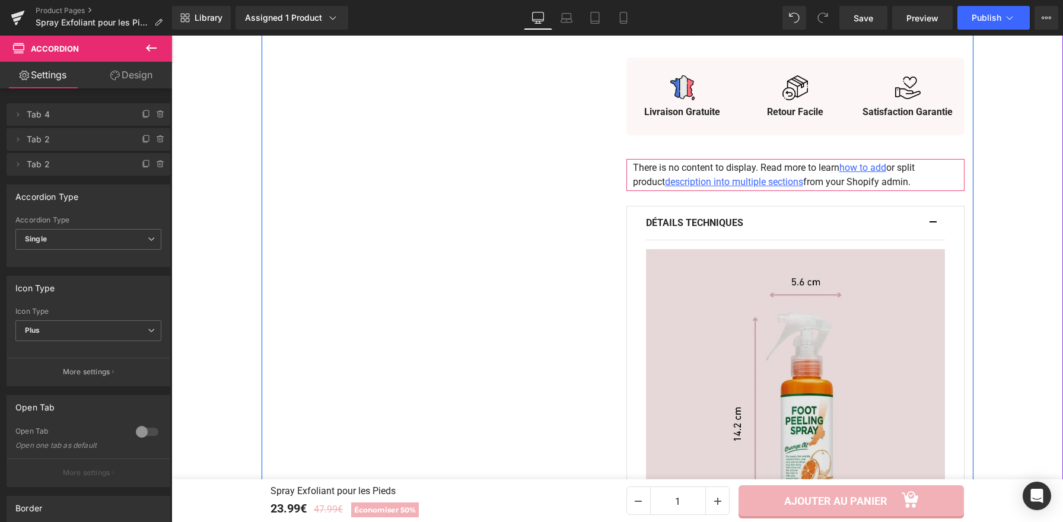
scroll to position [702, 0]
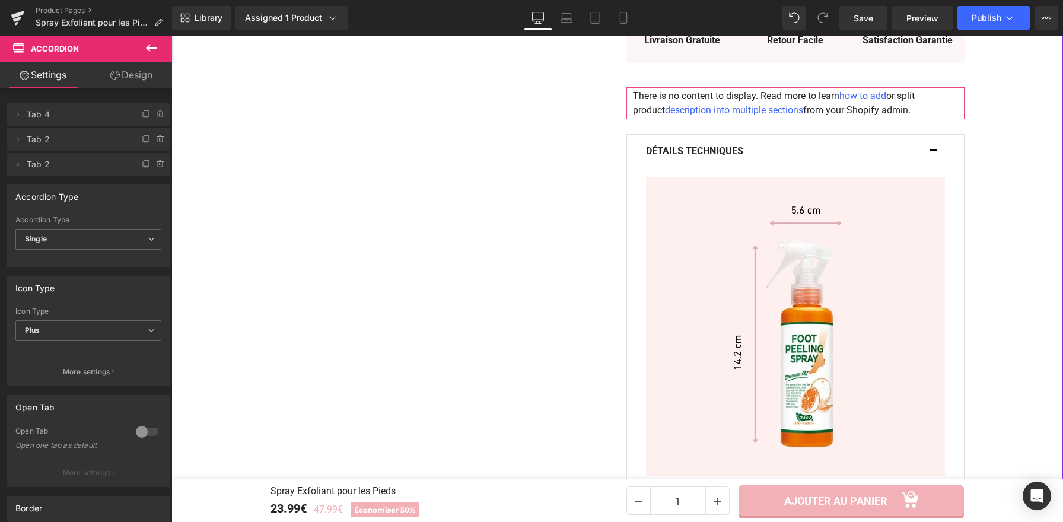
click at [927, 153] on div "Détails Techniques Text Block" at bounding box center [795, 152] width 299 height 34
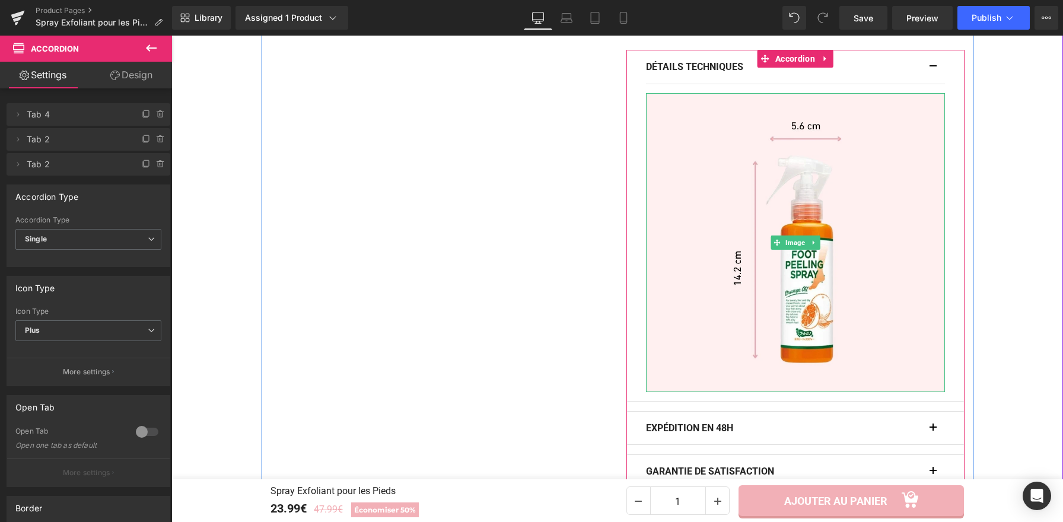
scroll to position [783, 0]
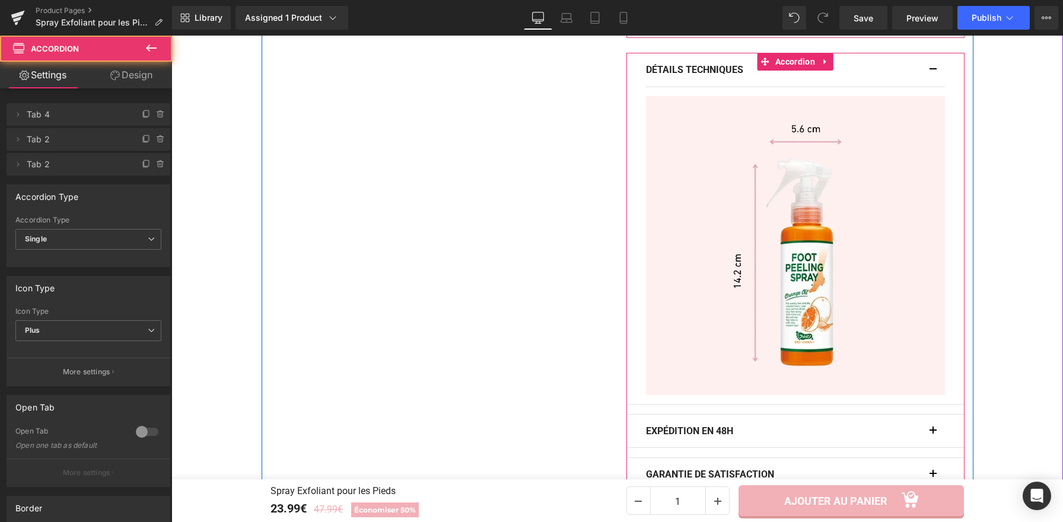
click at [933, 71] on button "button" at bounding box center [939, 69] width 12 height 33
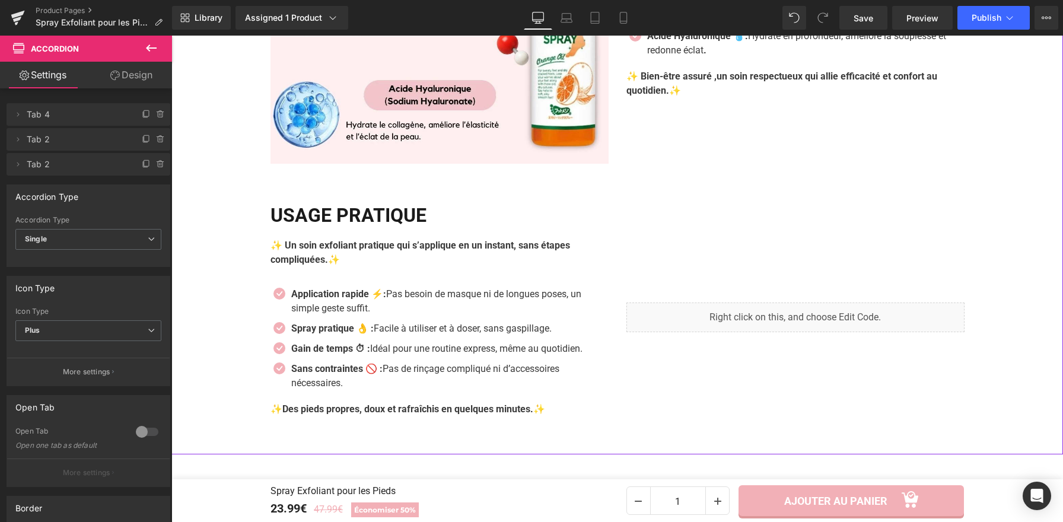
scroll to position [1911, 0]
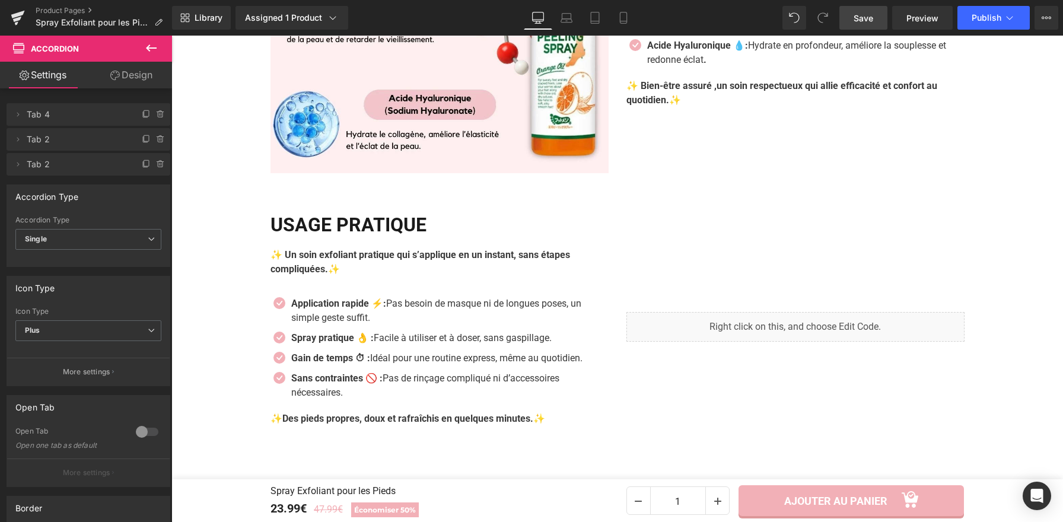
click at [870, 18] on span "Save" at bounding box center [864, 18] width 20 height 12
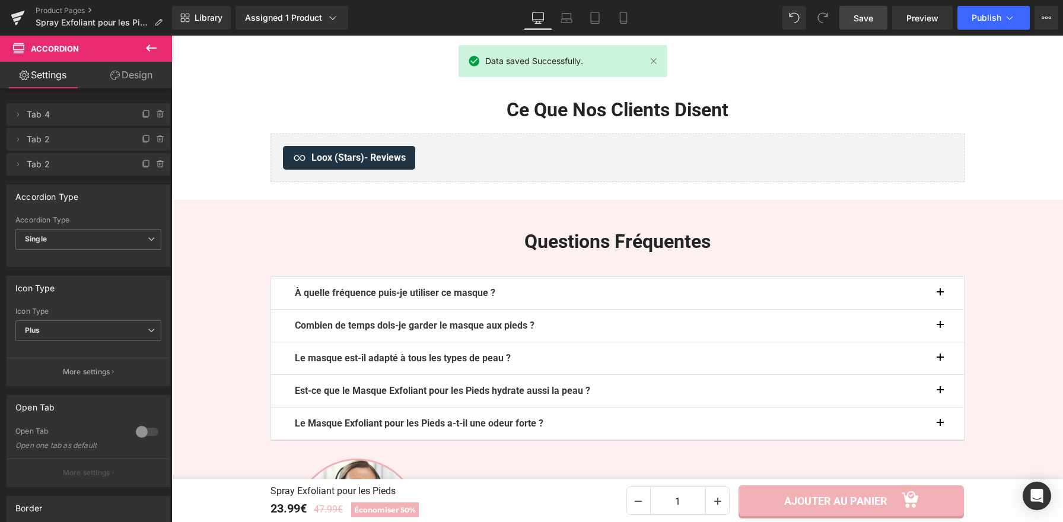
scroll to position [2324, 0]
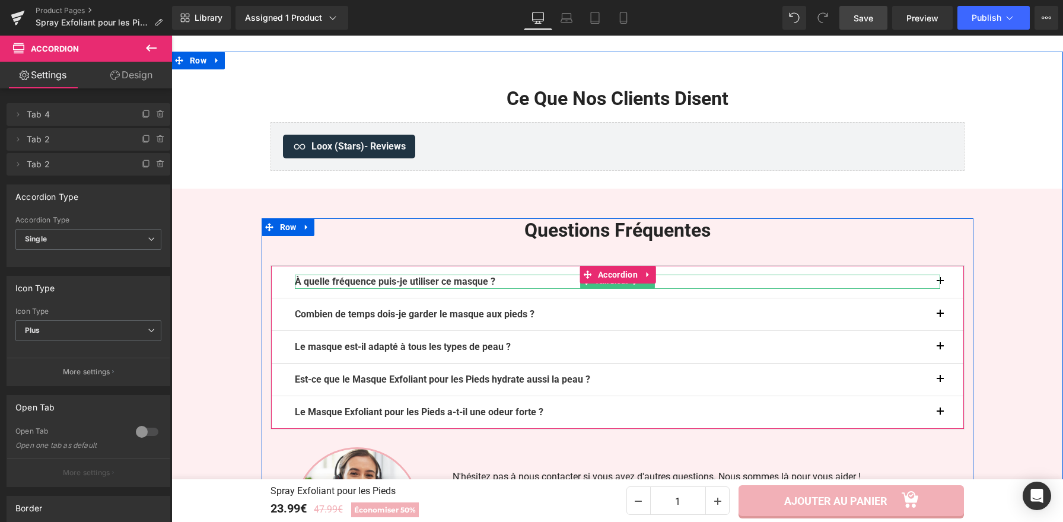
click at [539, 278] on div at bounding box center [617, 276] width 645 height 3
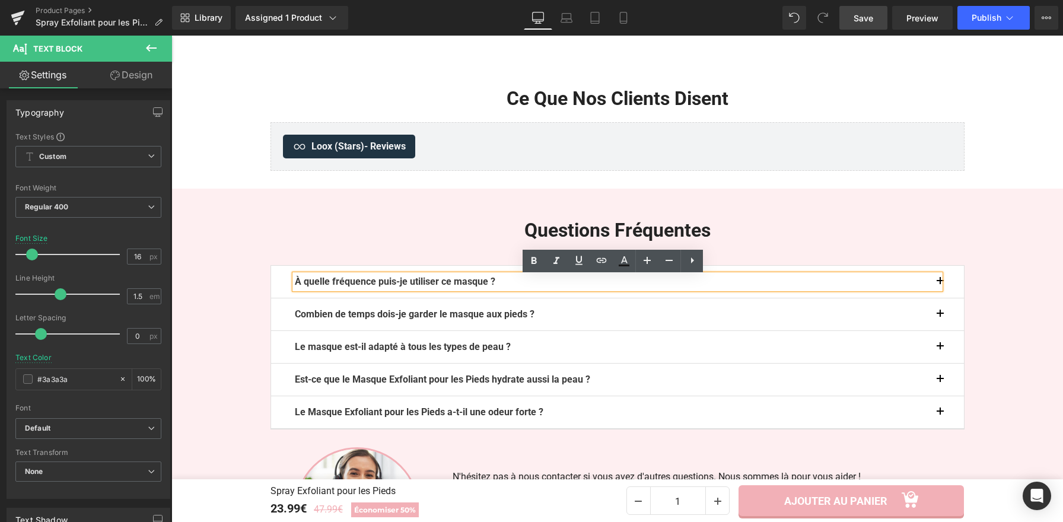
click at [527, 282] on p "À quelle fréquence puis-je utiliser ce masque ?" at bounding box center [617, 282] width 645 height 14
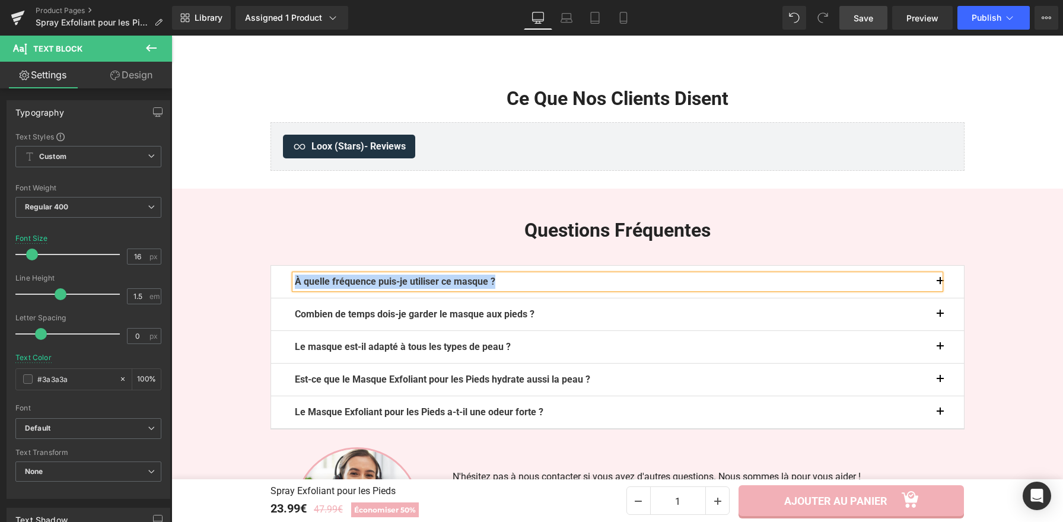
paste div
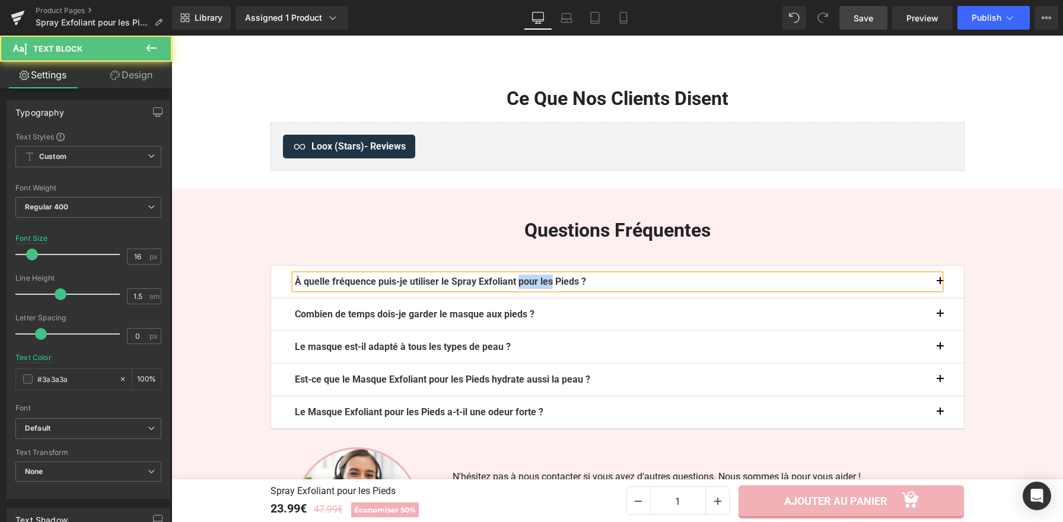
drag, startPoint x: 564, startPoint y: 284, endPoint x: 529, endPoint y: 285, distance: 35.0
click at [529, 285] on b "À quelle fréquence puis-je utiliser le Spray Exfoliant pour les Pieds ?" at bounding box center [440, 281] width 291 height 11
click at [941, 283] on button "button" at bounding box center [952, 282] width 24 height 32
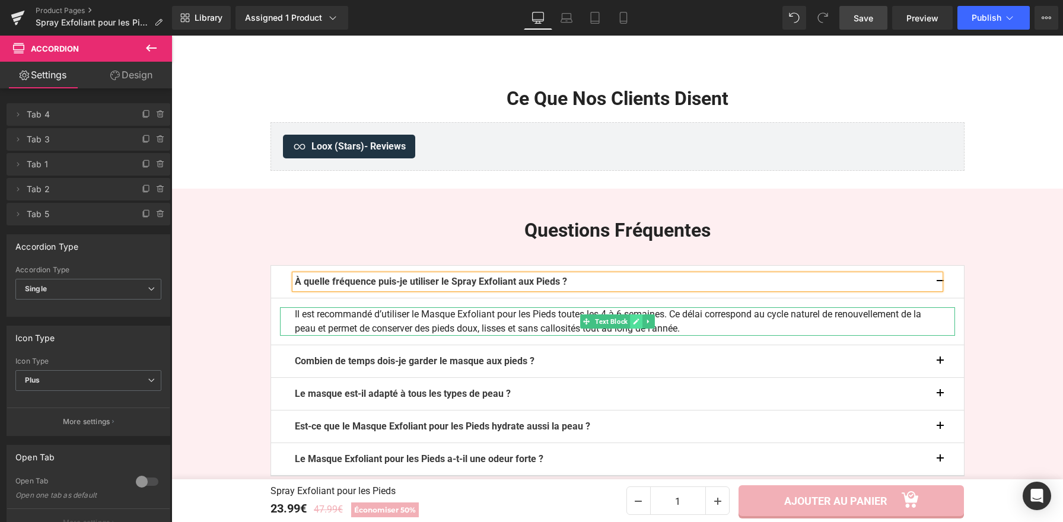
click at [634, 325] on icon at bounding box center [636, 321] width 7 height 7
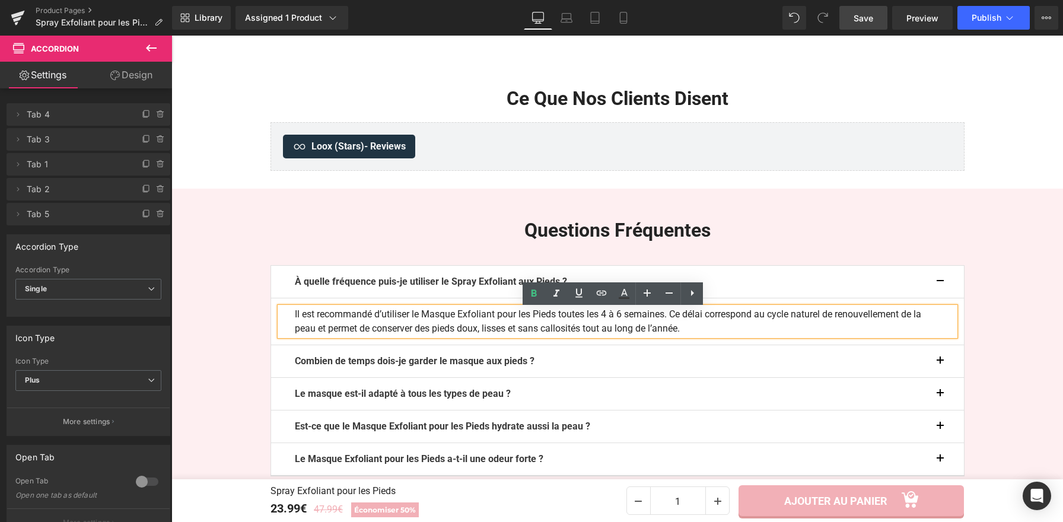
click at [634, 326] on p "Il est recommandé d’utiliser le Masque Exfoliant pour les Pieds toutes les 4 à …" at bounding box center [617, 321] width 645 height 28
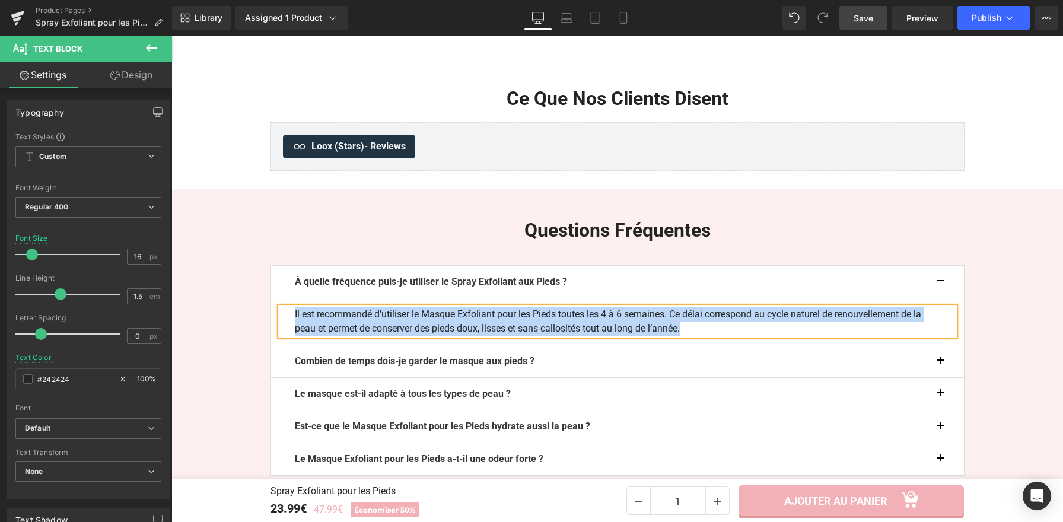
paste div
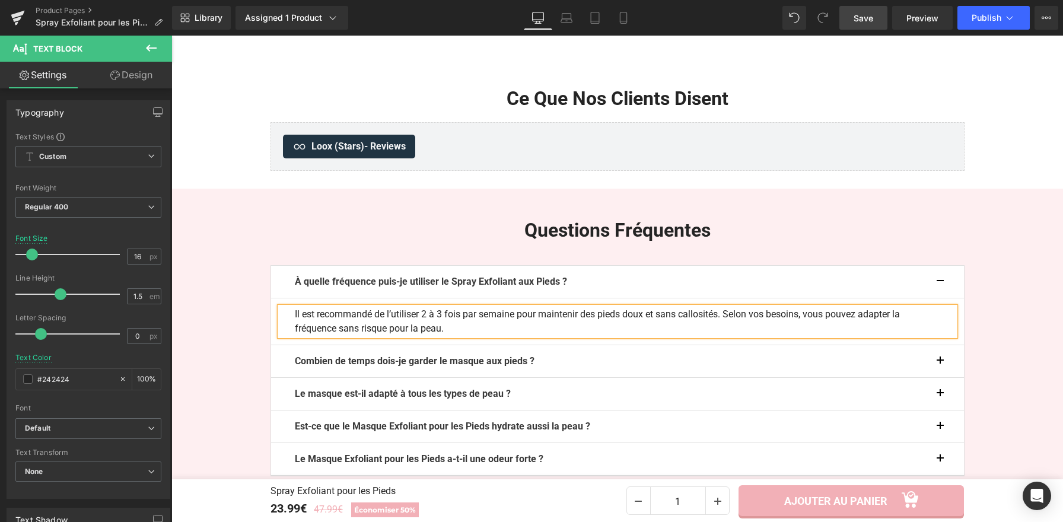
click at [940, 279] on button "button" at bounding box center [952, 282] width 24 height 32
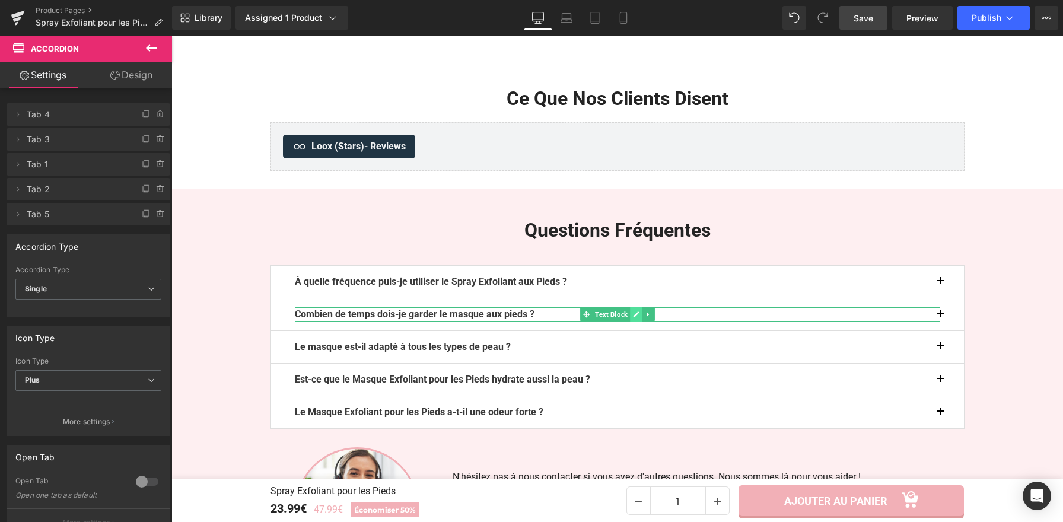
click at [633, 318] on icon at bounding box center [636, 314] width 7 height 7
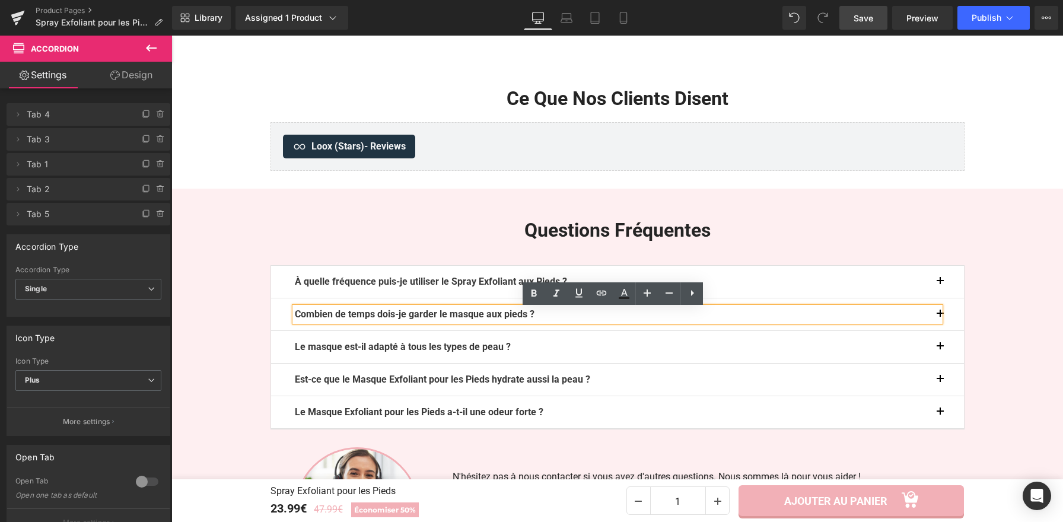
click at [632, 319] on p "Combien de temps dois-je garder le masque aux pieds ?" at bounding box center [617, 314] width 645 height 14
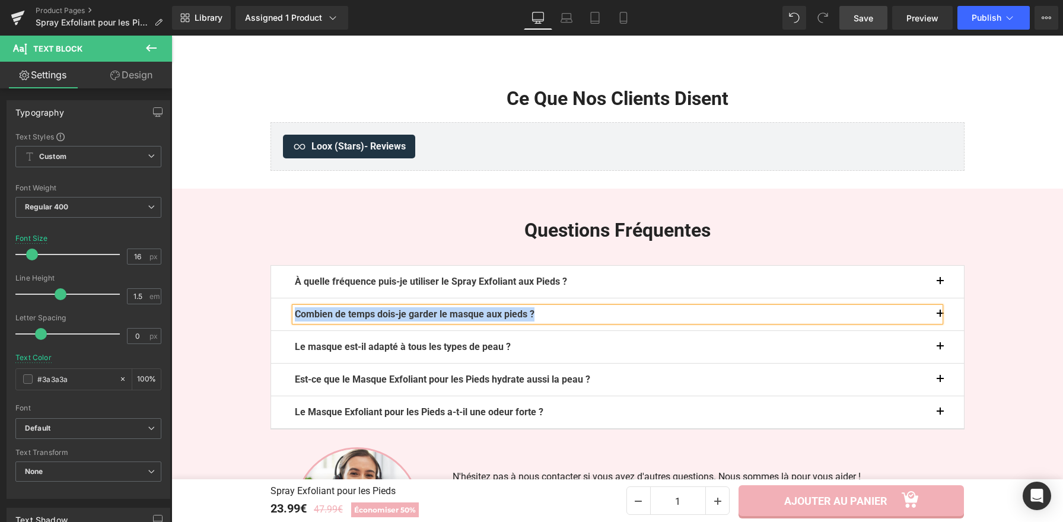
paste div
click at [942, 321] on button "button" at bounding box center [952, 314] width 24 height 32
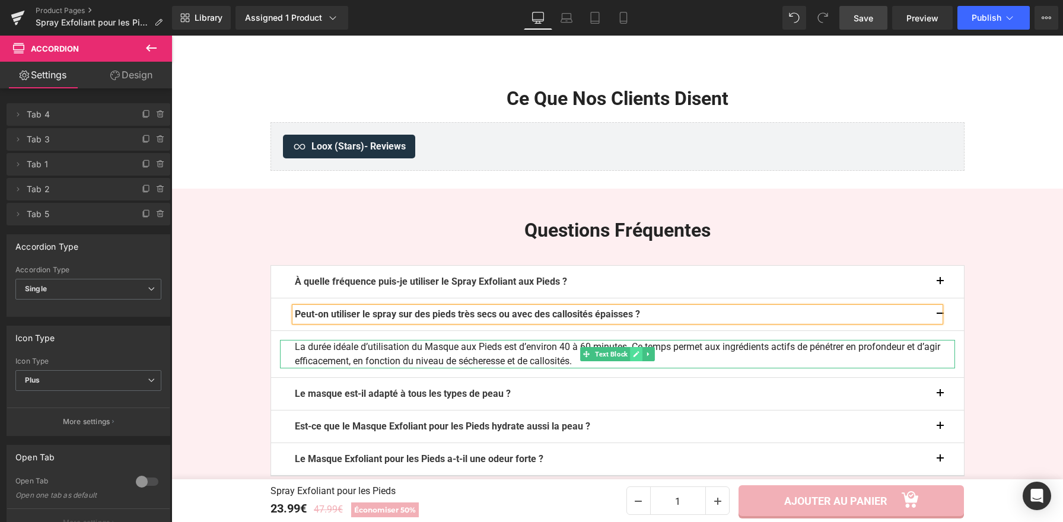
click at [633, 358] on icon at bounding box center [636, 354] width 7 height 7
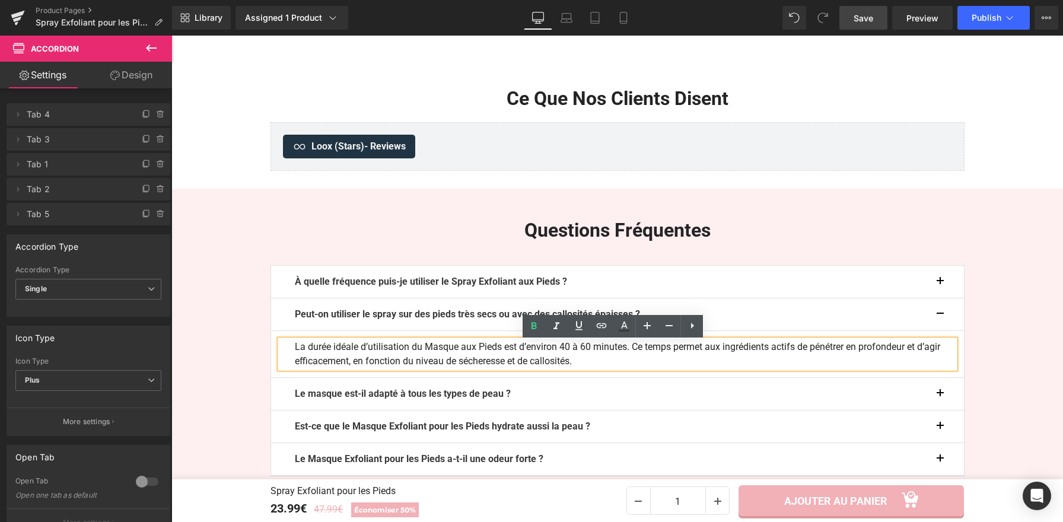
click at [632, 358] on p "La durée idéale d’utilisation du Masque aux Pieds est d’environ 40 à 60 minutes…" at bounding box center [617, 354] width 645 height 28
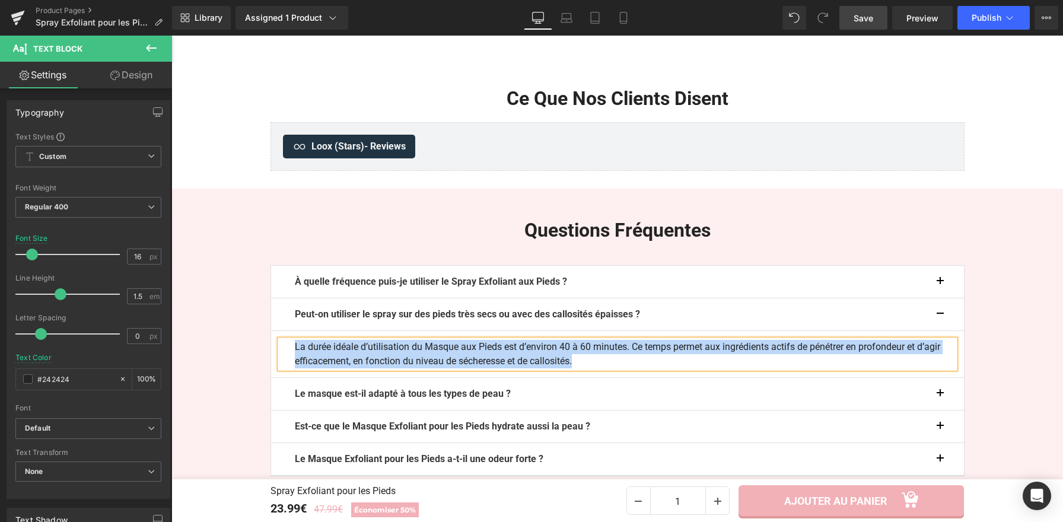
paste div
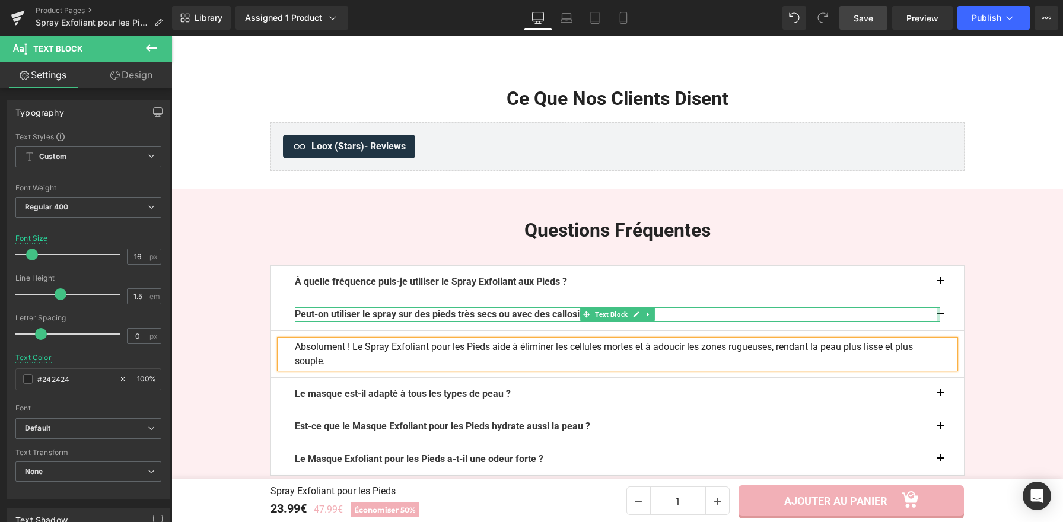
click at [940, 314] on button "button" at bounding box center [952, 314] width 24 height 32
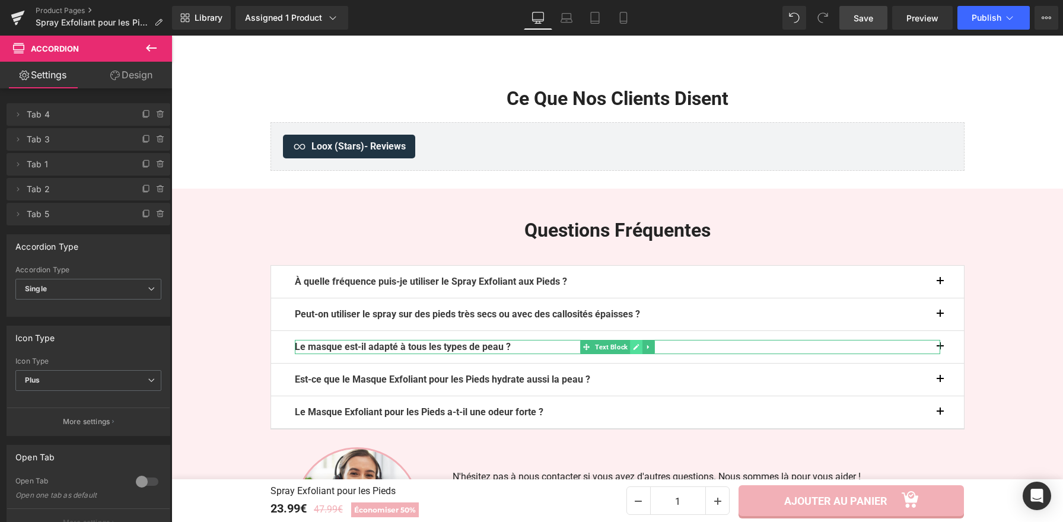
click at [635, 354] on link at bounding box center [636, 347] width 12 height 14
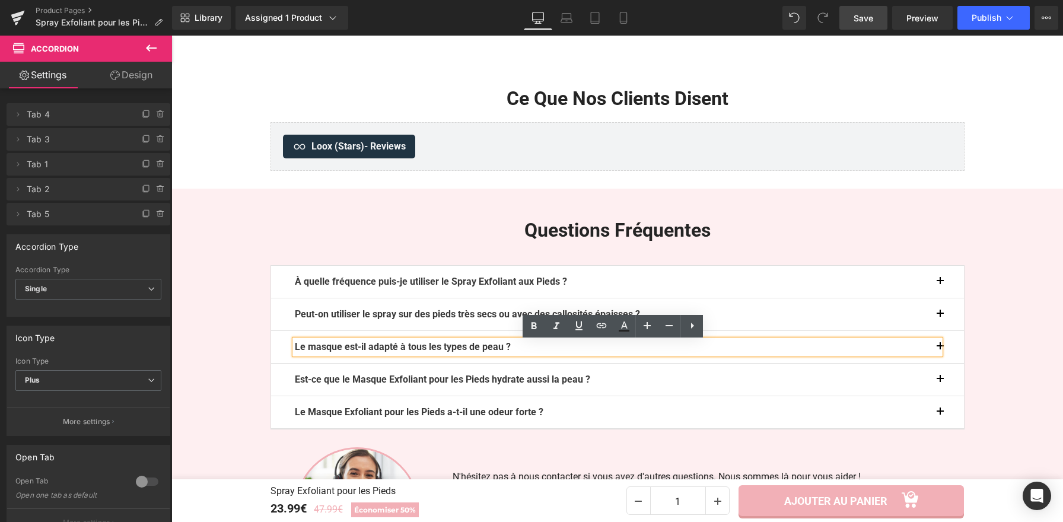
click at [600, 349] on p "Le masque est-il adapté à tous les types de peau ?" at bounding box center [617, 347] width 645 height 14
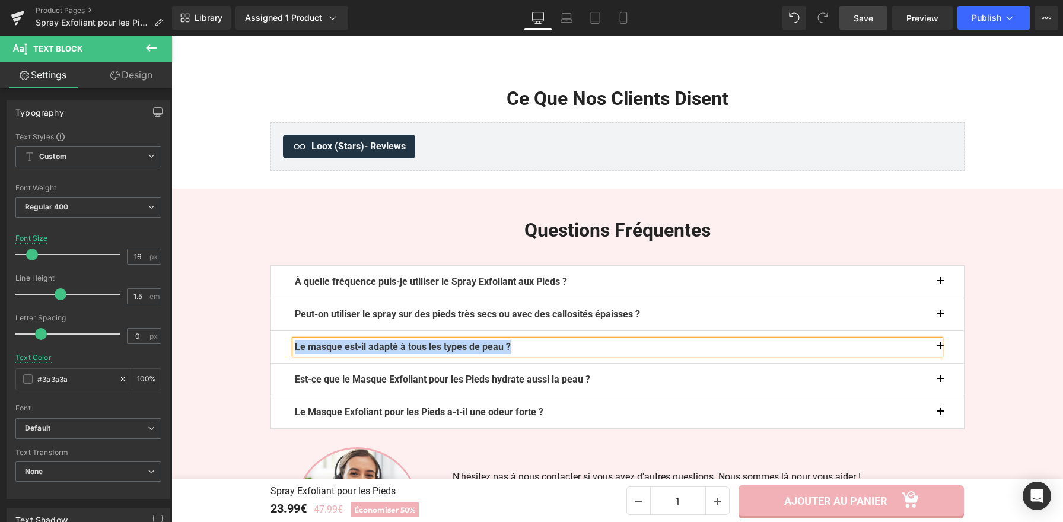
paste div
click at [940, 348] on button "button" at bounding box center [952, 347] width 24 height 32
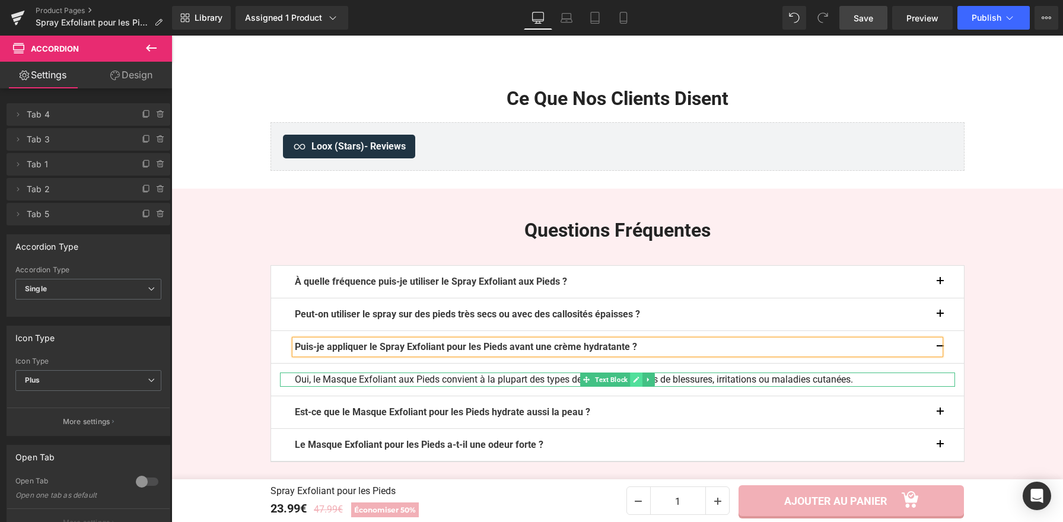
click at [633, 382] on icon at bounding box center [636, 380] width 6 height 6
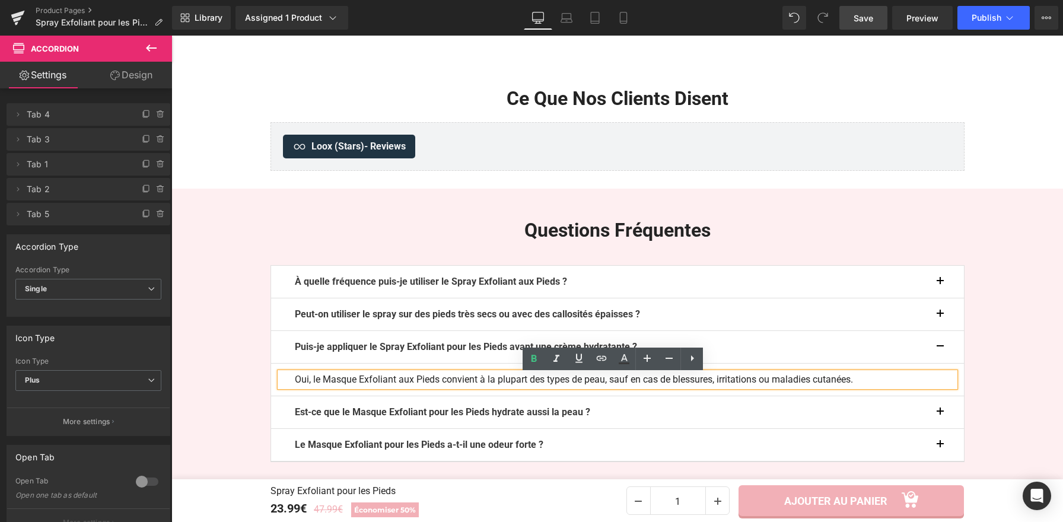
click at [631, 382] on p "Oui, le Masque Exfoliant aux Pieds convient à la plupart des types de peau, sau…" at bounding box center [617, 380] width 645 height 14
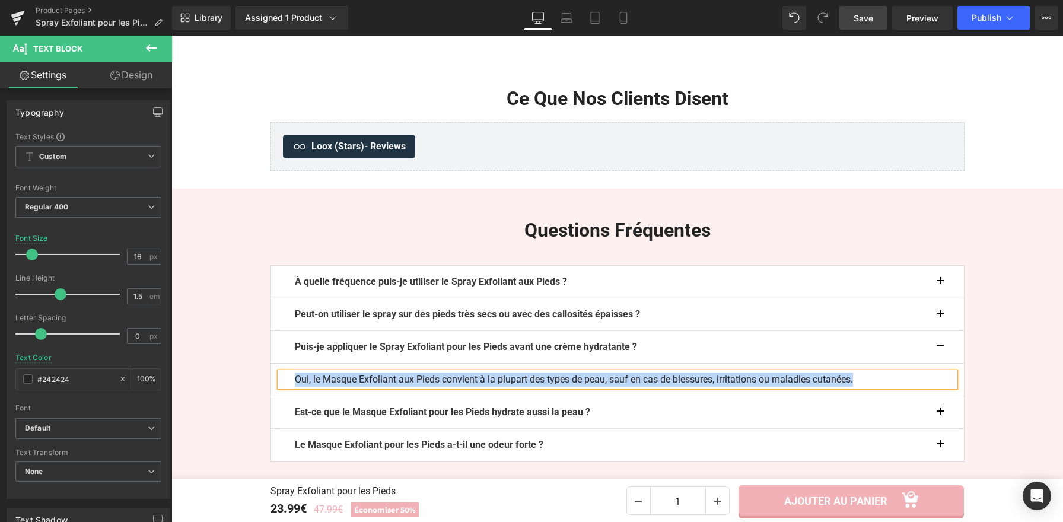
paste div
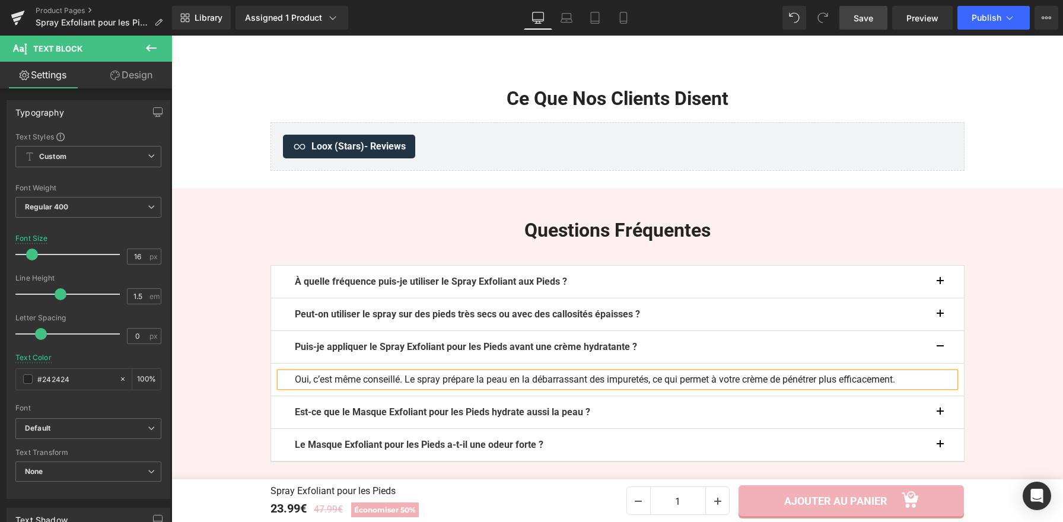
click at [940, 349] on button "button" at bounding box center [952, 347] width 24 height 32
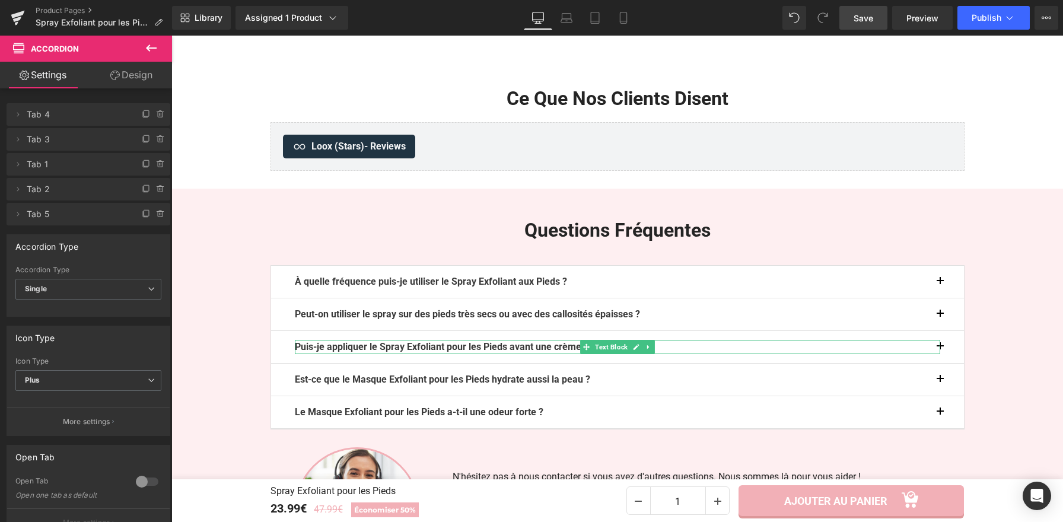
click at [470, 348] on b "Puis-je appliquer le Spray Exfoliant pour les Pieds avant une crème hydratante ?" at bounding box center [466, 346] width 342 height 11
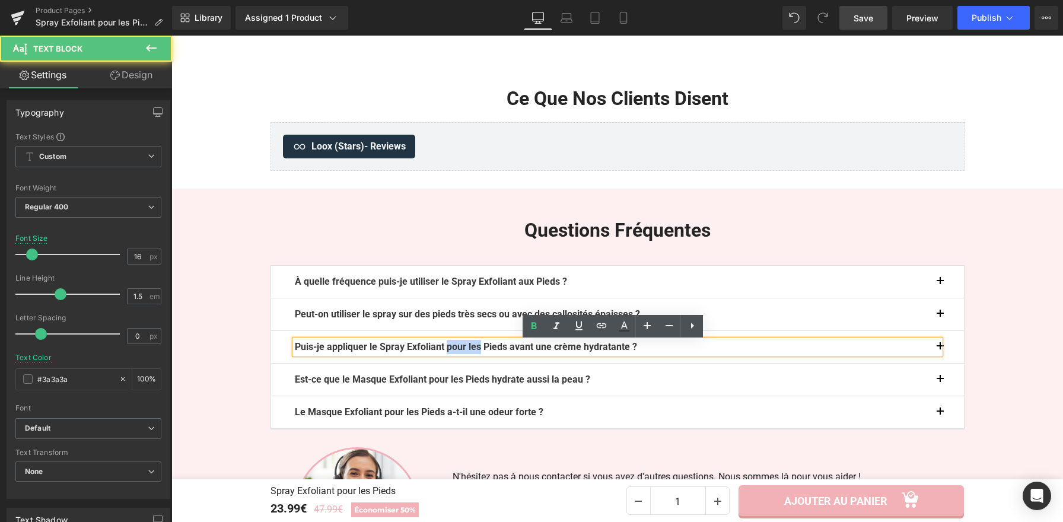
drag, startPoint x: 488, startPoint y: 351, endPoint x: 453, endPoint y: 352, distance: 35.6
click at [453, 352] on b "Puis-je appliquer le Spray Exfoliant pour les Pieds avant une crème hydratante ?" at bounding box center [466, 346] width 342 height 11
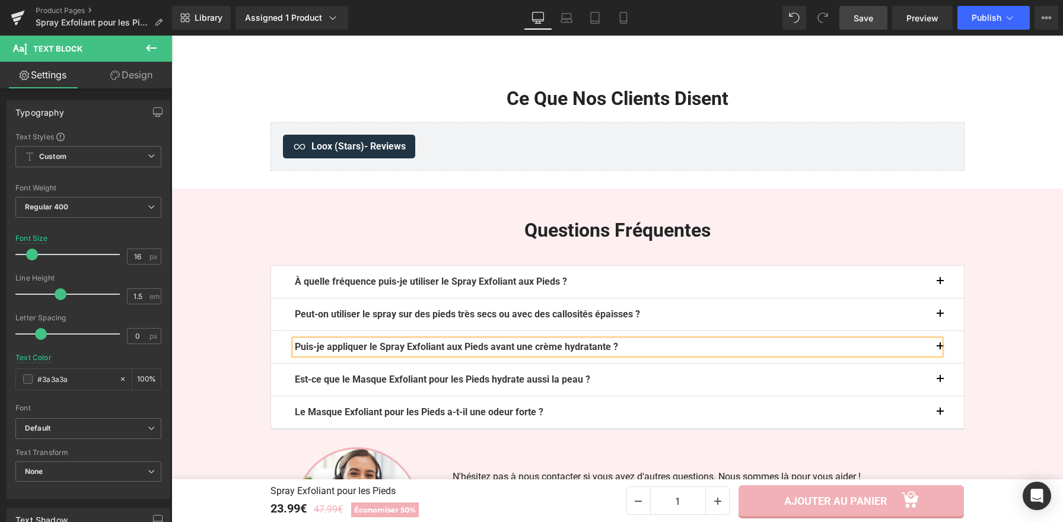
click at [940, 348] on button "button" at bounding box center [952, 347] width 24 height 32
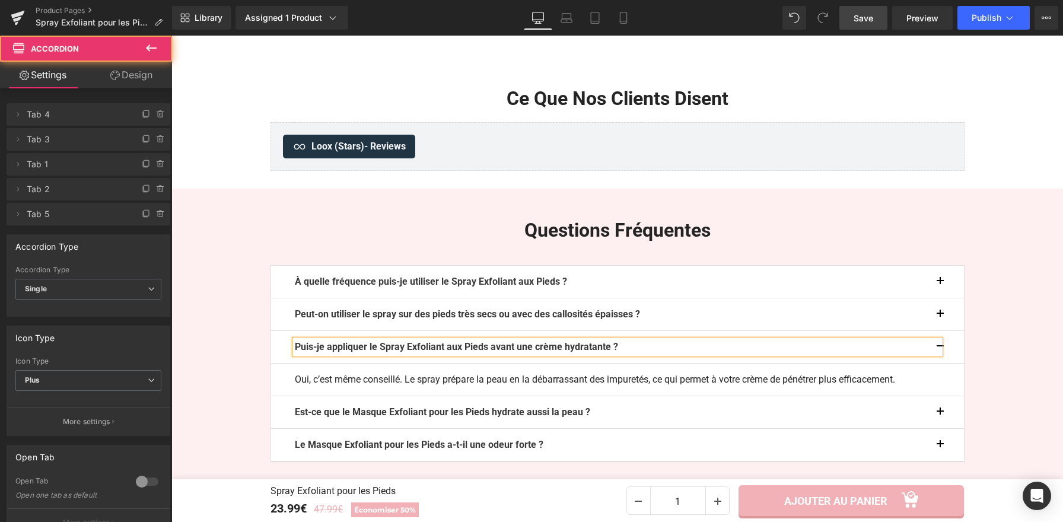
click at [940, 348] on button "button" at bounding box center [952, 347] width 24 height 32
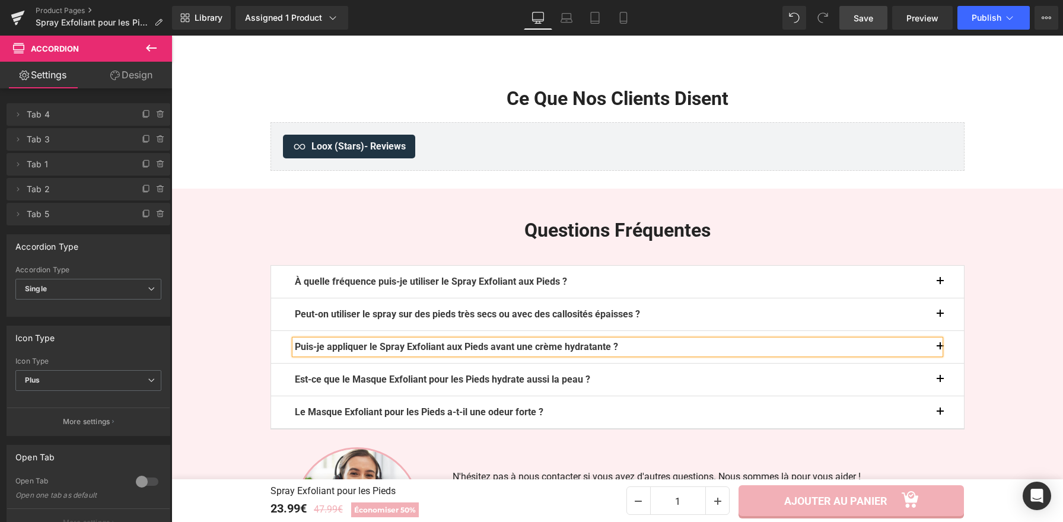
click at [940, 378] on button "button" at bounding box center [952, 380] width 24 height 32
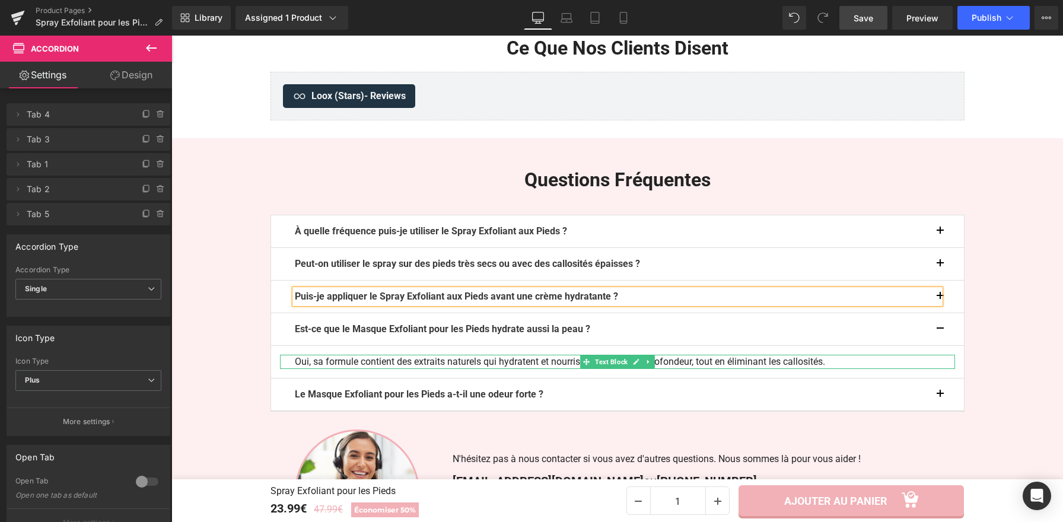
scroll to position [2388, 0]
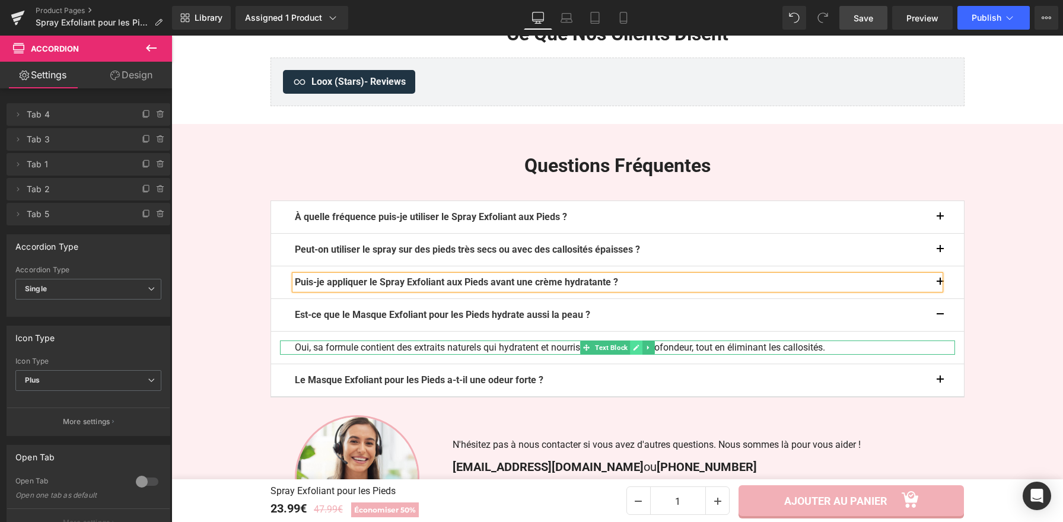
click at [635, 351] on icon at bounding box center [636, 347] width 7 height 7
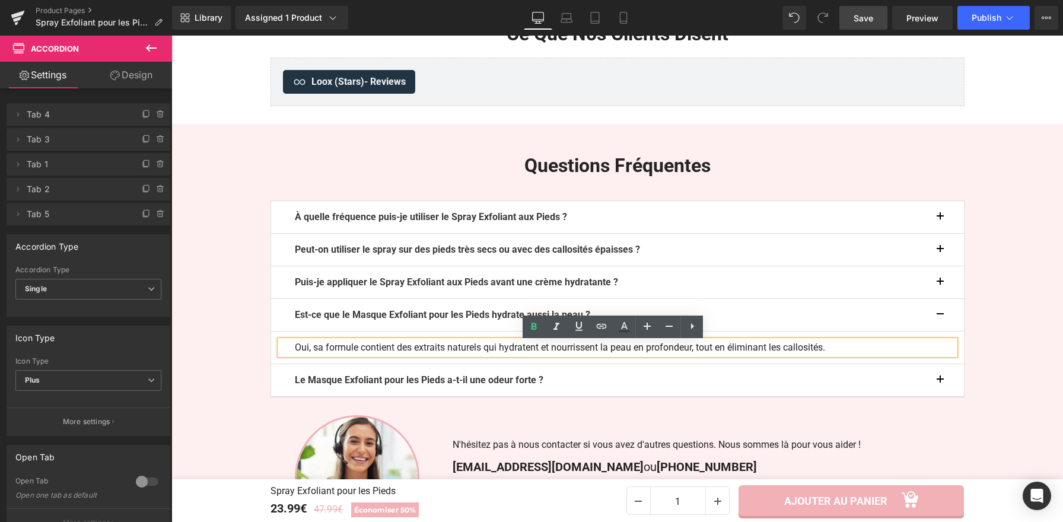
click at [635, 351] on p "Oui, sa formule contient des extraits naturels qui hydratent et nourrissent la …" at bounding box center [617, 348] width 645 height 14
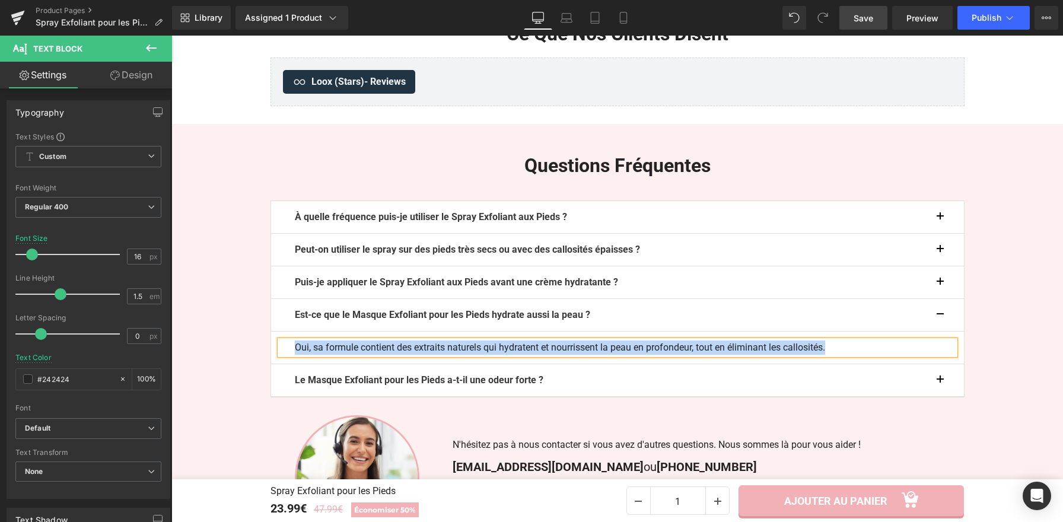
paste div
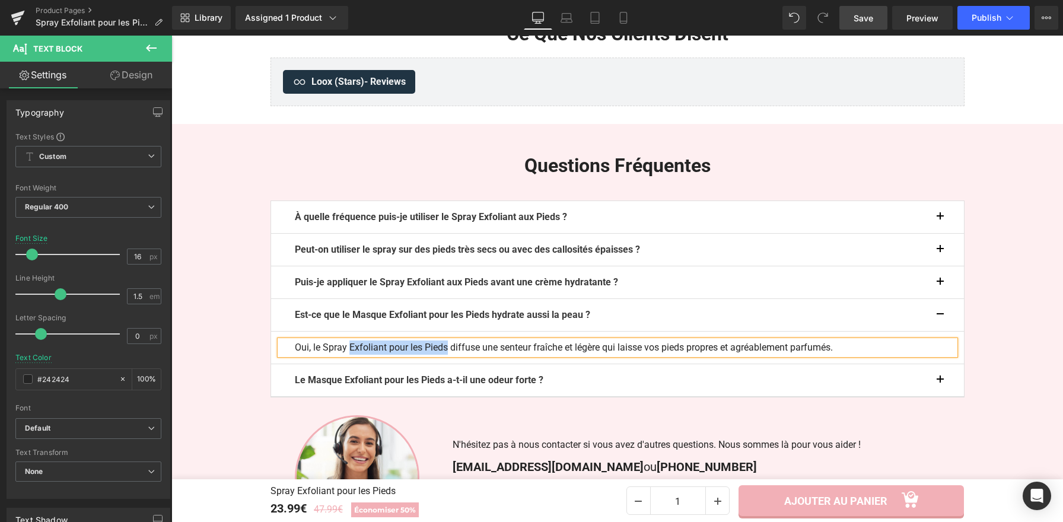
drag, startPoint x: 448, startPoint y: 350, endPoint x: 351, endPoint y: 350, distance: 97.3
click at [351, 350] on p "Oui, le Spray Exfoliant pour les Pieds diffuse une senteur fraîche et légère qu…" at bounding box center [617, 348] width 645 height 14
click at [940, 317] on button "button" at bounding box center [952, 315] width 24 height 32
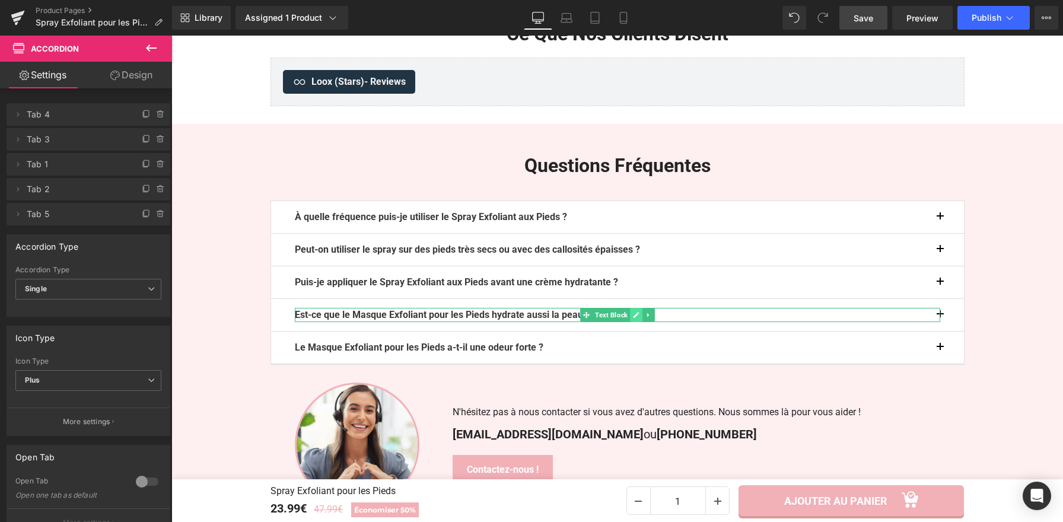
click at [635, 319] on icon at bounding box center [636, 314] width 7 height 7
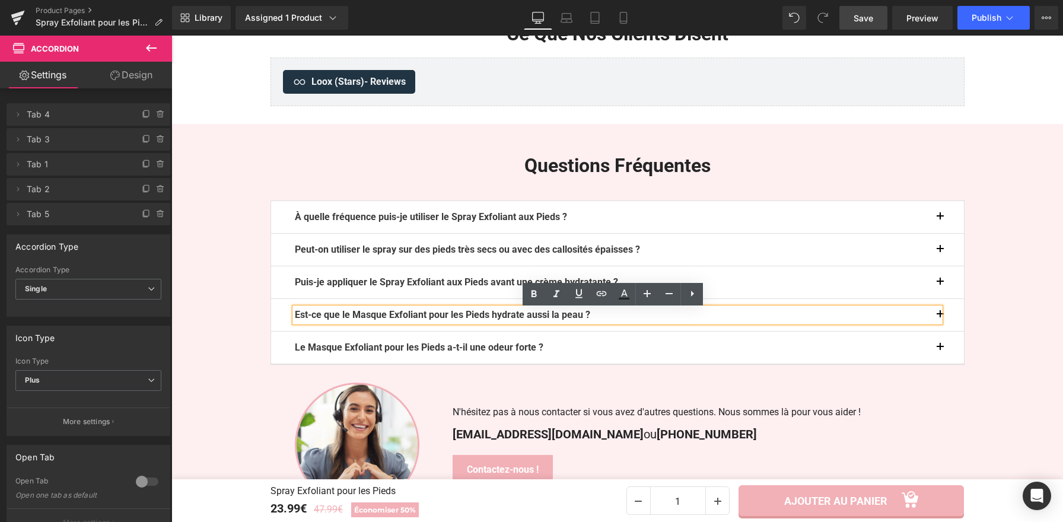
click at [635, 319] on p "Est-ce que le Masque Exfoliant pour les Pieds hydrate aussi la peau ?" at bounding box center [617, 315] width 645 height 14
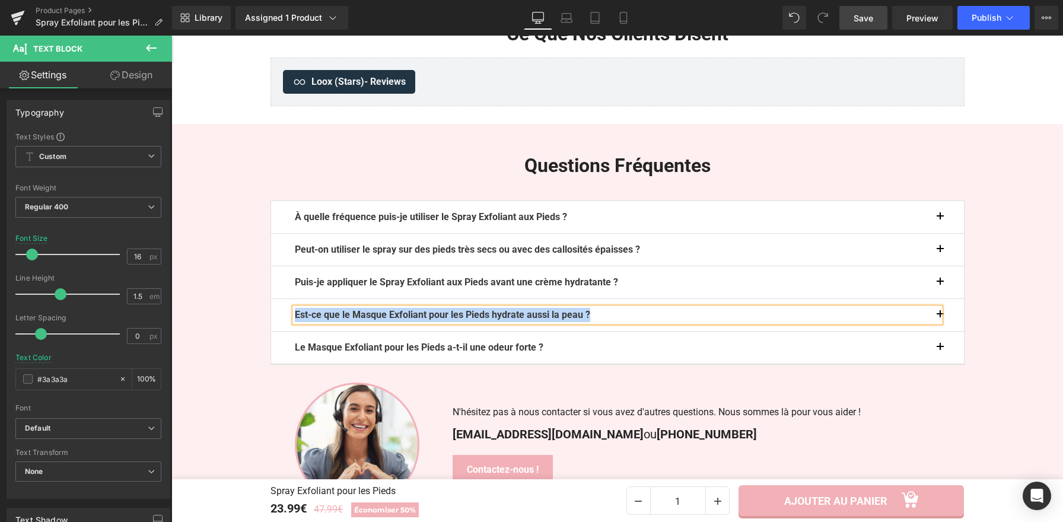
paste div
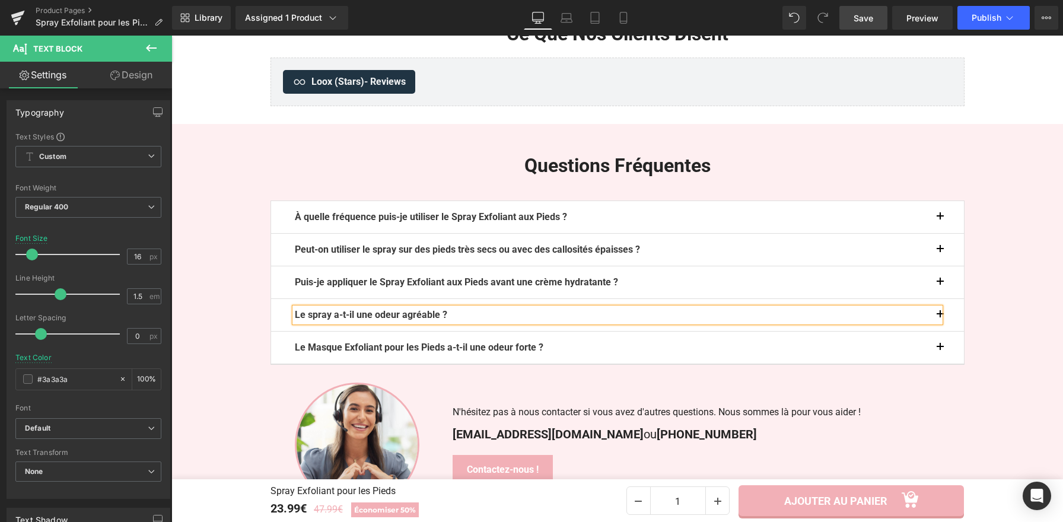
click at [940, 318] on button "button" at bounding box center [952, 315] width 24 height 32
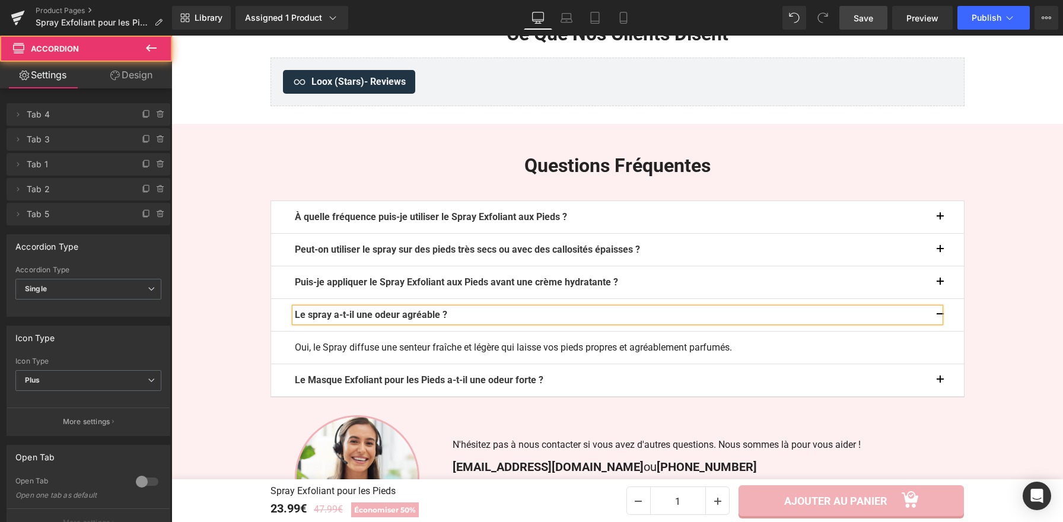
click at [943, 318] on button "button" at bounding box center [952, 315] width 24 height 32
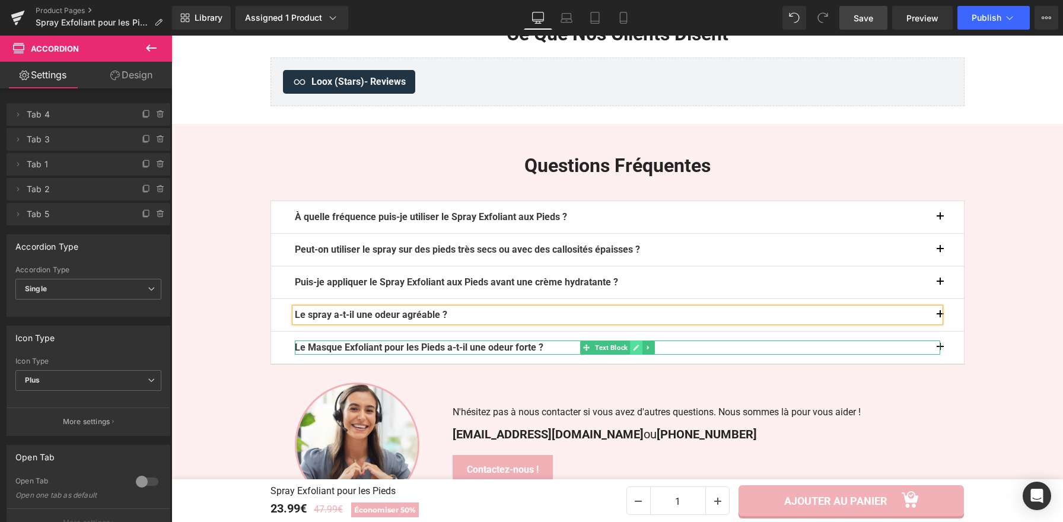
click at [634, 349] on icon at bounding box center [636, 348] width 6 height 6
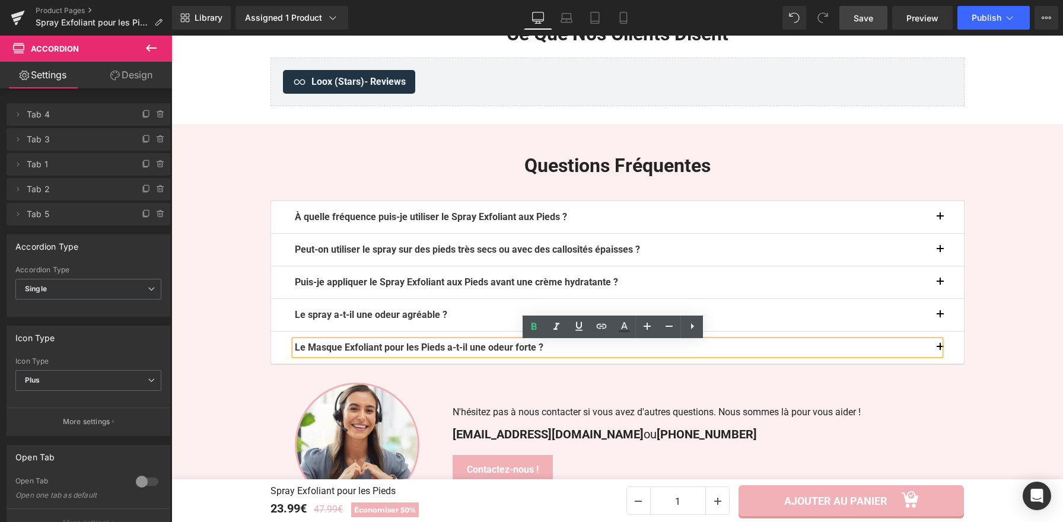
click at [634, 349] on p "Le Masque Exfoliant pour les Pieds a-t-il une odeur forte ?" at bounding box center [617, 348] width 645 height 14
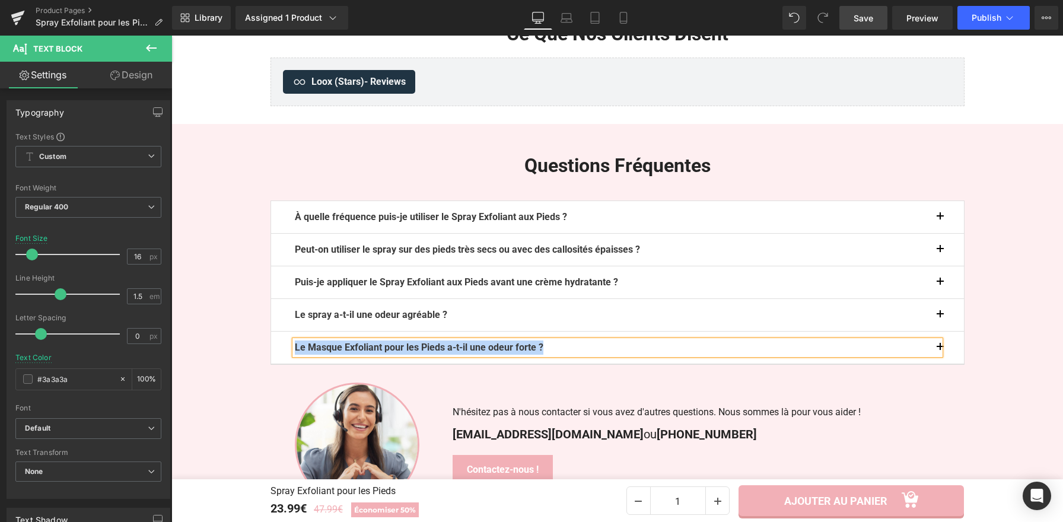
paste div
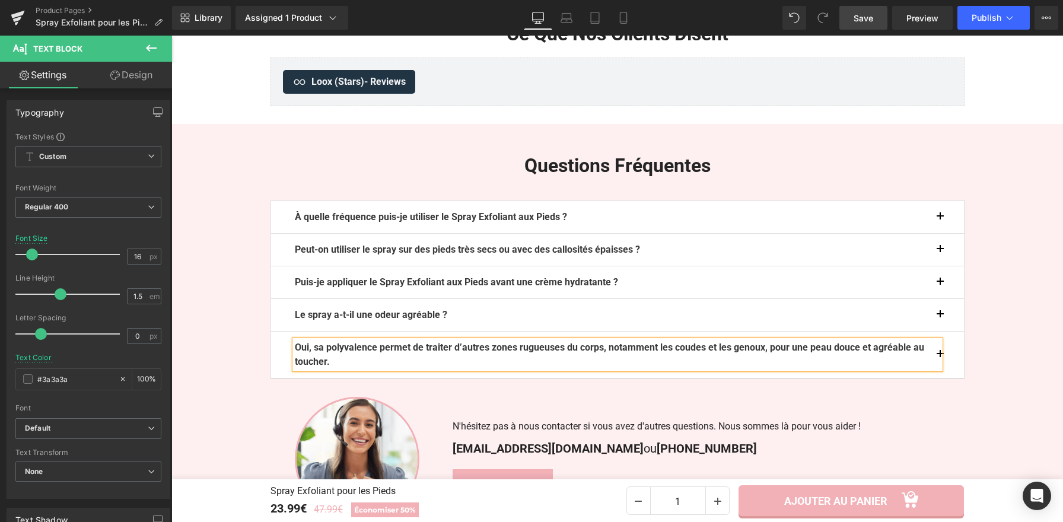
click at [940, 357] on button "button" at bounding box center [952, 355] width 24 height 46
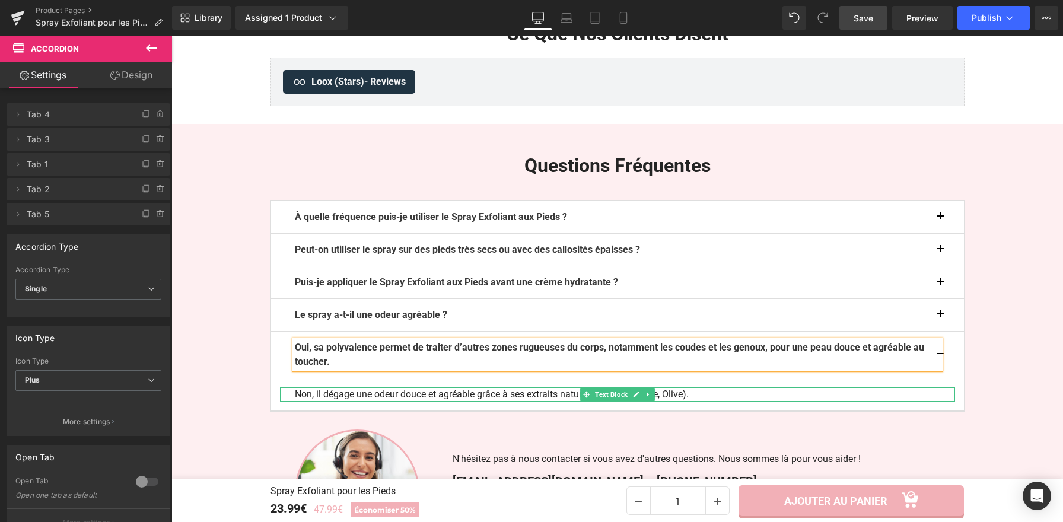
click at [633, 397] on icon at bounding box center [636, 395] width 6 height 6
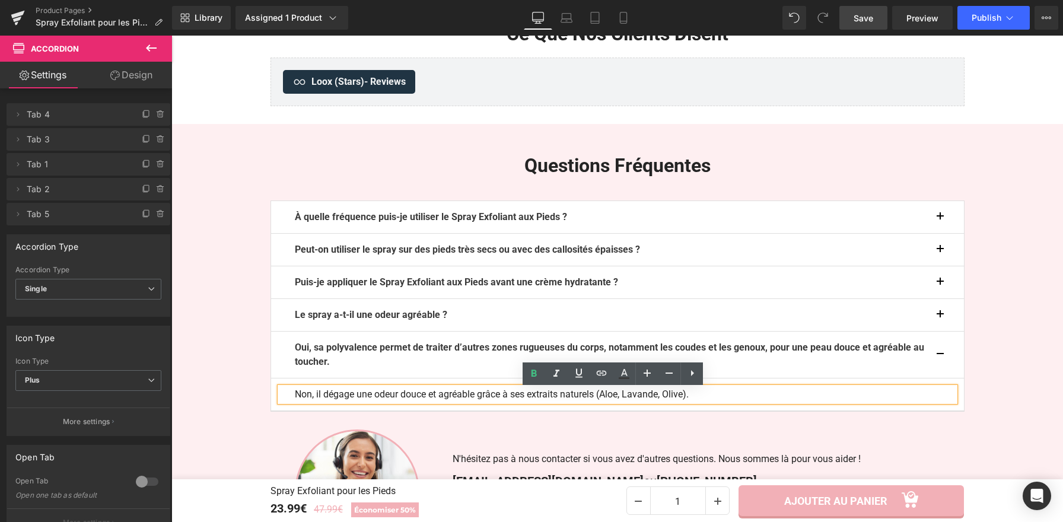
click at [588, 398] on p "Non, il dégage une odeur douce et agréable grâce à ses extraits naturels (Aloe,…" at bounding box center [617, 394] width 645 height 14
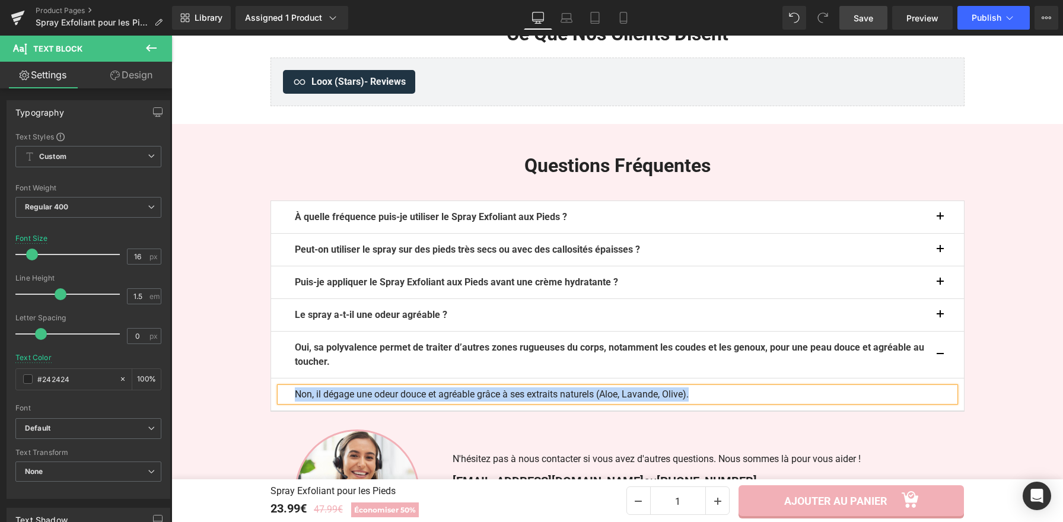
paste div
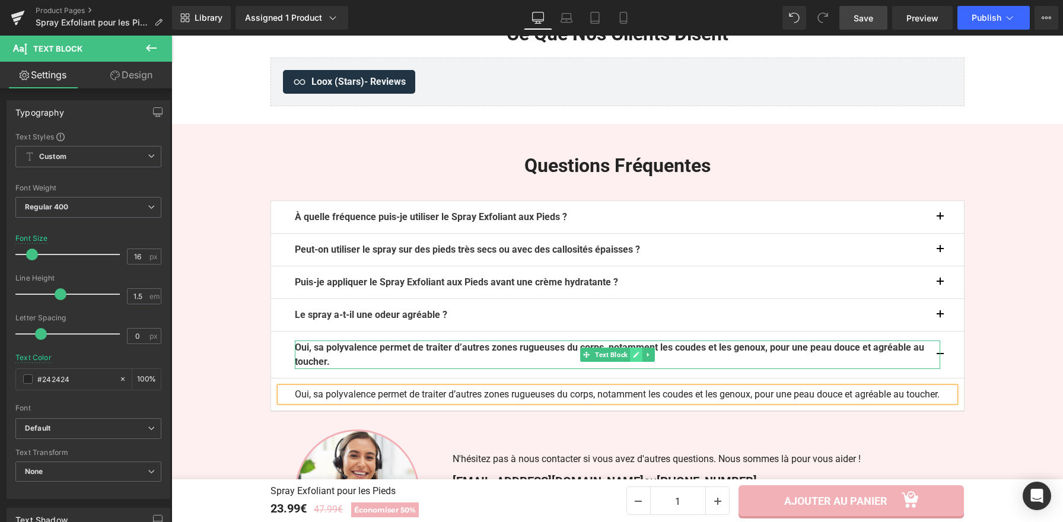
click at [633, 357] on icon at bounding box center [636, 355] width 6 height 6
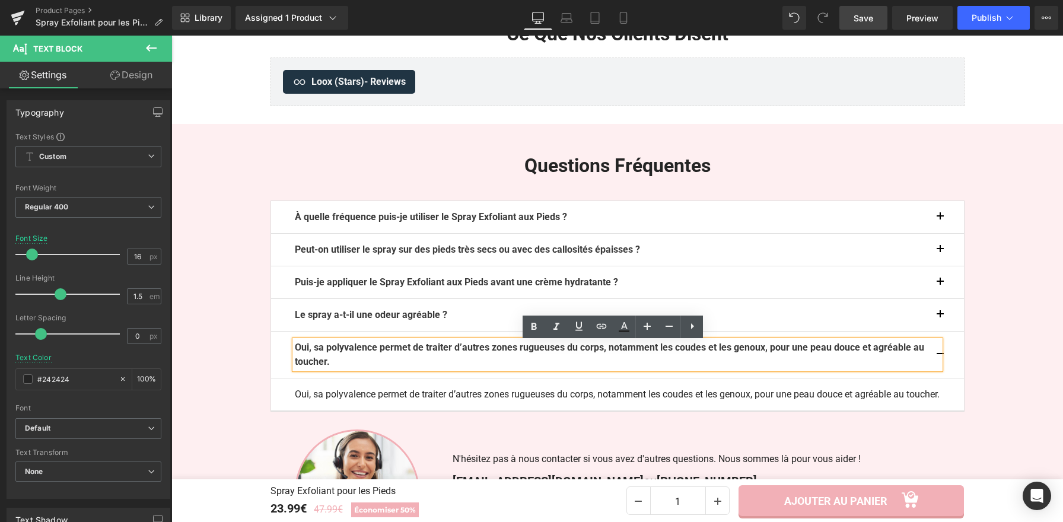
click at [631, 357] on p "Oui, sa polyvalence permet de traiter d’autres zones rugueuses du corps, notamm…" at bounding box center [617, 355] width 645 height 28
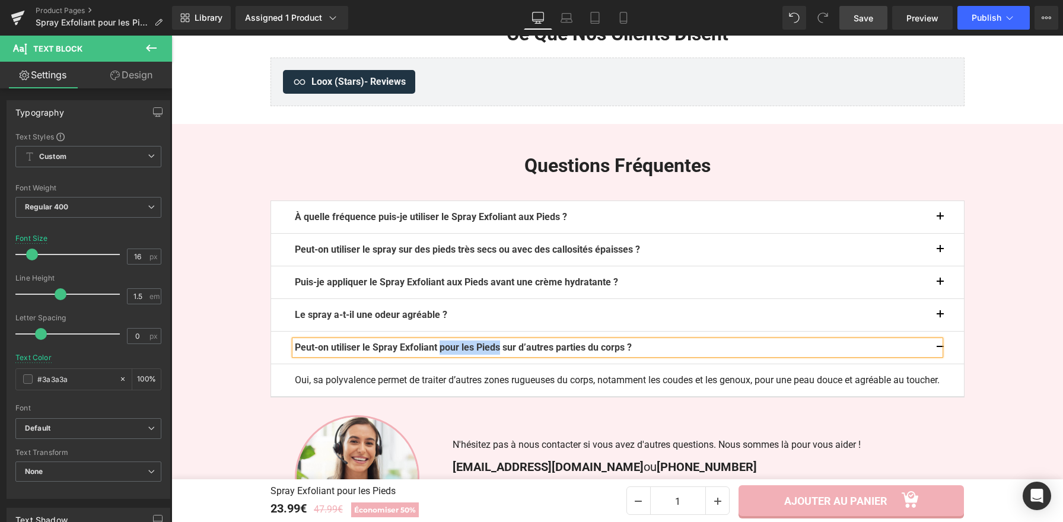
drag, startPoint x: 443, startPoint y: 352, endPoint x: 509, endPoint y: 349, distance: 65.9
click at [509, 349] on b "Peut-on utiliser le Spray Exfoliant pour les Pieds sur d’autres parties du corp…" at bounding box center [463, 347] width 337 height 11
click at [364, 351] on b "Peut-on utiliser le Spray Exfoliant sur d’autres parties du corps ?" at bounding box center [432, 347] width 274 height 11
click at [940, 349] on button "button" at bounding box center [952, 348] width 24 height 32
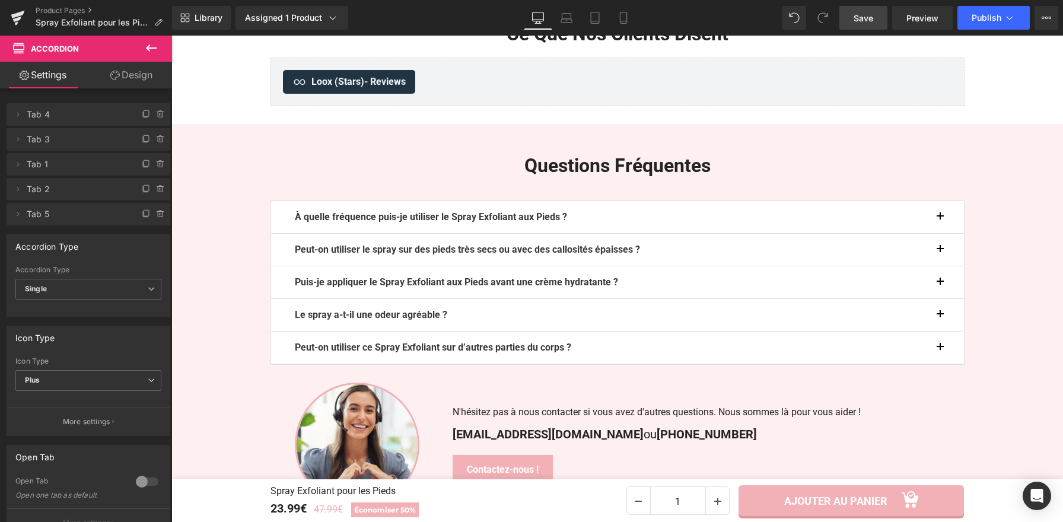
drag, startPoint x: 871, startPoint y: 20, endPoint x: 707, endPoint y: 43, distance: 165.9
click at [871, 20] on span "Save" at bounding box center [864, 18] width 20 height 12
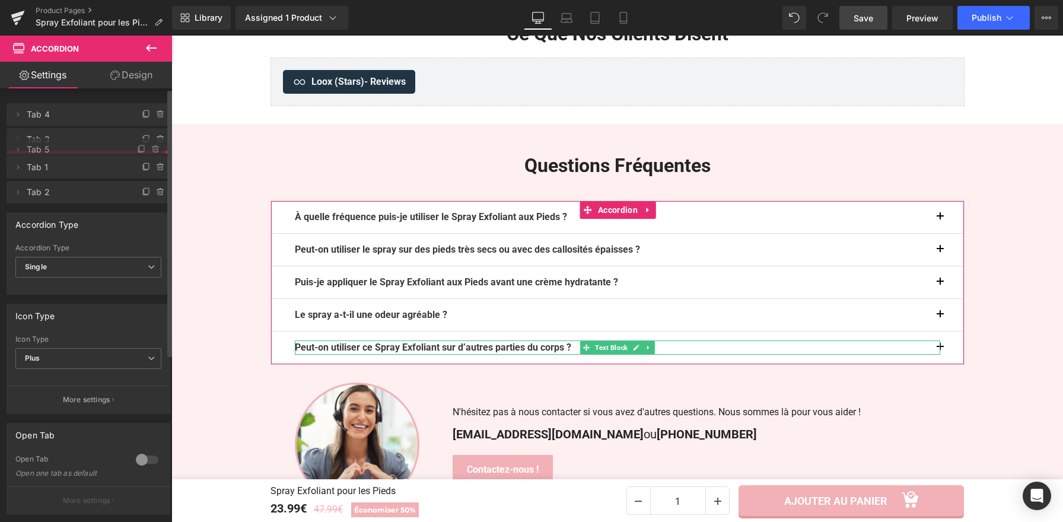
drag, startPoint x: 89, startPoint y: 218, endPoint x: 77, endPoint y: 153, distance: 65.8
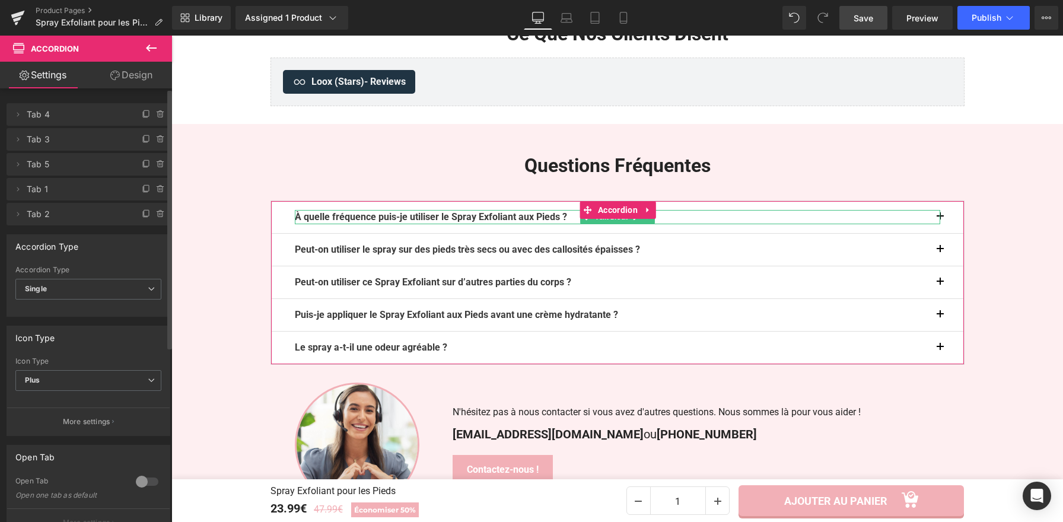
click at [49, 115] on span "Tab 4" at bounding box center [77, 114] width 100 height 23
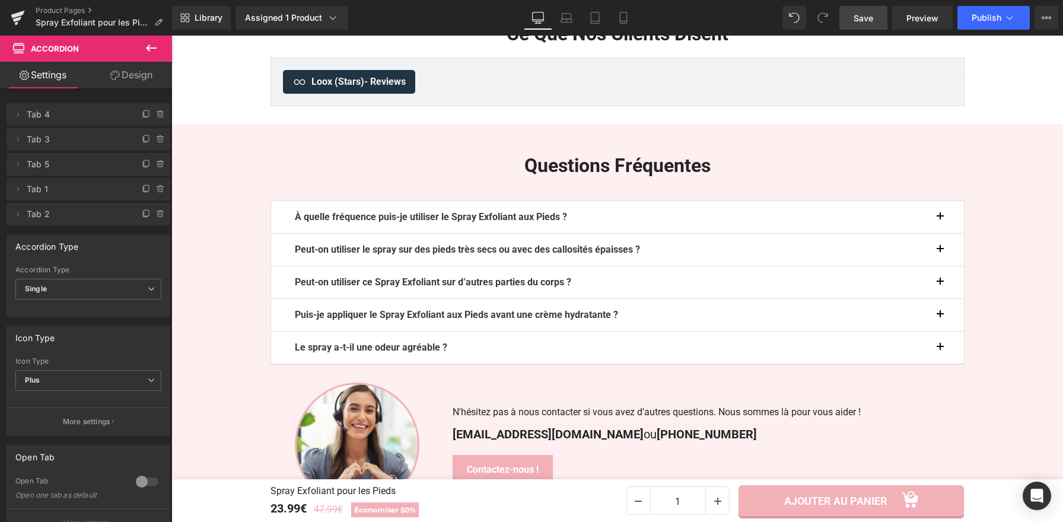
click at [854, 22] on span "Save" at bounding box center [864, 18] width 20 height 12
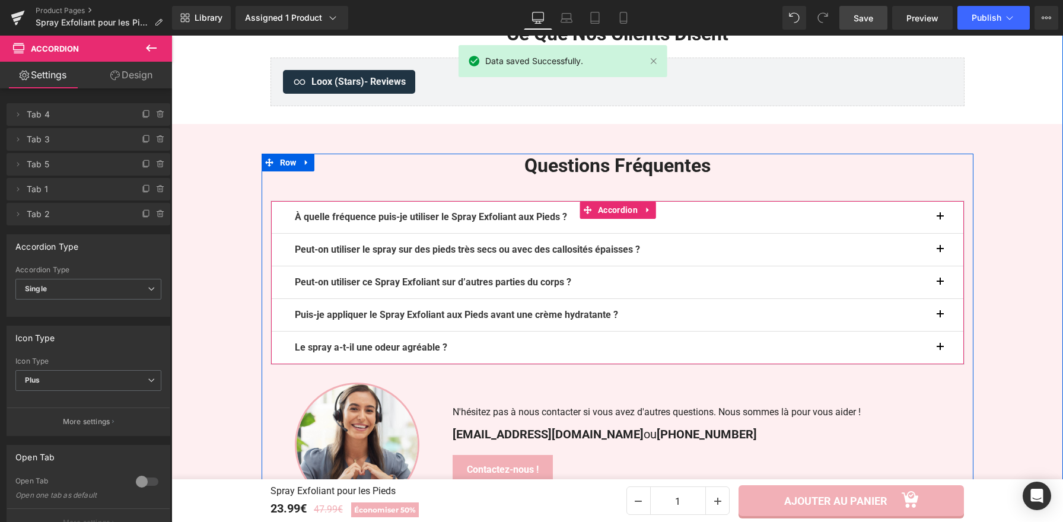
click at [940, 218] on button "button" at bounding box center [952, 217] width 24 height 32
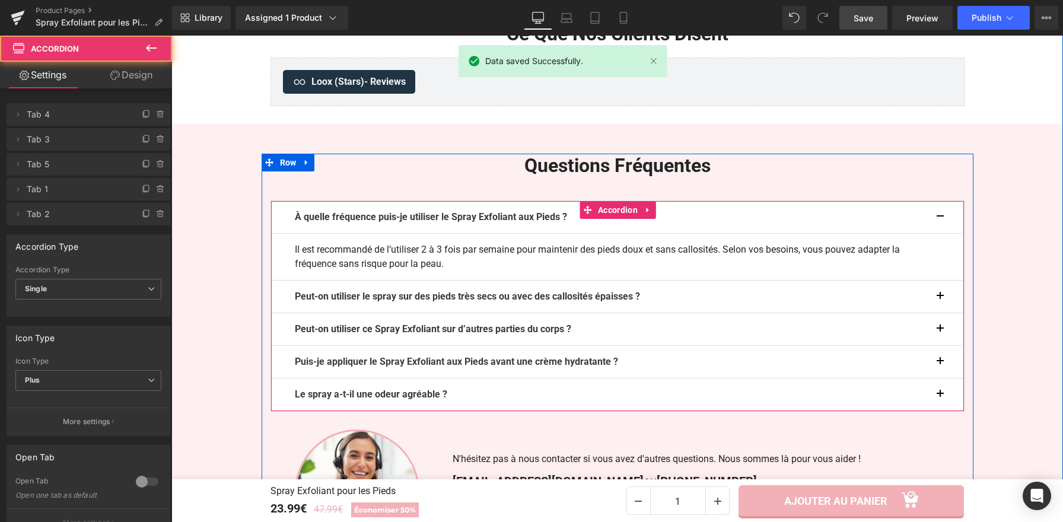
click at [940, 298] on button "button" at bounding box center [952, 297] width 24 height 32
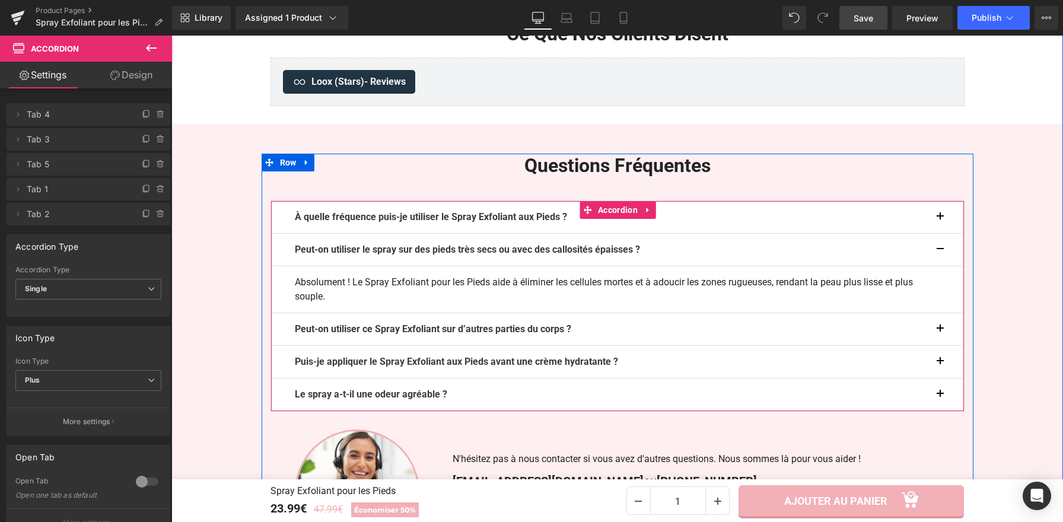
click at [935, 333] on div "Peut-on utiliser ce Spray Exfoliant sur d’autres parties du corps ? Text Block" at bounding box center [617, 329] width 645 height 14
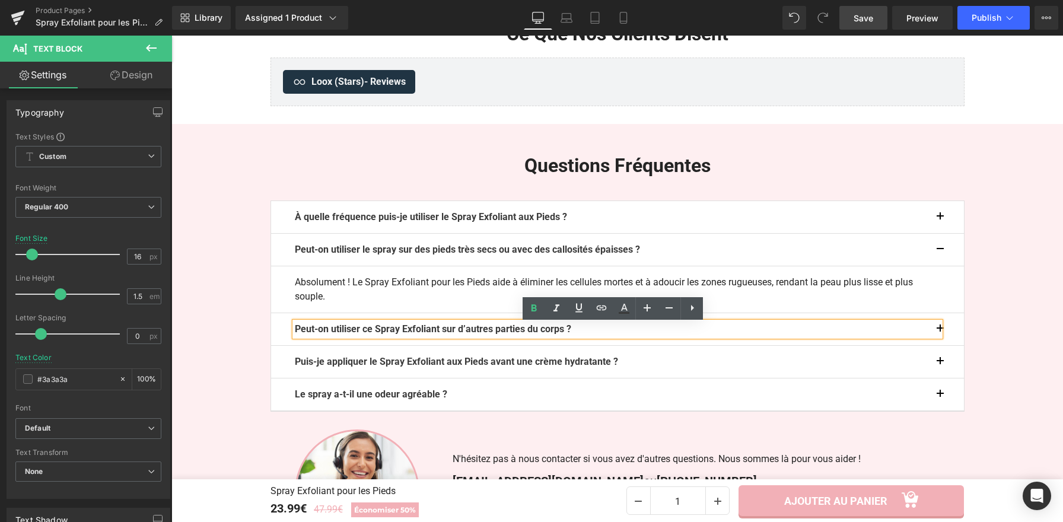
click at [940, 330] on button "button" at bounding box center [952, 329] width 24 height 32
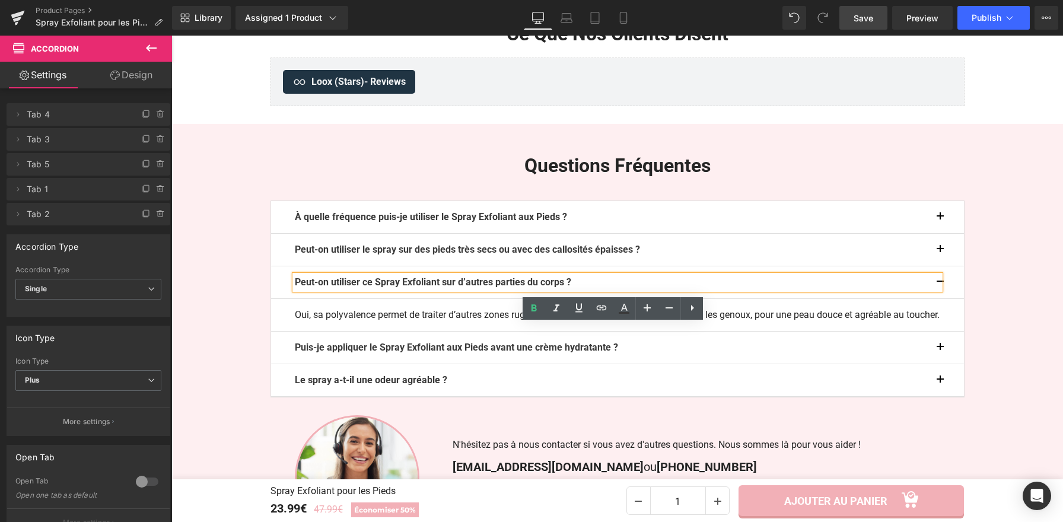
click at [940, 363] on button "button" at bounding box center [952, 348] width 24 height 32
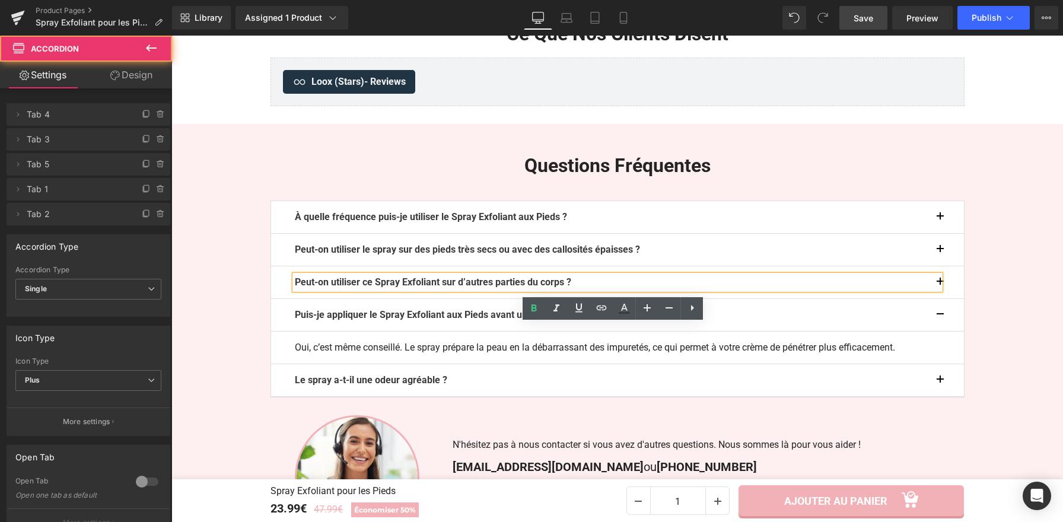
click at [940, 383] on span "button" at bounding box center [940, 383] width 0 height 0
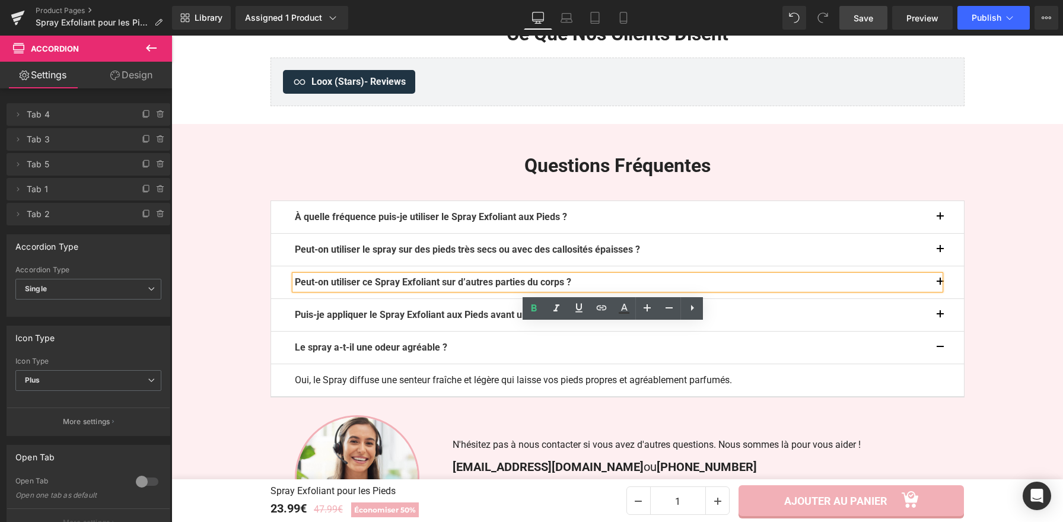
click at [854, 21] on link "Save" at bounding box center [863, 18] width 48 height 24
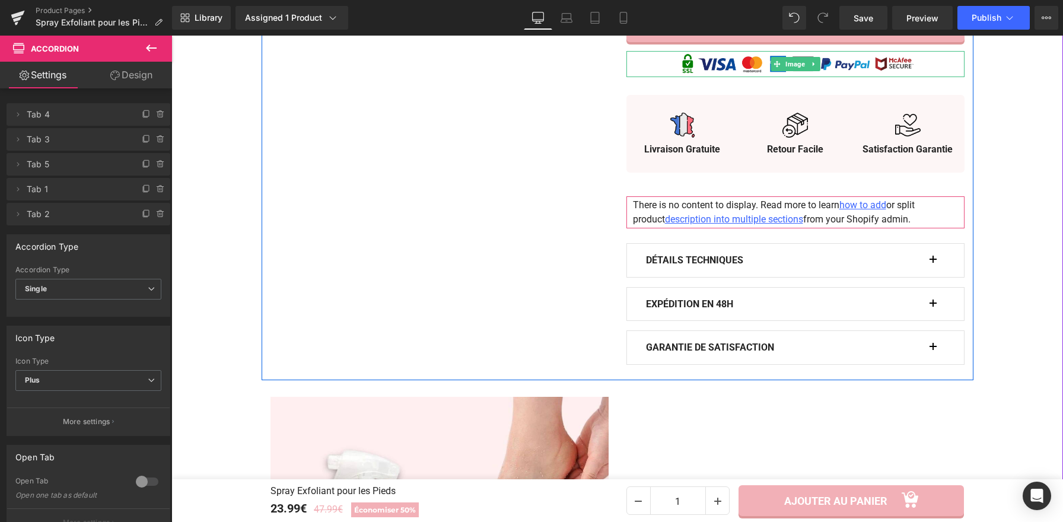
scroll to position [612, 0]
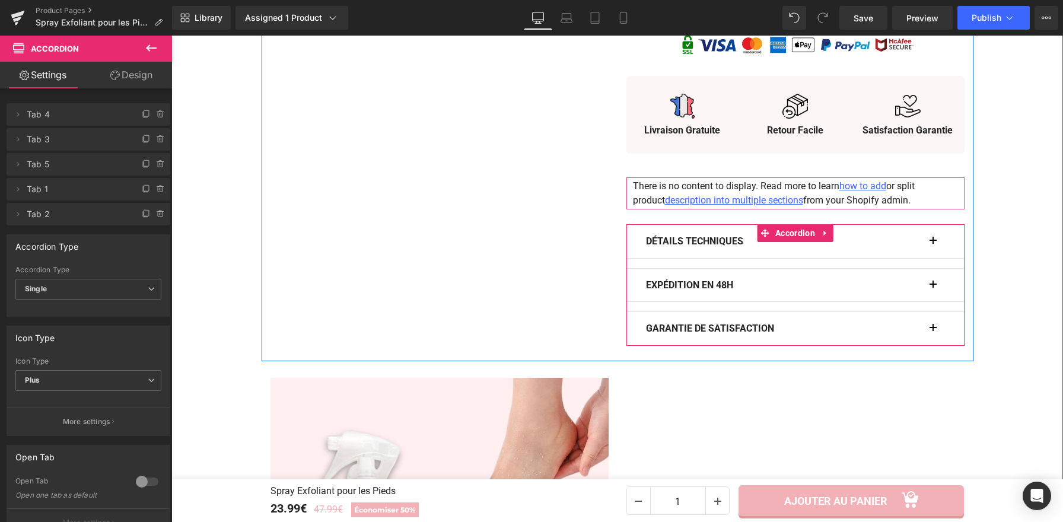
click at [933, 246] on button "button" at bounding box center [939, 241] width 12 height 33
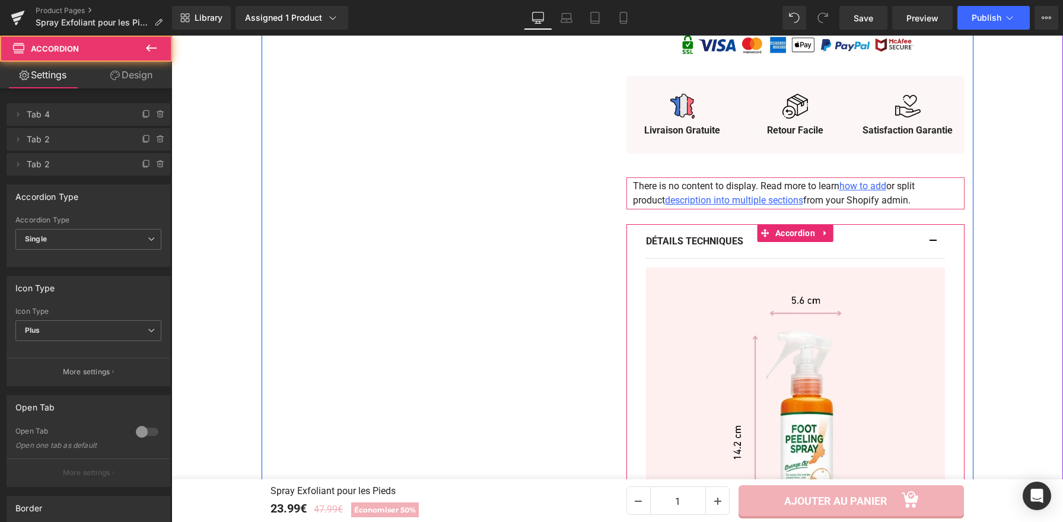
click at [933, 246] on button "button" at bounding box center [939, 241] width 12 height 33
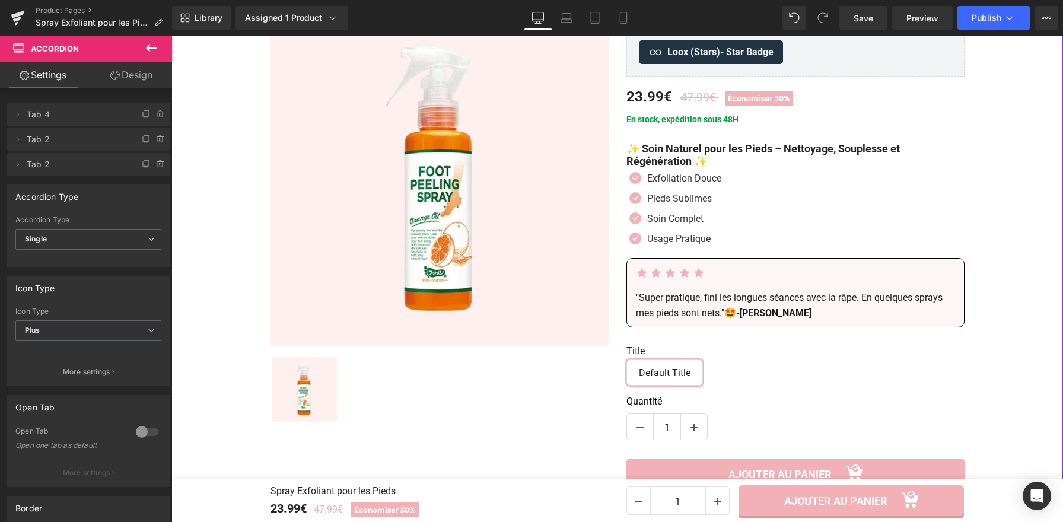
scroll to position [100, 0]
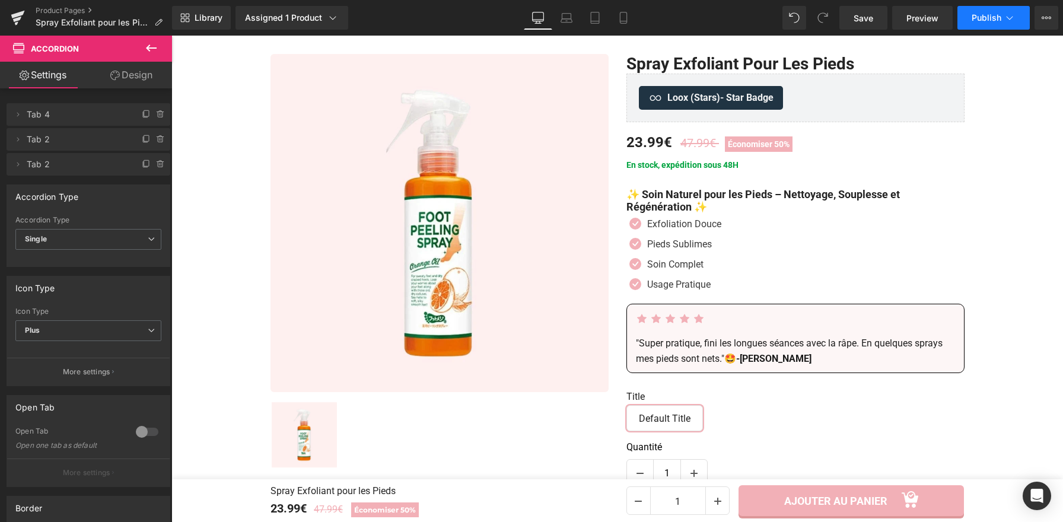
click at [982, 26] on button "Publish" at bounding box center [993, 18] width 72 height 24
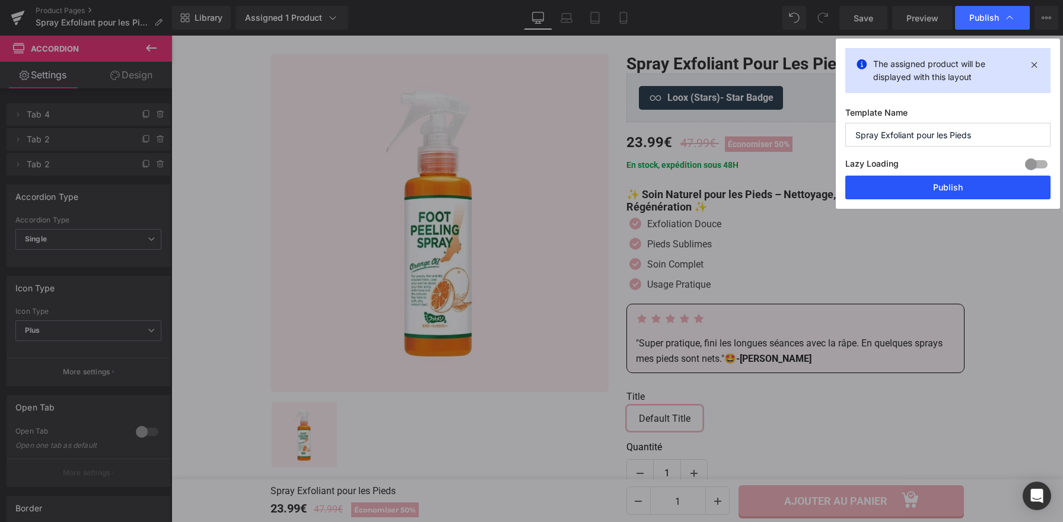
drag, startPoint x: 936, startPoint y: 185, endPoint x: 765, endPoint y: 149, distance: 175.1
click at [936, 185] on button "Publish" at bounding box center [947, 188] width 205 height 24
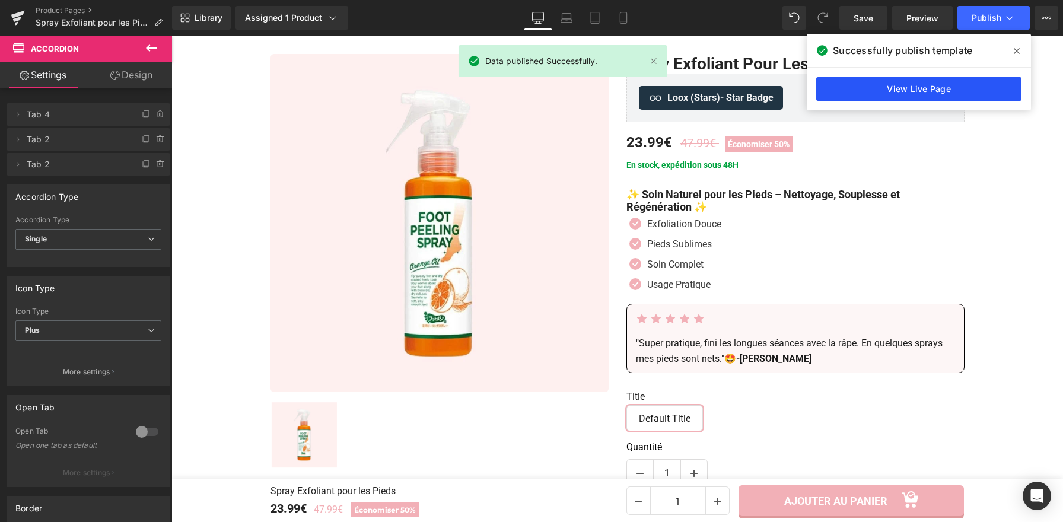
click at [930, 82] on link "View Live Page" at bounding box center [918, 89] width 205 height 24
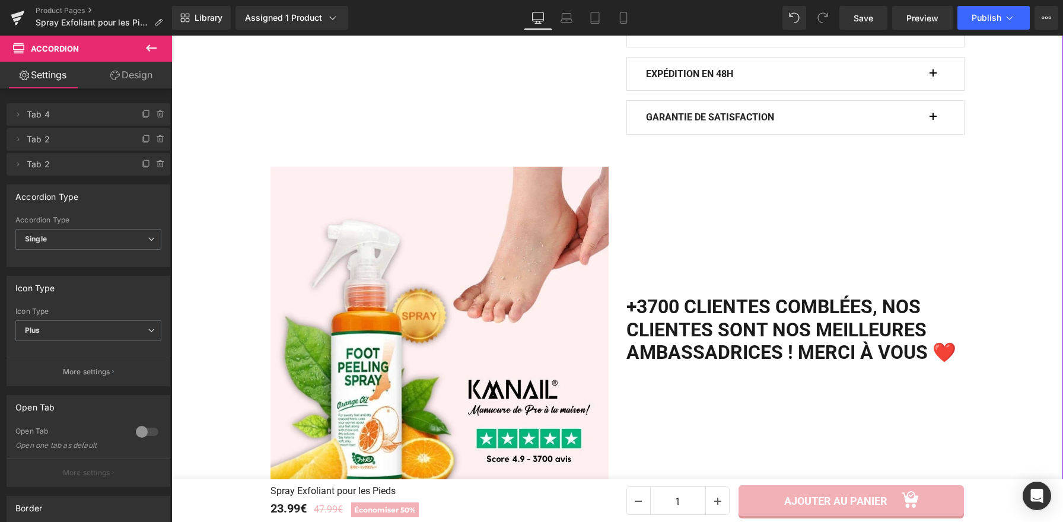
scroll to position [827, 0]
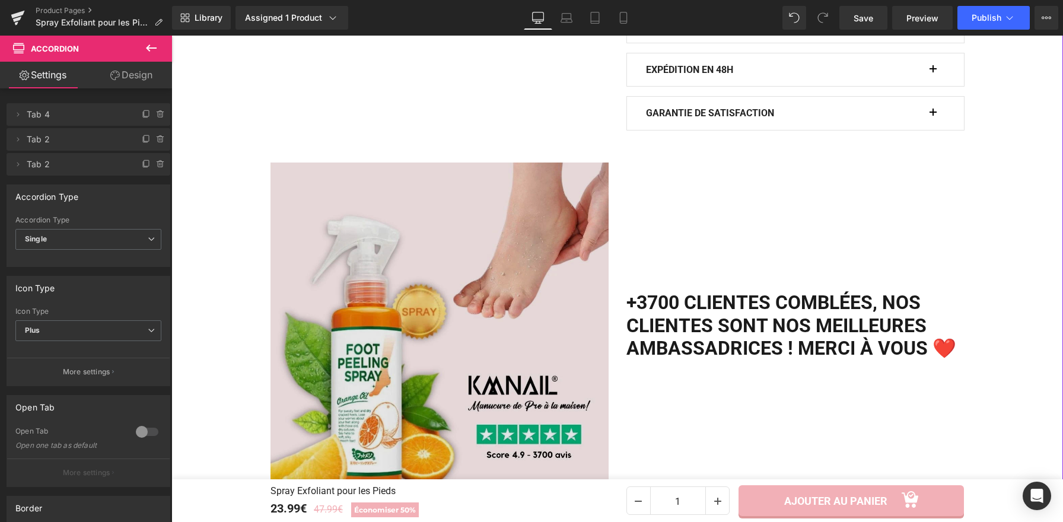
click at [692, 306] on h2 "+3700 clientes comblées, Nos clientes sont nos meilleures ambassadrices ! Merci…" at bounding box center [795, 325] width 338 height 68
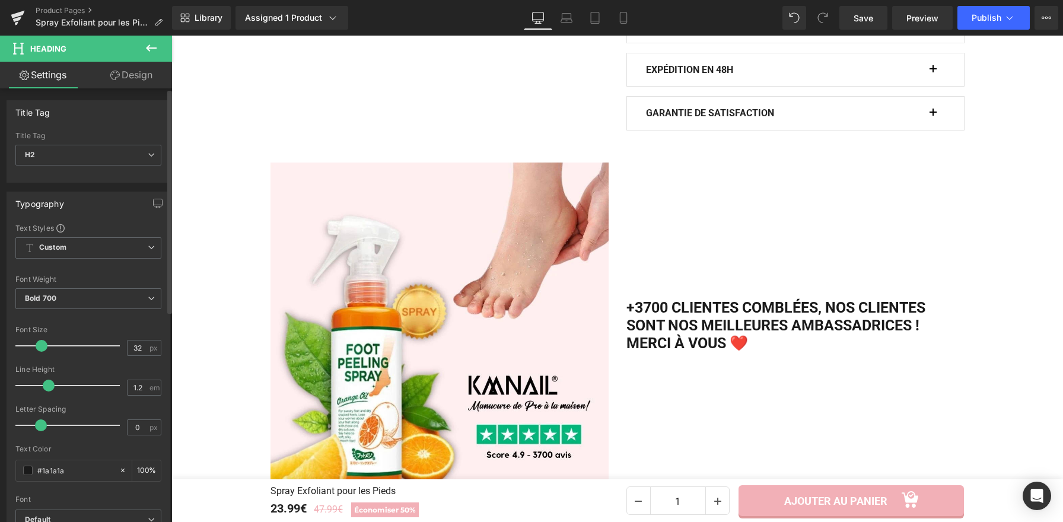
drag, startPoint x: 50, startPoint y: 347, endPoint x: 43, endPoint y: 348, distance: 7.1
click at [43, 348] on span at bounding box center [42, 346] width 12 height 12
click at [129, 294] on span "Bold 700" at bounding box center [88, 298] width 146 height 21
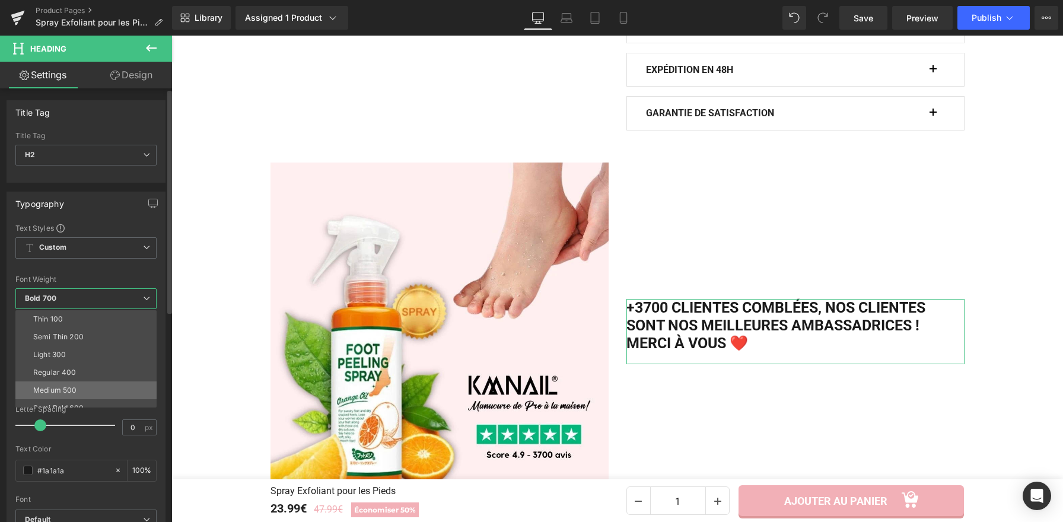
scroll to position [19, 0]
click at [68, 383] on li "Semi Bold 600" at bounding box center [88, 389] width 147 height 18
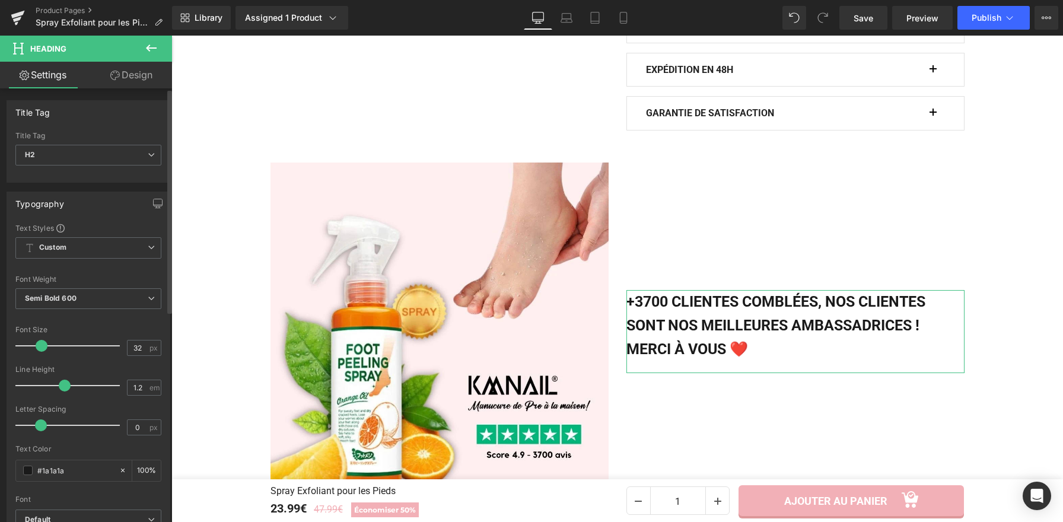
drag, startPoint x: 45, startPoint y: 384, endPoint x: 61, endPoint y: 388, distance: 16.4
click at [61, 388] on span at bounding box center [65, 386] width 12 height 12
click at [148, 153] on icon at bounding box center [151, 154] width 7 height 7
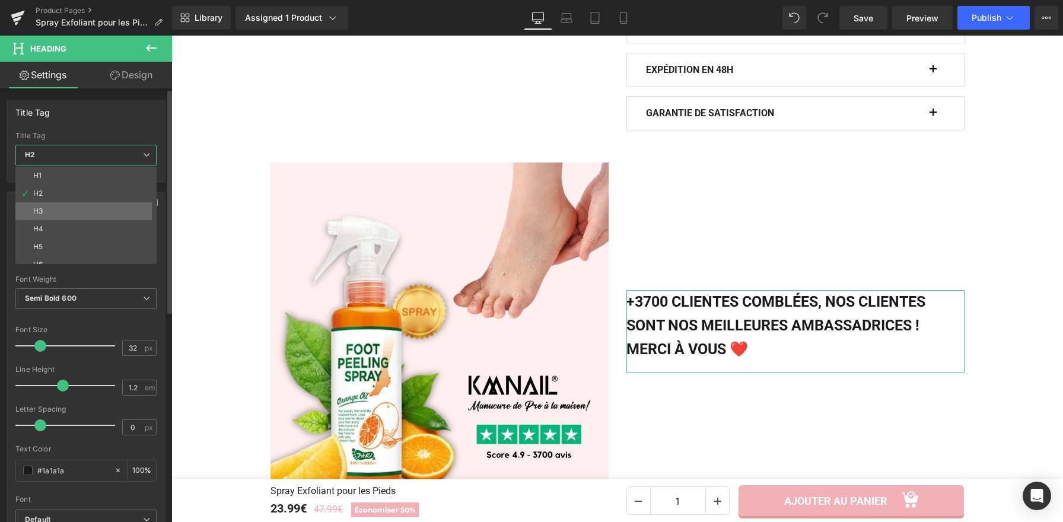
click at [72, 212] on li "H3" at bounding box center [88, 211] width 147 height 18
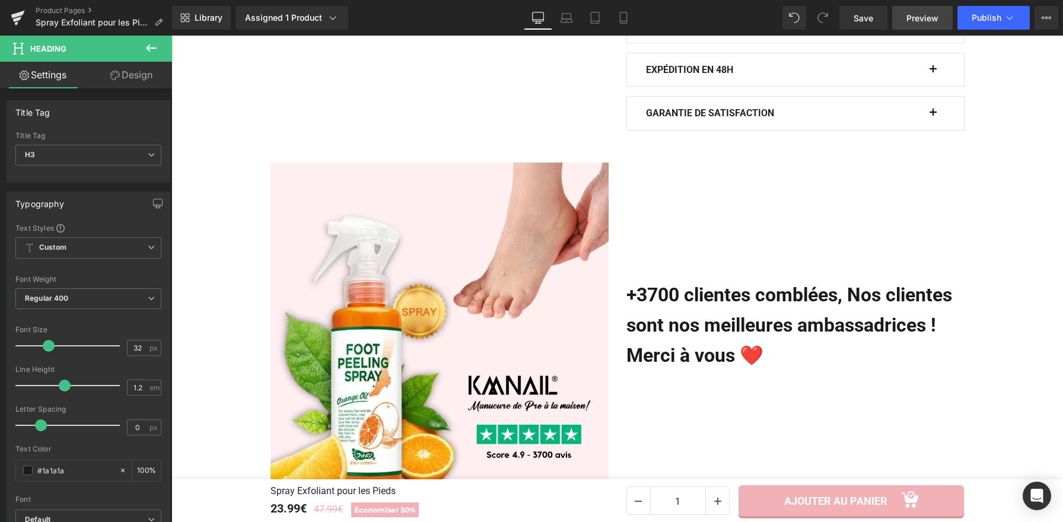
click at [930, 15] on span "Preview" at bounding box center [922, 18] width 32 height 12
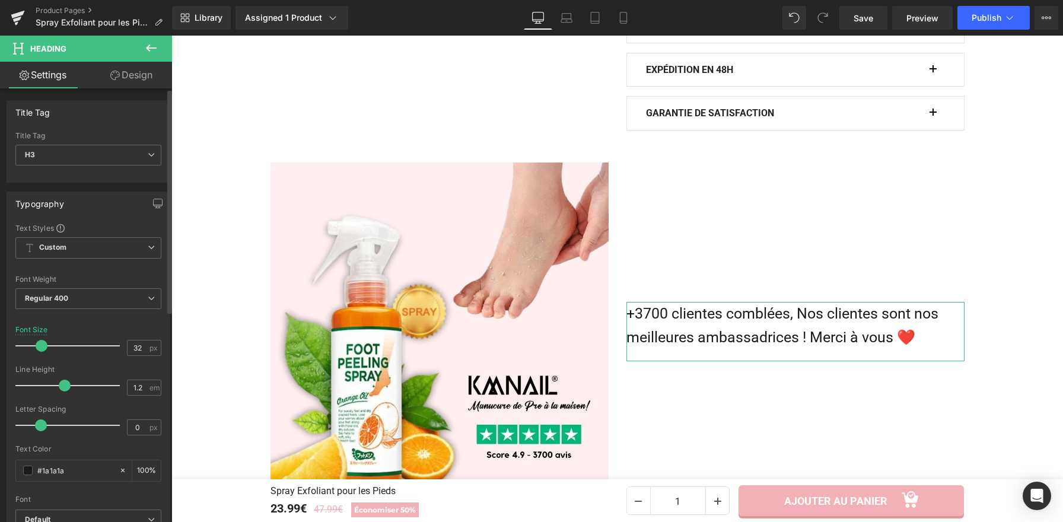
drag, startPoint x: 47, startPoint y: 346, endPoint x: 40, endPoint y: 348, distance: 6.6
click at [40, 348] on span at bounding box center [42, 346] width 12 height 12
click at [135, 298] on span "Regular 400" at bounding box center [88, 298] width 146 height 21
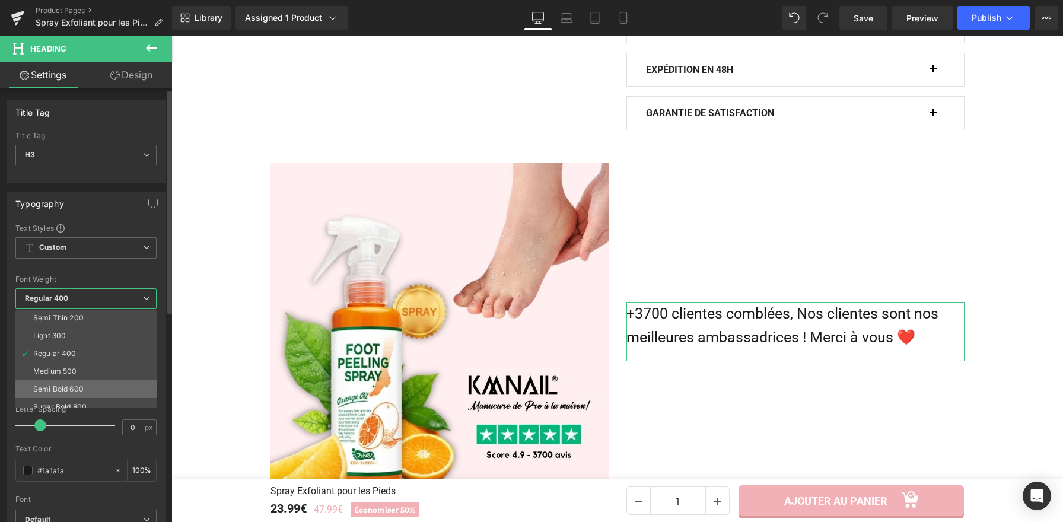
click at [66, 389] on div "Semi Bold 600" at bounding box center [58, 389] width 50 height 8
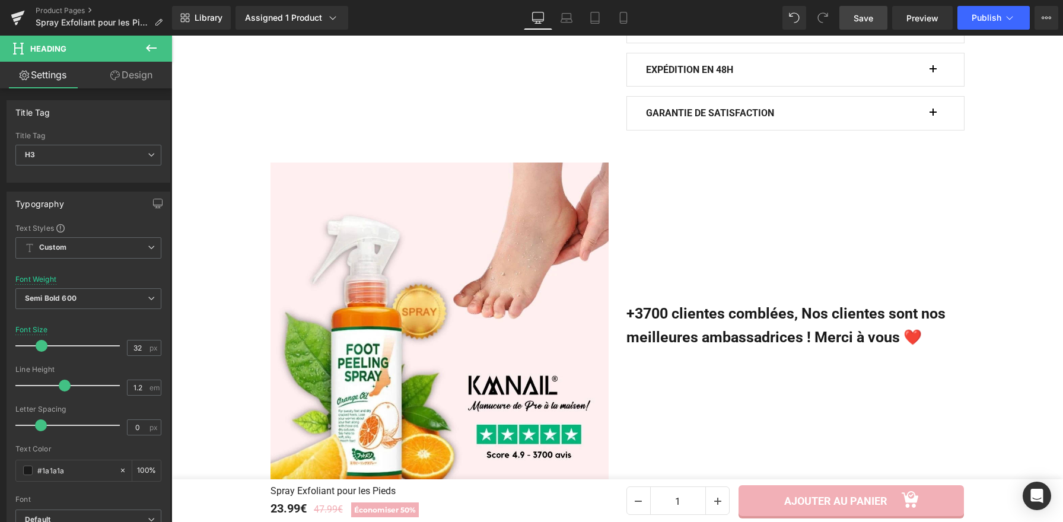
click at [866, 20] on span "Save" at bounding box center [864, 18] width 20 height 12
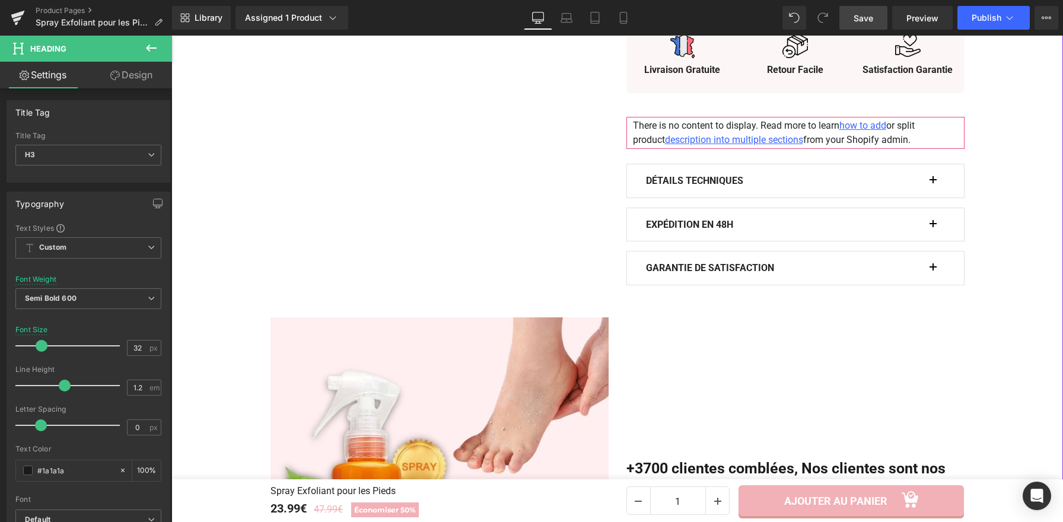
scroll to position [711, 0]
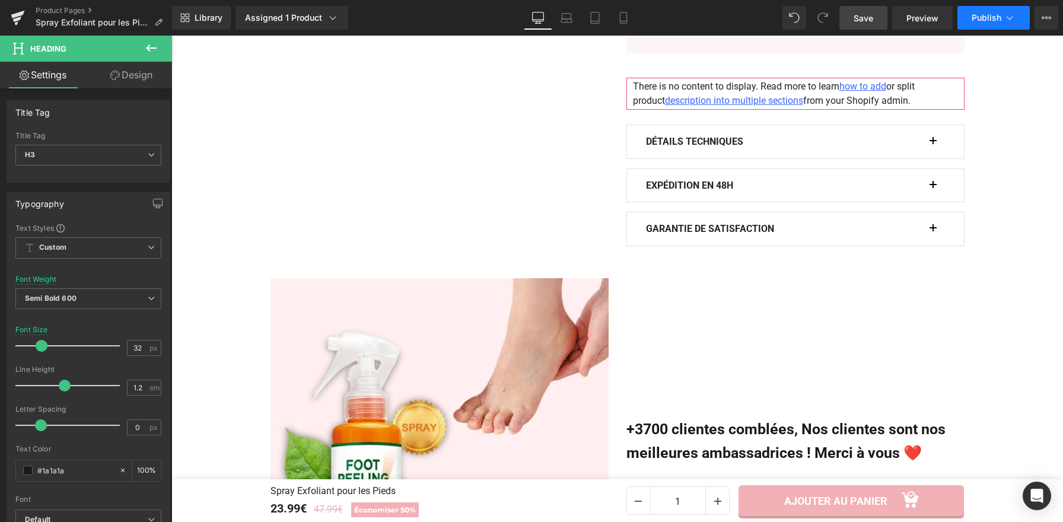
click at [981, 20] on span "Publish" at bounding box center [987, 17] width 30 height 9
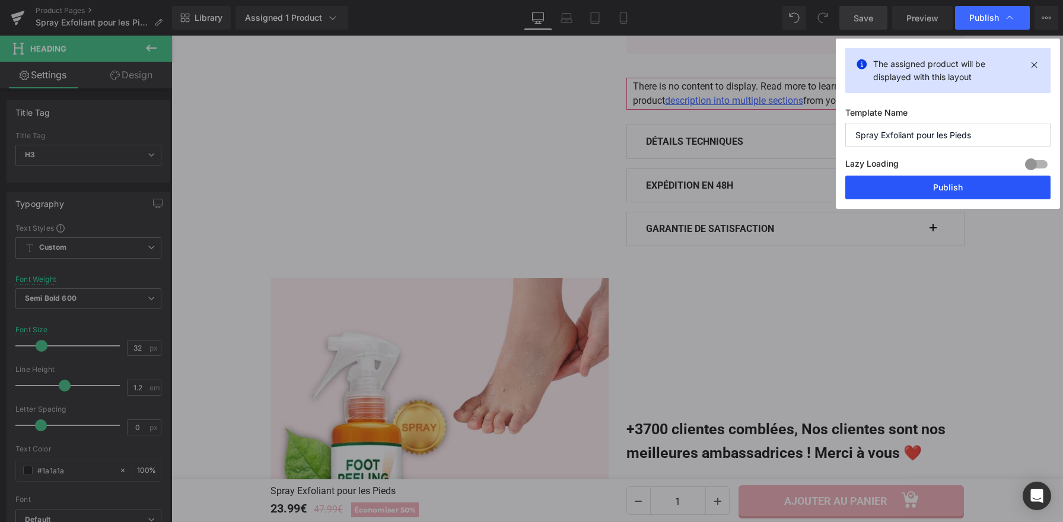
click at [912, 186] on button "Publish" at bounding box center [947, 188] width 205 height 24
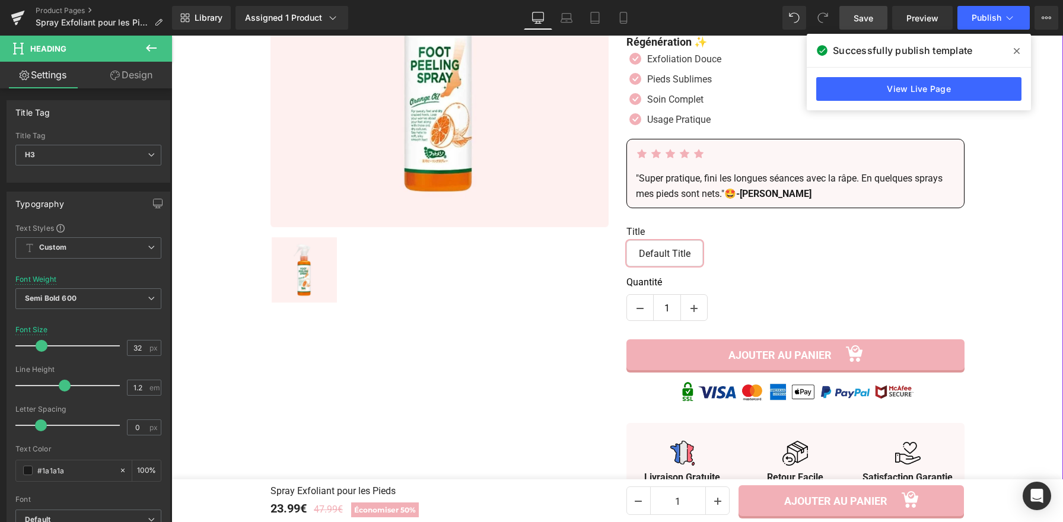
scroll to position [257, 0]
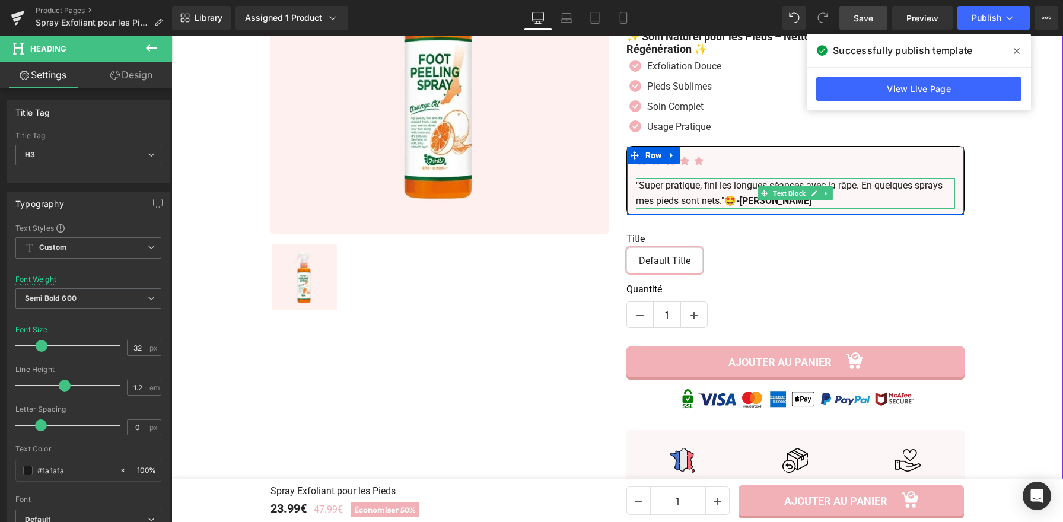
click at [661, 191] on p ""Super pratique, fini les longues séances avec la râpe. En quelques sprays mes …" at bounding box center [795, 193] width 319 height 30
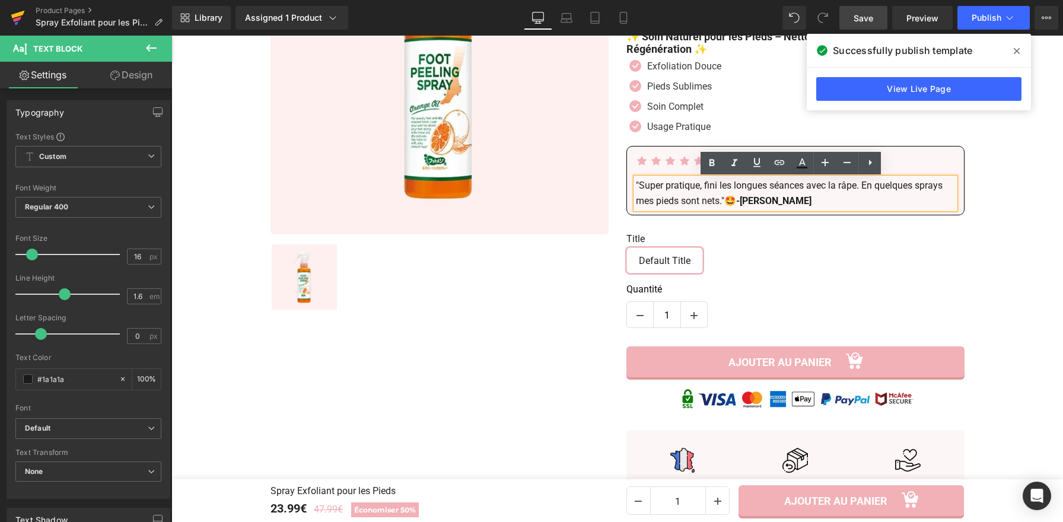
click at [17, 17] on icon at bounding box center [18, 18] width 14 height 30
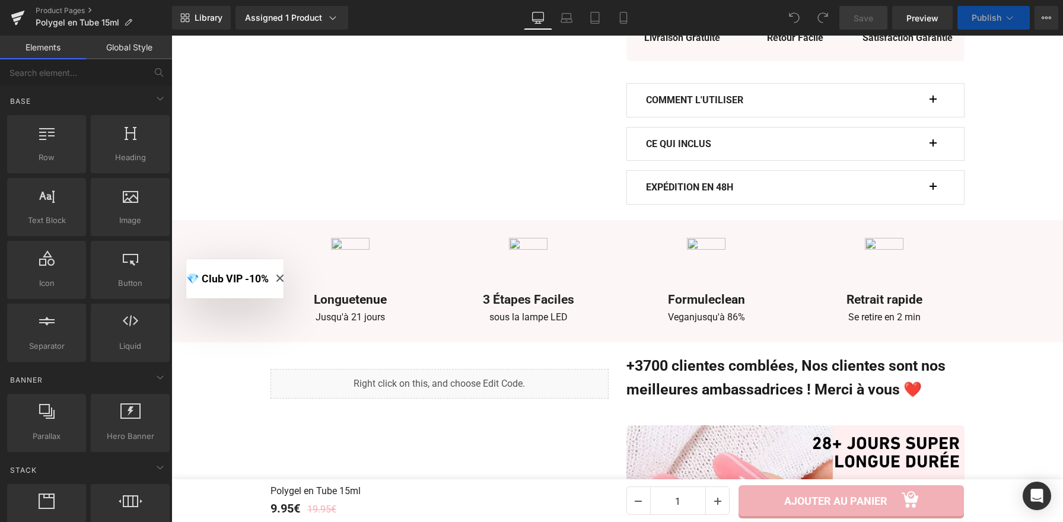
scroll to position [753, 0]
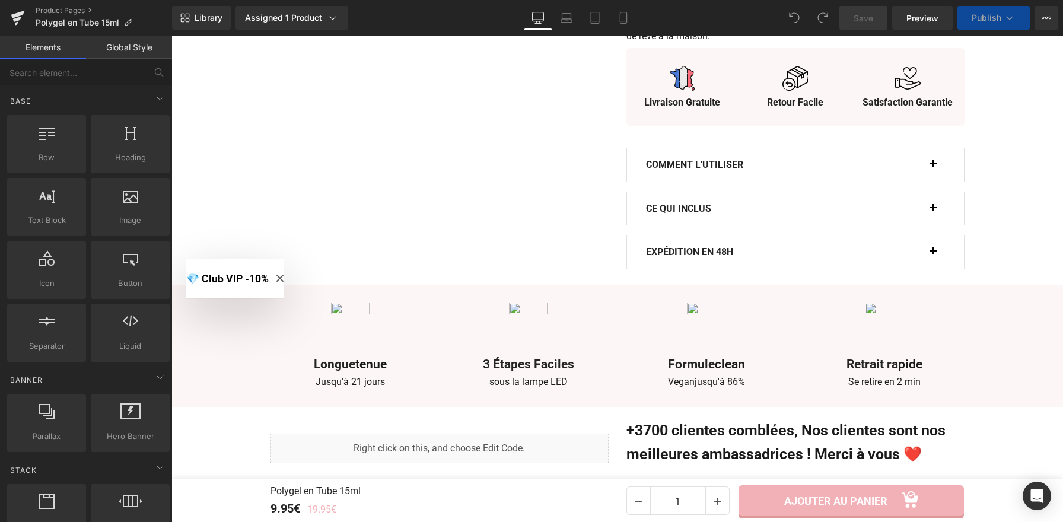
click at [689, 433] on h3 "+3700 clientes comblées, Nos clientes sont nos meilleures ambassadrices ! Merci…" at bounding box center [795, 442] width 338 height 47
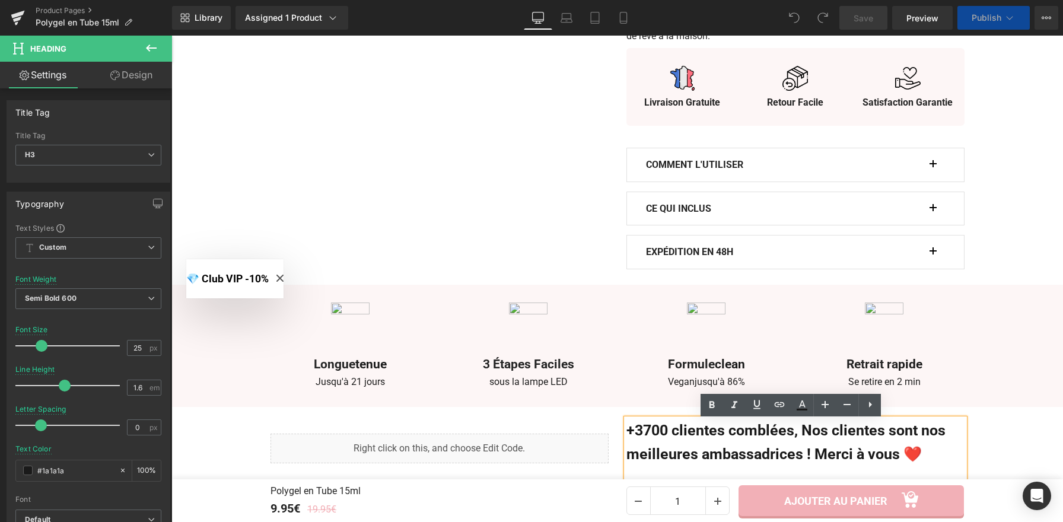
click at [284, 276] on icon "Close modal" at bounding box center [279, 278] width 7 height 7
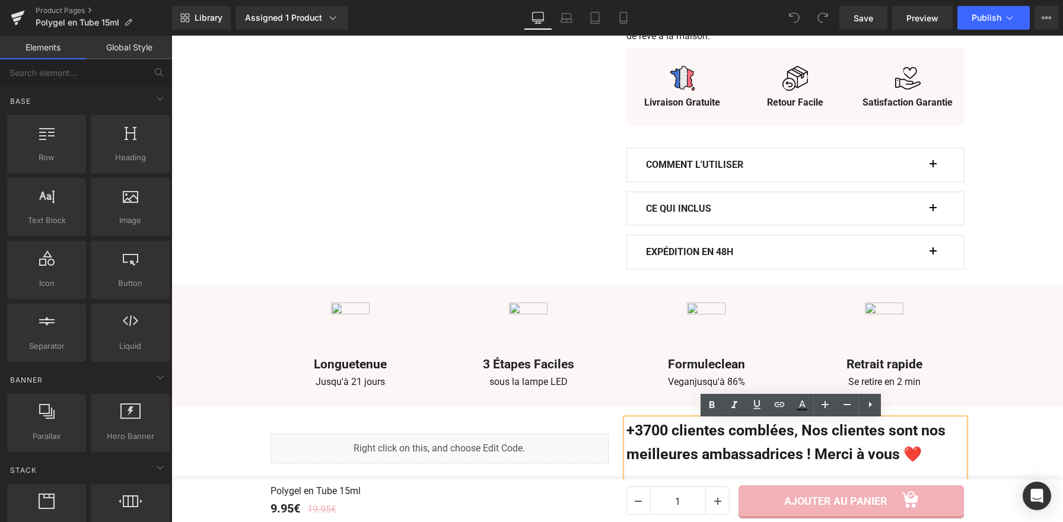
click at [691, 438] on h3 "+3700 clientes comblées, Nos clientes sont nos meilleures ambassadrices ! Merci…" at bounding box center [795, 442] width 338 height 47
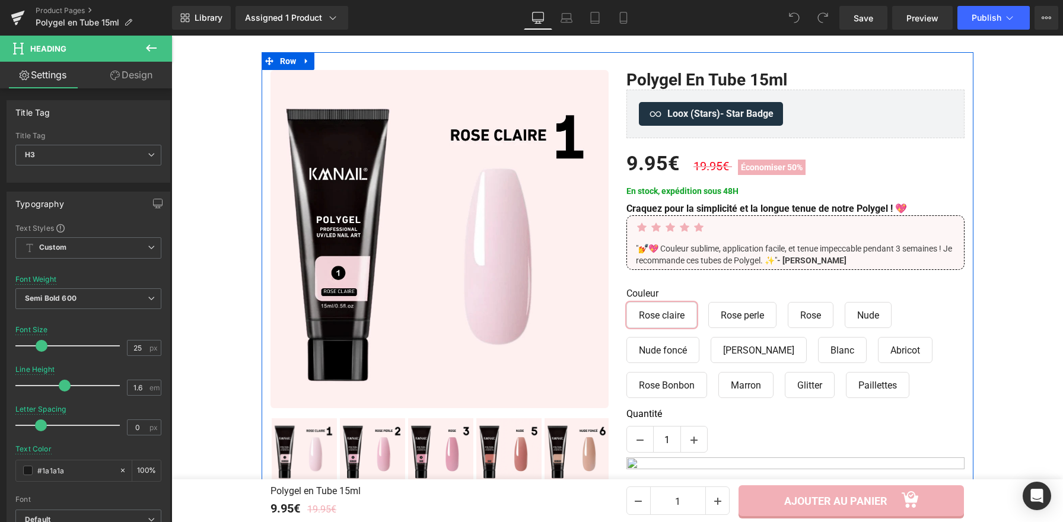
scroll to position [0, 0]
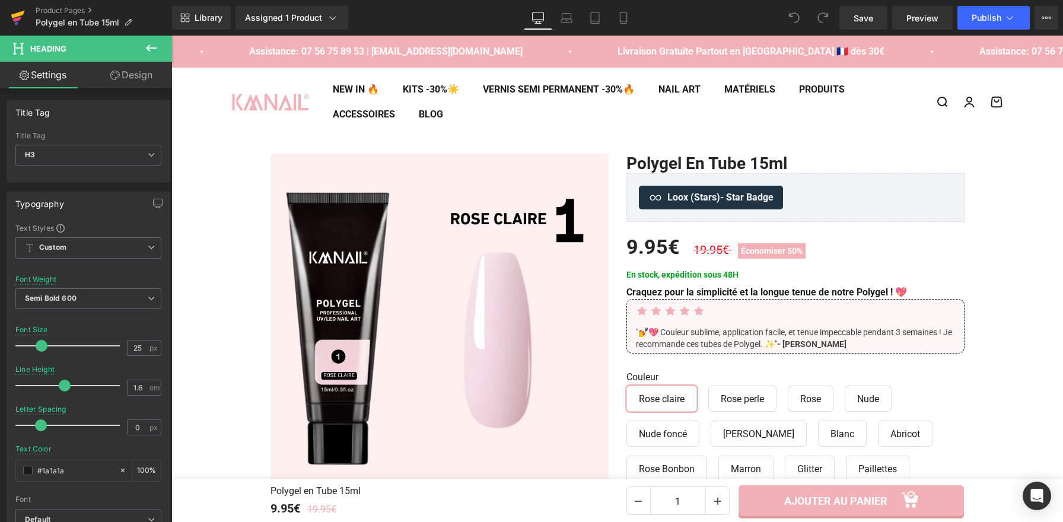
click at [15, 23] on icon at bounding box center [17, 23] width 4 height 4
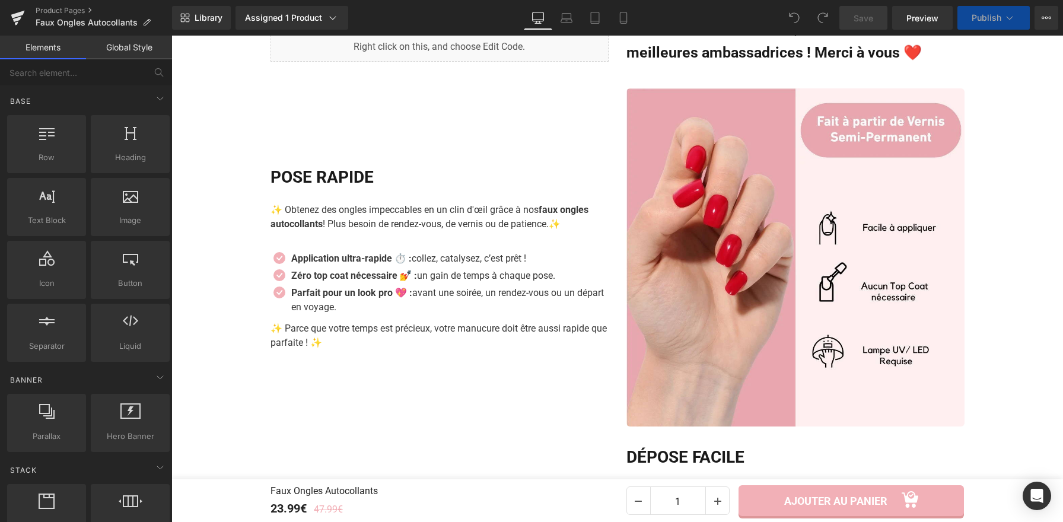
scroll to position [1127, 0]
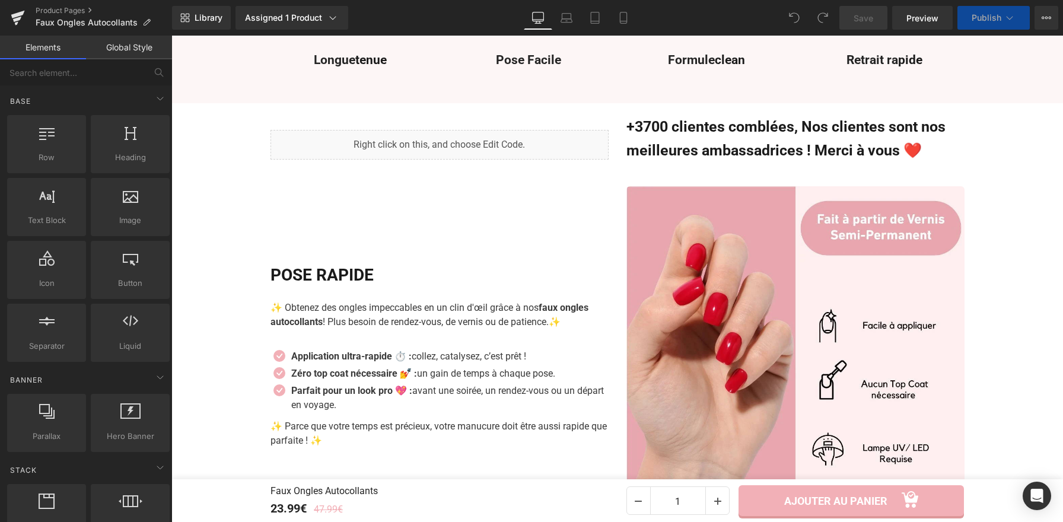
click at [368, 278] on h2 "POSE RAPIDE" at bounding box center [440, 275] width 338 height 27
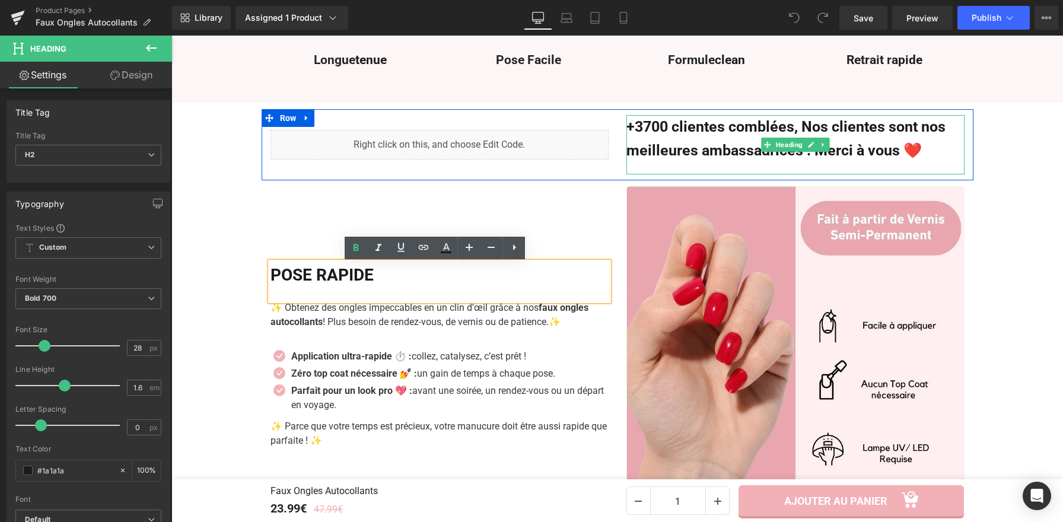
click at [727, 147] on h3 "+3700 clientes comblées, Nos clientes sont nos meilleures ambassadrices ! Merci…" at bounding box center [795, 138] width 338 height 47
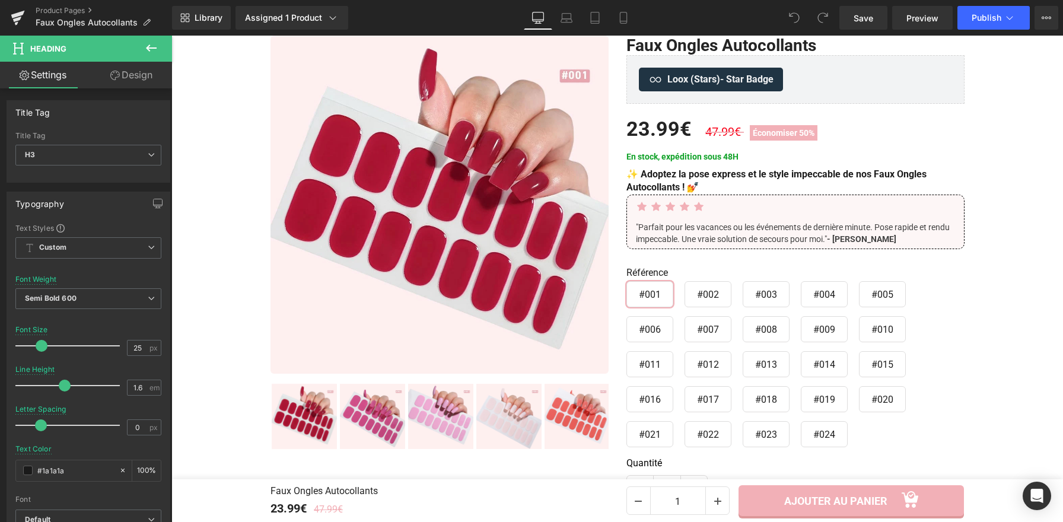
scroll to position [0, 0]
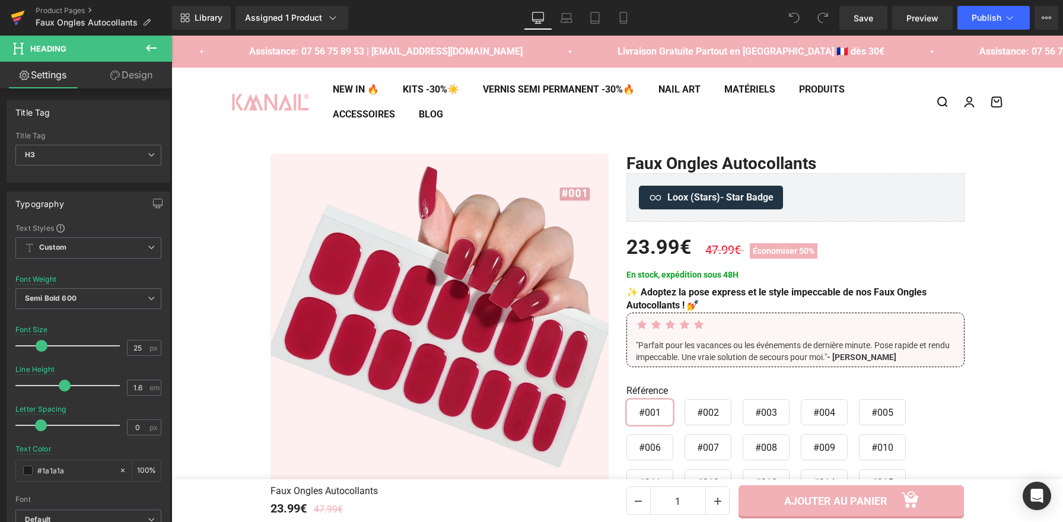
click at [15, 20] on icon at bounding box center [17, 19] width 8 height 5
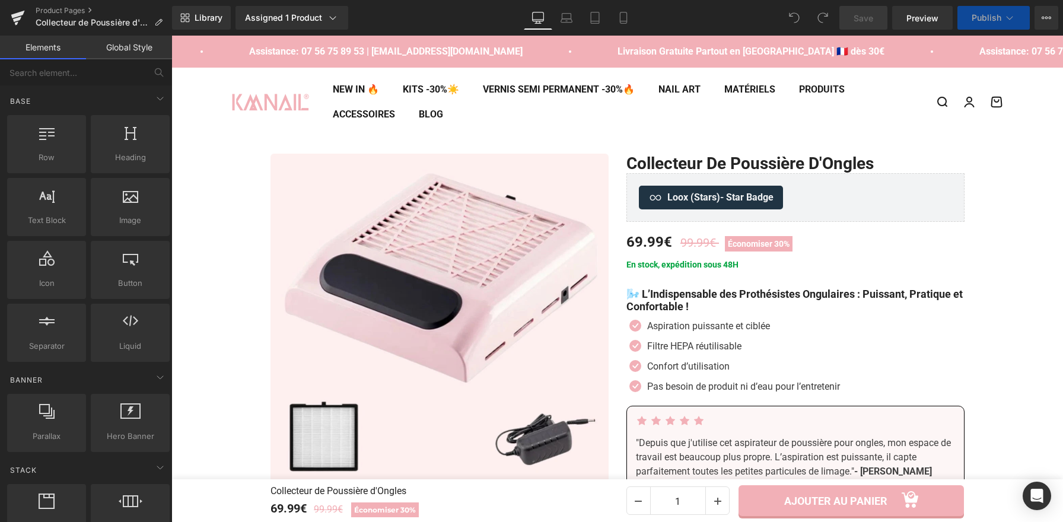
scroll to position [141, 0]
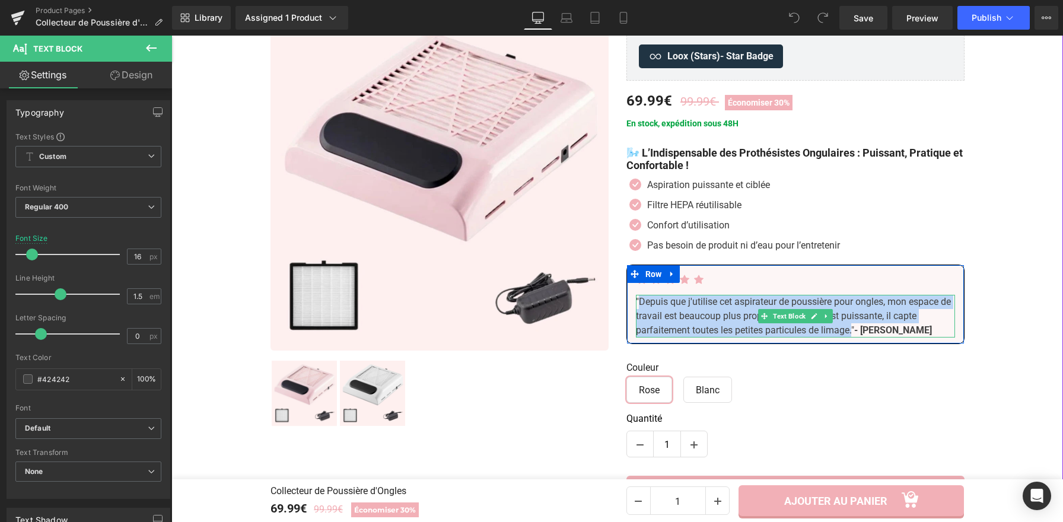
drag, startPoint x: 848, startPoint y: 332, endPoint x: 636, endPoint y: 306, distance: 214.0
click at [636, 306] on span ""Depuis que j'utilise cet aspirateur de poussière pour ongles, mon espace de tr…" at bounding box center [793, 316] width 315 height 40
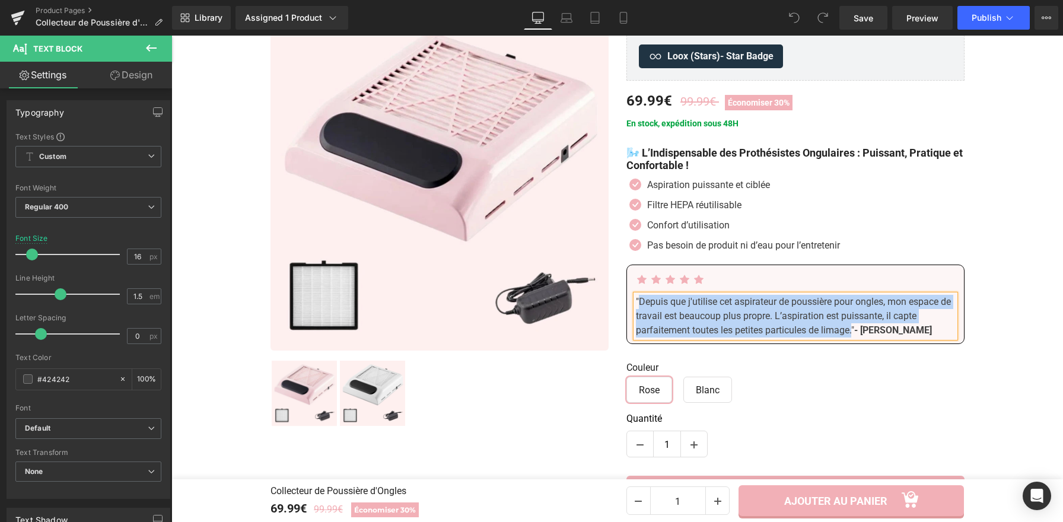
paste div
drag, startPoint x: 784, startPoint y: 335, endPoint x: 636, endPoint y: 302, distance: 152.0
click at [636, 302] on span ""Depuis que j’utilise cet aspirateur de poussière pour ongles, mon espace de tr…" at bounding box center [793, 316] width 315 height 40
drag, startPoint x: 717, startPoint y: 333, endPoint x: 637, endPoint y: 303, distance: 86.0
click at [637, 303] on span ""Depuis que j’utilise cet aspirateur de poussière pour ongles, mon espace de tr…" at bounding box center [793, 316] width 315 height 40
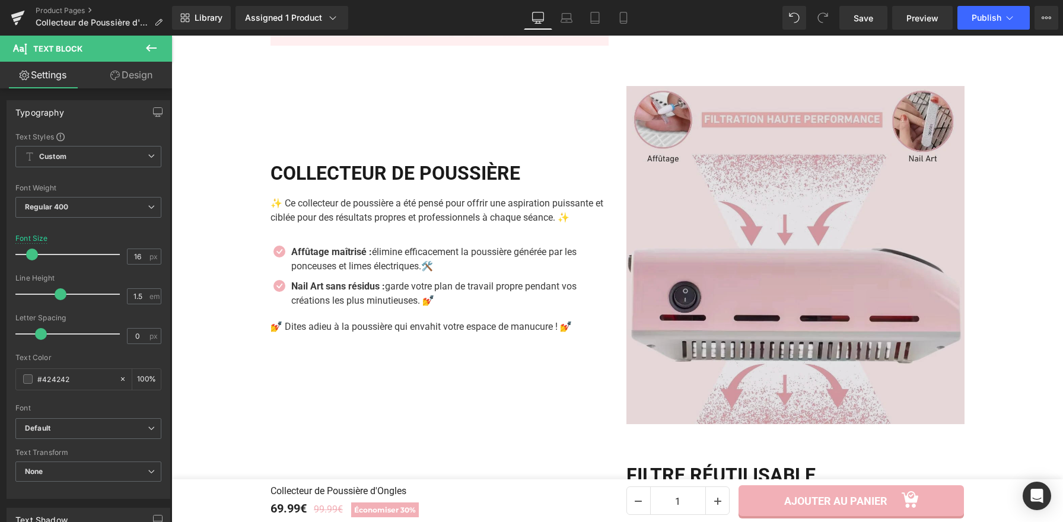
scroll to position [1350, 0]
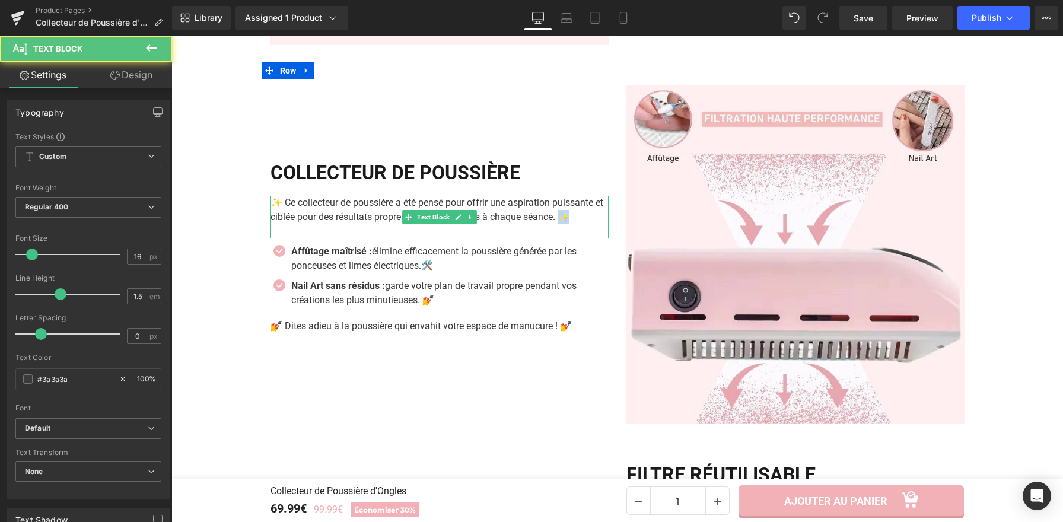
drag, startPoint x: 580, startPoint y: 233, endPoint x: 571, endPoint y: 234, distance: 9.0
click at [571, 224] on p "✨ Ce collecteur de poussière a été pensé pour offrir une aspiration puissante e…" at bounding box center [440, 210] width 338 height 28
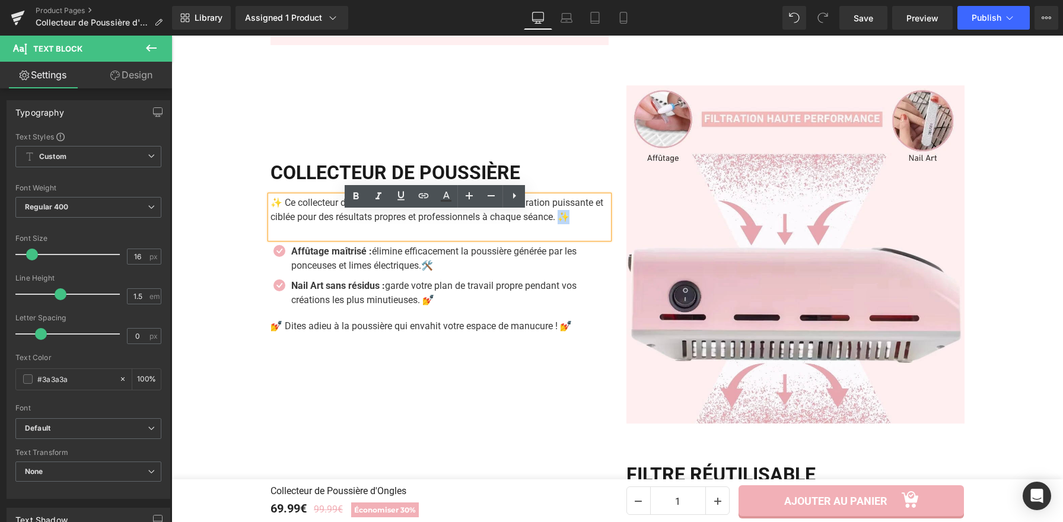
copy p "✨"
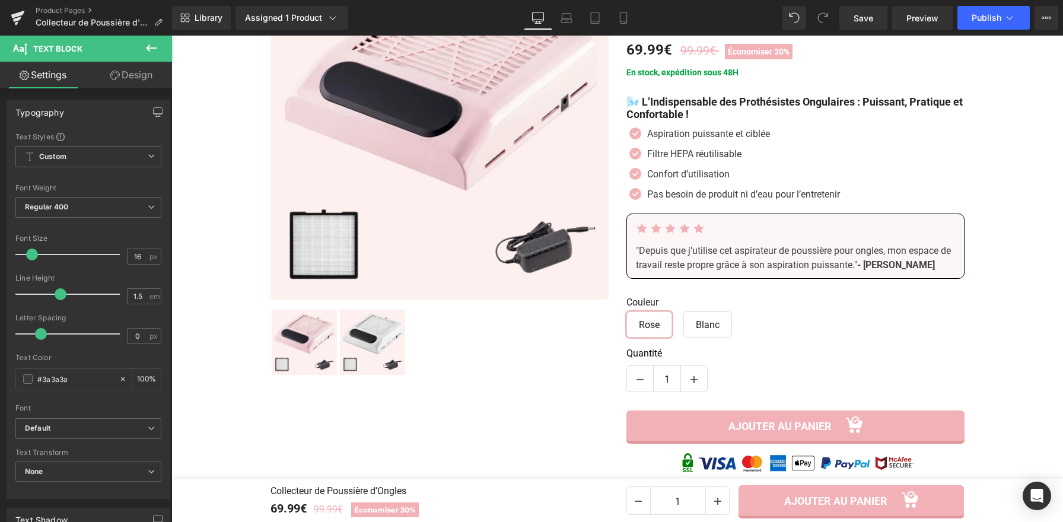
scroll to position [183, 0]
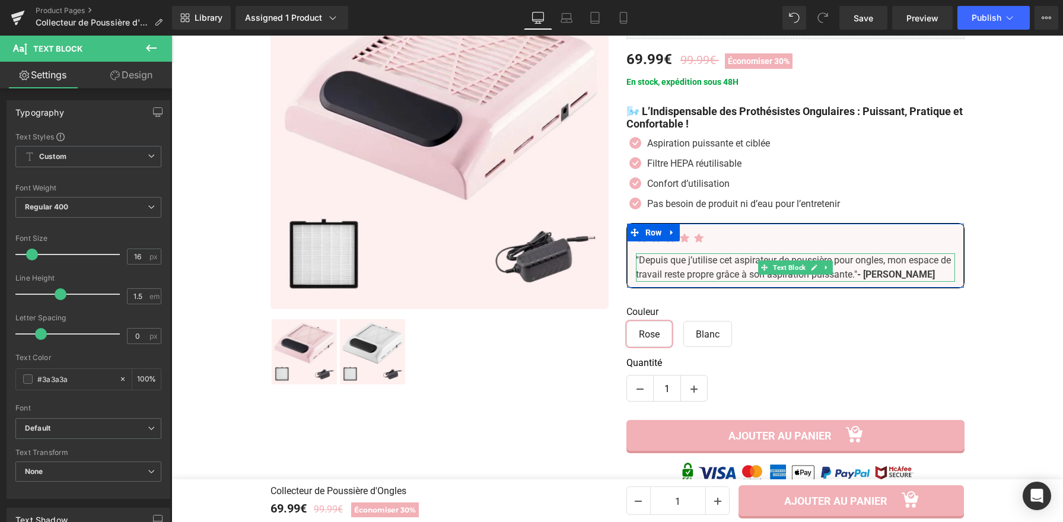
click at [870, 275] on span ""Depuis que j’utilise cet aspirateur de poussière pour ongles, mon espace de tr…" at bounding box center [793, 267] width 315 height 26
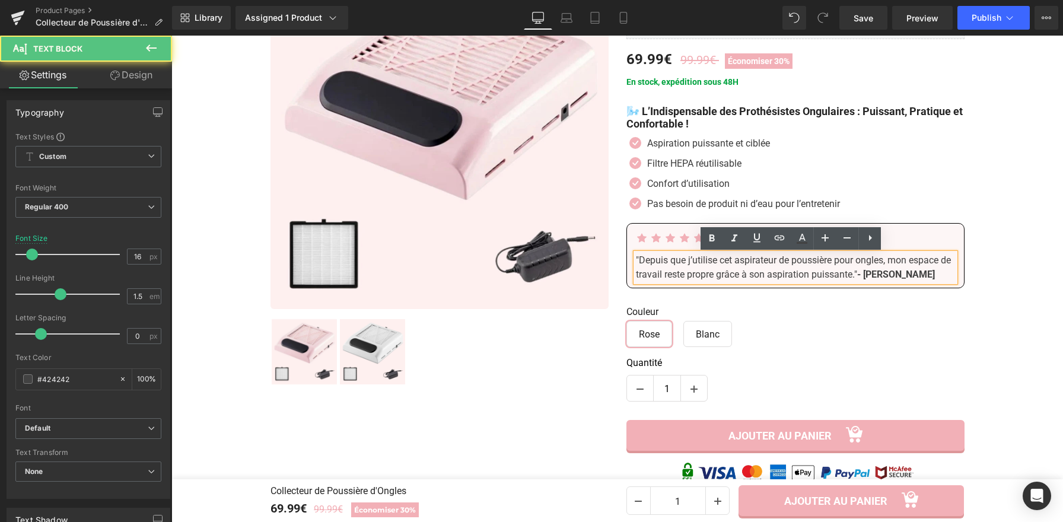
click at [870, 275] on span ""Depuis que j’utilise cet aspirateur de poussière pour ongles, mon espace de tr…" at bounding box center [793, 267] width 315 height 26
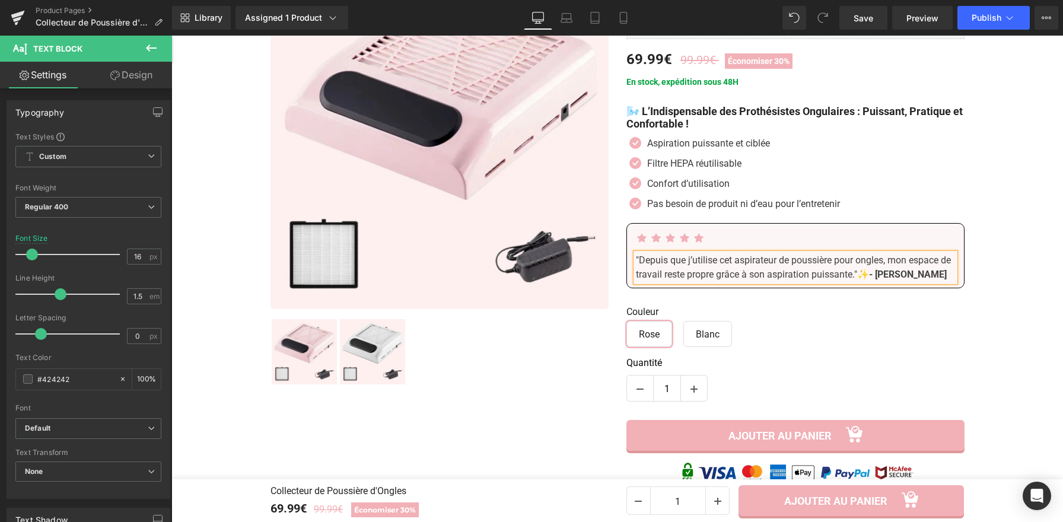
click at [659, 273] on span ""Depuis que j’utilise cet aspirateur de poussière pour ongles, mon espace de tr…" at bounding box center [793, 267] width 315 height 26
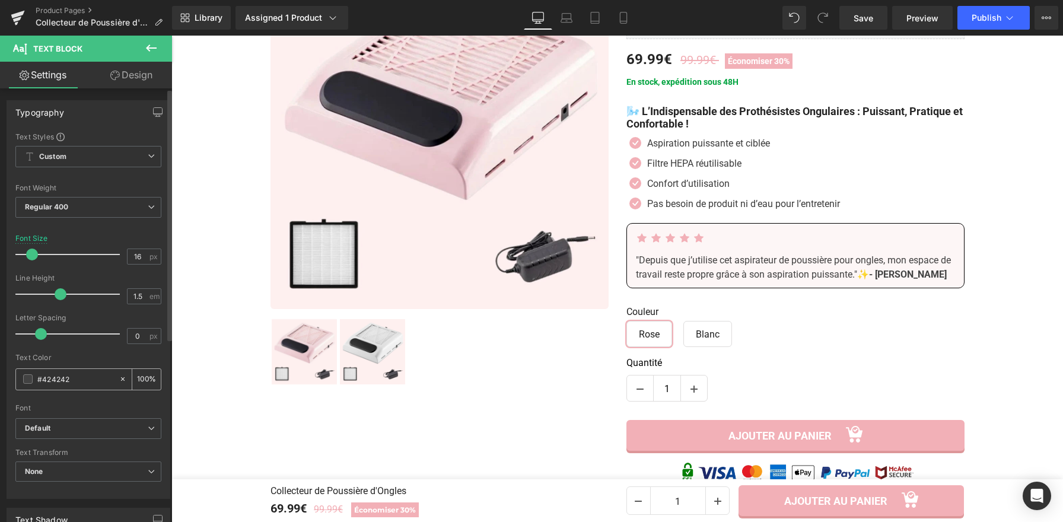
click at [30, 379] on span at bounding box center [27, 378] width 9 height 9
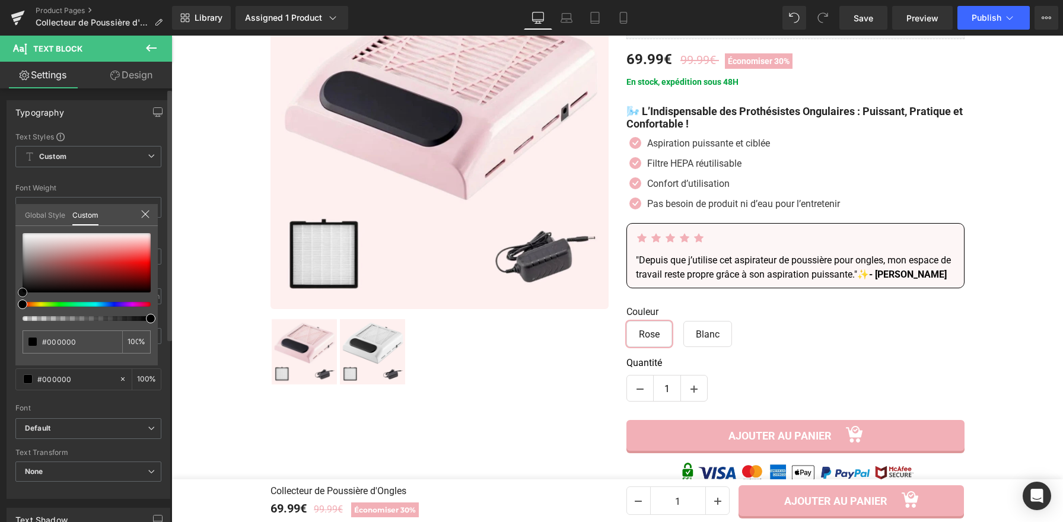
drag, startPoint x: 24, startPoint y: 275, endPoint x: 23, endPoint y: 298, distance: 22.5
click at [23, 298] on div at bounding box center [87, 277] width 128 height 88
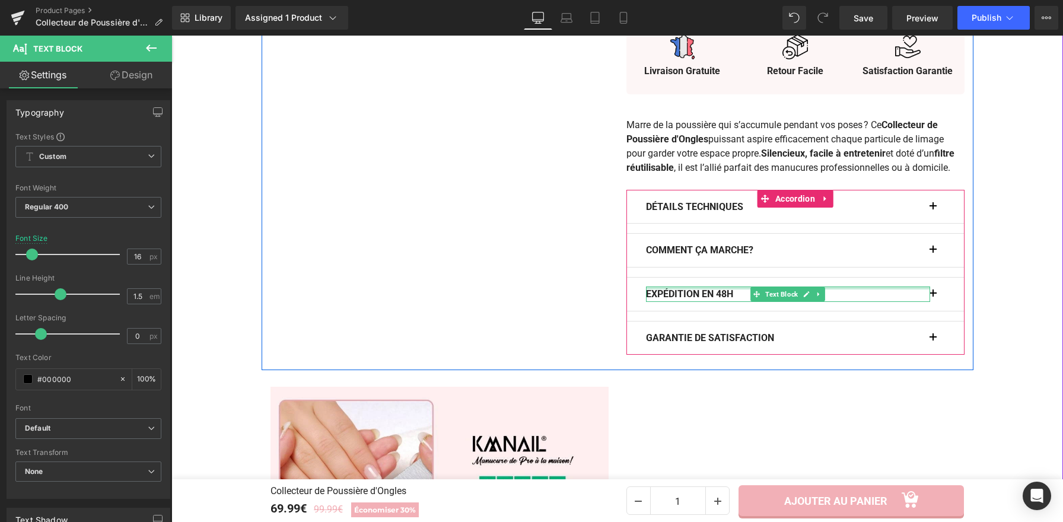
scroll to position [898, 0]
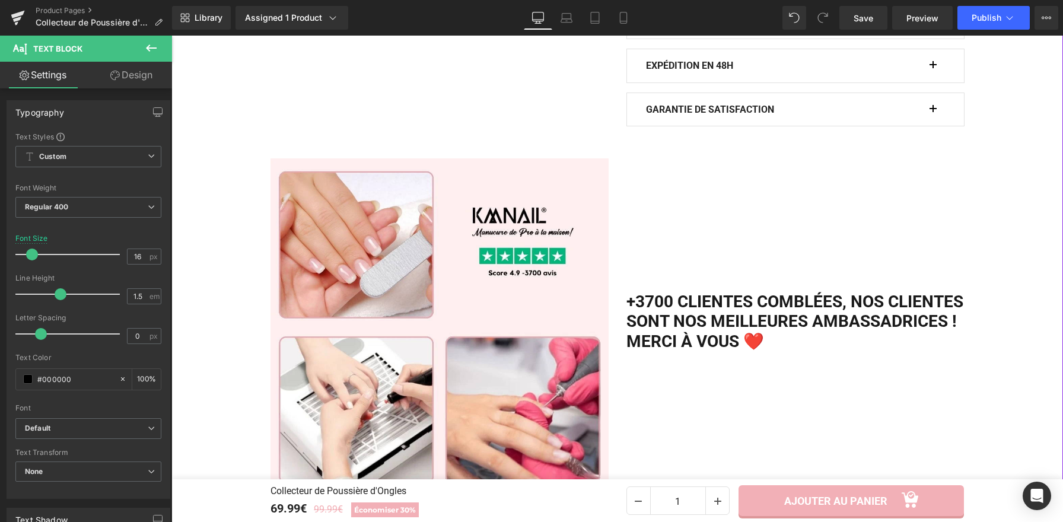
click at [711, 346] on h2 "+3700 clientes comblées, Nos clientes sont nos meilleures ambassadrices ! Merci…" at bounding box center [795, 322] width 338 height 60
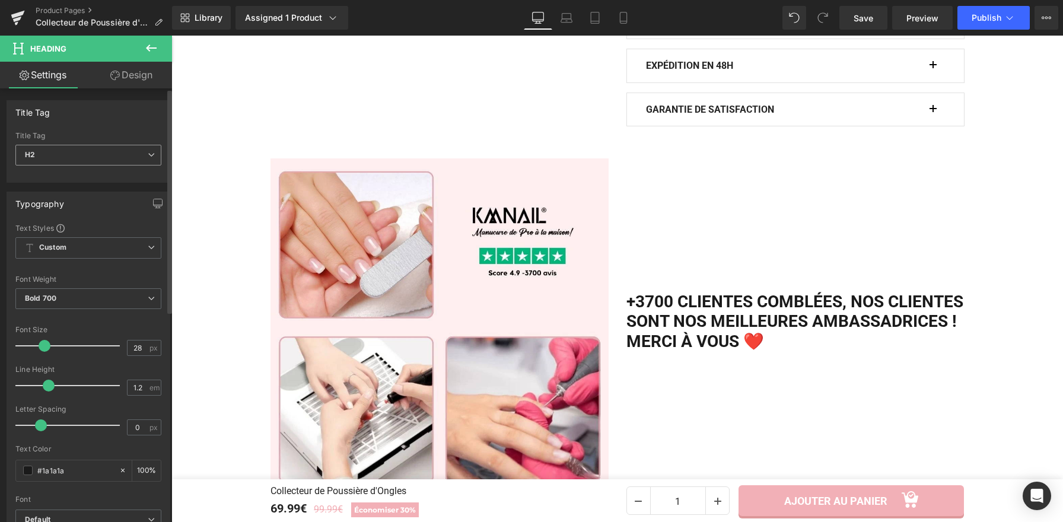
click at [117, 152] on span "H2" at bounding box center [88, 155] width 146 height 21
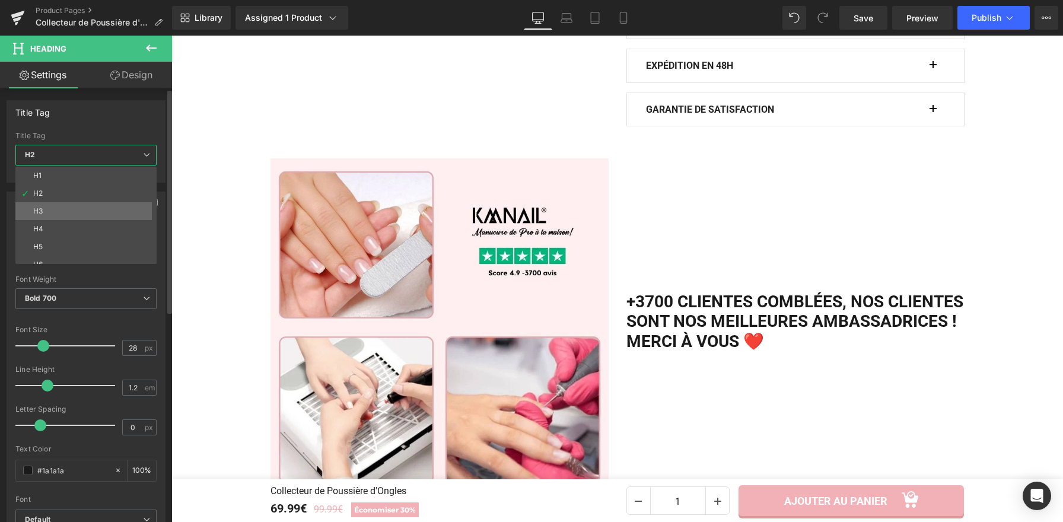
click at [40, 207] on div "H3" at bounding box center [37, 211] width 9 height 8
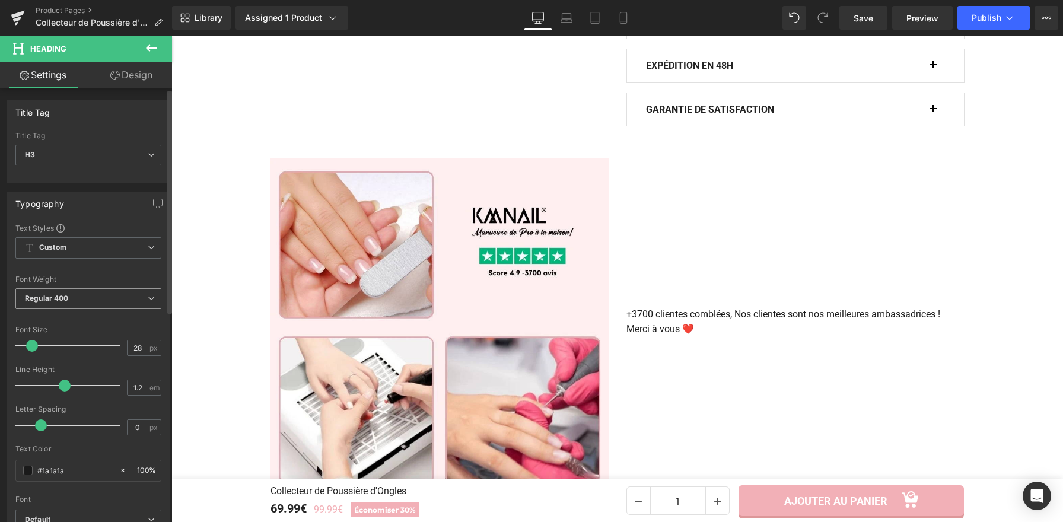
click at [78, 295] on span "Regular 400" at bounding box center [88, 298] width 146 height 21
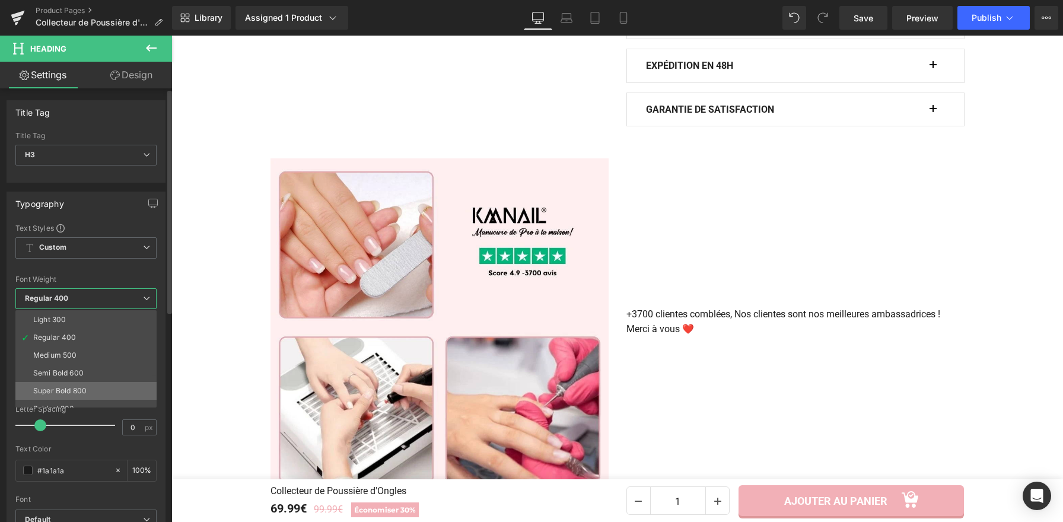
scroll to position [37, 0]
click at [69, 364] on li "Semi Bold 600" at bounding box center [88, 371] width 147 height 18
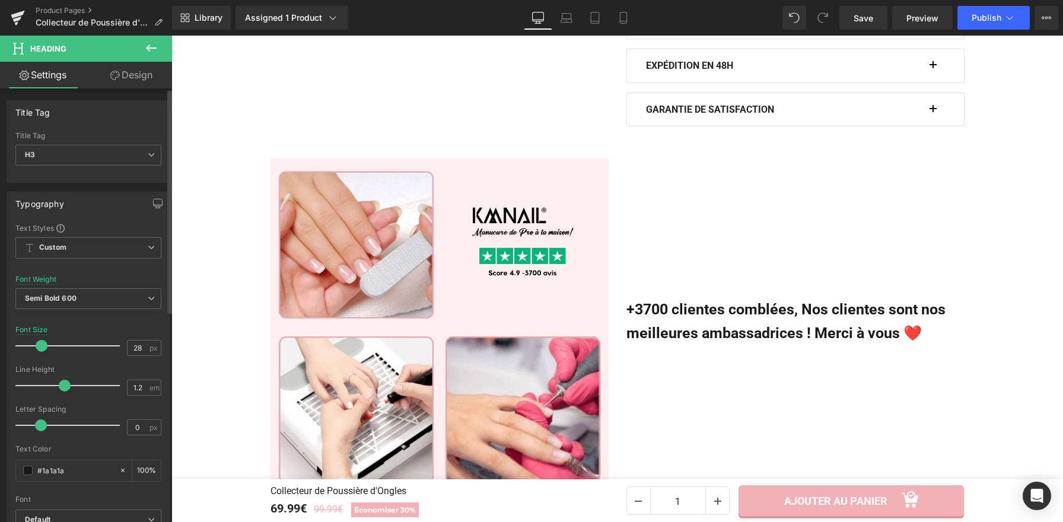
drag, startPoint x: 31, startPoint y: 343, endPoint x: 40, endPoint y: 342, distance: 9.0
click at [40, 342] on span at bounding box center [42, 346] width 12 height 12
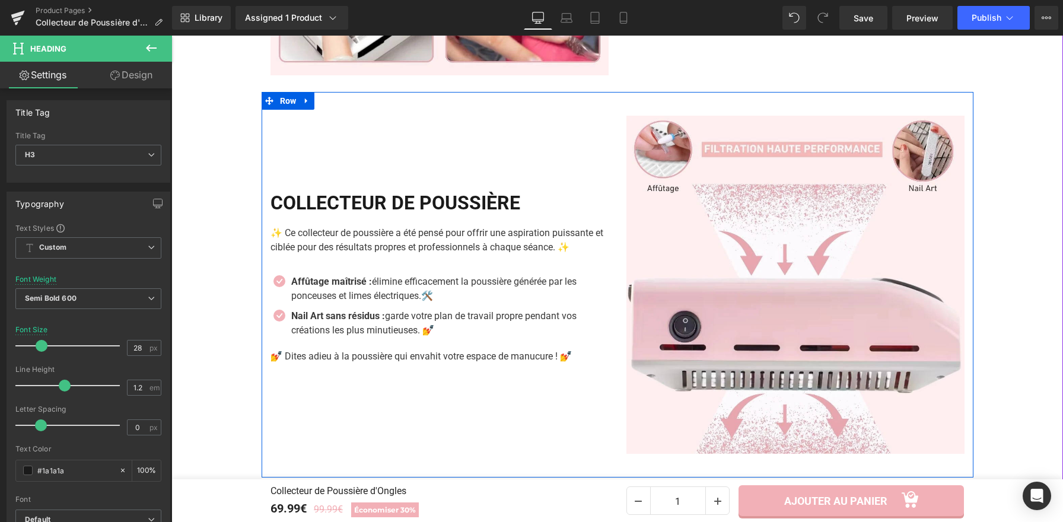
scroll to position [1331, 0]
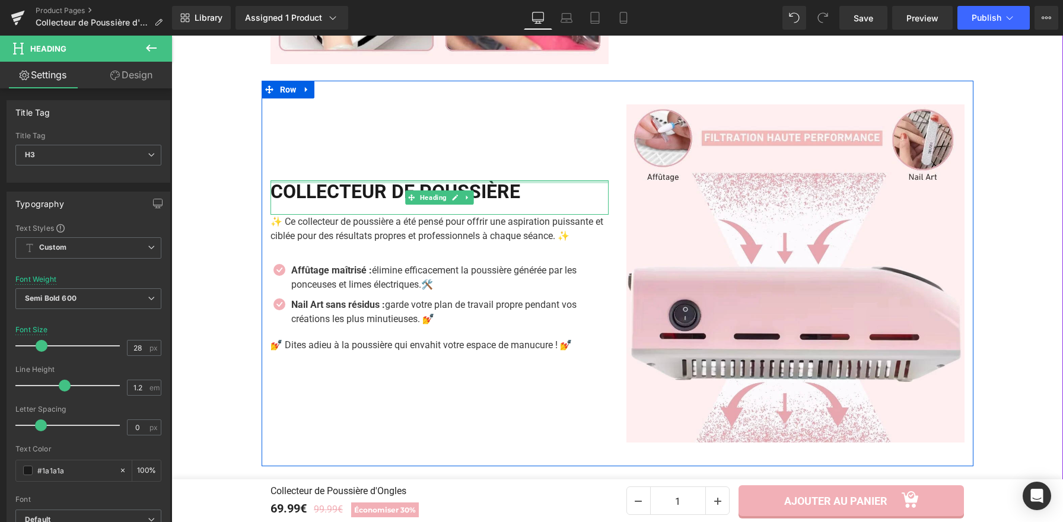
click at [333, 183] on div at bounding box center [440, 181] width 338 height 3
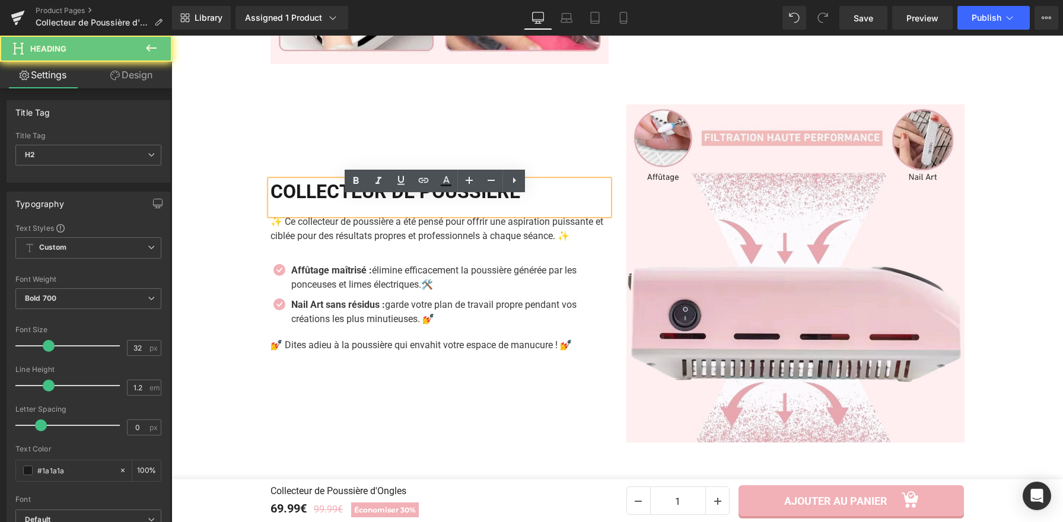
click at [332, 203] on h2 "COLLECTEUR DE POUSSIÈRE" at bounding box center [440, 191] width 338 height 23
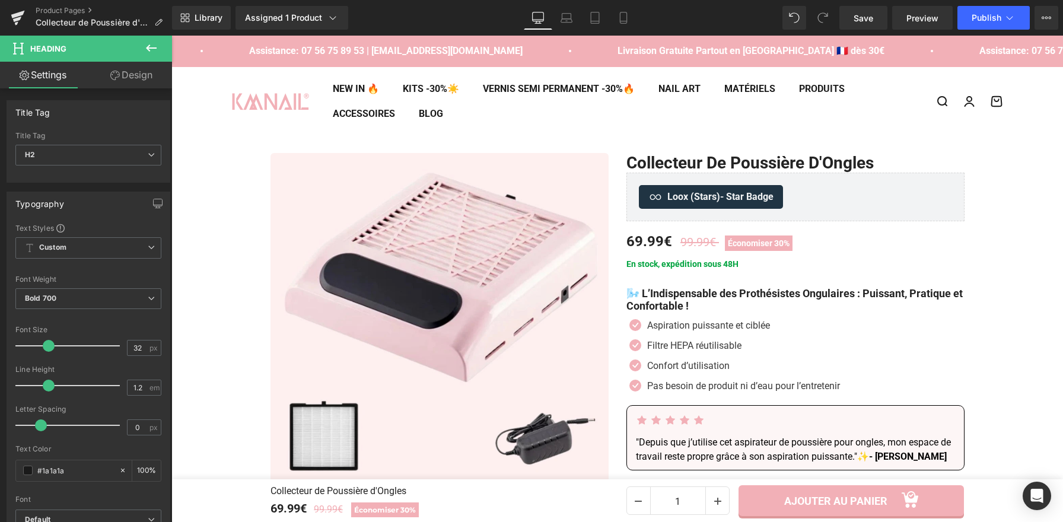
scroll to position [0, 0]
click at [852, 15] on link "Save" at bounding box center [863, 18] width 48 height 24
click at [864, 14] on span "Save" at bounding box center [864, 18] width 20 height 12
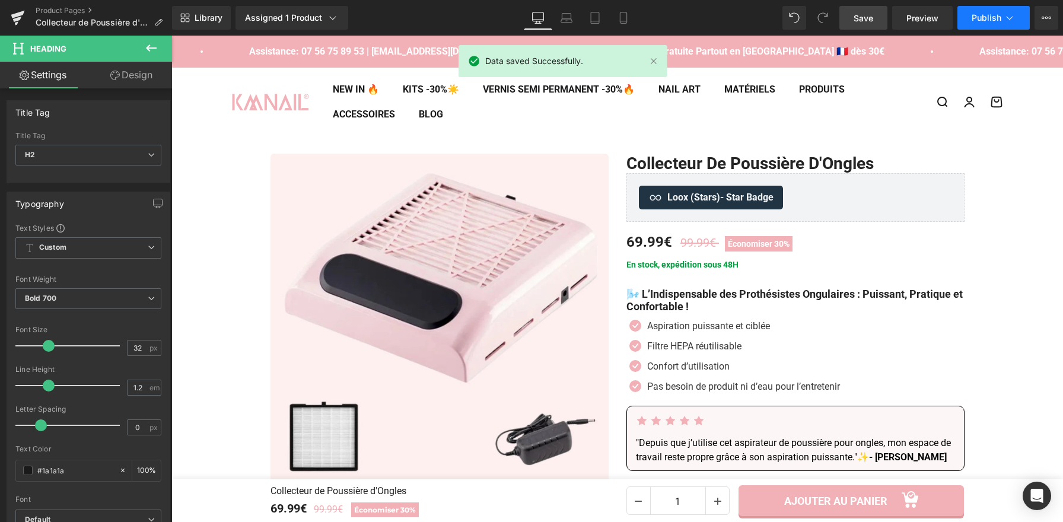
click at [988, 21] on span "Publish" at bounding box center [987, 17] width 30 height 9
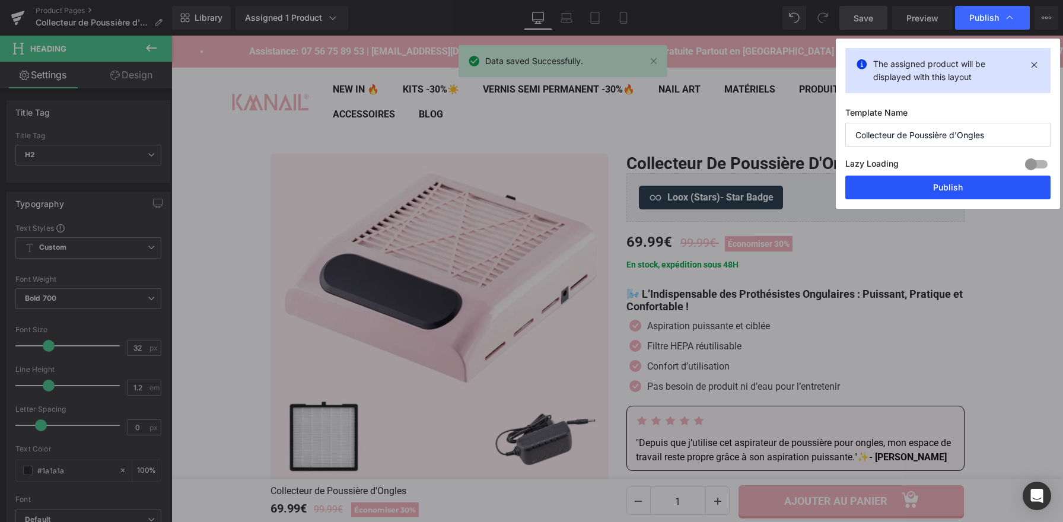
click at [925, 190] on button "Publish" at bounding box center [947, 188] width 205 height 24
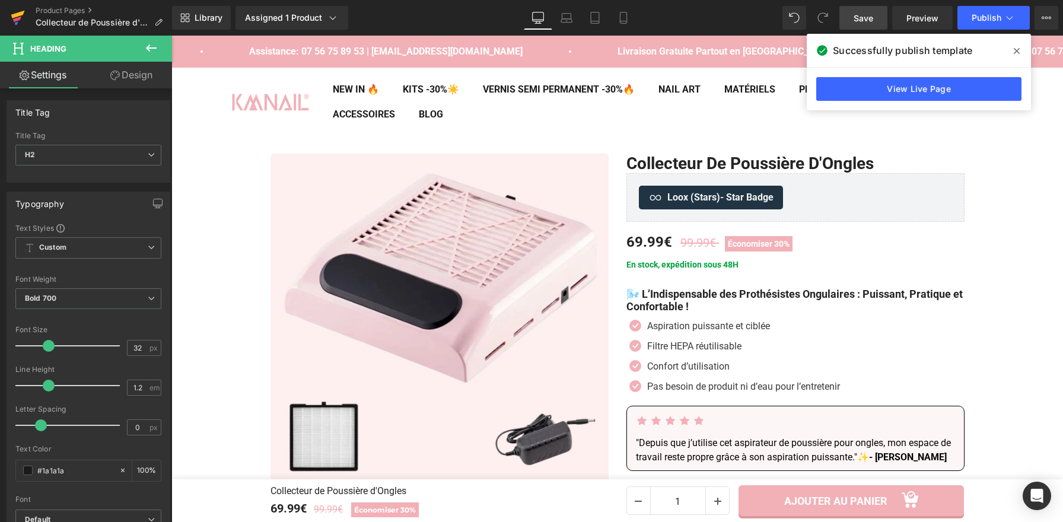
click at [19, 18] on icon at bounding box center [17, 19] width 8 height 5
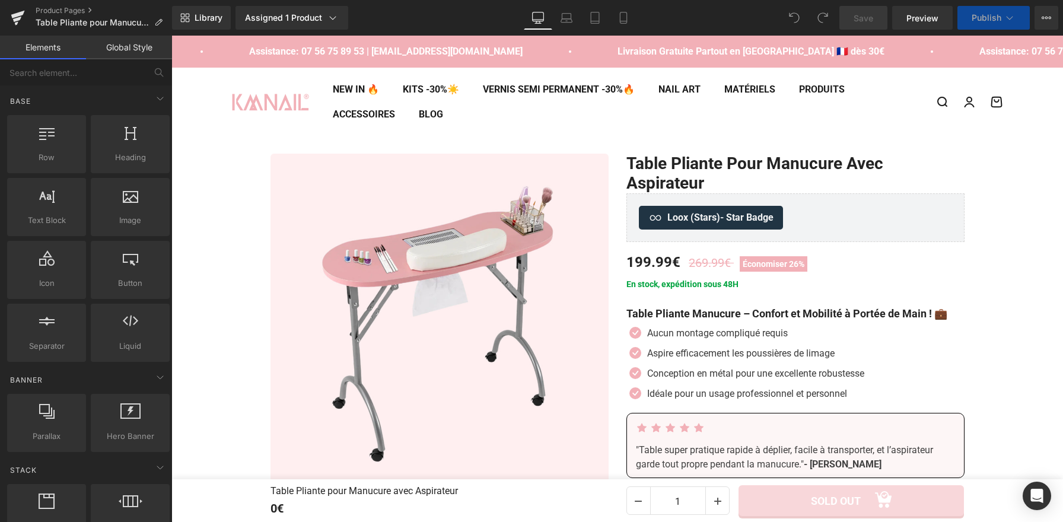
scroll to position [93, 0]
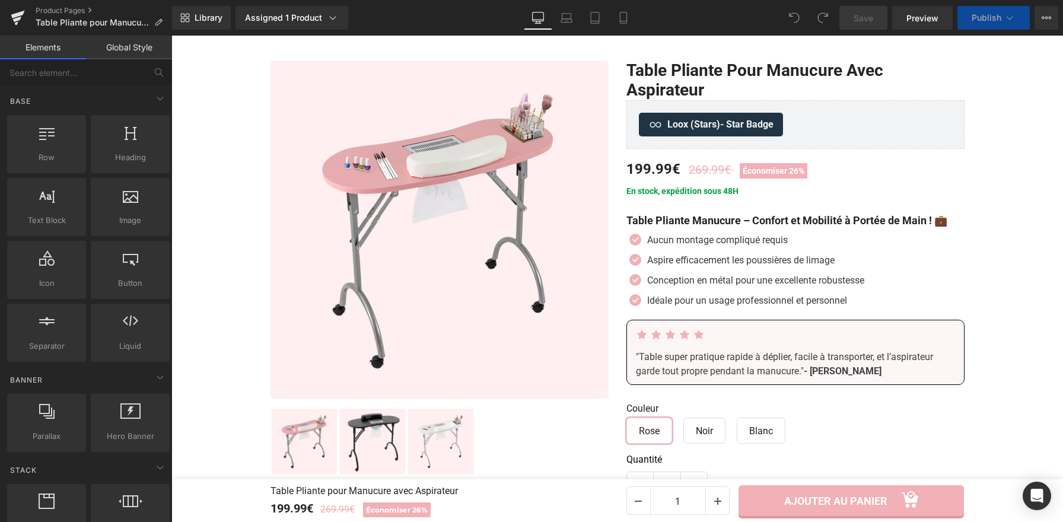
click at [727, 366] on div ""Table super pratique rapide à déplier, facile à transporter, et l’aspirateur g…" at bounding box center [795, 364] width 319 height 28
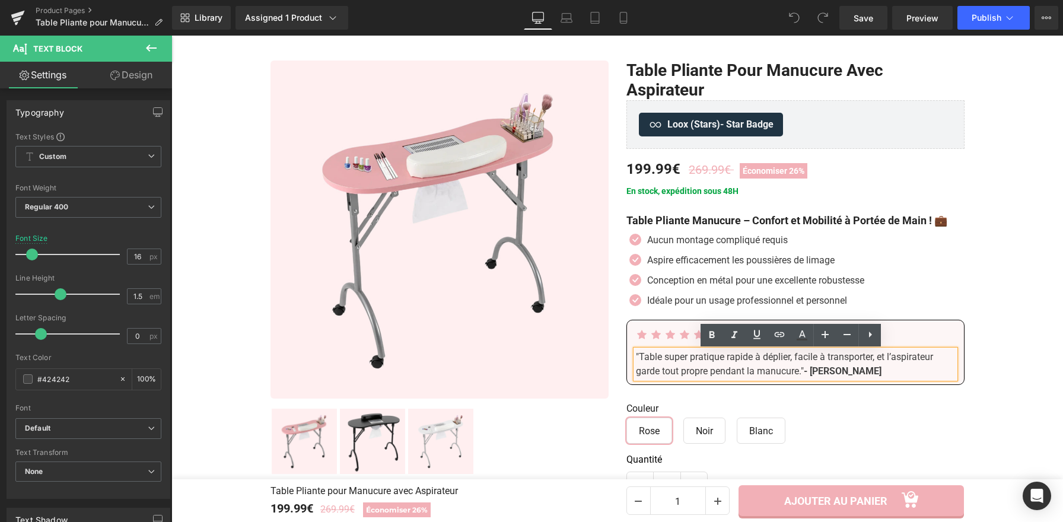
click at [651, 370] on span ""Table super pratique rapide à déplier, facile à transporter, et l’aspirateur g…" at bounding box center [784, 364] width 297 height 26
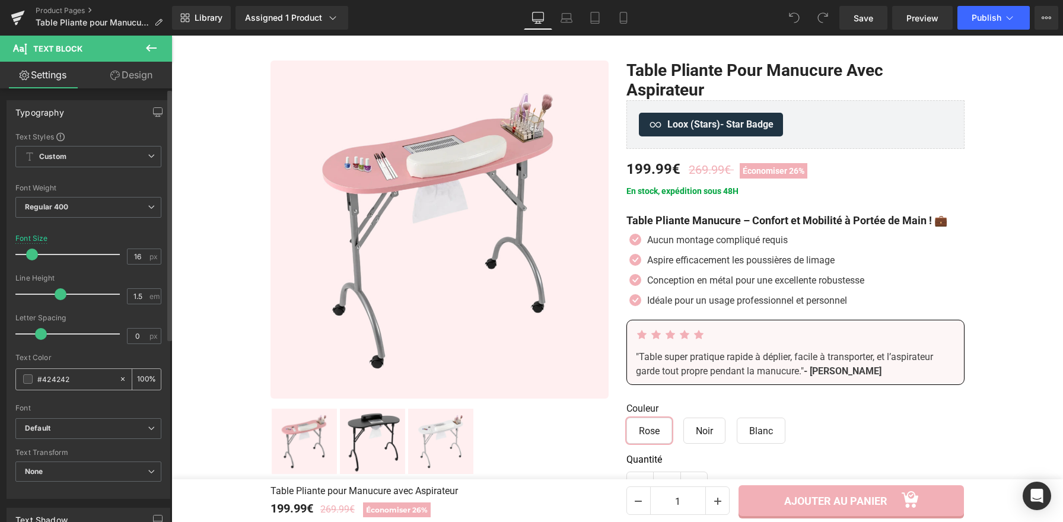
click at [28, 382] on span at bounding box center [27, 378] width 9 height 9
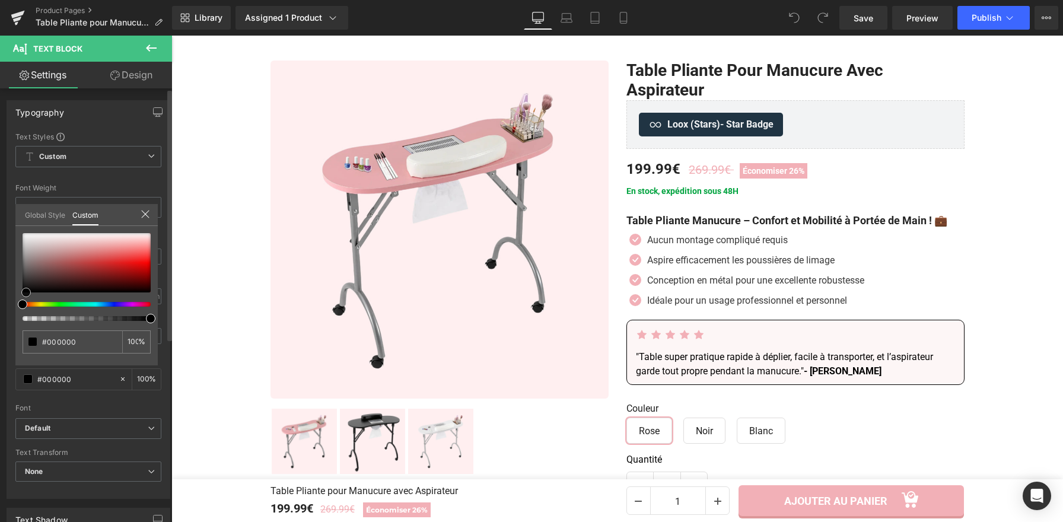
drag, startPoint x: 21, startPoint y: 273, endPoint x: 25, endPoint y: 294, distance: 21.1
click at [25, 294] on span at bounding box center [25, 292] width 9 height 9
click at [796, 18] on icon at bounding box center [794, 17] width 11 height 11
drag, startPoint x: 25, startPoint y: 286, endPoint x: 23, endPoint y: 276, distance: 10.2
click at [23, 276] on div at bounding box center [87, 262] width 128 height 59
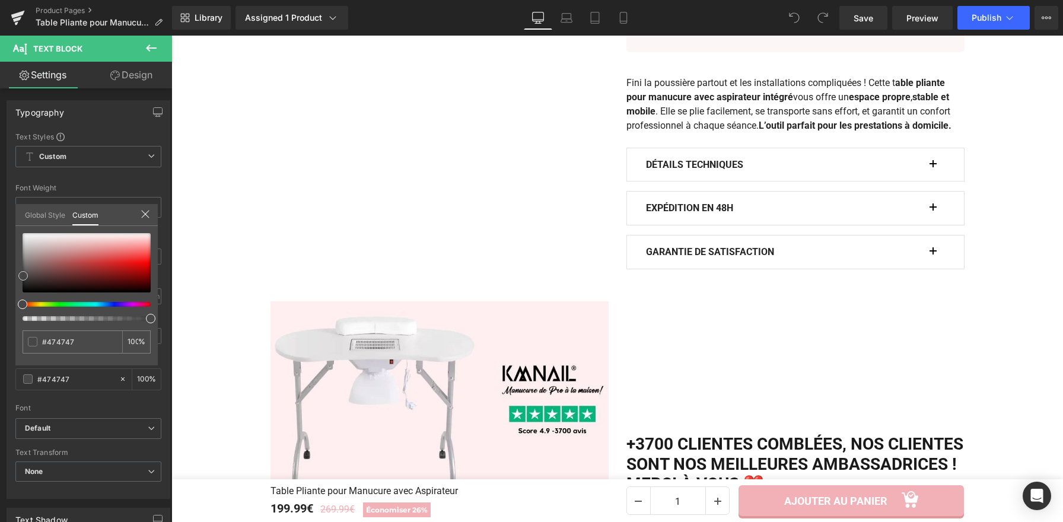
scroll to position [720, 0]
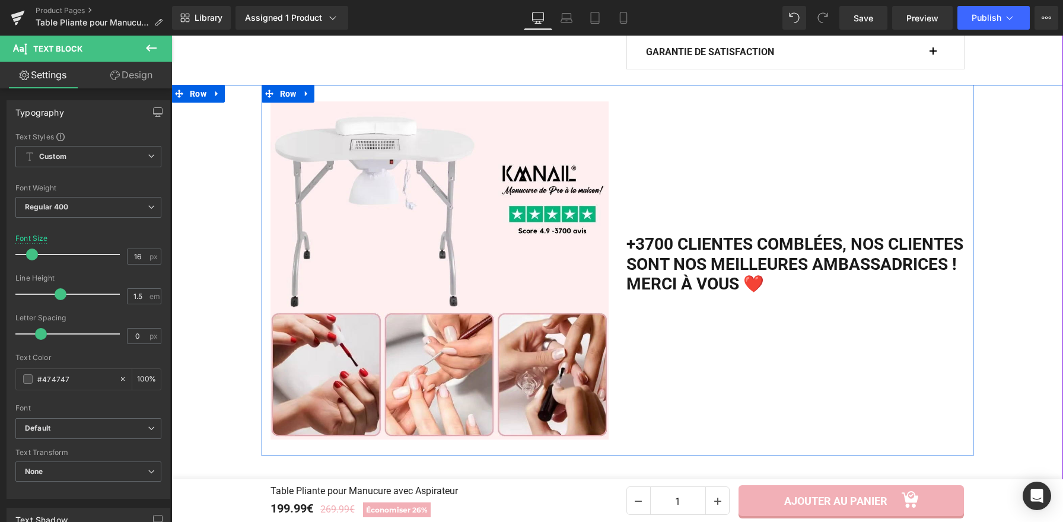
scroll to position [920, 0]
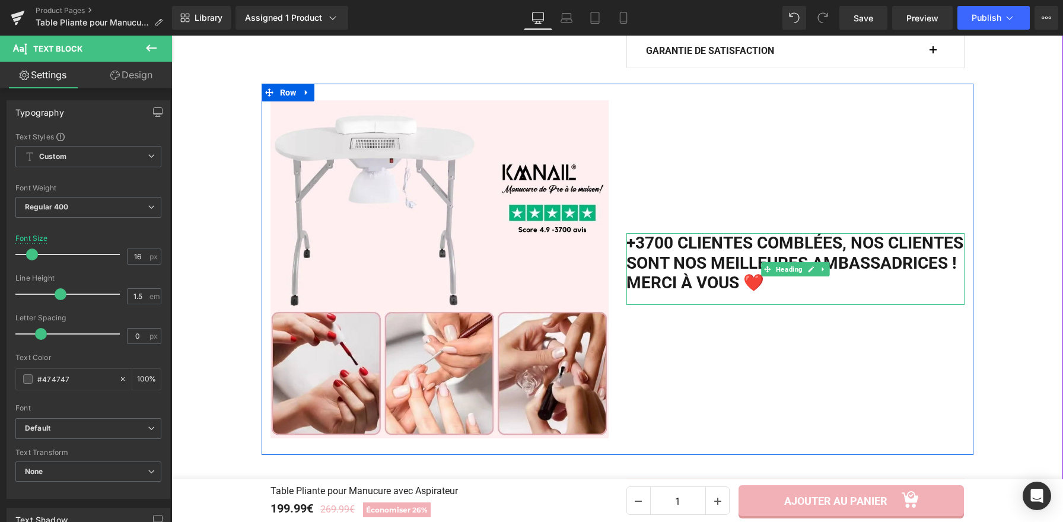
click at [718, 277] on h2 "+3700 clientes comblées, Nos clientes sont nos meilleures ambassadrices ! Merci…" at bounding box center [795, 263] width 338 height 60
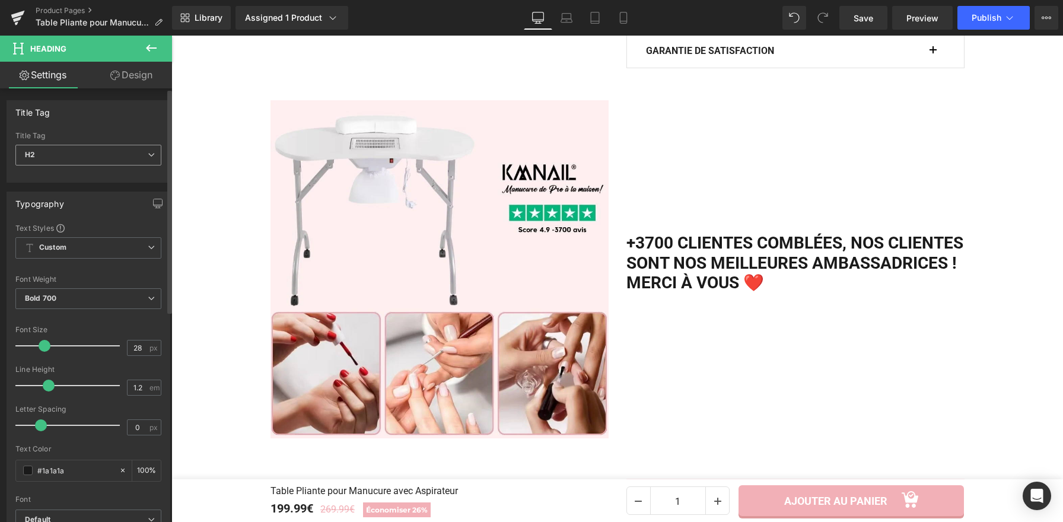
click at [49, 156] on span "H2" at bounding box center [88, 155] width 146 height 21
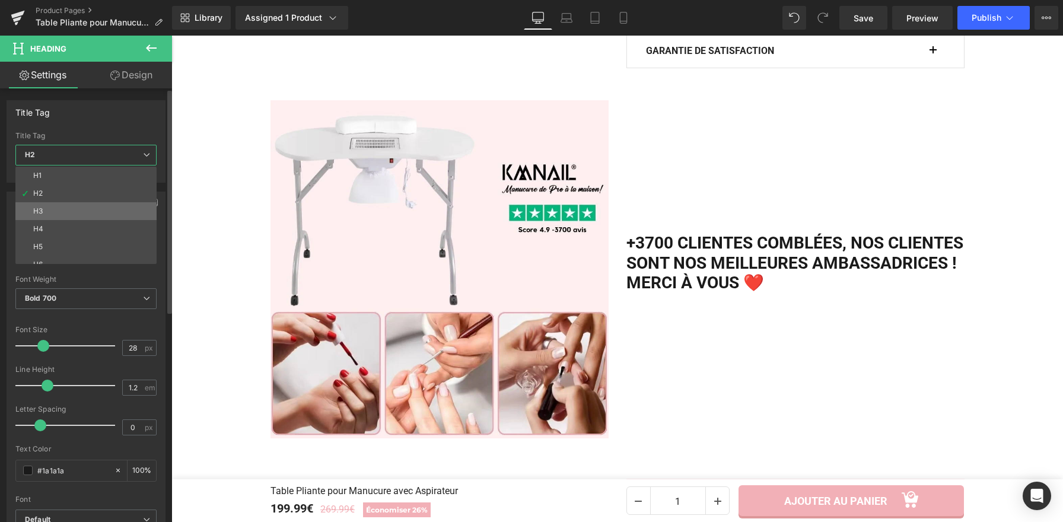
click at [46, 209] on li "H3" at bounding box center [88, 211] width 147 height 18
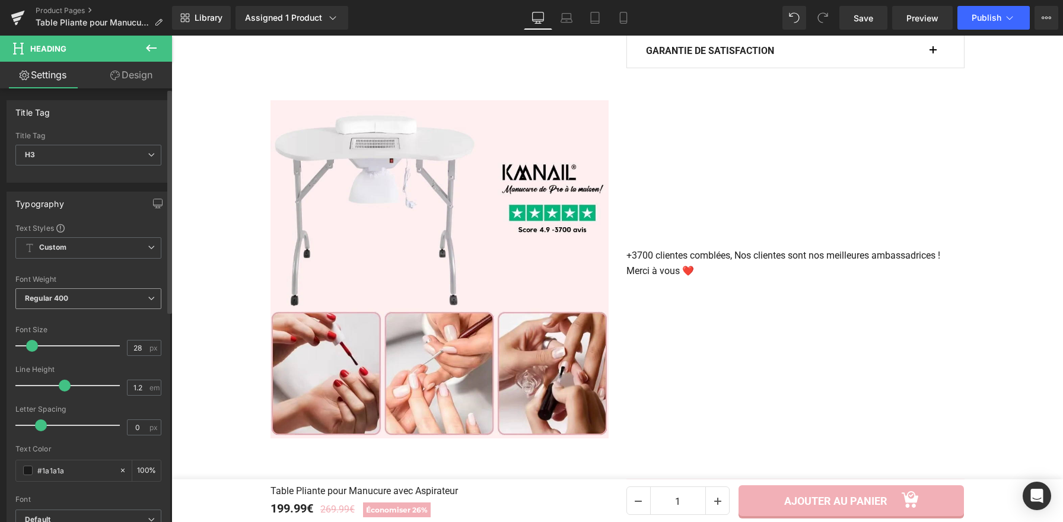
click at [91, 304] on span "Regular 400" at bounding box center [88, 298] width 146 height 21
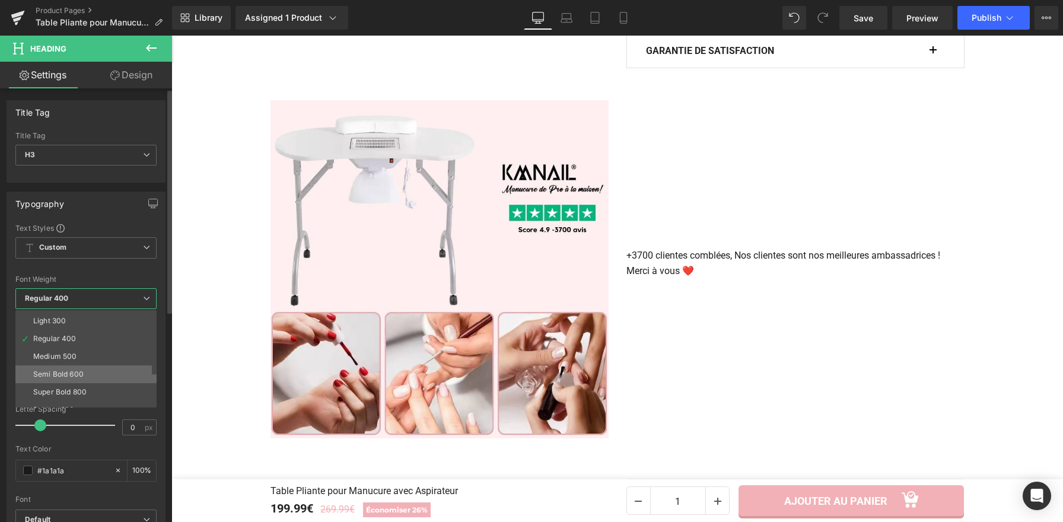
scroll to position [34, 0]
click at [70, 373] on div "Semi Bold 600" at bounding box center [58, 374] width 50 height 8
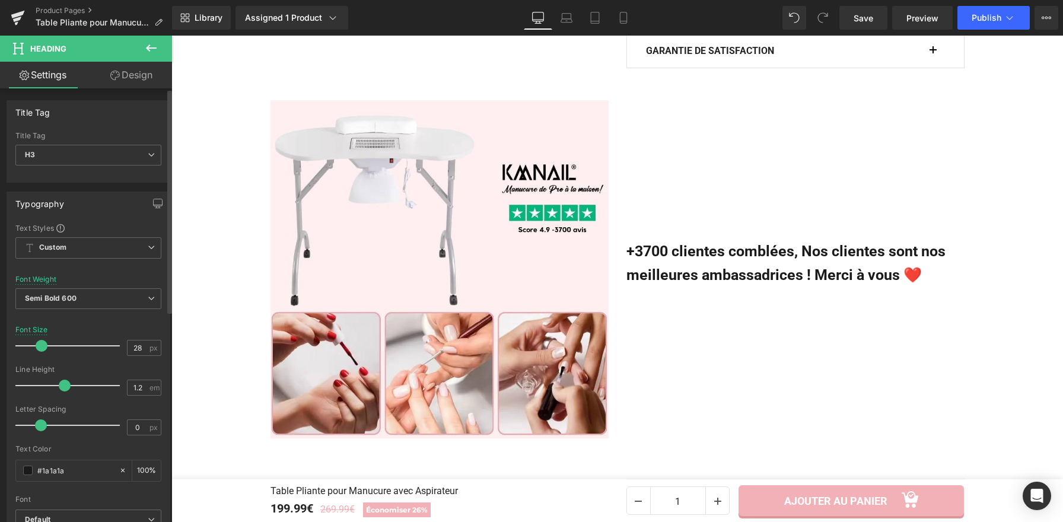
drag, startPoint x: 28, startPoint y: 344, endPoint x: 37, endPoint y: 352, distance: 12.2
click at [37, 352] on div at bounding box center [70, 346] width 98 height 24
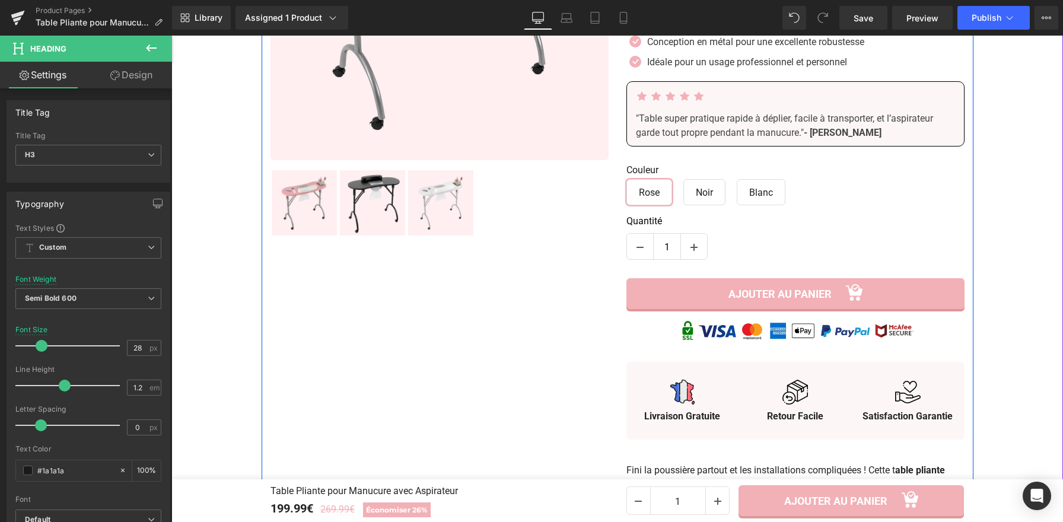
scroll to position [0, 0]
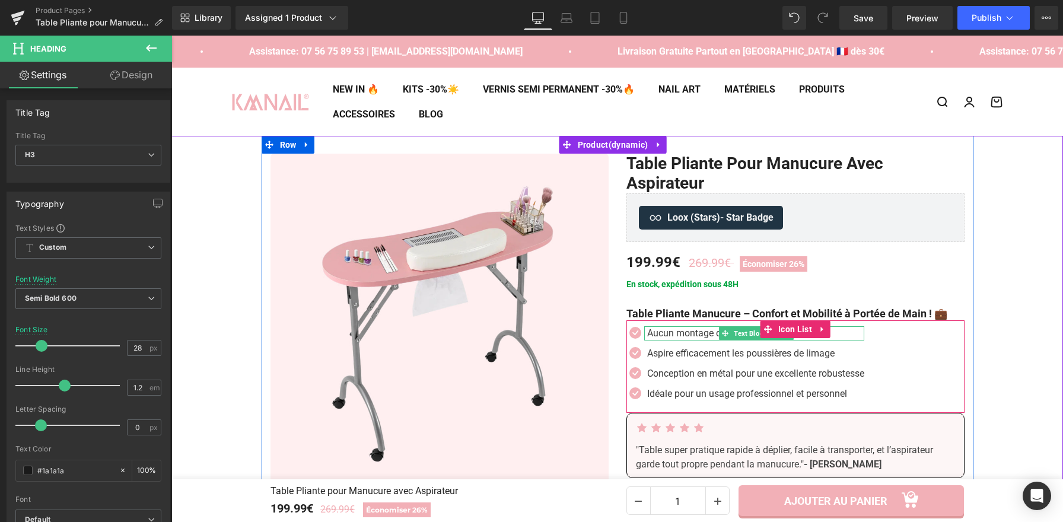
click at [669, 333] on p "Aucun montage compliqué requis" at bounding box center [755, 333] width 217 height 14
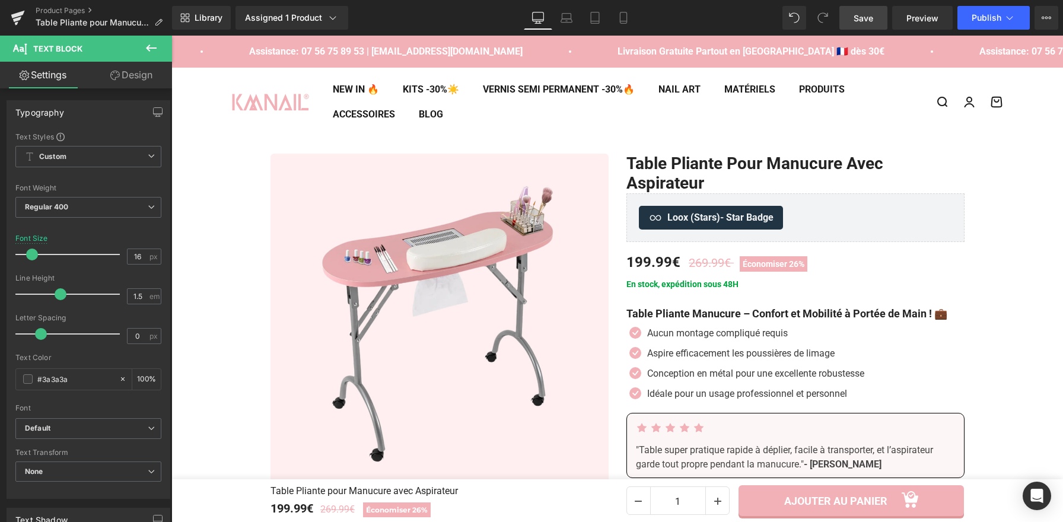
click at [877, 18] on link "Save" at bounding box center [863, 18] width 48 height 24
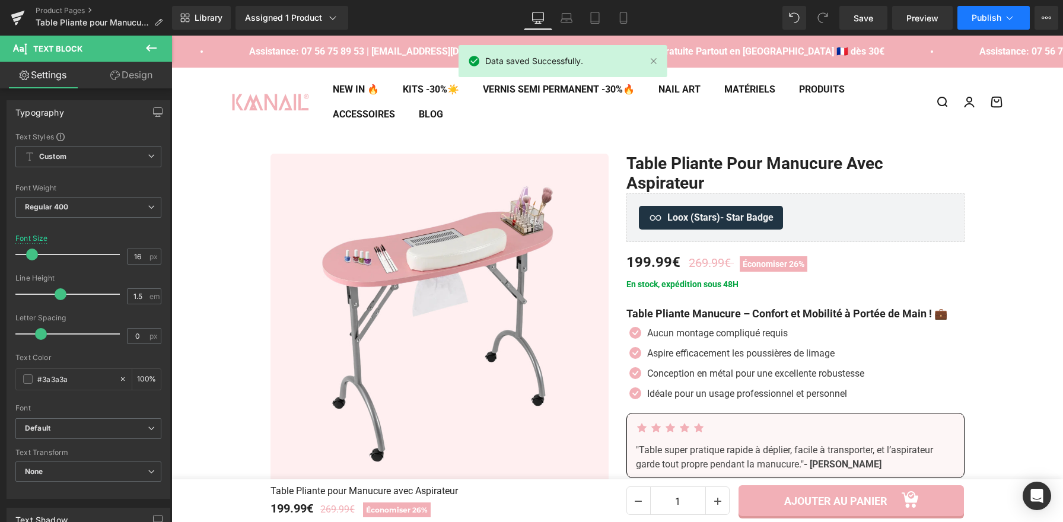
click at [989, 14] on span "Publish" at bounding box center [987, 17] width 30 height 9
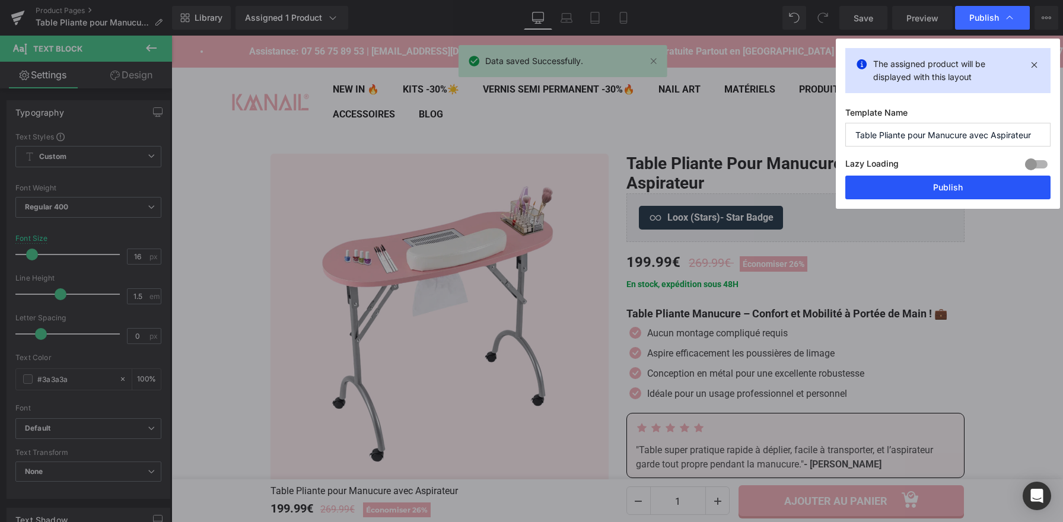
drag, startPoint x: 791, startPoint y: 147, endPoint x: 962, endPoint y: 182, distance: 175.1
click at [962, 182] on button "Publish" at bounding box center [947, 188] width 205 height 24
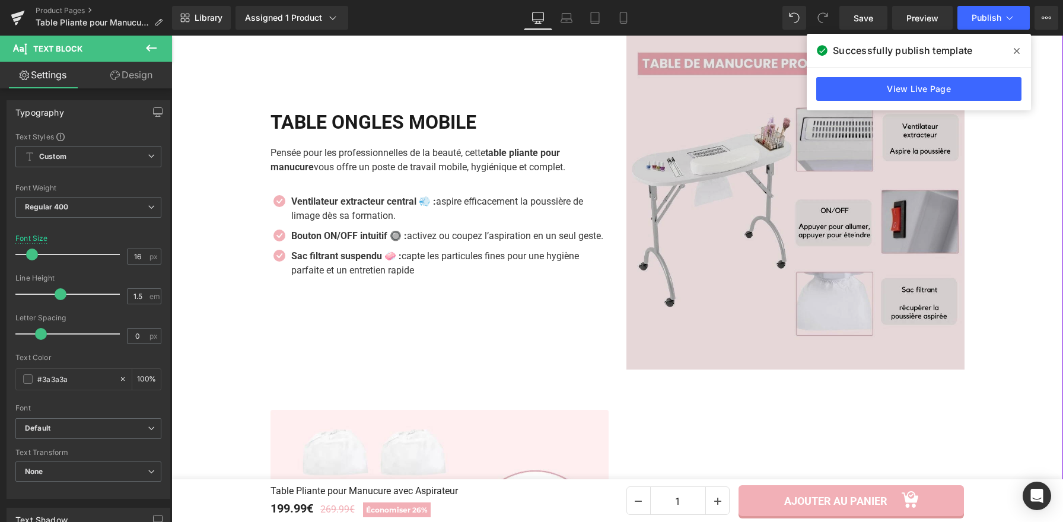
scroll to position [1233, 0]
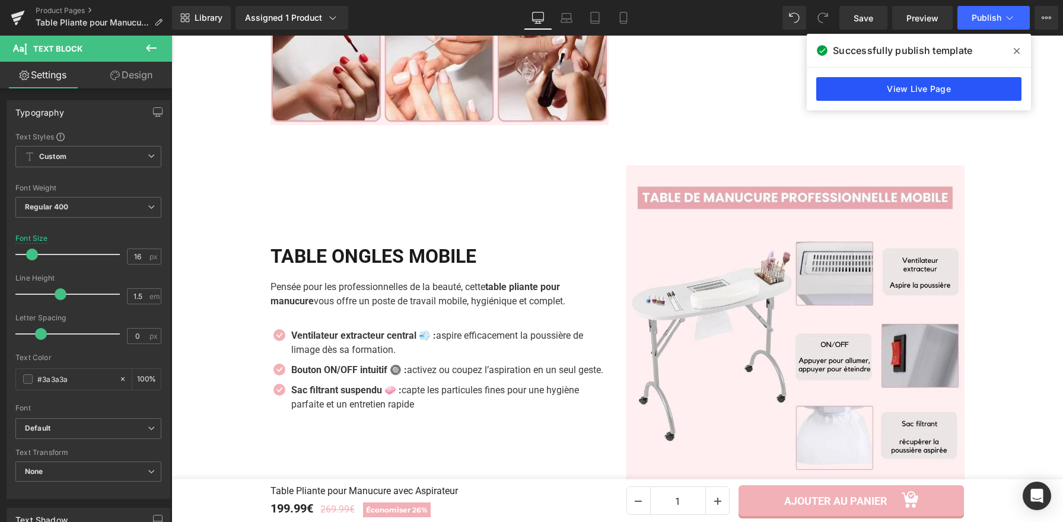
click at [933, 77] on link "View Live Page" at bounding box center [918, 89] width 205 height 24
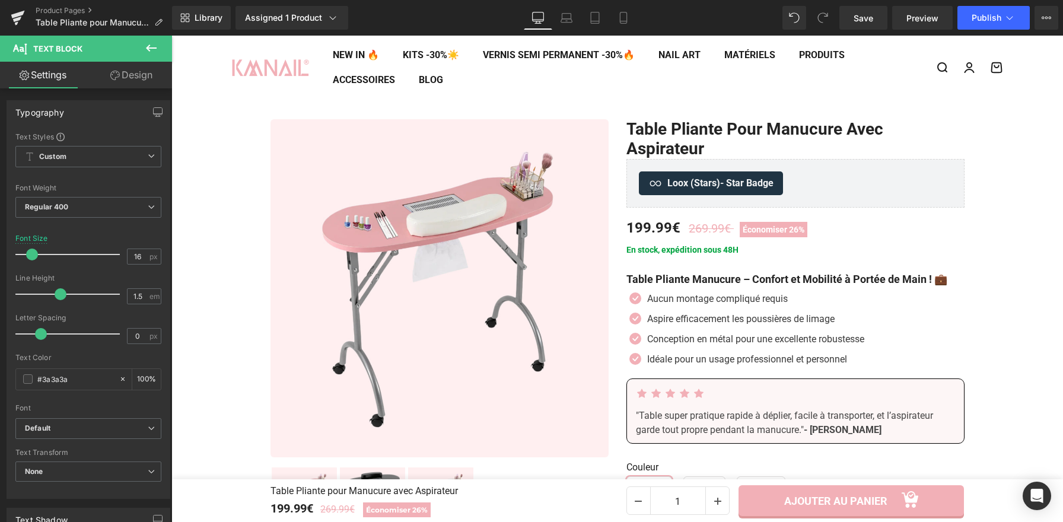
scroll to position [0, 0]
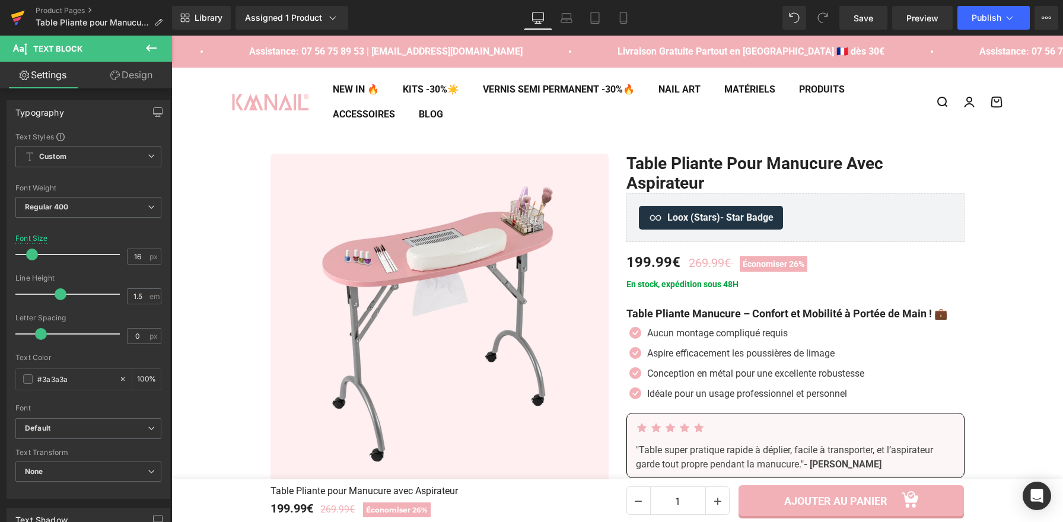
click at [15, 15] on icon at bounding box center [18, 15] width 14 height 8
